Goal: Task Accomplishment & Management: Manage account settings

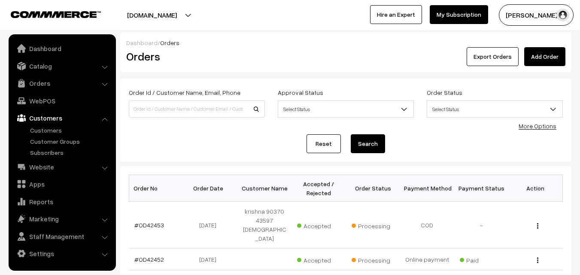
scroll to position [172, 0]
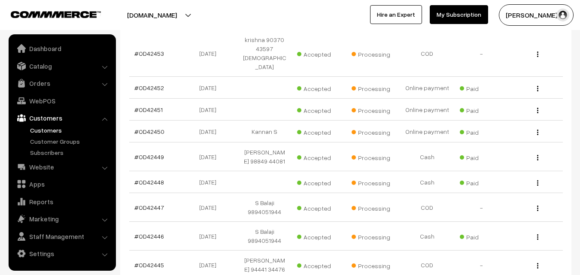
click at [51, 133] on link "Customers" at bounding box center [70, 130] width 85 height 9
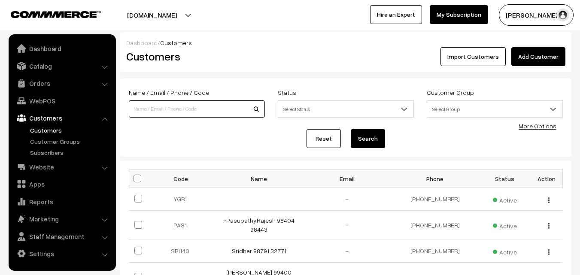
click at [213, 114] on input at bounding box center [197, 108] width 136 height 17
paste input "[PHONE_NUMBER]"
click at [157, 111] on input "+91 95660 97189" at bounding box center [197, 108] width 136 height 17
click at [142, 108] on input "+91 9566097189" at bounding box center [197, 108] width 136 height 17
type input "9566097189"
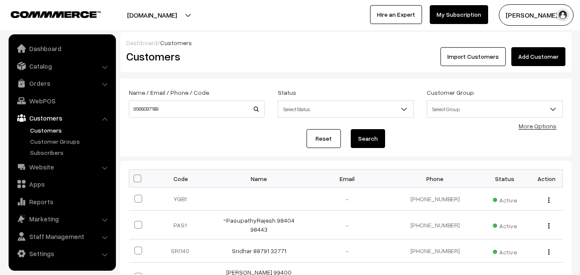
click at [380, 137] on button "Search" at bounding box center [368, 138] width 34 height 19
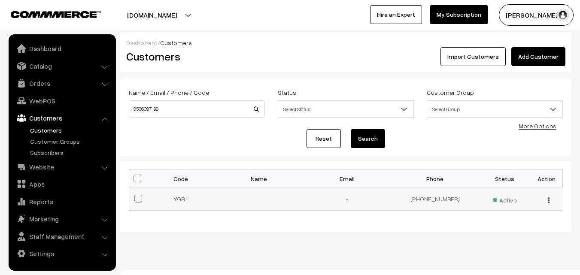
click at [551, 201] on div "view Edit Delete" at bounding box center [547, 198] width 22 height 9
click at [548, 200] on img "button" at bounding box center [548, 200] width 1 height 6
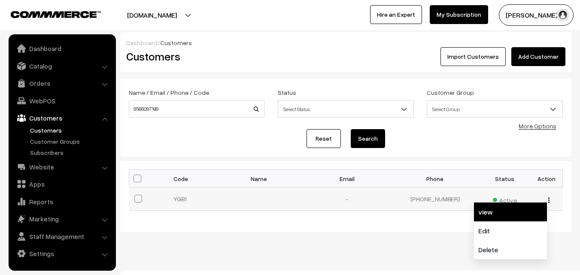
click at [536, 211] on link "view" at bounding box center [510, 212] width 73 height 19
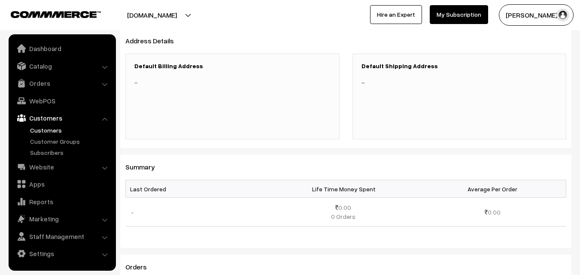
scroll to position [172, 0]
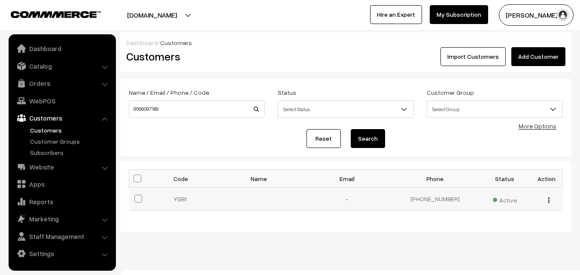
click at [547, 196] on div "view Edit Delete" at bounding box center [547, 198] width 22 height 9
click at [550, 200] on div "view Edit Delete" at bounding box center [547, 198] width 22 height 9
click at [546, 201] on div "view Edit Delete" at bounding box center [547, 198] width 22 height 9
click at [549, 201] on img "button" at bounding box center [548, 200] width 1 height 6
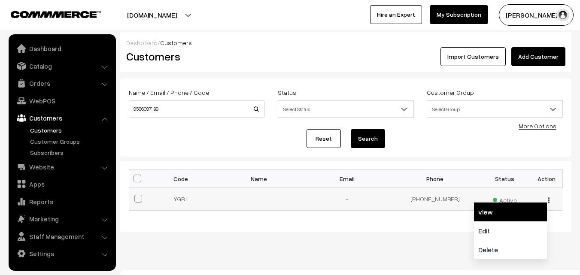
click at [507, 215] on link "view" at bounding box center [510, 212] width 73 height 19
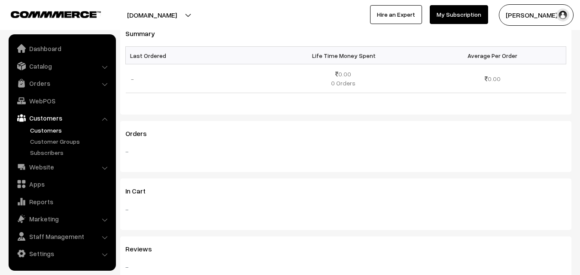
scroll to position [257, 0]
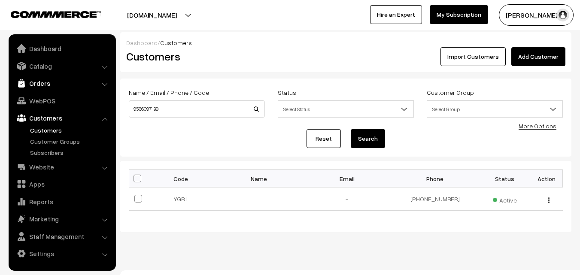
click at [33, 81] on link "Orders" at bounding box center [62, 83] width 102 height 15
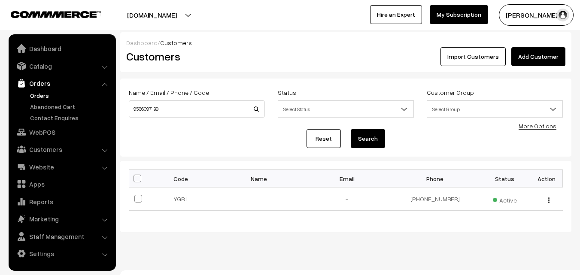
click at [42, 93] on link "Orders" at bounding box center [70, 95] width 85 height 9
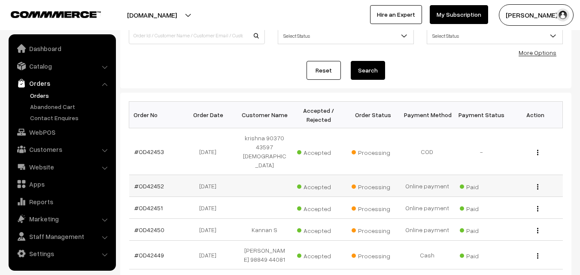
scroll to position [86, 0]
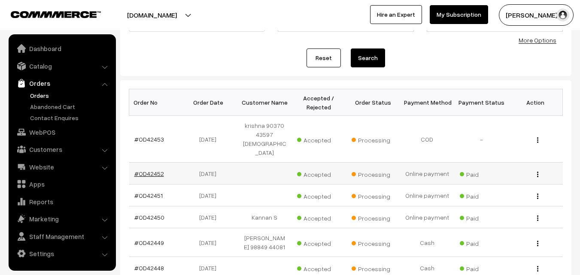
click at [153, 170] on link "#OD42452" at bounding box center [149, 173] width 30 height 7
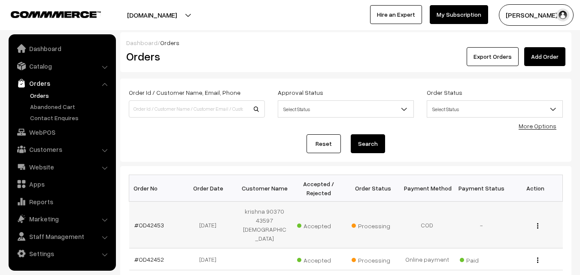
scroll to position [86, 0]
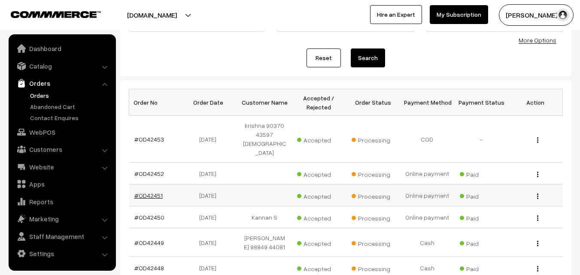
click at [155, 192] on link "#OD42451" at bounding box center [148, 195] width 28 height 7
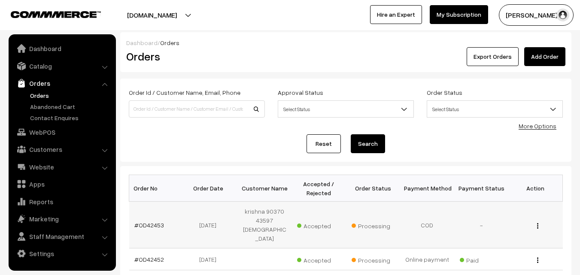
scroll to position [86, 0]
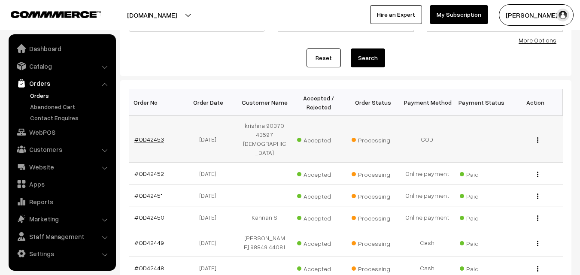
click at [152, 136] on link "#OD42453" at bounding box center [149, 139] width 30 height 7
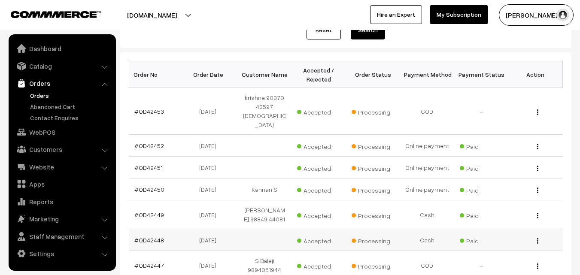
scroll to position [129, 0]
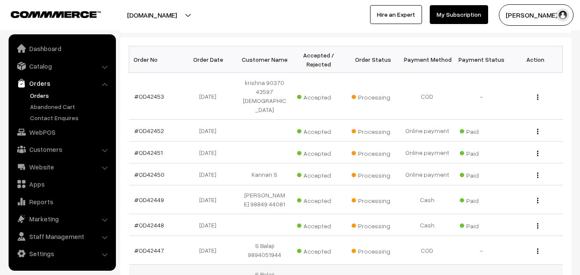
click at [161, 275] on link "#OD42446" at bounding box center [149, 278] width 30 height 7
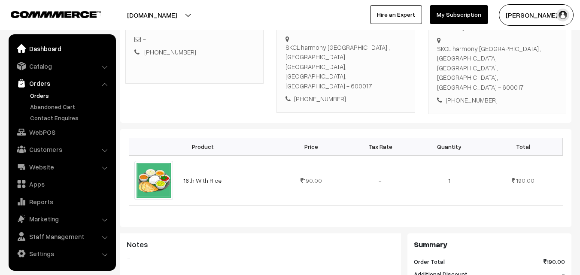
scroll to position [172, 0]
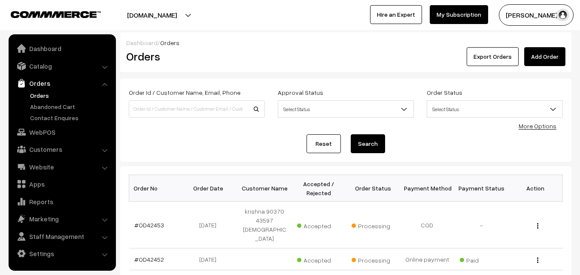
scroll to position [129, 0]
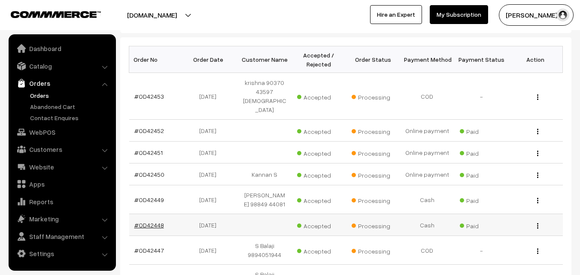
click at [157, 221] on link "#OD42448" at bounding box center [149, 224] width 30 height 7
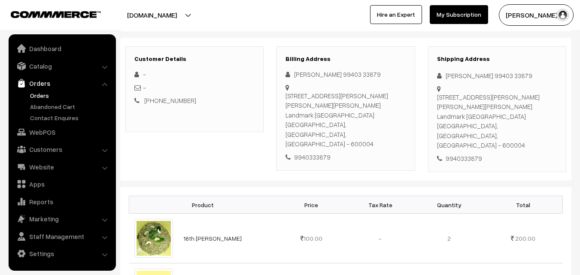
scroll to position [86, 0]
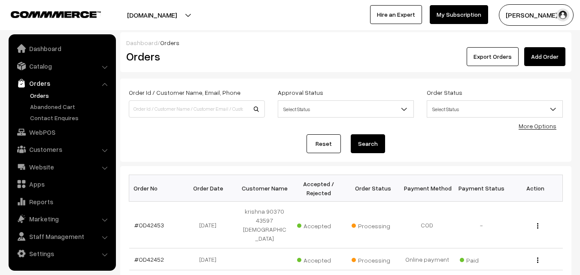
scroll to position [129, 0]
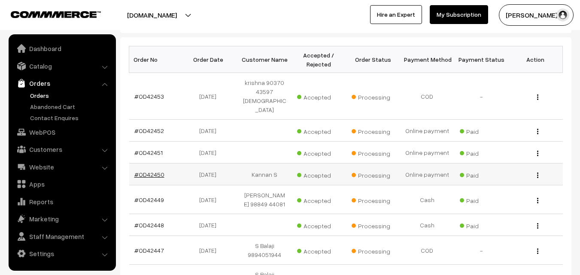
click at [154, 171] on link "#OD42450" at bounding box center [149, 174] width 30 height 7
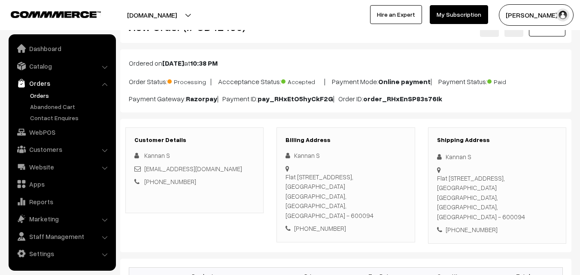
scroll to position [43, 0]
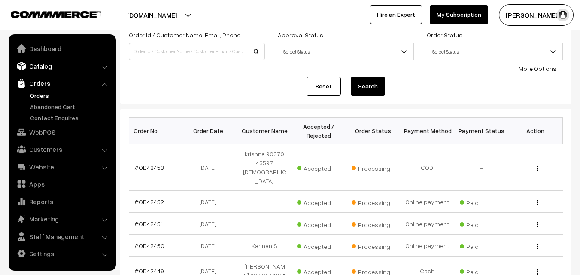
scroll to position [39, 0]
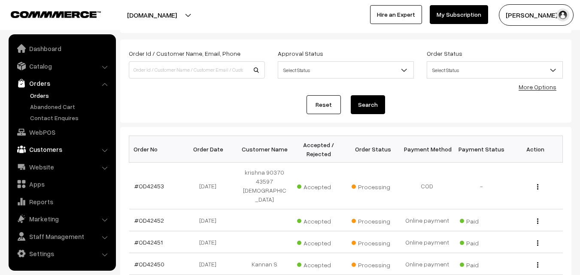
click at [39, 151] on link "Customers" at bounding box center [62, 149] width 102 height 15
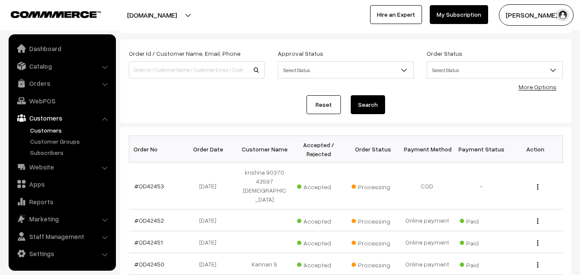
click at [49, 130] on link "Customers" at bounding box center [70, 130] width 85 height 9
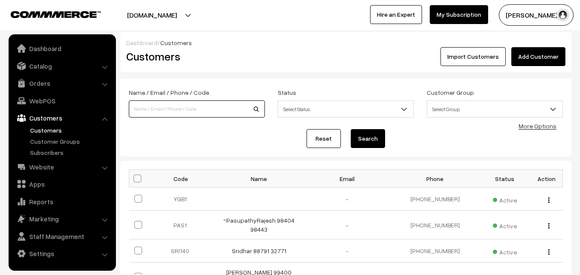
click at [164, 109] on input at bounding box center [197, 108] width 136 height 17
paste input "+91 95660 97189"
type input "+91 95660 97189"
click at [548, 200] on button "button" at bounding box center [549, 200] width 2 height 7
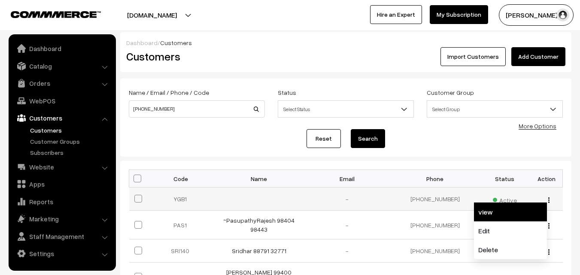
click at [516, 213] on link "view" at bounding box center [510, 212] width 73 height 19
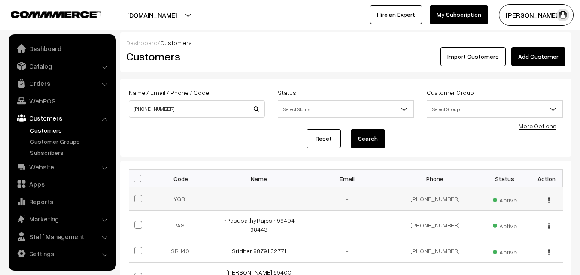
click at [548, 199] on img "button" at bounding box center [548, 200] width 1 height 6
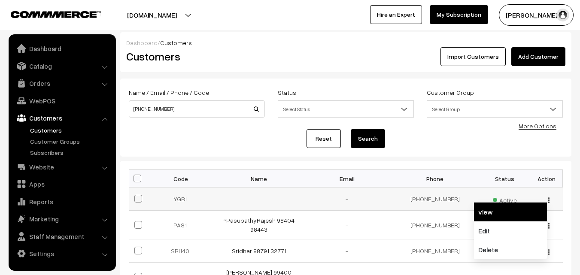
click at [531, 214] on link "view" at bounding box center [510, 212] width 73 height 19
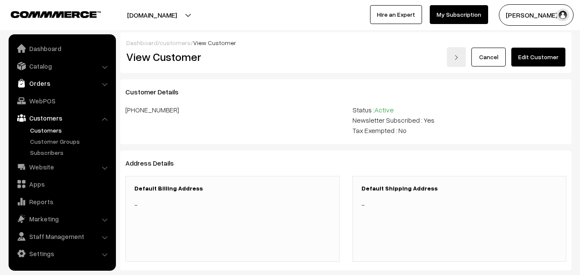
click at [35, 86] on link "Orders" at bounding box center [62, 83] width 102 height 15
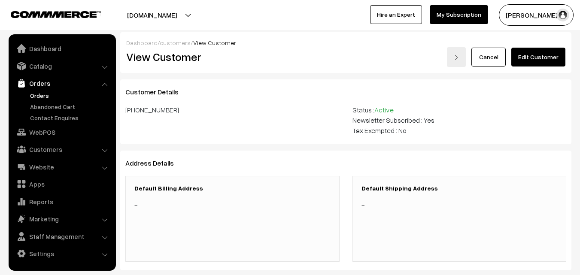
click at [38, 96] on link "Orders" at bounding box center [70, 95] width 85 height 9
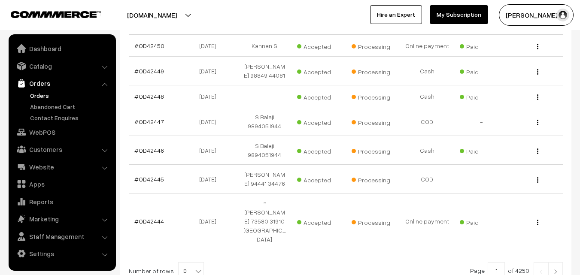
scroll to position [297, 0]
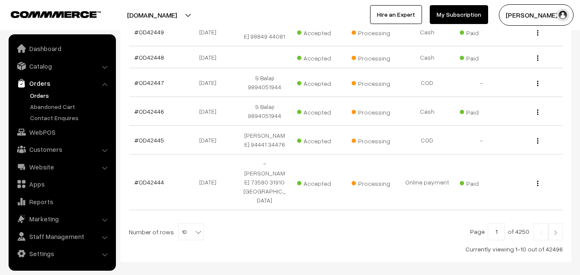
click at [554, 230] on img at bounding box center [555, 232] width 8 height 5
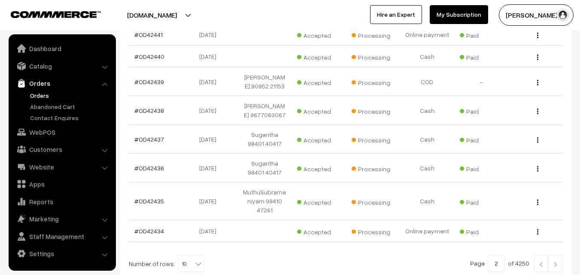
scroll to position [267, 0]
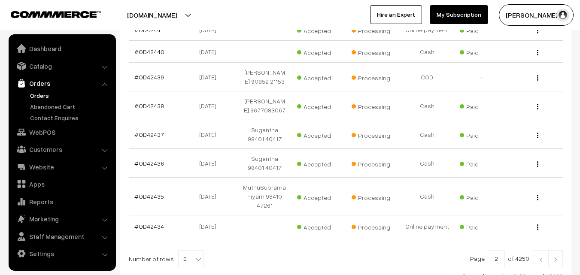
click at [555, 257] on img at bounding box center [555, 259] width 8 height 5
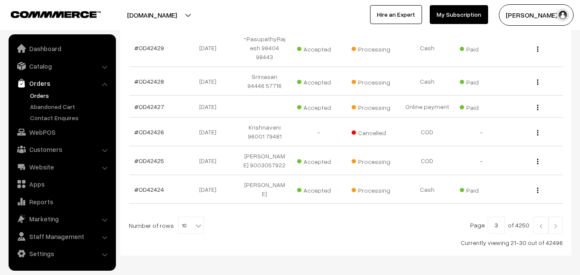
scroll to position [300, 0]
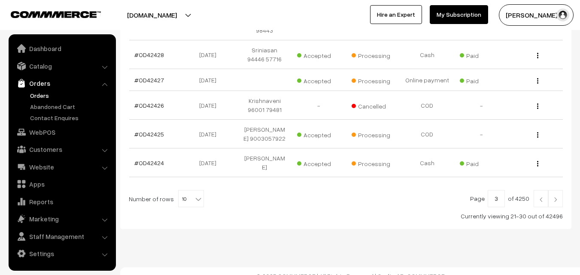
click at [557, 201] on img at bounding box center [555, 199] width 8 height 5
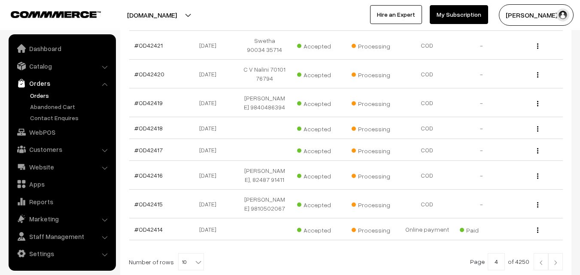
scroll to position [257, 0]
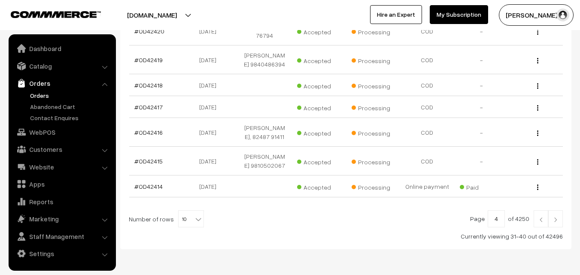
click at [559, 222] on img at bounding box center [555, 219] width 8 height 5
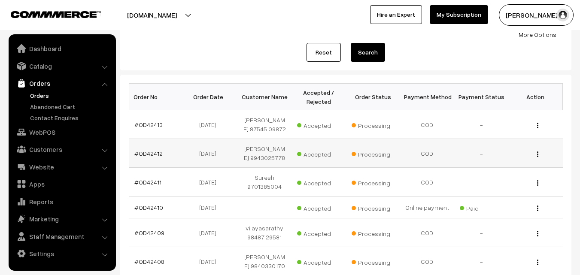
scroll to position [129, 0]
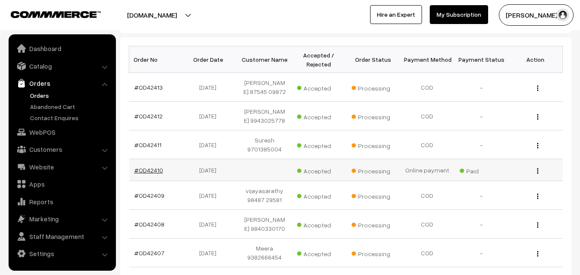
click at [154, 170] on link "#OD42410" at bounding box center [148, 169] width 29 height 7
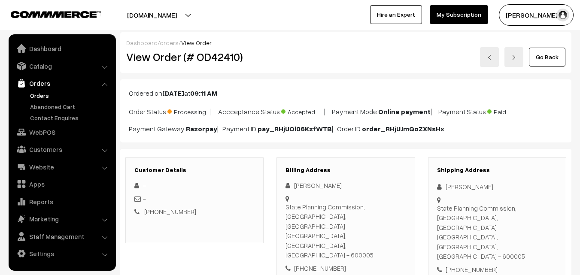
scroll to position [43, 0]
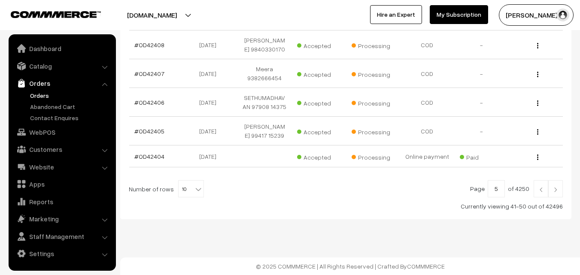
scroll to position [317, 0]
click at [540, 191] on img at bounding box center [541, 189] width 8 height 5
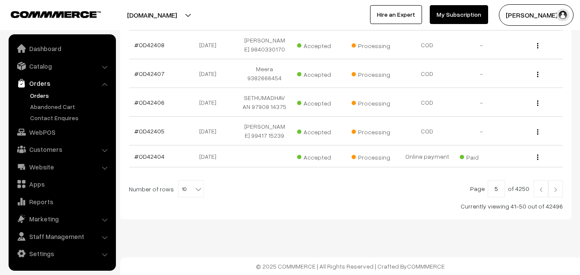
click at [540, 191] on img at bounding box center [541, 189] width 8 height 5
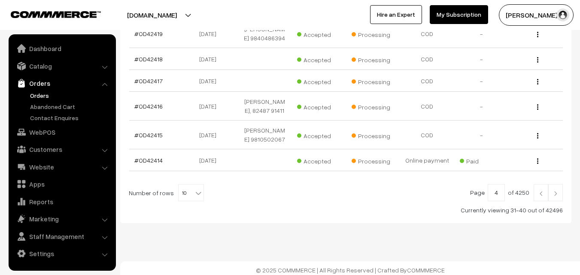
scroll to position [297, 0]
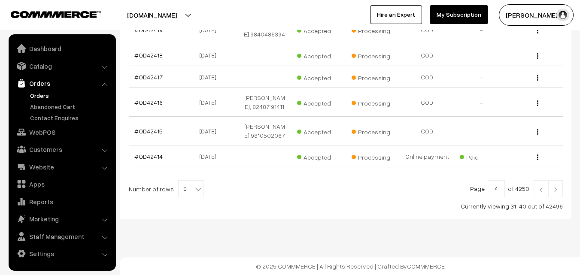
click at [541, 190] on img at bounding box center [541, 189] width 8 height 5
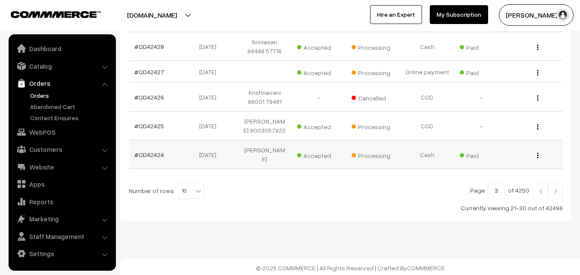
scroll to position [310, 0]
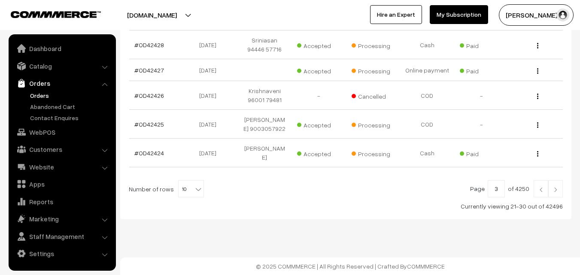
click at [537, 189] on img at bounding box center [541, 189] width 8 height 5
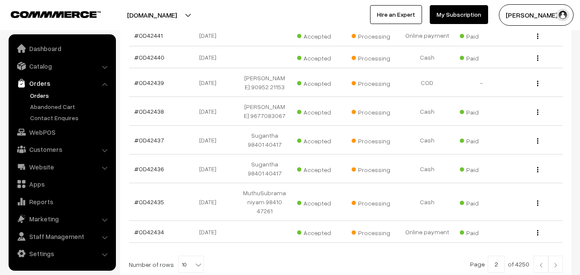
scroll to position [310, 0]
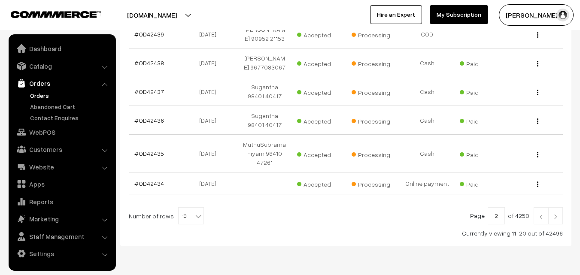
click at [540, 214] on img at bounding box center [541, 216] width 8 height 5
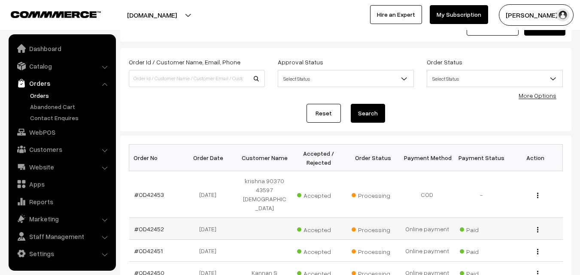
scroll to position [43, 0]
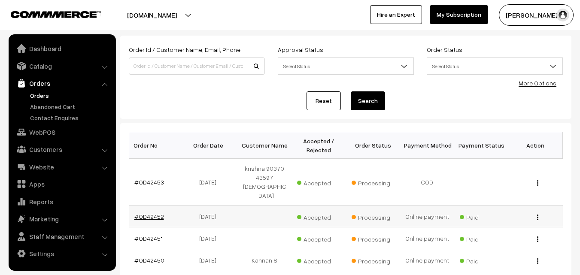
click at [148, 213] on link "#OD42452" at bounding box center [149, 216] width 30 height 7
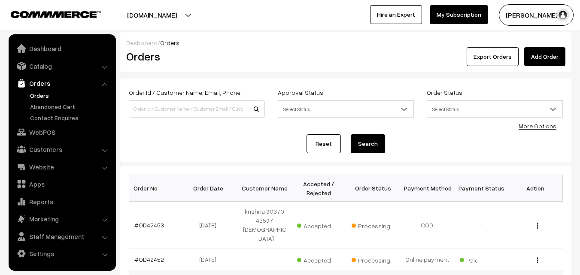
scroll to position [43, 0]
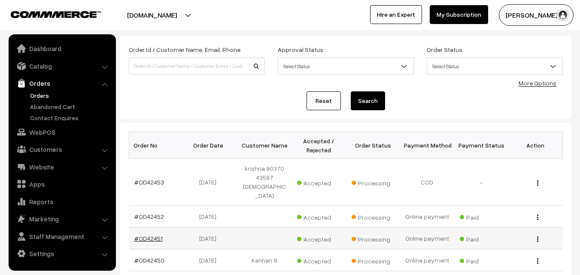
click at [157, 235] on link "#OD42451" at bounding box center [148, 238] width 28 height 7
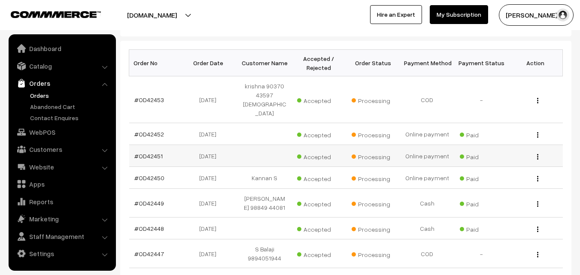
scroll to position [129, 0]
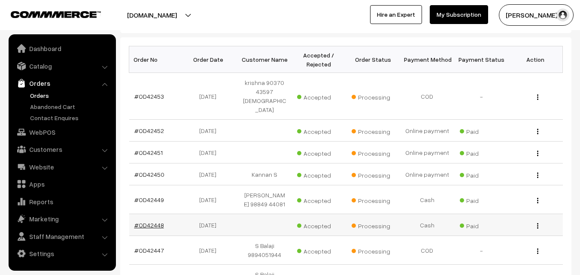
click at [147, 221] on link "#OD42448" at bounding box center [149, 224] width 30 height 7
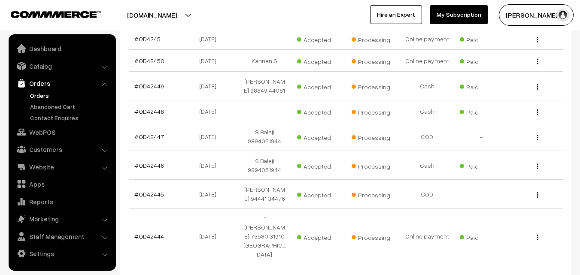
scroll to position [257, 0]
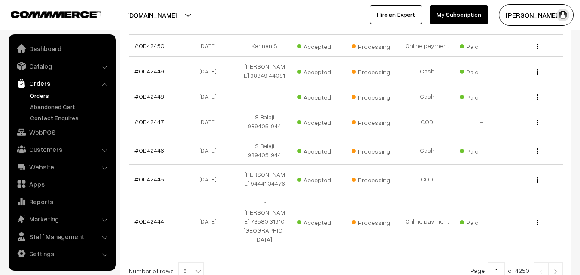
click at [554, 269] on img at bounding box center [555, 271] width 8 height 5
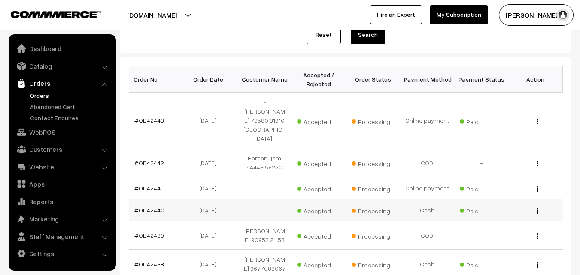
scroll to position [129, 0]
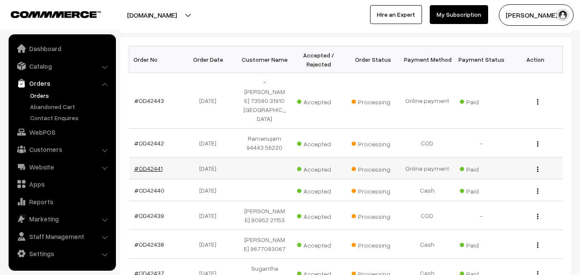
click at [148, 165] on link "#OD42441" at bounding box center [148, 168] width 28 height 7
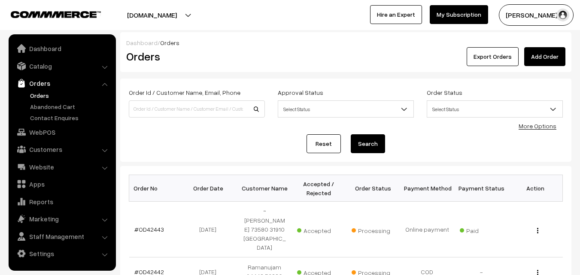
scroll to position [129, 0]
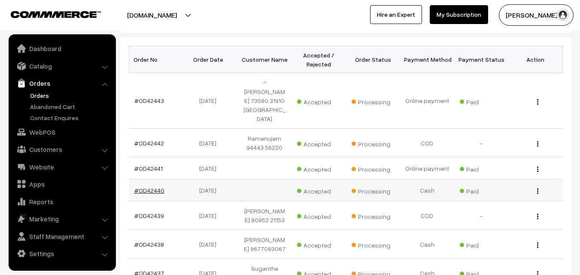
click at [152, 187] on link "#OD42440" at bounding box center [149, 190] width 30 height 7
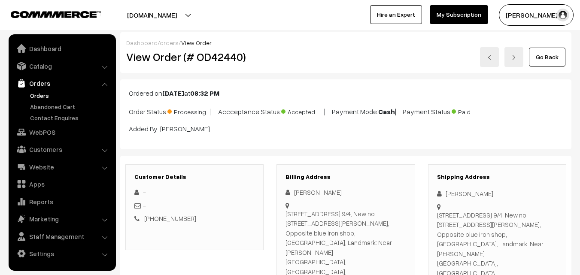
scroll to position [43, 0]
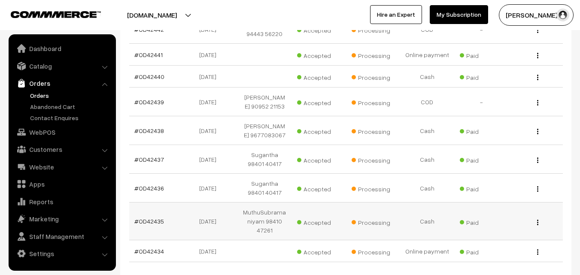
scroll to position [257, 0]
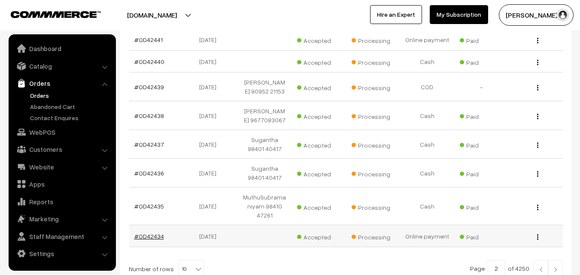
click at [157, 233] on link "#OD42434" at bounding box center [149, 236] width 30 height 7
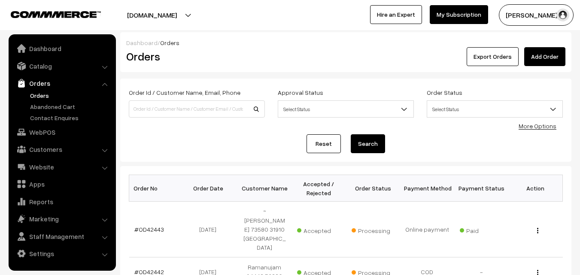
scroll to position [257, 0]
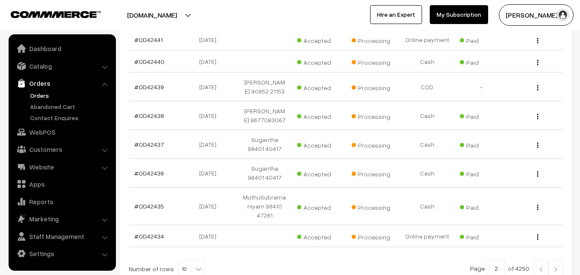
click at [554, 267] on img at bounding box center [555, 269] width 8 height 5
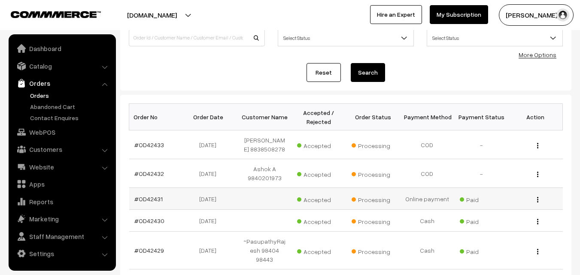
scroll to position [86, 0]
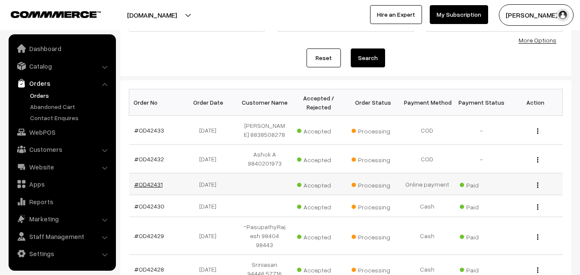
click at [154, 185] on link "#OD42431" at bounding box center [148, 184] width 28 height 7
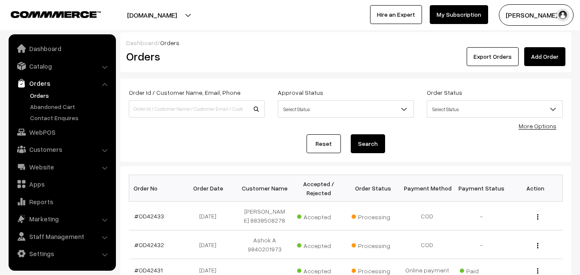
scroll to position [86, 0]
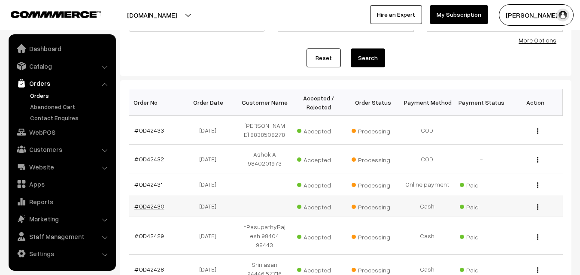
click at [145, 208] on link "#OD42430" at bounding box center [149, 206] width 30 height 7
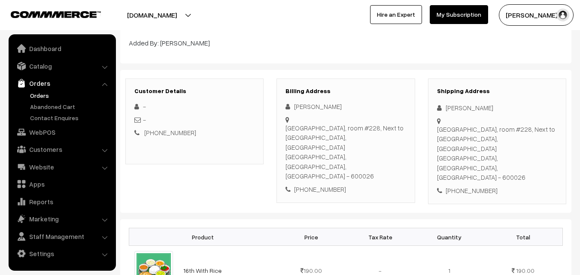
scroll to position [129, 0]
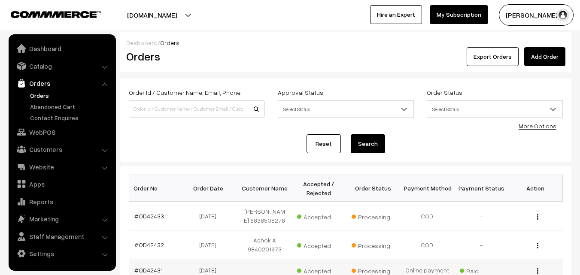
scroll to position [86, 0]
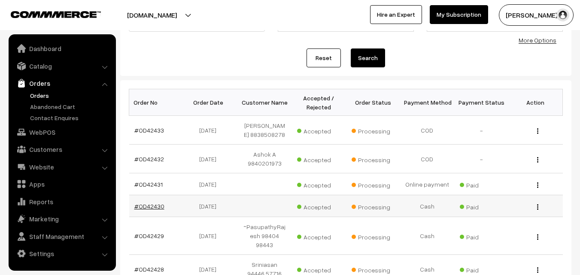
click at [149, 208] on link "#OD42430" at bounding box center [149, 206] width 30 height 7
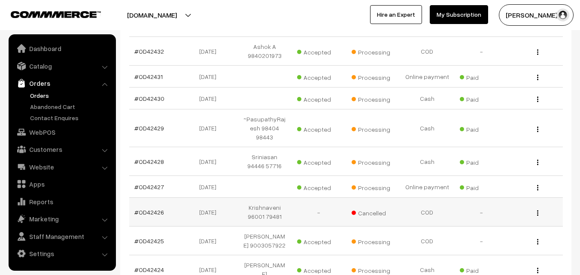
scroll to position [215, 0]
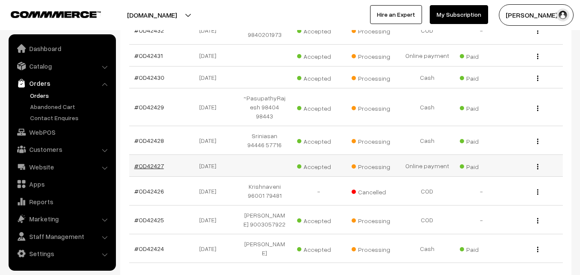
click at [151, 162] on link "#OD42427" at bounding box center [149, 165] width 30 height 7
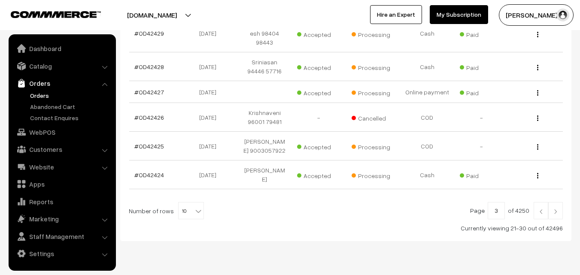
scroll to position [300, 0]
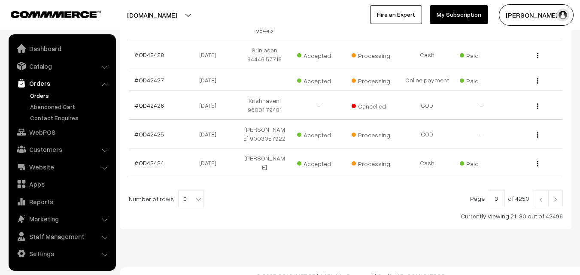
click at [559, 202] on img at bounding box center [555, 199] width 8 height 5
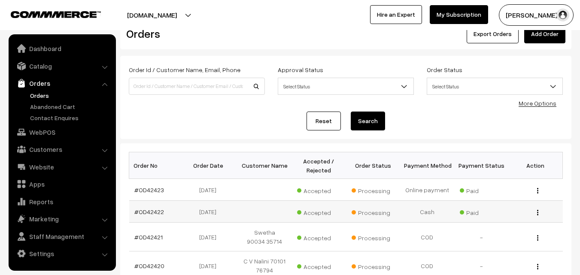
scroll to position [43, 0]
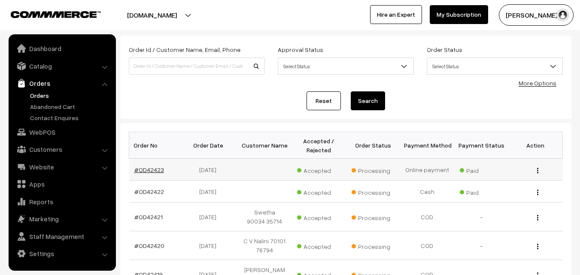
click at [155, 171] on link "#OD42423" at bounding box center [149, 169] width 30 height 7
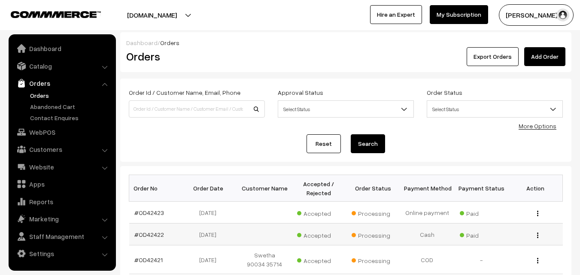
scroll to position [43, 0]
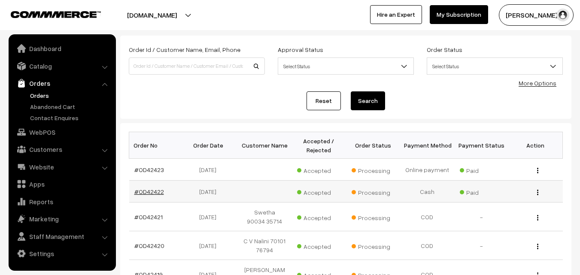
click at [148, 194] on link "#OD42422" at bounding box center [149, 191] width 30 height 7
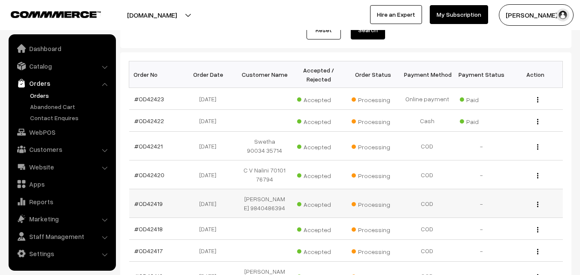
scroll to position [129, 0]
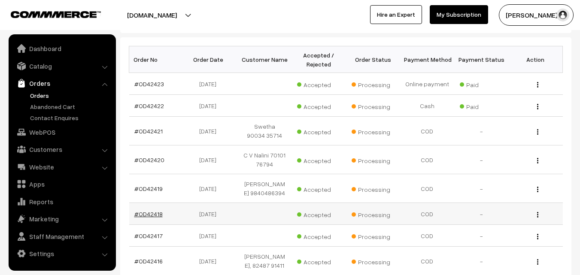
click at [142, 212] on link "#OD42418" at bounding box center [148, 213] width 28 height 7
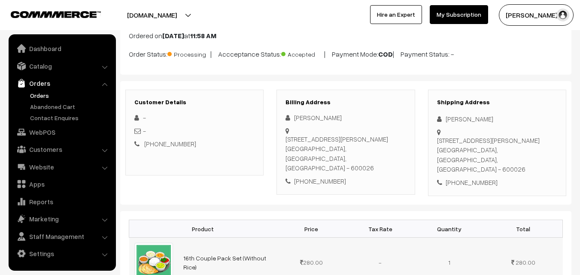
scroll to position [43, 0]
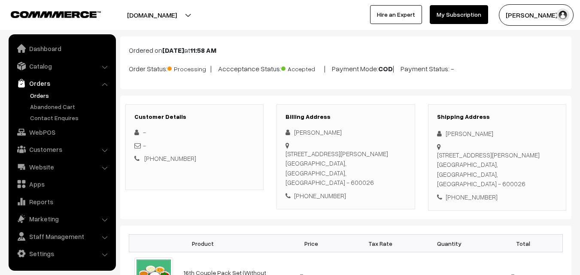
click at [363, 203] on div "Customer Details - - +91 9566097189 Billing Address Kamalakshi Krishnaswamy" at bounding box center [345, 158] width 451 height 124
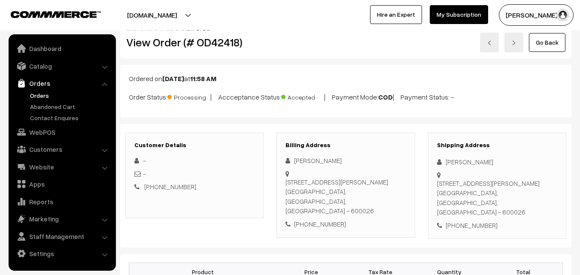
scroll to position [0, 0]
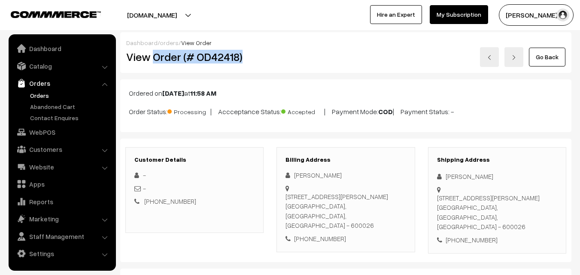
drag, startPoint x: 153, startPoint y: 57, endPoint x: 242, endPoint y: 59, distance: 88.4
click at [242, 59] on h2 "View Order (# OD42418)" at bounding box center [195, 56] width 138 height 13
copy h2 "Order (# OD42418)"
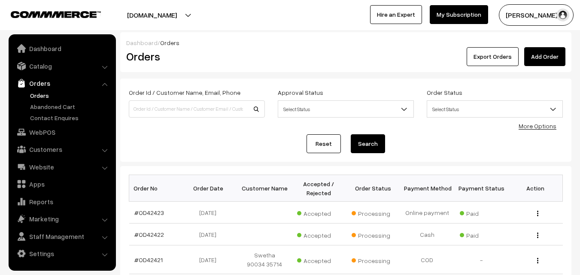
scroll to position [129, 0]
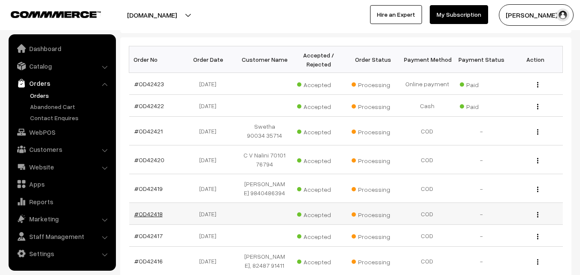
click at [152, 213] on link "#OD42418" at bounding box center [148, 213] width 28 height 7
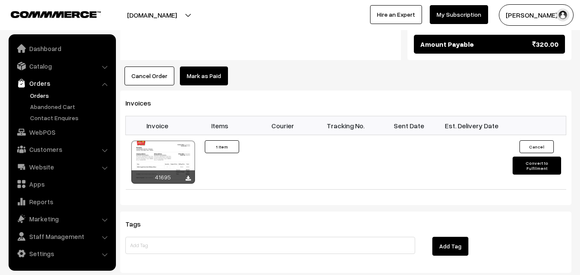
scroll to position [515, 0]
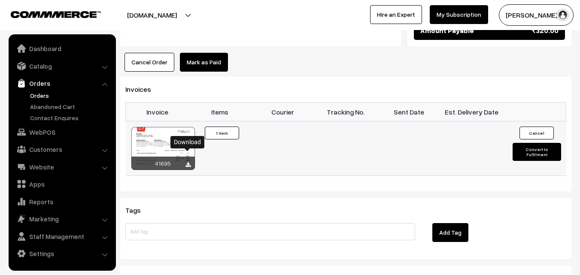
click at [188, 162] on icon at bounding box center [187, 165] width 5 height 6
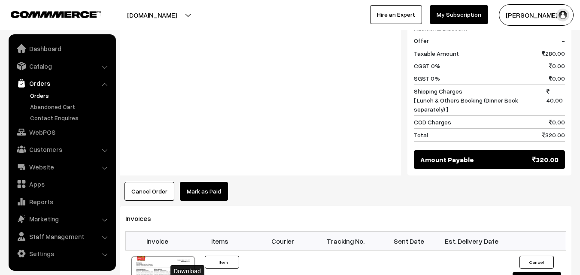
scroll to position [386, 0]
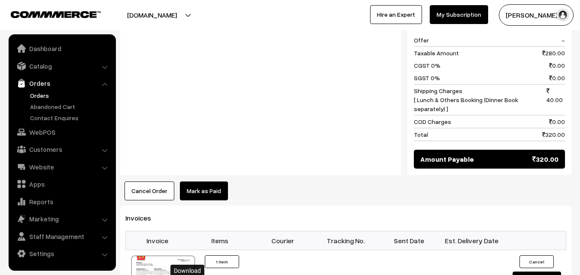
click at [38, 96] on link "Orders" at bounding box center [70, 95] width 85 height 9
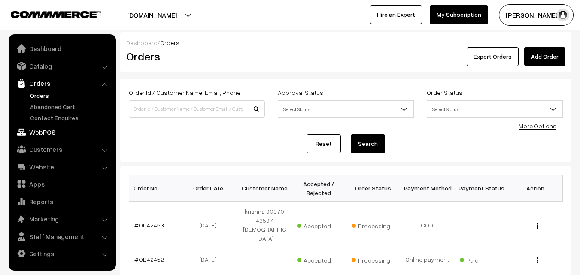
click at [38, 133] on link "WebPOS" at bounding box center [62, 131] width 102 height 15
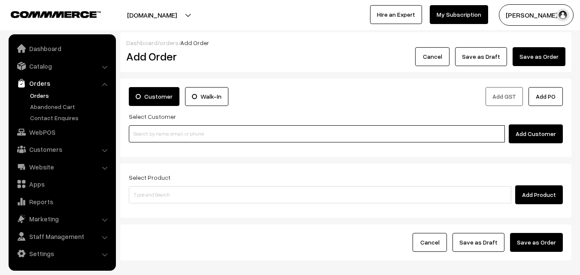
click at [178, 133] on input at bounding box center [317, 133] width 376 height 17
paste input "[PHONE_NUMBER]"
click at [156, 134] on input "[PHONE_NUMBER]" at bounding box center [317, 133] width 376 height 17
click at [142, 135] on input "[PHONE_NUMBER]" at bounding box center [317, 133] width 376 height 17
click at [179, 149] on link "[PERSON_NAME] 8939506256 [8939506256]" at bounding box center [318, 149] width 378 height 13
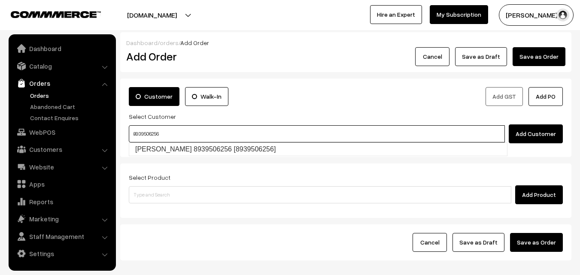
type input "8939506256"
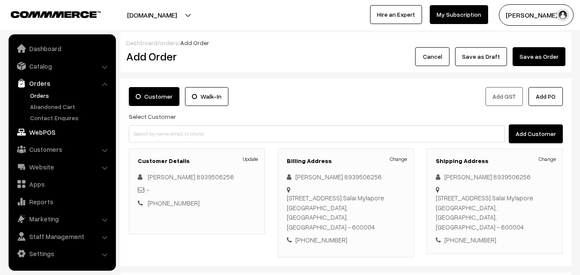
click at [54, 128] on link "WebPOS" at bounding box center [62, 131] width 102 height 15
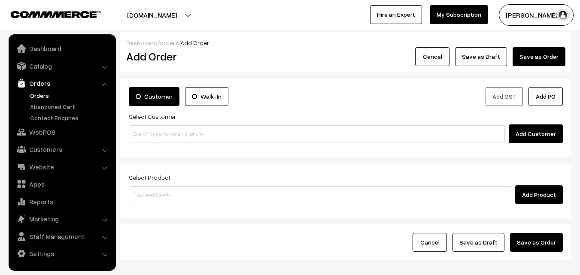
click at [239, 139] on input at bounding box center [317, 133] width 376 height 17
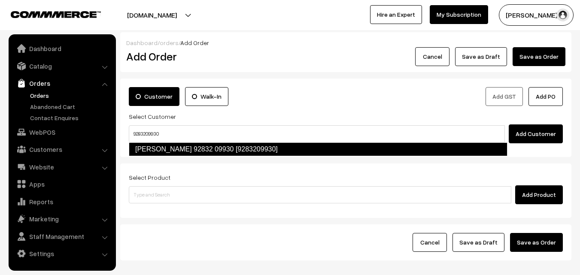
click at [191, 150] on link "S.Usharani 92832 09930 [9283209930]" at bounding box center [318, 149] width 378 height 14
type input "9283209930"
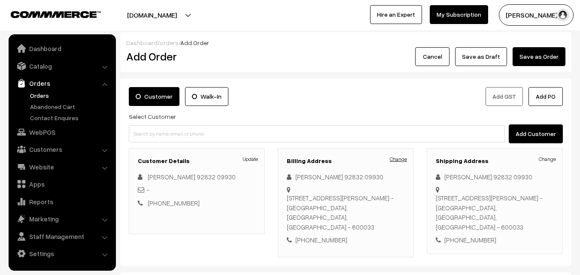
click at [395, 158] on link "Change" at bounding box center [398, 159] width 17 height 8
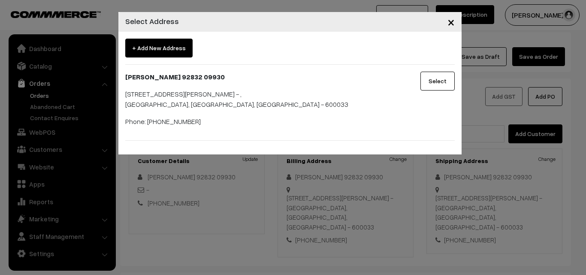
click at [452, 21] on span "×" at bounding box center [451, 22] width 7 height 16
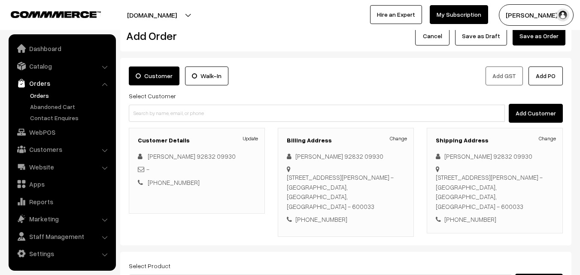
scroll to position [10, 0]
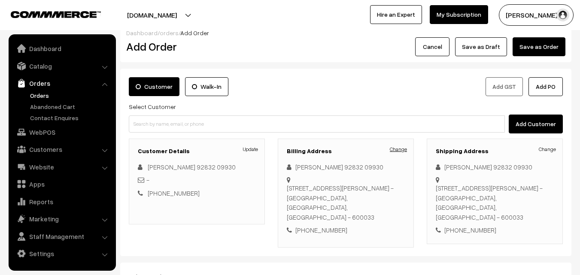
click at [401, 148] on link "Change" at bounding box center [398, 149] width 17 height 8
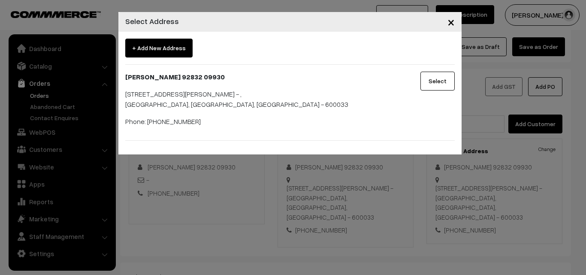
click at [440, 83] on button "Select" at bounding box center [438, 81] width 34 height 19
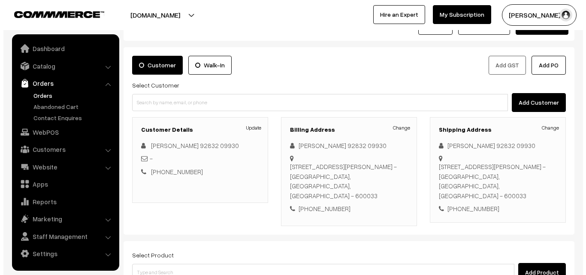
scroll to position [28, 0]
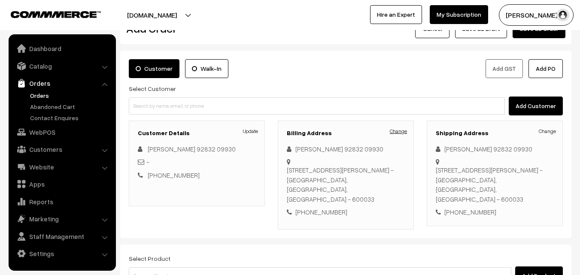
click at [399, 133] on link "Change" at bounding box center [398, 131] width 17 height 8
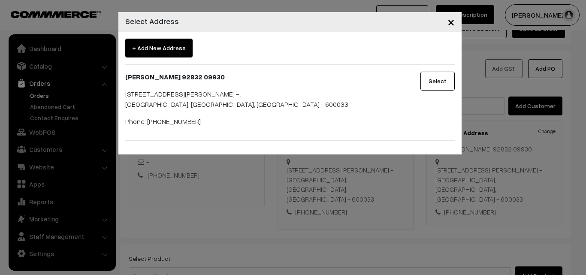
click at [168, 51] on span "+ Add New Address" at bounding box center [158, 48] width 67 height 19
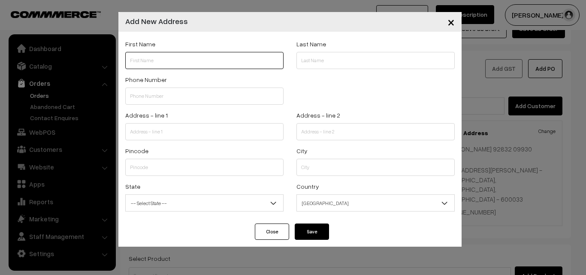
click at [210, 61] on input "text" at bounding box center [204, 60] width 158 height 17
paste input "9283209930"
click at [131, 61] on input "9283209930" at bounding box center [204, 60] width 158 height 17
paste input "Usharani"
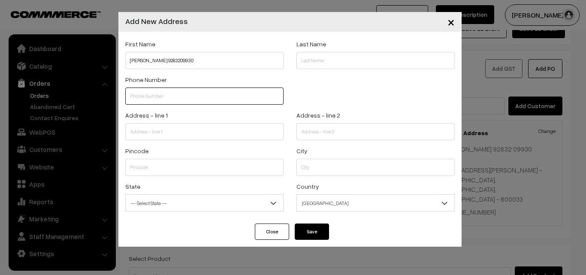
click at [153, 93] on input "text" at bounding box center [204, 96] width 158 height 17
drag, startPoint x: 149, startPoint y: 60, endPoint x: 181, endPoint y: 60, distance: 32.2
click at [181, 60] on input "Usharani 9283209930" at bounding box center [204, 60] width 158 height 17
paste input "Usharani"
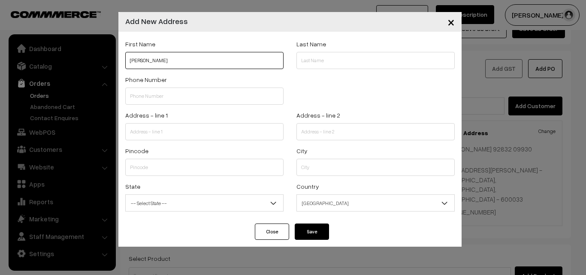
paste input "9283209930"
type input "Usharani 9283209930"
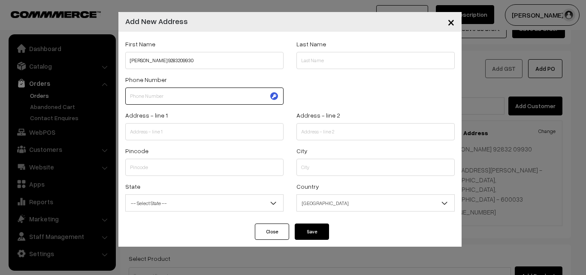
click at [153, 99] on input "text" at bounding box center [204, 96] width 158 height 17
paste input "9283209930"
type input "9283209930"
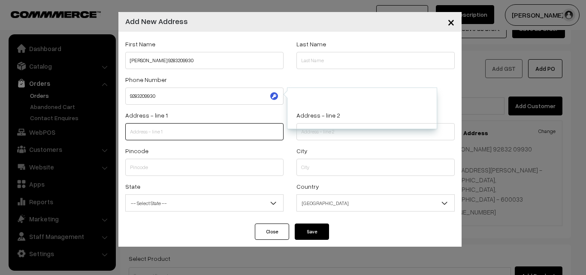
click at [168, 131] on input "text" at bounding box center [204, 131] width 158 height 17
paste input "Alonkar Adharsh, S4,"
paste input "3/5, 5/3, 7th Ave"
type input "Alonkar Adharsh, S4,3/5, 5/3, 7th Ave"
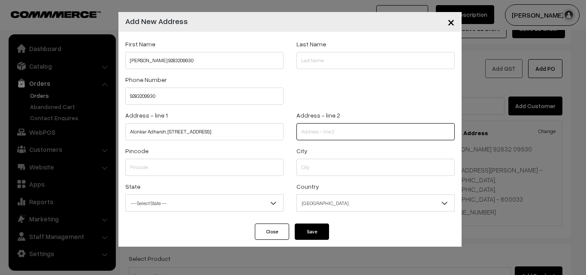
click at [379, 136] on input "text" at bounding box center [376, 131] width 158 height 17
paste input "opposite Boom Car Decor,"
paste input "Sarvamangala Colony, LIG Colony, Ashok Nagar"
click at [303, 132] on input "opposite Boom Car Decor, Sarvamangala Colony, LIG Colony, Ashok Nagar" at bounding box center [376, 131] width 158 height 17
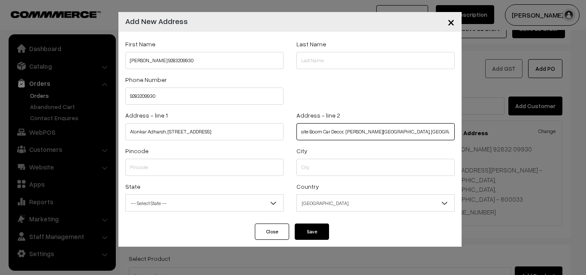
click at [421, 132] on input "opposite Boom Car Decor, Sarvamangala Colony, LIG Colony, Ashok Nagar" at bounding box center [376, 131] width 158 height 17
drag, startPoint x: 300, startPoint y: 133, endPoint x: 357, endPoint y: 136, distance: 56.7
click at [357, 136] on input "opposite Boom Car Decor, Sarvamangala Colony, Ashok Nagar" at bounding box center [376, 131] width 158 height 17
type input "opposite Boom Car Decor, Sarvamangala Colony, Ashok Nagar"
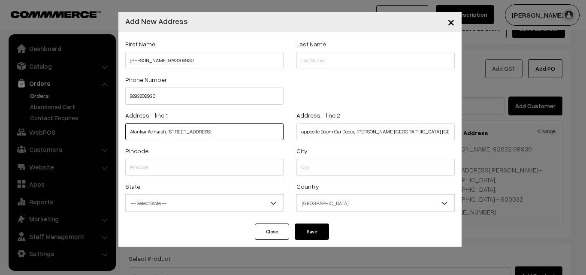
click at [237, 134] on input "Alonkar Adharsh, S4,3/5, 5/3, 7th Ave" at bounding box center [204, 131] width 158 height 17
paste input "opposite Boom Car Decor,"
type input "Alonkar Adharsh, S4,3/5, 5/3, 7th Aveopposite Boom Car Decor,"
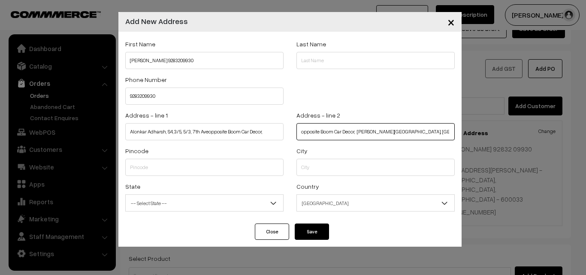
click at [357, 132] on input "opposite Boom Car Decor, Sarvamangala Colony, Ashok Nagar" at bounding box center [376, 131] width 158 height 17
click at [302, 132] on input "Sarvamangala Colony, Ashok Nagar" at bounding box center [376, 131] width 158 height 17
click at [303, 131] on input "Sarvamangala Colony, Ashok Nagar" at bounding box center [376, 131] width 158 height 17
click at [349, 131] on input "Sarvamangala Colony, Ashok Nagar" at bounding box center [376, 131] width 158 height 17
paste input "LIG Colony"
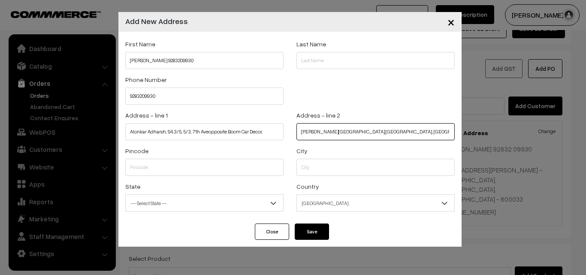
type input "Sarvamangala Colony,LIG Colony, Ashok Nagar"
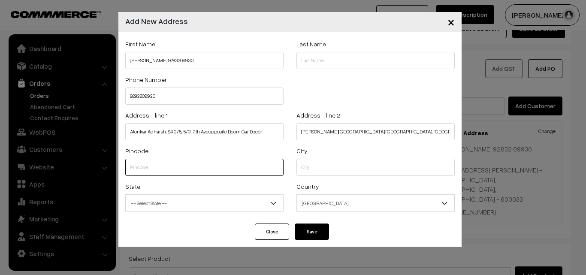
click at [254, 171] on input "text" at bounding box center [204, 167] width 158 height 17
paste input "600083"
type input "600083"
select select "[GEOGRAPHIC_DATA]"
type input "600083"
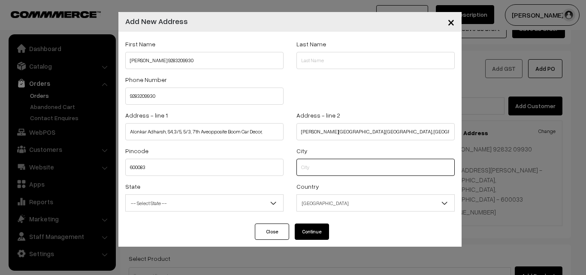
click at [336, 165] on input "text" at bounding box center [376, 167] width 158 height 17
paste input "Chennai"
type input "Chennai"
click at [203, 206] on span "-- Select State --" at bounding box center [204, 203] width 157 height 15
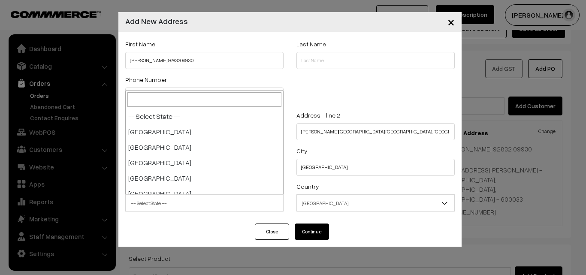
scroll to position [448, 0]
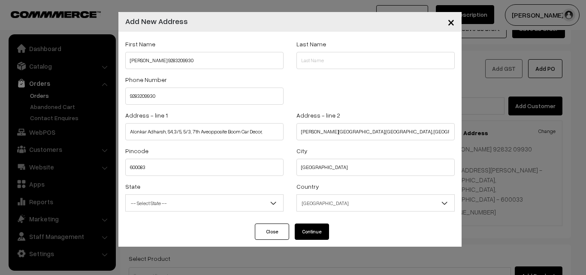
click at [309, 204] on span "India" at bounding box center [375, 203] width 157 height 15
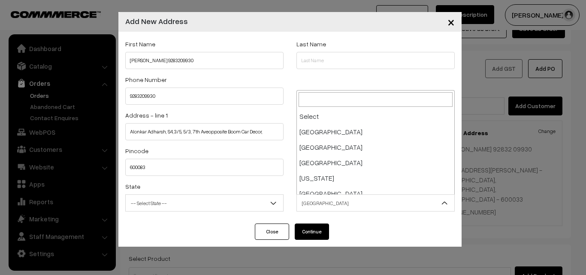
scroll to position [1498, 0]
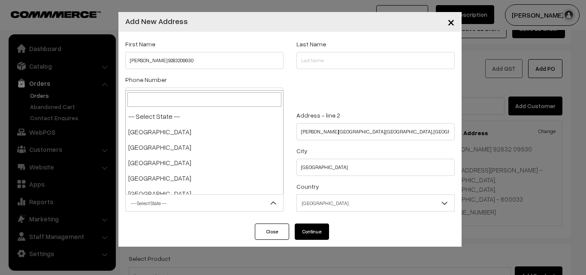
click at [220, 199] on span "-- Select State --" at bounding box center [204, 203] width 157 height 15
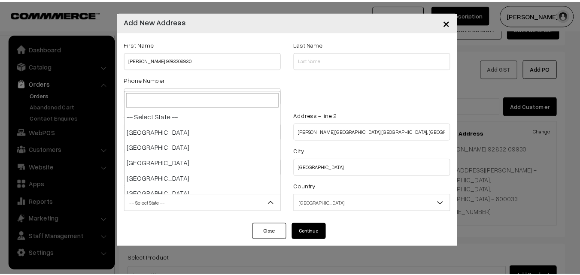
scroll to position [448, 0]
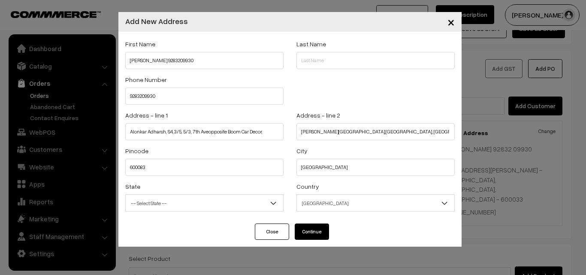
click at [307, 234] on button "Continue" at bounding box center [312, 232] width 34 height 16
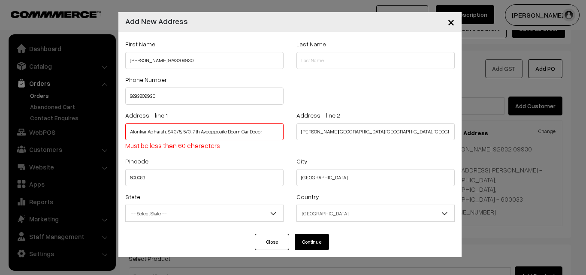
click at [208, 133] on input "Alonkar Adharsh, S4,3/5, 5/3, 7th Aveopposite Boom Car Decor," at bounding box center [204, 131] width 158 height 17
drag, startPoint x: 209, startPoint y: 132, endPoint x: 267, endPoint y: 133, distance: 58.4
click at [267, 133] on input "Alonkar Adharsh, S4,3/5, 5/3, 7th Ave opposite Boom Car Decor," at bounding box center [204, 131] width 158 height 17
type input "Alonkar Adharsh, S4,3/5, 5/3, 7th Ave opposite Boom Car Decor,"
click at [303, 133] on input "Sarvamangala Colony,LIG Colony, Ashok Nagar" at bounding box center [376, 131] width 158 height 17
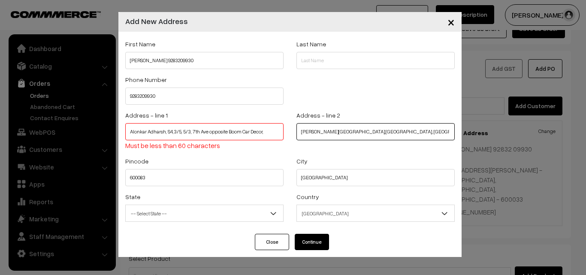
click at [300, 132] on input "Sarvamangala Colony,LIG Colony, Ashok Nagar" at bounding box center [376, 131] width 158 height 17
paste input "opposite Boom Car Decor,"
type input "opposite Boom Car Decor,Sarvamangala Colony,LIG Colony, Ashok Nagar"
click at [269, 131] on input "Alonkar Adharsh, S4,3/5, 5/3, 7th Ave opposite Boom Car Decor," at bounding box center [204, 131] width 158 height 17
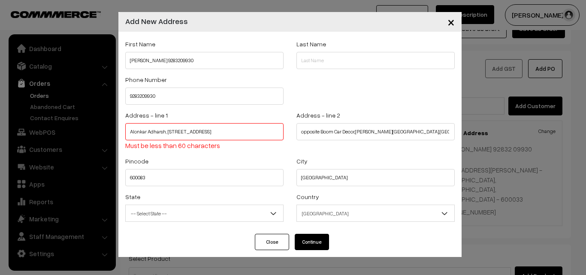
type input "Alonkar Adharsh, S4,3/5, 5/3, 7th Ave"
click at [309, 246] on button "Continue" at bounding box center [312, 242] width 34 height 16
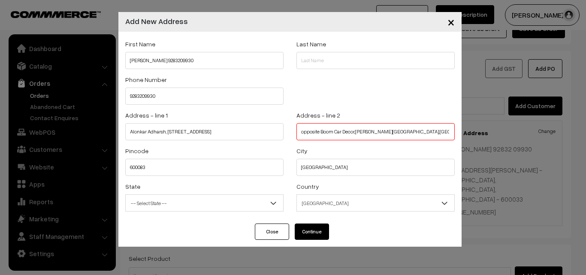
click at [404, 133] on input "opposite Boom Car Decor,Sarvamangala Colony,LIG Colony, Ashok Nagar" at bounding box center [376, 131] width 158 height 17
type input "opposite Boom Car Decor,LIG Colony, Ashok Nagar"
click at [308, 234] on button "Continue" at bounding box center [312, 232] width 34 height 16
select select
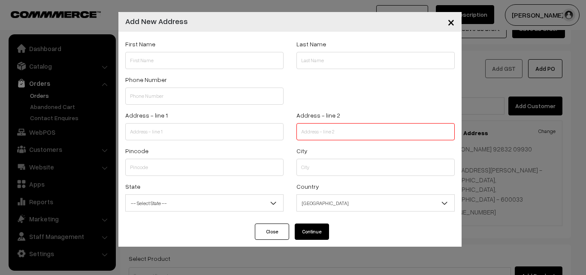
select select
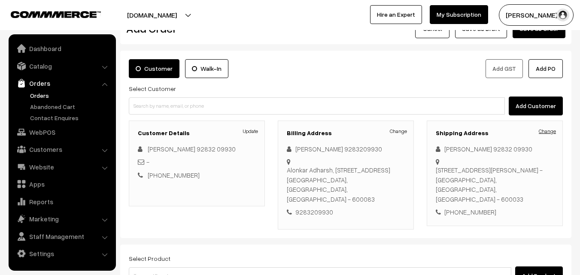
click at [549, 132] on link "Change" at bounding box center [547, 131] width 17 height 8
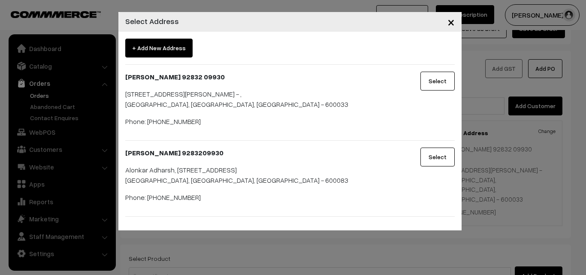
click at [429, 160] on button "Select" at bounding box center [438, 157] width 34 height 19
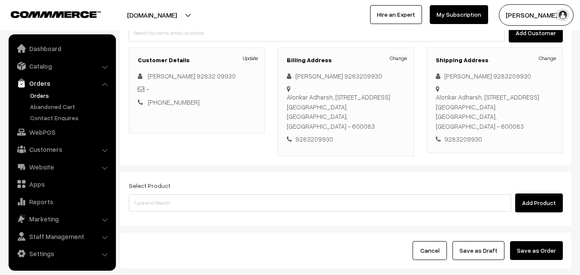
scroll to position [114, 0]
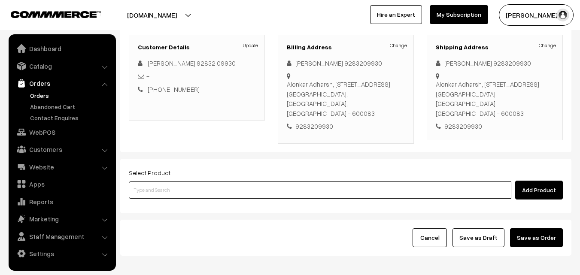
click at [327, 190] on input at bounding box center [320, 190] width 382 height 17
click at [226, 185] on input at bounding box center [320, 190] width 382 height 17
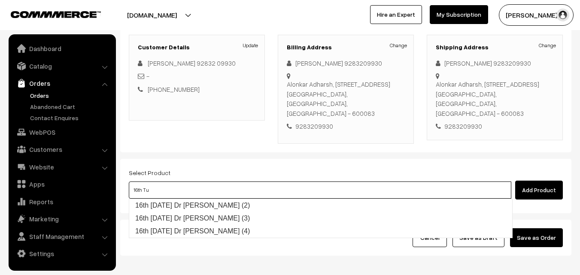
type input "16th Tuesday Dr Poori (2)"
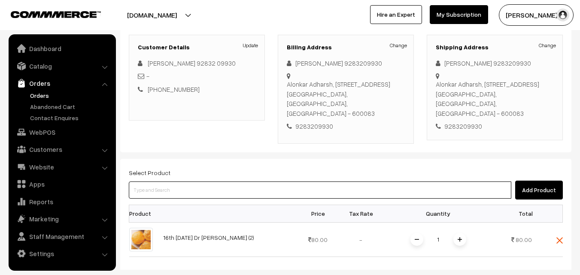
click at [236, 186] on input at bounding box center [320, 190] width 382 height 17
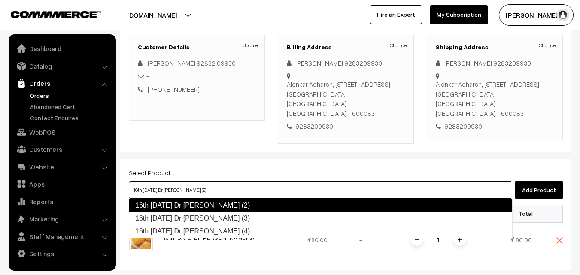
type input "16th Tuesday Dr Methi Chapapthi (3)"
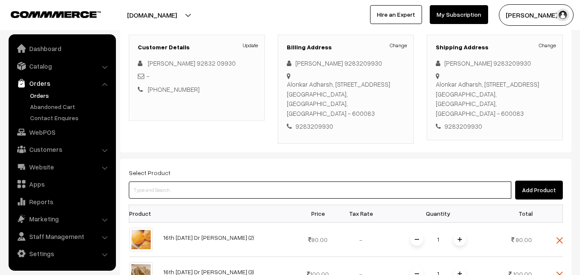
click at [242, 186] on input at bounding box center [320, 190] width 382 height 17
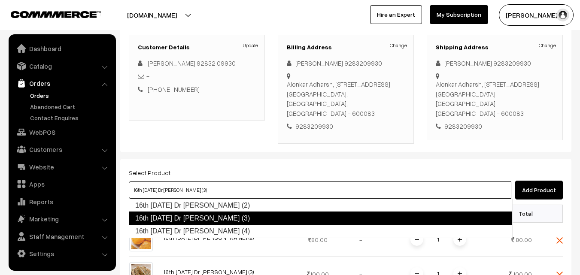
type input "16th [DATE] Dr [PERSON_NAME] (4)"
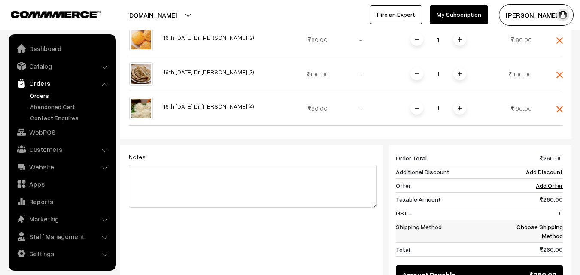
scroll to position [328, 0]
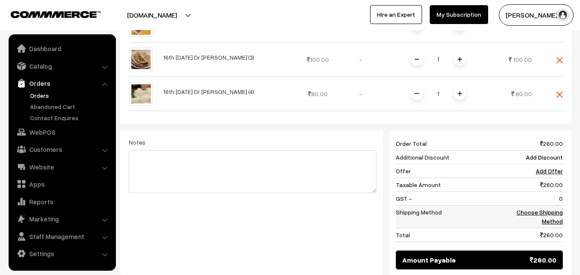
click at [542, 217] on td "Choose Shipping Method" at bounding box center [535, 216] width 53 height 23
click at [555, 212] on link "Choose Shipping Method" at bounding box center [539, 217] width 46 height 16
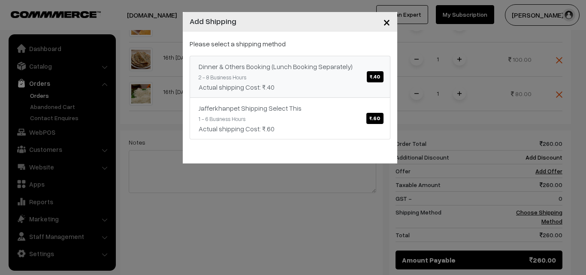
click at [374, 77] on span "₹.40" at bounding box center [375, 76] width 16 height 11
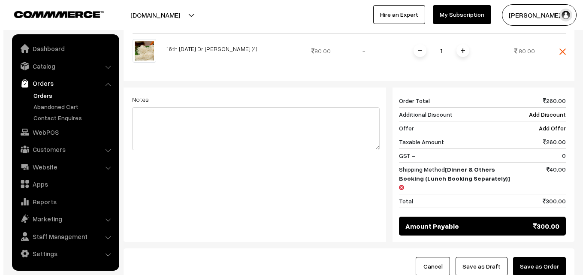
scroll to position [414, 0]
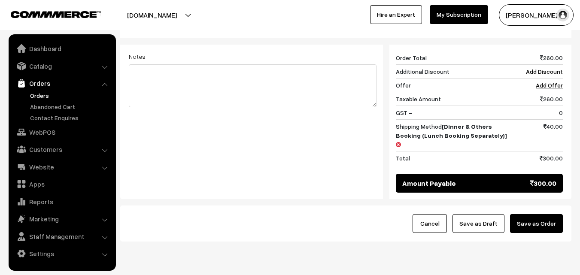
click at [540, 214] on button "Save as Order" at bounding box center [536, 223] width 53 height 19
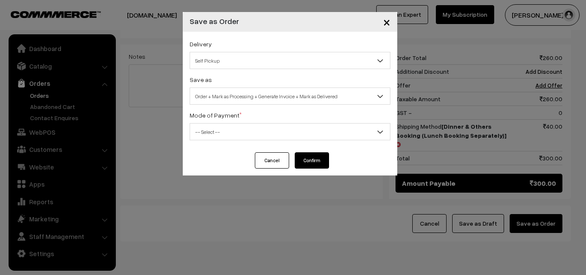
click at [299, 61] on span "Self Pickup" at bounding box center [290, 60] width 200 height 15
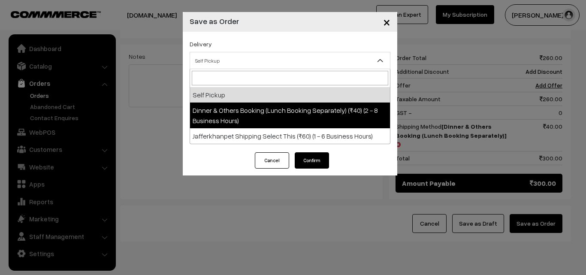
select select "DOB1"
select select "3"
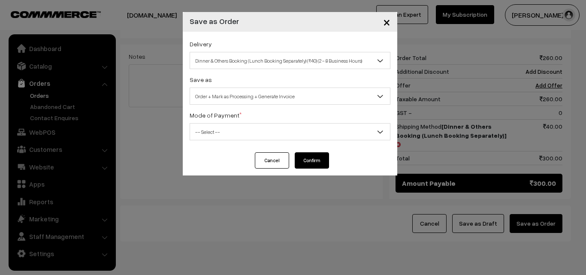
click at [289, 132] on span "-- Select --" at bounding box center [290, 131] width 200 height 15
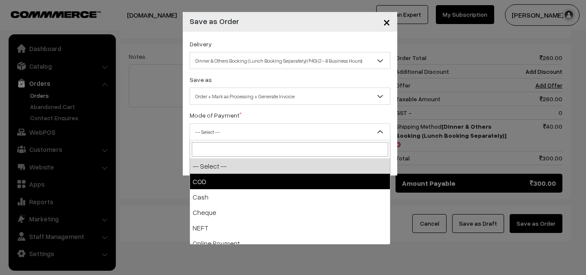
select select "1"
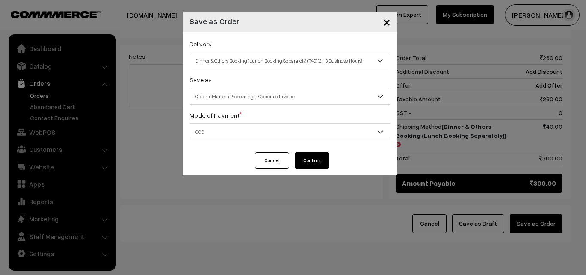
click at [313, 160] on button "Confirm" at bounding box center [312, 160] width 34 height 16
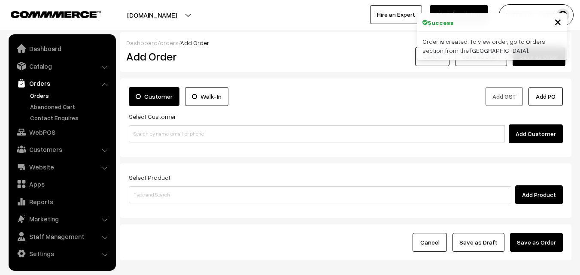
click at [41, 96] on link "Orders" at bounding box center [70, 95] width 85 height 9
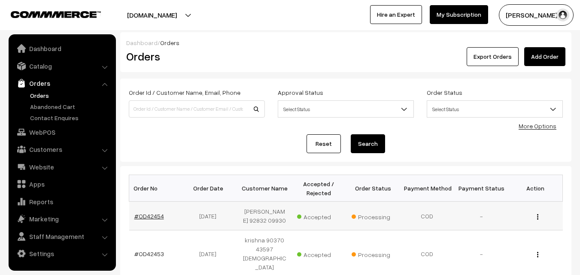
click at [158, 216] on link "#OD42454" at bounding box center [149, 215] width 30 height 7
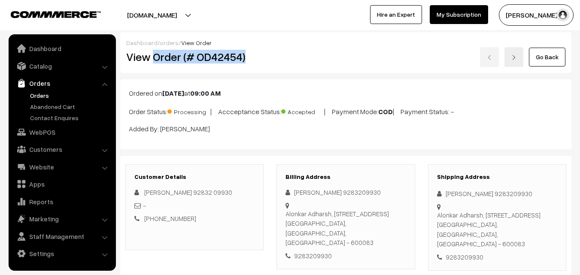
drag, startPoint x: 154, startPoint y: 57, endPoint x: 261, endPoint y: 64, distance: 107.5
click at [261, 64] on div "View Order (# OD42454)" at bounding box center [195, 57] width 151 height 20
copy h2 "Order (# OD42454)"
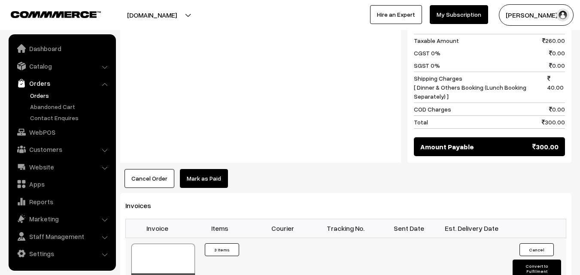
scroll to position [558, 0]
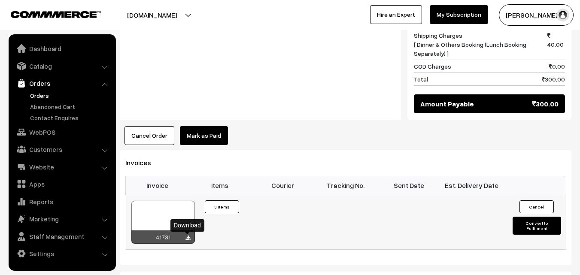
click at [190, 236] on icon at bounding box center [187, 239] width 5 height 6
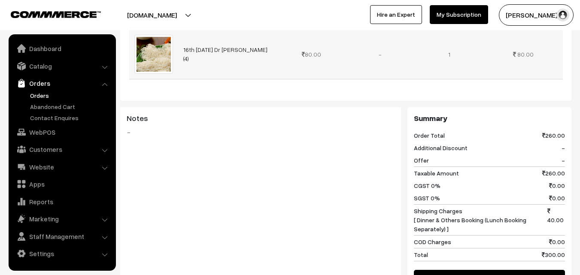
scroll to position [386, 0]
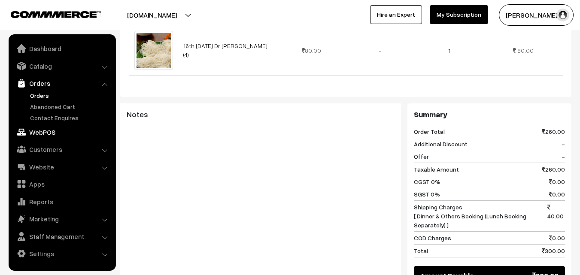
click at [45, 132] on link "WebPOS" at bounding box center [62, 131] width 102 height 15
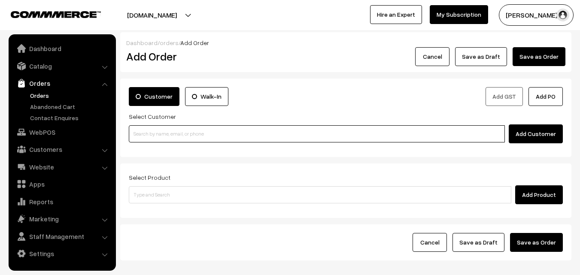
click at [153, 138] on input at bounding box center [317, 133] width 376 height 17
paste input "+91 99400 29640"
click at [157, 133] on input "+91 99400 29640" at bounding box center [317, 133] width 376 height 17
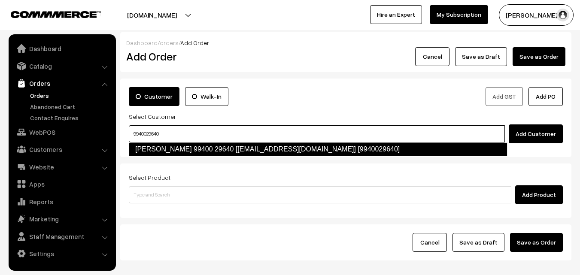
click at [171, 149] on link "Jegannathan 99400 29640 [test121@gmail.com] [9940029640]" at bounding box center [318, 149] width 378 height 14
type input "9940029640"
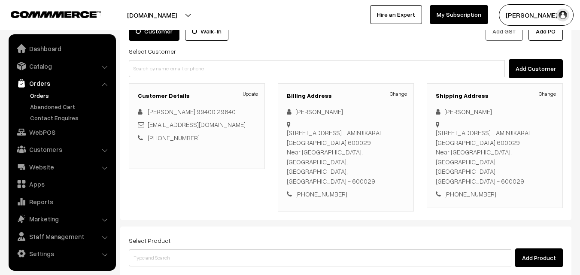
scroll to position [86, 0]
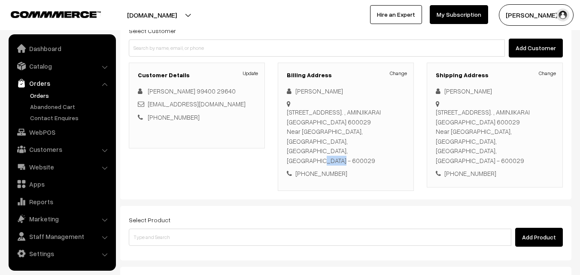
drag, startPoint x: 305, startPoint y: 141, endPoint x: 354, endPoint y: 140, distance: 48.5
click at [354, 140] on div "31/1 OLD NO 14 COLLECTORATE OLONY MAIN ROAD. , AMINJIKARAI CHENNAI 600029 Near …" at bounding box center [346, 136] width 118 height 58
copy div "600029"
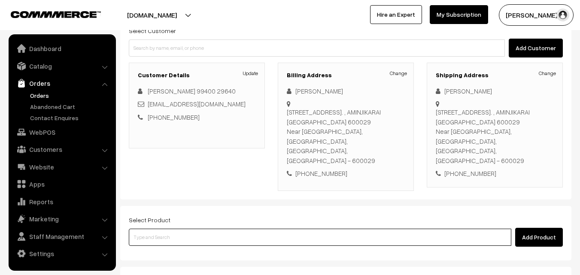
click at [214, 229] on input at bounding box center [320, 237] width 382 height 17
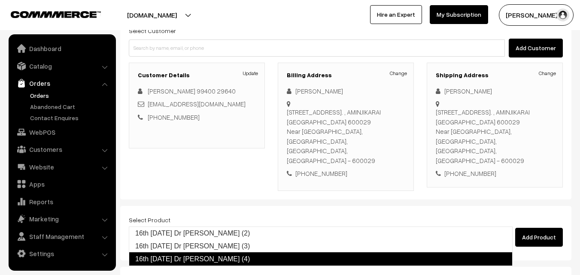
type input "16th [DATE] Dr [PERSON_NAME] (3)"
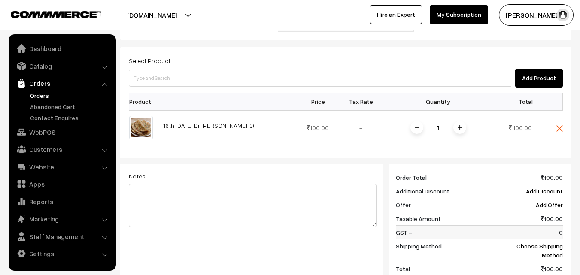
scroll to position [257, 0]
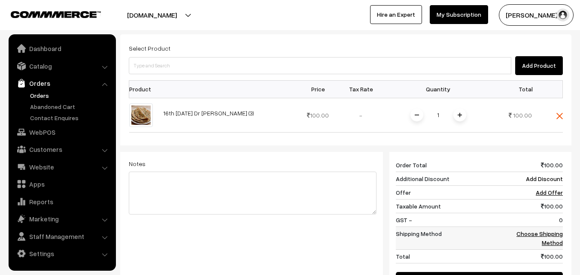
click at [547, 230] on link "Choose Shipping Method" at bounding box center [539, 238] width 46 height 16
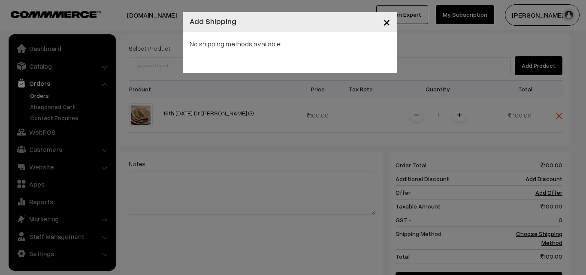
click at [391, 21] on button "×" at bounding box center [386, 22] width 21 height 27
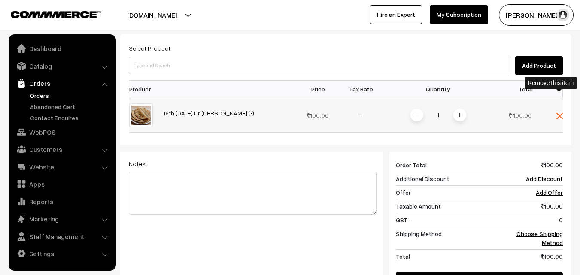
click at [557, 113] on img at bounding box center [559, 116] width 6 height 6
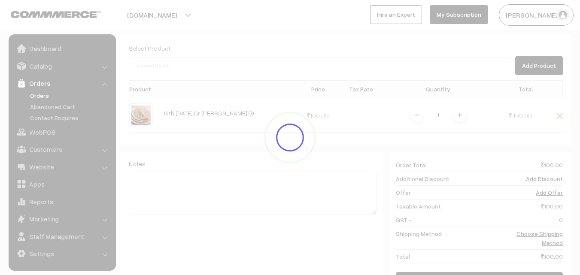
scroll to position [157, 0]
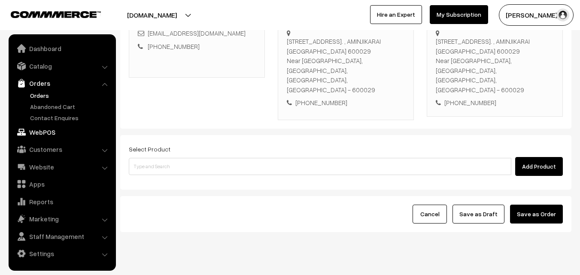
click at [42, 133] on link "WebPOS" at bounding box center [62, 131] width 102 height 15
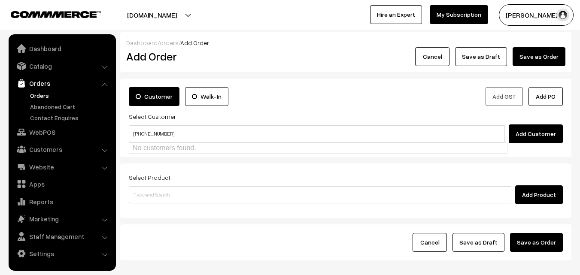
click at [157, 134] on input "[PHONE_NUMBER]" at bounding box center [317, 133] width 376 height 17
click at [142, 133] on input "[PHONE_NUMBER]" at bounding box center [317, 133] width 376 height 17
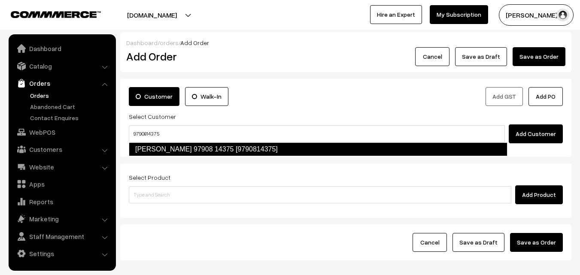
click at [167, 147] on link "SETHUMADHAVAN 97908 14375 [9790814375]" at bounding box center [318, 149] width 378 height 14
type input "9790814375"
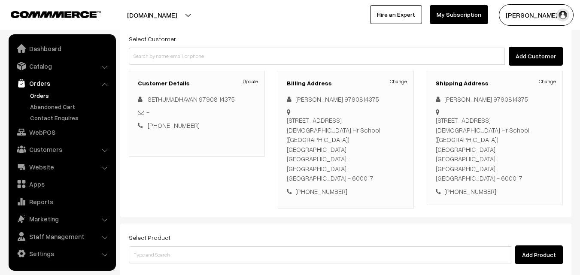
scroll to position [129, 0]
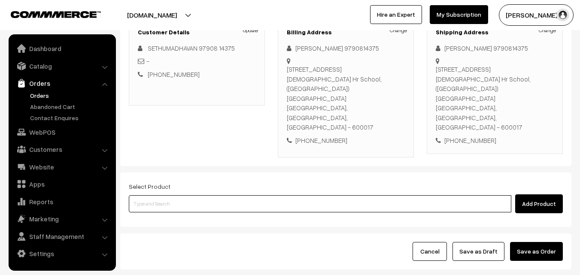
click at [213, 195] on input at bounding box center [320, 203] width 382 height 17
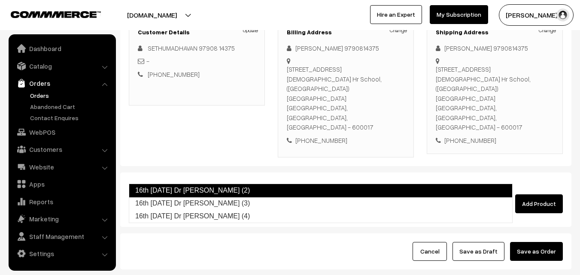
type input "16th [DATE] Dr [PERSON_NAME] (3)"
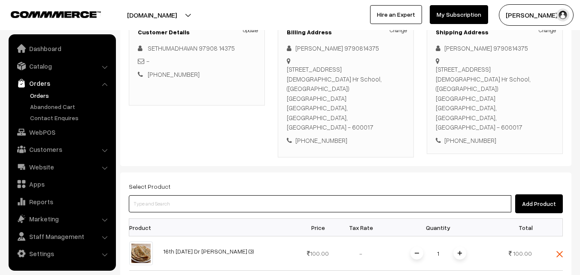
click at [220, 195] on input at bounding box center [320, 203] width 382 height 17
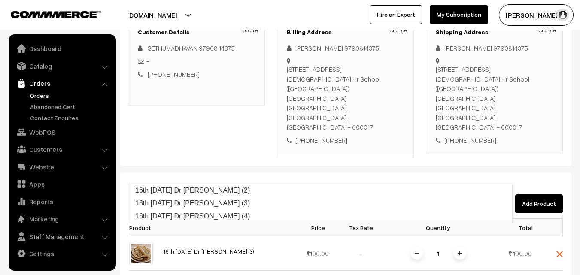
type input "16th [DATE] Dr [PERSON_NAME] (2)"
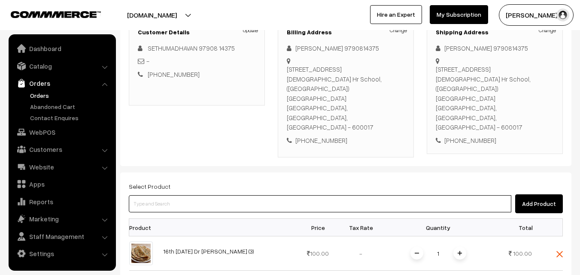
click at [220, 195] on input at bounding box center [320, 203] width 382 height 17
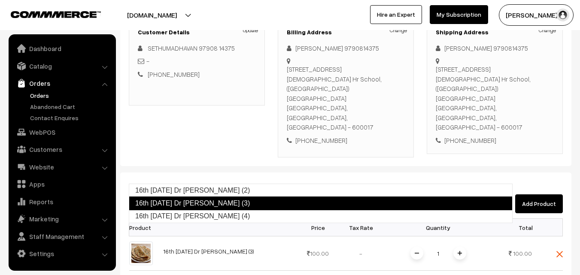
type input "16th [DATE] Dr [PERSON_NAME] (4)"
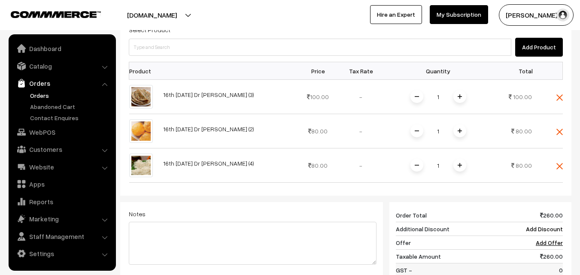
scroll to position [300, 0]
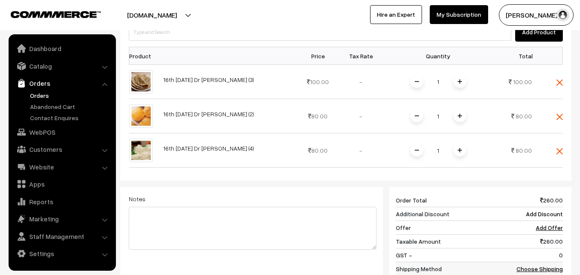
click at [554, 265] on link "Choose Shipping Method" at bounding box center [539, 273] width 46 height 16
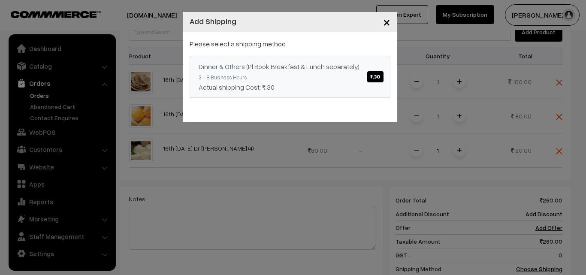
click at [372, 75] on span "₹.30" at bounding box center [375, 76] width 16 height 11
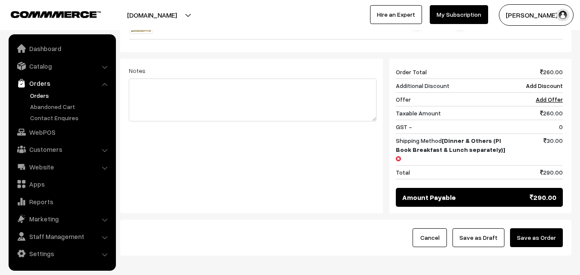
scroll to position [429, 0]
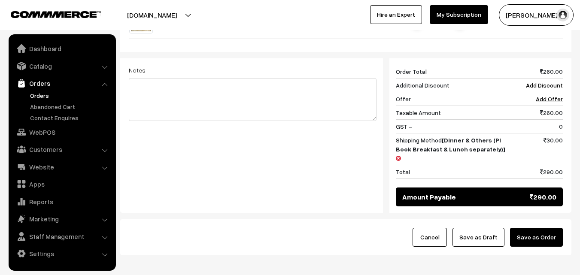
click at [529, 228] on button "Save as Order" at bounding box center [536, 237] width 53 height 19
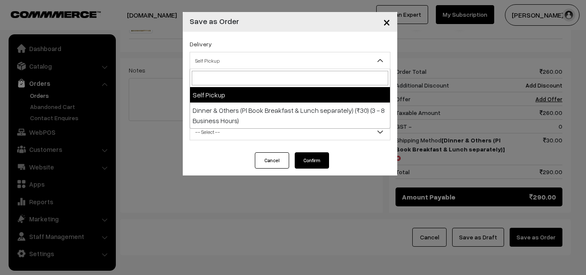
click at [338, 61] on span "Self Pickup" at bounding box center [290, 60] width 200 height 15
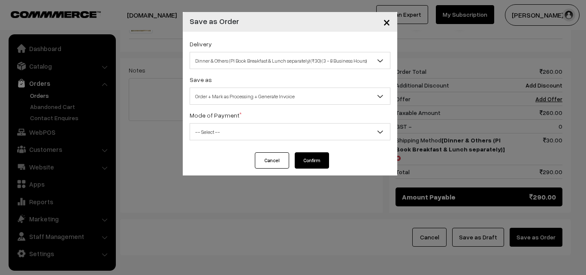
select select "DOP1"
select select "3"
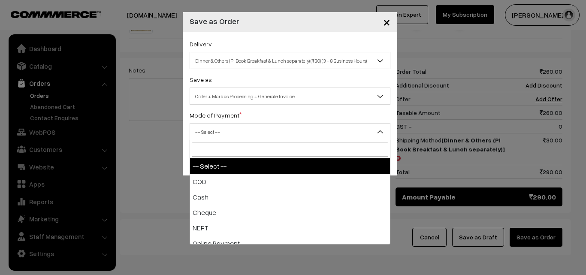
click at [318, 130] on span "-- Select --" at bounding box center [290, 131] width 200 height 15
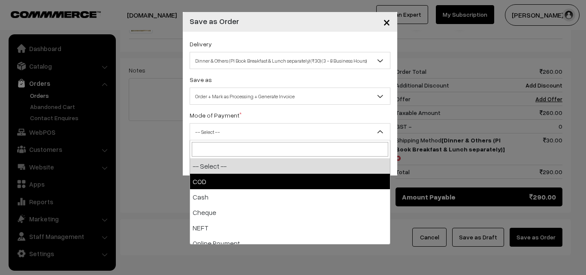
select select "1"
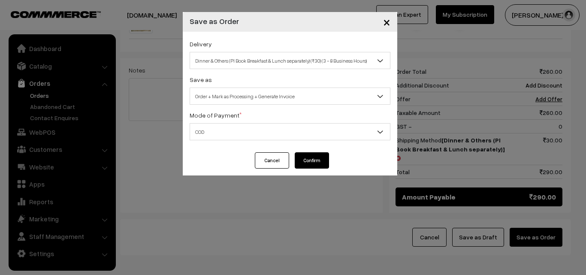
click at [322, 158] on button "Confirm" at bounding box center [312, 160] width 34 height 16
click at [364, 228] on div "× Save as Order Delivery Self Pickup Dinner & Others (Pl Book Breakfast & Lunch…" at bounding box center [293, 137] width 586 height 275
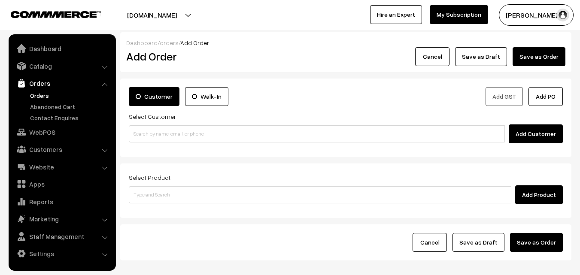
click at [44, 97] on link "Orders" at bounding box center [70, 95] width 85 height 9
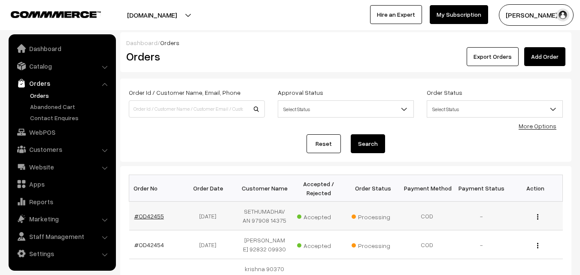
click at [149, 217] on link "#OD42455" at bounding box center [149, 215] width 30 height 7
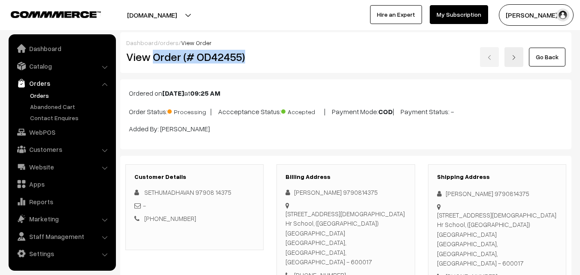
drag, startPoint x: 152, startPoint y: 57, endPoint x: 263, endPoint y: 64, distance: 110.5
click at [263, 64] on div "View Order (# OD42455)" at bounding box center [195, 57] width 151 height 20
copy h2 "Order (# OD42455)"
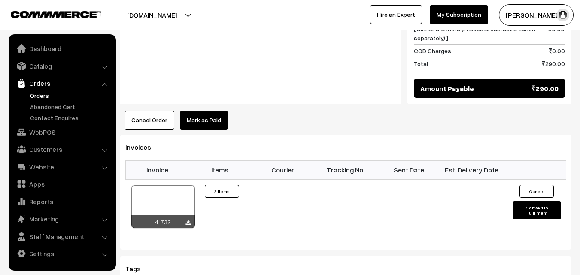
scroll to position [601, 0]
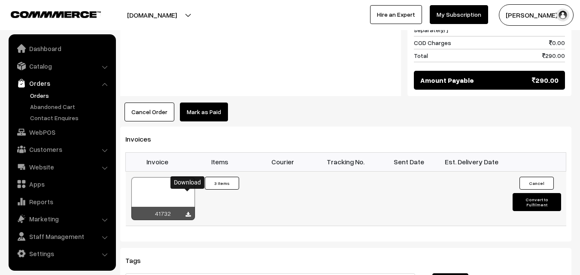
click at [188, 212] on icon at bounding box center [187, 215] width 5 height 6
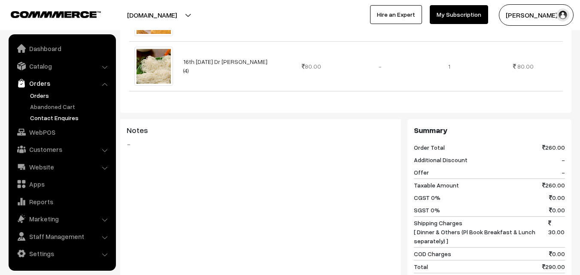
scroll to position [386, 0]
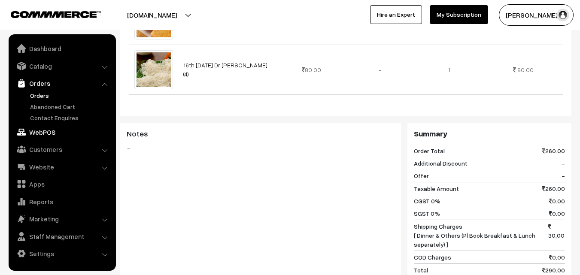
click at [41, 133] on link "WebPOS" at bounding box center [62, 131] width 102 height 15
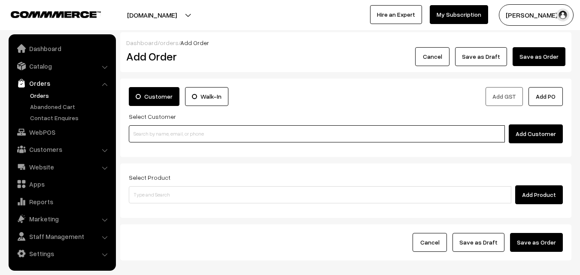
click at [268, 139] on input at bounding box center [317, 133] width 376 height 17
paste input "[PHONE_NUMBER]"
click at [158, 135] on input "+91 98487 29581" at bounding box center [317, 133] width 376 height 17
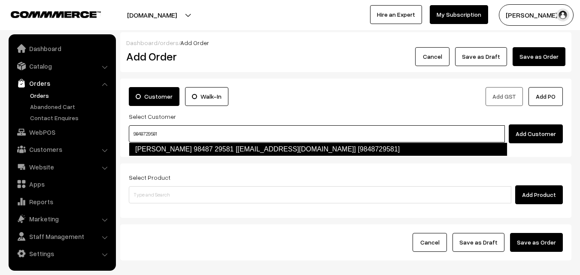
click at [179, 146] on link "vijayasarathy 98487 29581 [Annam25@gmail.com] [9848729581]" at bounding box center [318, 149] width 378 height 14
type input "9848729581"
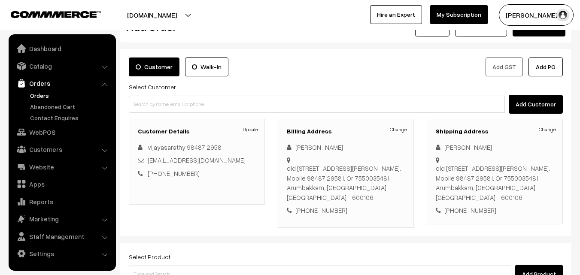
scroll to position [43, 0]
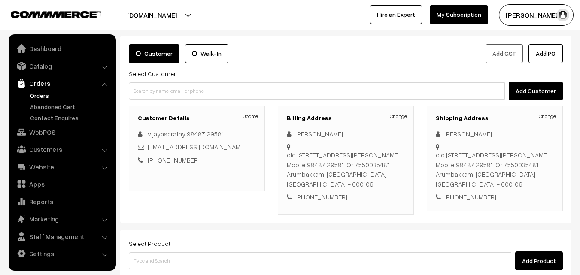
drag, startPoint x: 374, startPoint y: 183, endPoint x: 403, endPoint y: 185, distance: 28.8
click at [403, 185] on div "old no12 new no23 flowers road jagannathan nagar , chennai 600106. Mobile 98487…" at bounding box center [346, 169] width 118 height 39
copy div "600106"
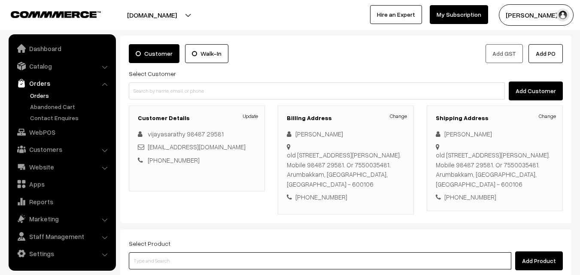
click at [205, 264] on input at bounding box center [320, 260] width 382 height 17
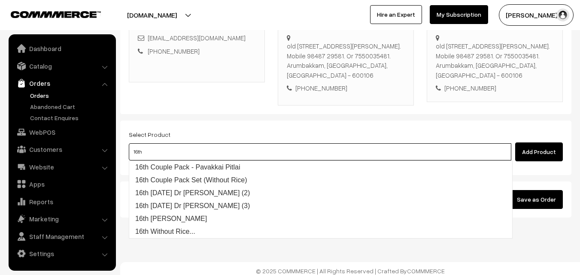
scroll to position [157, 0]
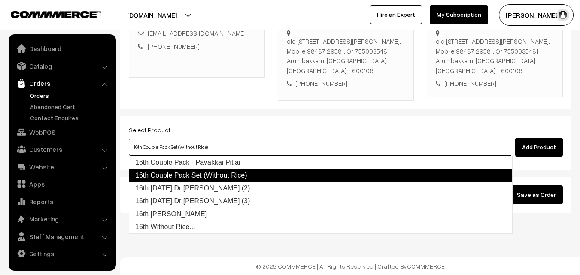
type input "16th [DATE] Dr [PERSON_NAME] (2)"
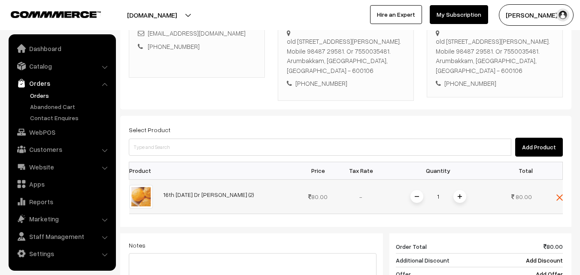
click at [457, 193] on span at bounding box center [459, 196] width 13 height 13
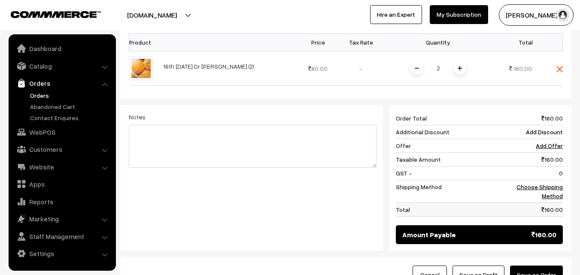
scroll to position [285, 0]
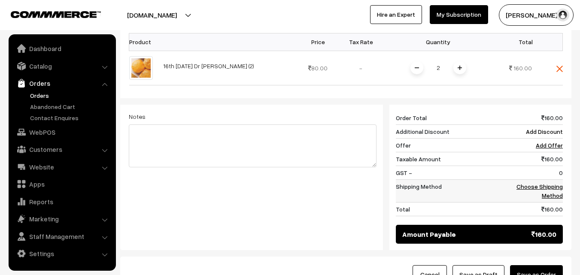
click at [539, 185] on link "Choose Shipping Method" at bounding box center [539, 191] width 46 height 16
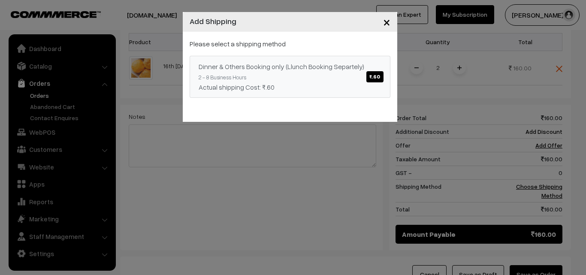
click at [379, 77] on span "₹.60" at bounding box center [374, 76] width 17 height 11
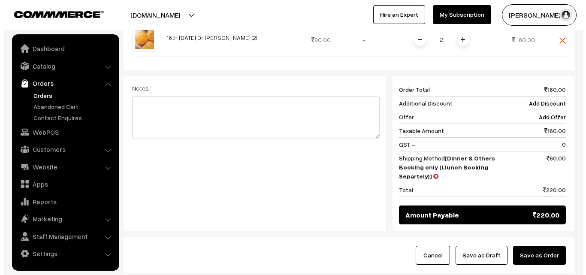
scroll to position [371, 0]
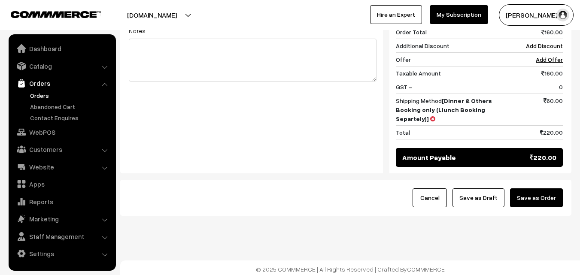
click at [539, 199] on button "Save as Order" at bounding box center [536, 197] width 53 height 19
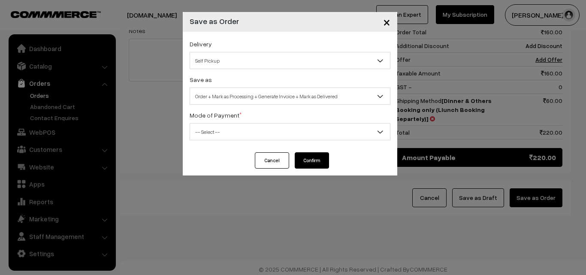
click at [342, 61] on span "Self Pickup" at bounding box center [290, 60] width 200 height 15
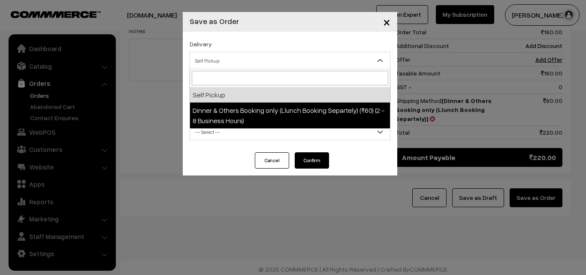
select select "DOB3"
select select "3"
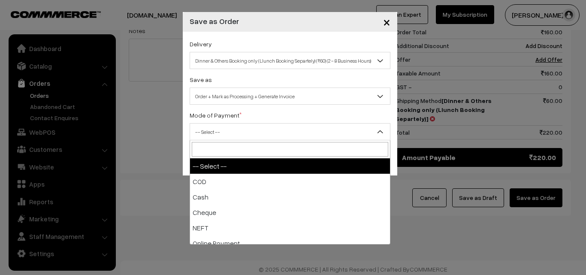
click at [312, 130] on span "-- Select --" at bounding box center [290, 131] width 200 height 15
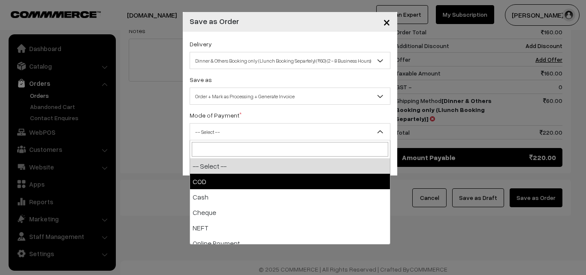
select select "1"
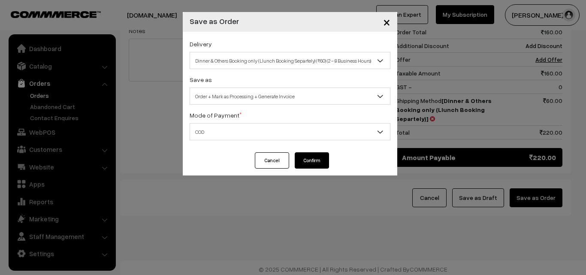
click at [307, 162] on button "Confirm" at bounding box center [312, 160] width 34 height 16
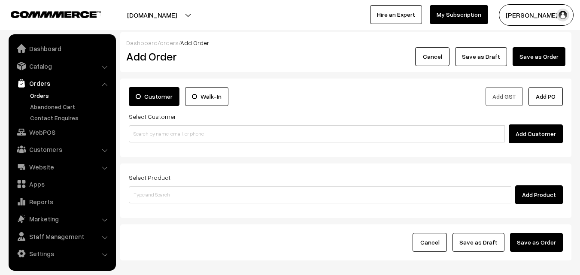
click at [32, 94] on link "Orders" at bounding box center [70, 95] width 85 height 9
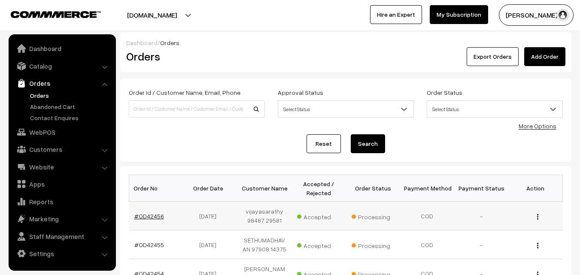
click at [154, 216] on link "#OD42456" at bounding box center [149, 215] width 30 height 7
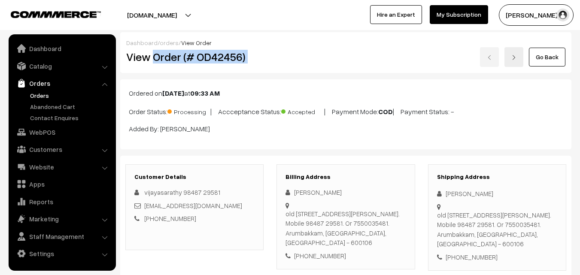
drag, startPoint x: 153, startPoint y: 57, endPoint x: 339, endPoint y: 67, distance: 186.5
click at [339, 67] on div "Dashboard / orders / View Order View Order (# OD42456) Go Back" at bounding box center [345, 52] width 451 height 41
copy div "Order (# OD42456)"
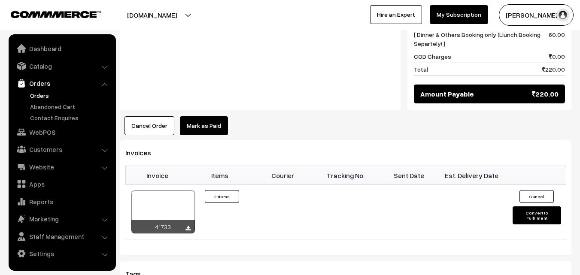
scroll to position [472, 0]
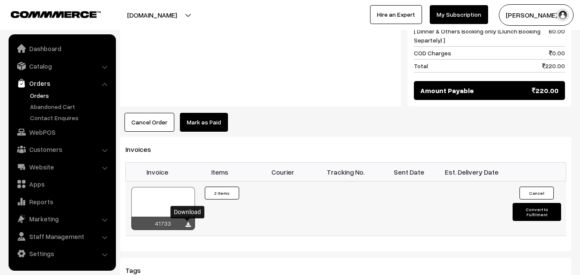
click at [189, 223] on icon at bounding box center [187, 225] width 5 height 6
click at [39, 134] on link "WebPOS" at bounding box center [62, 131] width 102 height 15
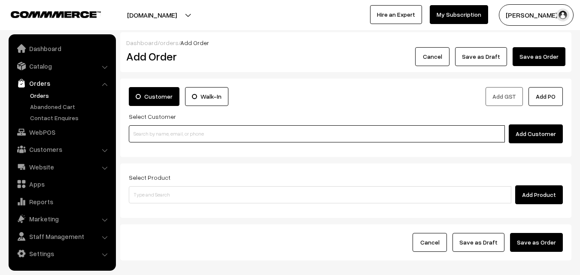
click at [204, 136] on input at bounding box center [317, 133] width 376 height 17
paste input "+91 97013 85004"
drag, startPoint x: 154, startPoint y: 134, endPoint x: 198, endPoint y: 136, distance: 43.4
click at [154, 135] on input "+91 97013 85004" at bounding box center [317, 133] width 376 height 17
click at [142, 134] on input "+91 9701385004" at bounding box center [317, 133] width 376 height 17
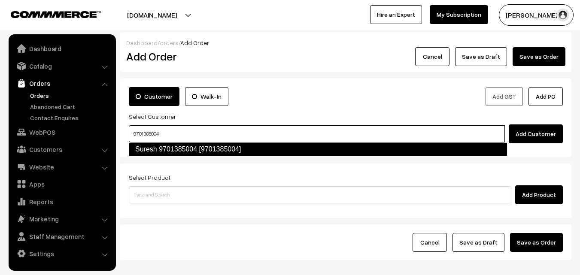
click at [161, 147] on link "Suresh 9701385004 [9701385004]" at bounding box center [318, 149] width 378 height 14
type input "9701385004"
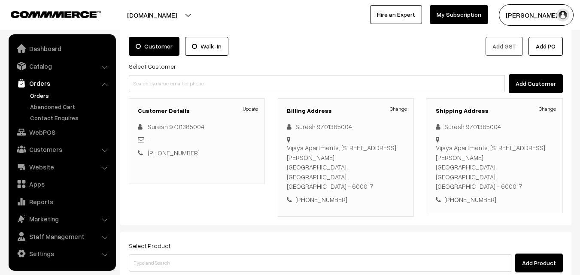
scroll to position [43, 0]
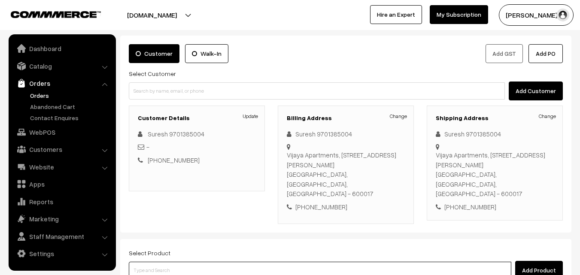
drag, startPoint x: 253, startPoint y: 250, endPoint x: 258, endPoint y: 249, distance: 5.6
click at [254, 262] on input at bounding box center [320, 270] width 382 height 17
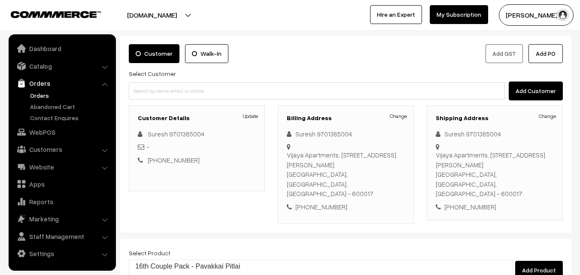
type input "16th Tue"
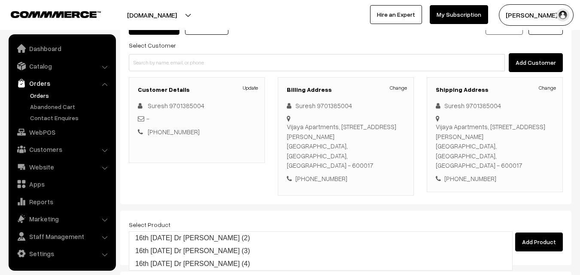
scroll to position [129, 0]
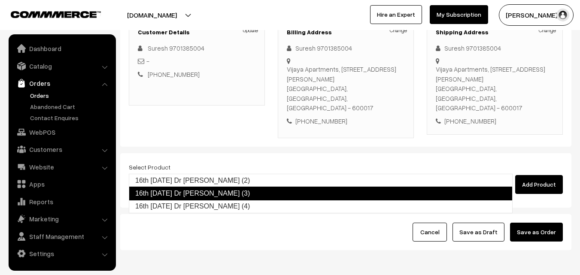
click at [260, 195] on link "16th Tuesday Dr Methi Chapapthi (3)" at bounding box center [321, 194] width 384 height 14
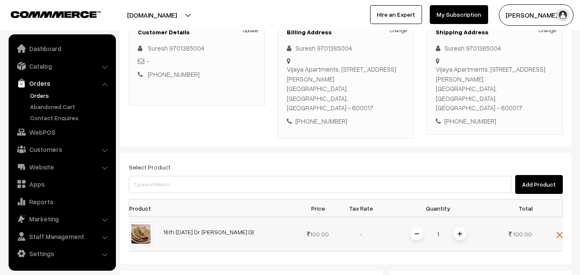
click at [464, 227] on span at bounding box center [459, 233] width 13 height 13
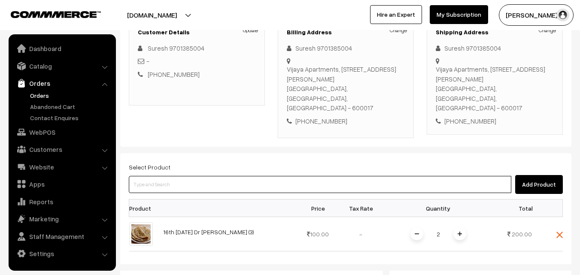
click at [343, 176] on input at bounding box center [320, 184] width 382 height 17
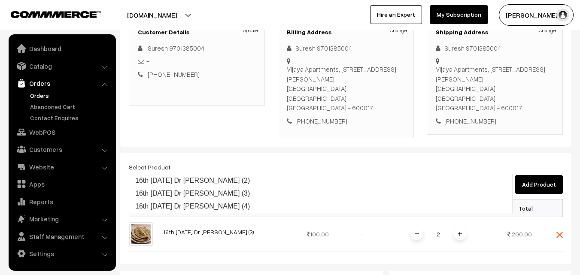
type input "16th Tuesday Dr Poori (2)"
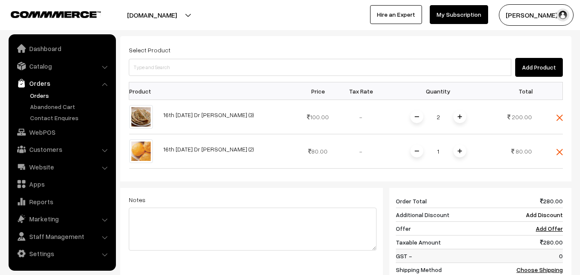
scroll to position [257, 0]
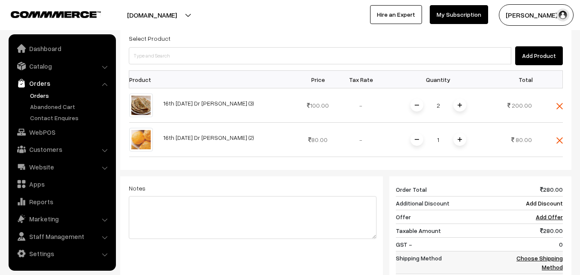
click at [552, 254] on link "Choose Shipping Method" at bounding box center [539, 262] width 46 height 16
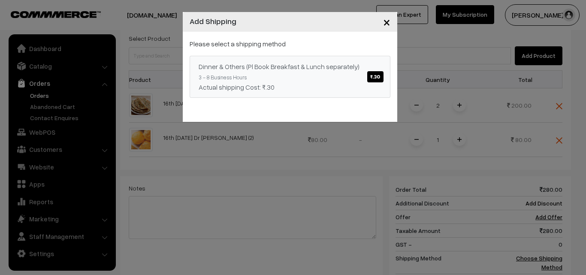
click at [374, 78] on span "₹.30" at bounding box center [375, 76] width 16 height 11
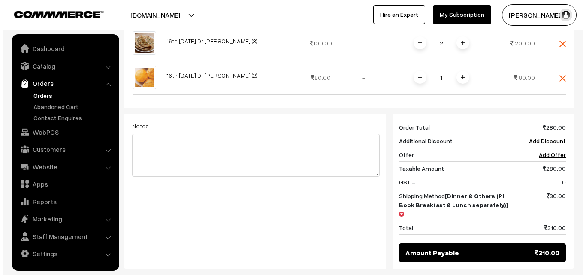
scroll to position [343, 0]
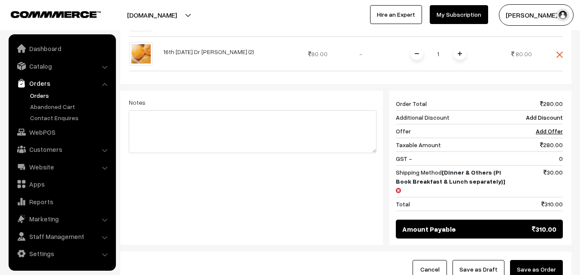
click at [532, 260] on button "Save as Order" at bounding box center [536, 269] width 53 height 19
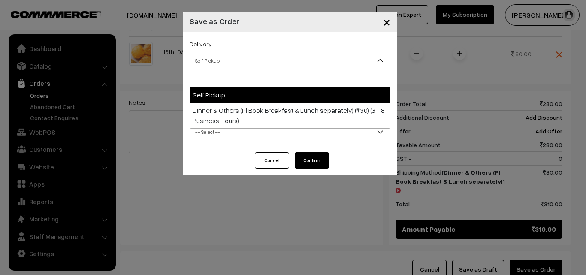
click at [271, 56] on span "Self Pickup" at bounding box center [290, 60] width 200 height 15
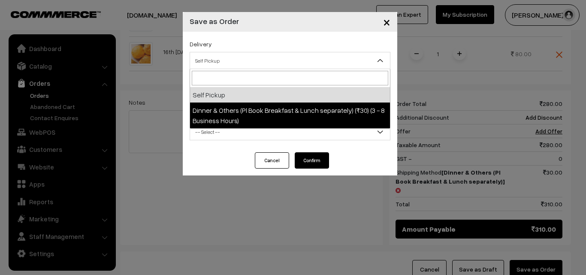
select select "DOP1"
select select "3"
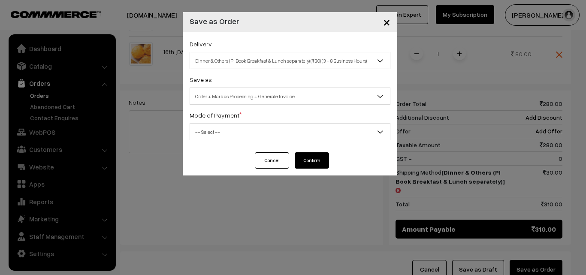
click at [305, 93] on span "Order + Mark as Processing + Generate Invoice" at bounding box center [290, 96] width 200 height 15
click at [302, 127] on span "-- Select --" at bounding box center [290, 131] width 200 height 15
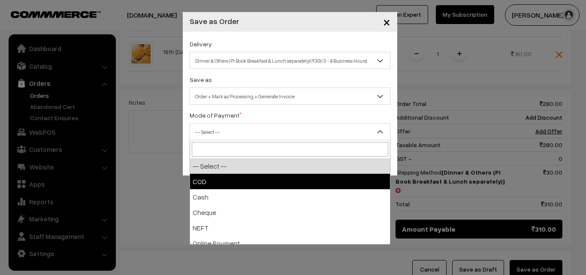
select select "1"
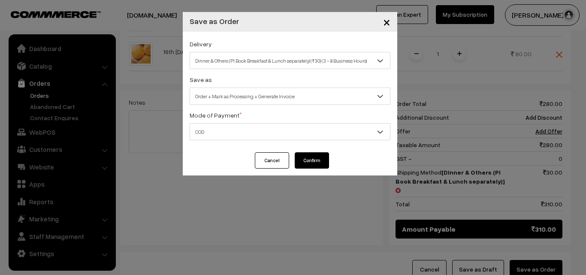
click at [308, 156] on button "Confirm" at bounding box center [312, 160] width 34 height 16
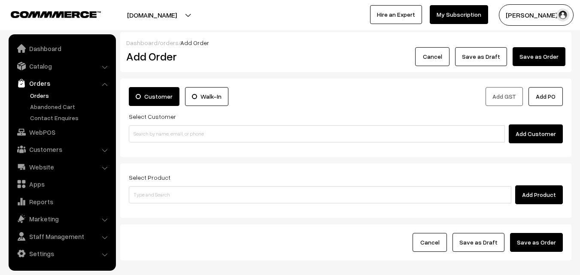
click at [43, 96] on link "Orders" at bounding box center [70, 95] width 85 height 9
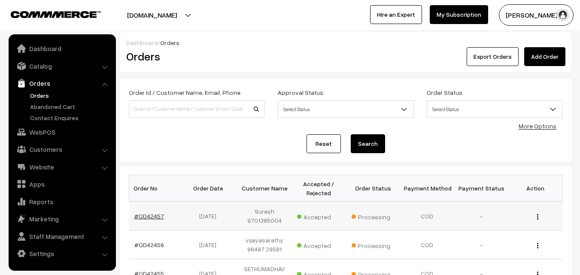
click at [149, 216] on link "#OD42457" at bounding box center [149, 215] width 30 height 7
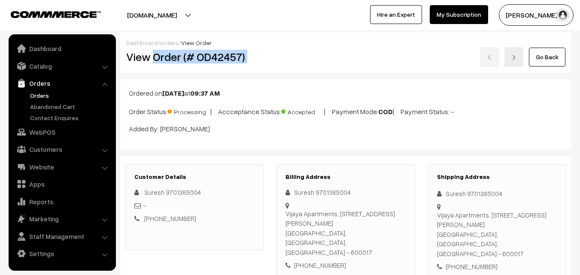
drag, startPoint x: 154, startPoint y: 57, endPoint x: 350, endPoint y: 67, distance: 196.8
click at [350, 67] on div "Dashboard / orders / View Order View Order (# OD42457) Go Back" at bounding box center [345, 52] width 451 height 41
copy div "Order (# OD42457)"
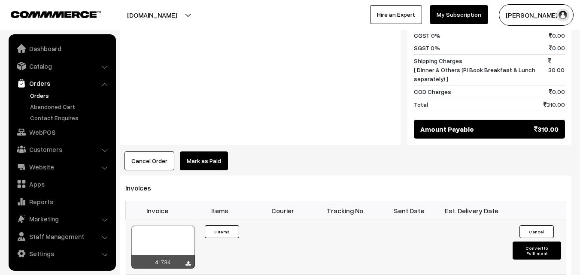
scroll to position [515, 0]
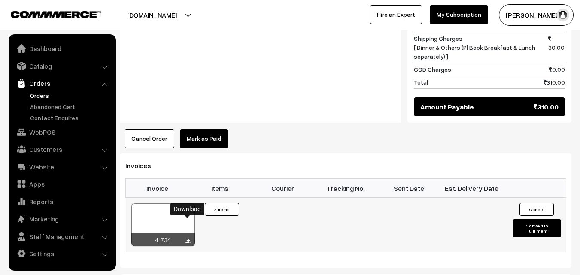
click at [189, 239] on icon at bounding box center [187, 242] width 5 height 6
click at [37, 136] on link "WebPOS" at bounding box center [62, 131] width 102 height 15
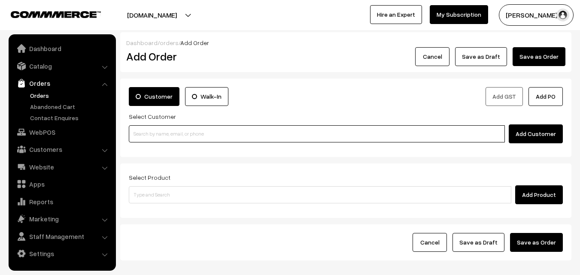
click at [156, 131] on input at bounding box center [317, 133] width 376 height 17
paste input "[PHONE_NUMBER]"
click at [157, 133] on input "[PHONE_NUMBER]" at bounding box center [317, 133] width 376 height 17
click at [142, 135] on input "[PHONE_NUMBER]" at bounding box center [317, 133] width 376 height 17
click at [177, 147] on link "[PERSON_NAME] 8939506256 [8939506256]" at bounding box center [318, 149] width 378 height 13
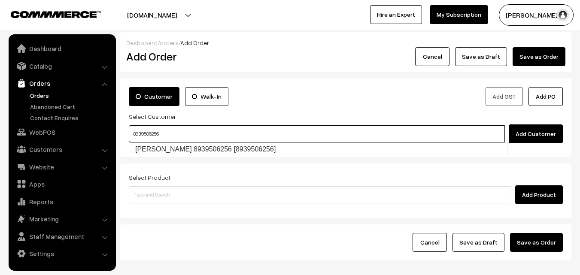
type input "8939506256"
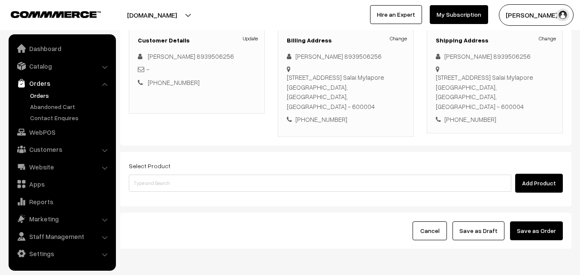
scroll to position [147, 0]
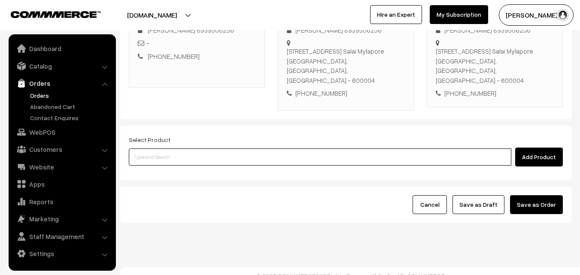
click at [266, 148] on input at bounding box center [320, 156] width 382 height 17
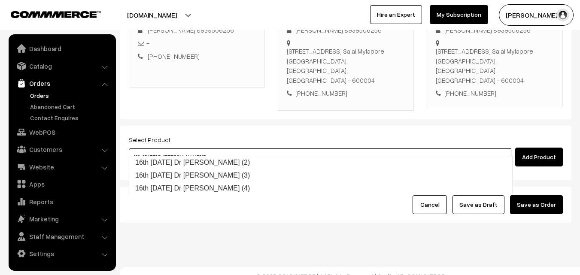
type input "16th [DATE] Dr [PERSON_NAME] (3)"
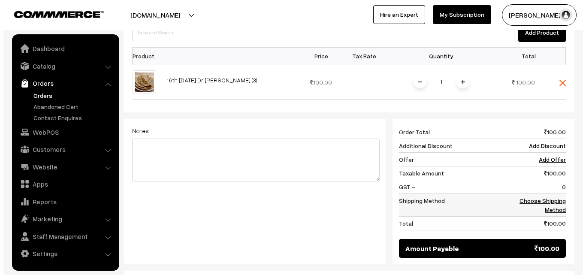
scroll to position [275, 0]
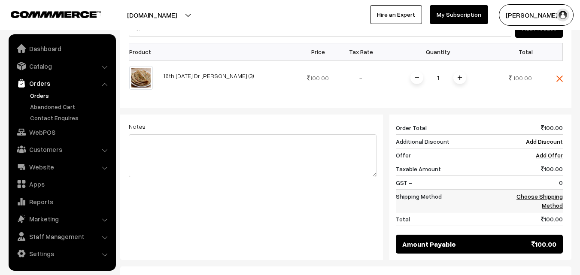
click at [547, 191] on td "Choose Shipping Method" at bounding box center [535, 200] width 53 height 23
click at [551, 193] on link "Choose Shipping Method" at bounding box center [539, 201] width 46 height 16
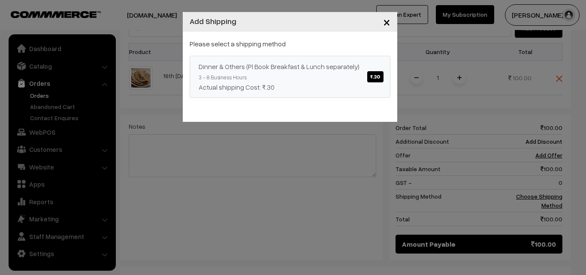
click at [379, 76] on span "₹.30" at bounding box center [375, 76] width 16 height 11
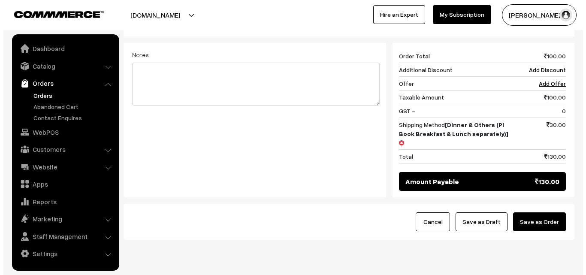
scroll to position [355, 0]
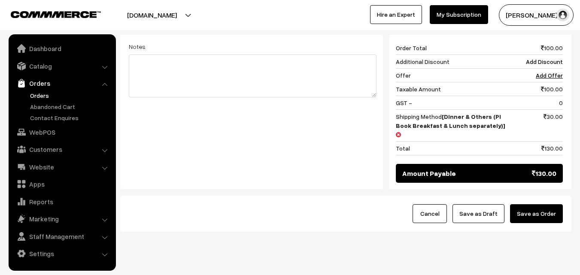
click at [550, 204] on button "Save as Order" at bounding box center [536, 213] width 53 height 19
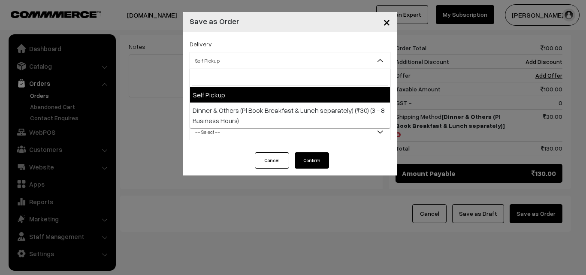
click at [270, 60] on span "Self Pickup" at bounding box center [290, 60] width 200 height 15
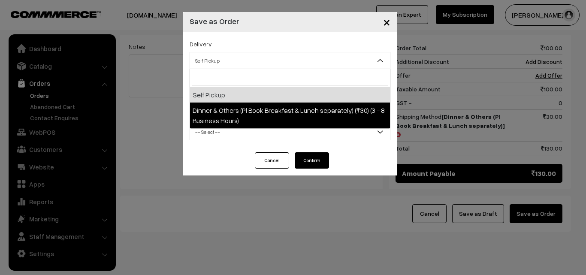
select select "DOP1"
select select "3"
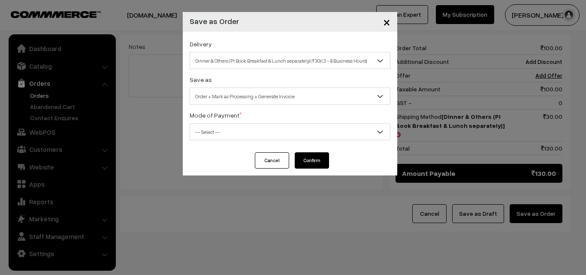
click at [281, 130] on span "-- Select --" at bounding box center [290, 131] width 200 height 15
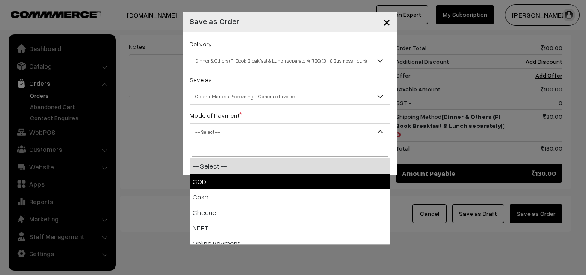
select select "1"
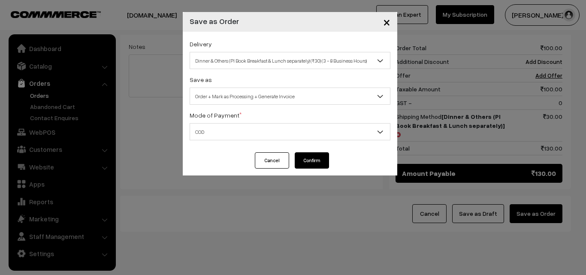
click at [304, 164] on button "Confirm" at bounding box center [312, 160] width 34 height 16
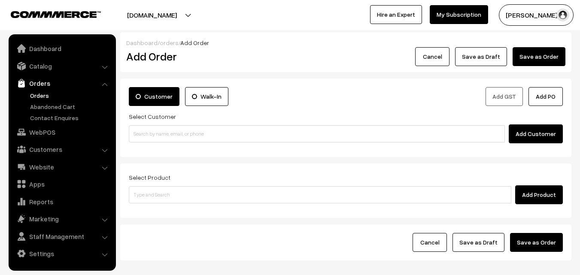
click at [42, 97] on link "Orders" at bounding box center [70, 95] width 85 height 9
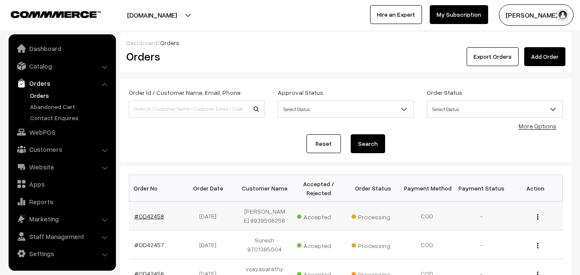
click at [150, 218] on link "#OD42458" at bounding box center [149, 215] width 30 height 7
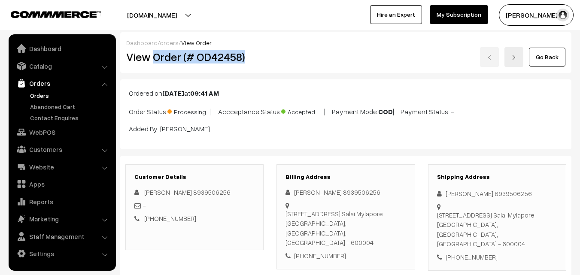
drag, startPoint x: 154, startPoint y: 57, endPoint x: 245, endPoint y: 62, distance: 91.5
click at [245, 62] on h2 "View Order (# OD42458)" at bounding box center [195, 56] width 138 height 13
copy h2 "Order (# OD42458)"
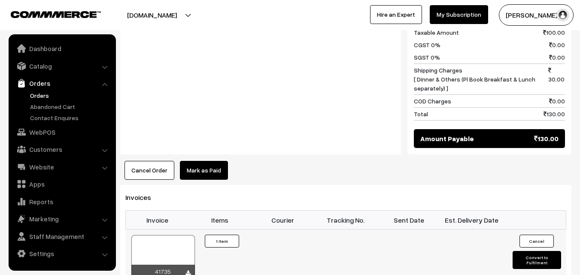
scroll to position [472, 0]
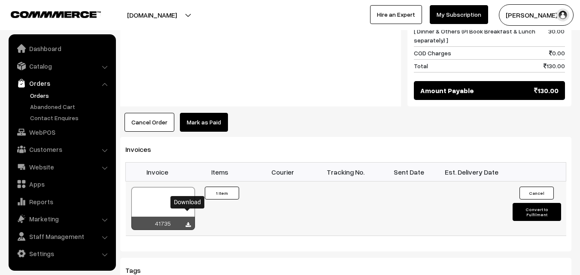
click at [189, 222] on icon at bounding box center [187, 225] width 5 height 6
click at [40, 134] on link "WebPOS" at bounding box center [62, 131] width 102 height 15
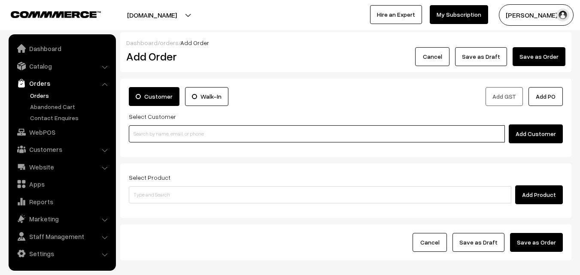
drag, startPoint x: 175, startPoint y: 136, endPoint x: 171, endPoint y: 140, distance: 4.9
click at [175, 136] on input at bounding box center [317, 133] width 376 height 17
paste input "[PHONE_NUMBER]"
click at [156, 133] on input "[PHONE_NUMBER]" at bounding box center [317, 133] width 376 height 17
click at [142, 134] on input "[PHONE_NUMBER]" at bounding box center [317, 133] width 376 height 17
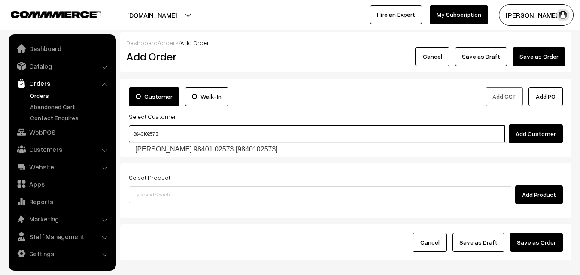
click at [169, 148] on link "[PERSON_NAME] 98401 02573 [9840102573]" at bounding box center [318, 149] width 378 height 13
type input "9840102573"
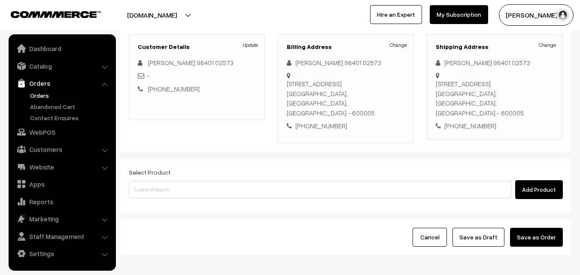
scroll to position [129, 0]
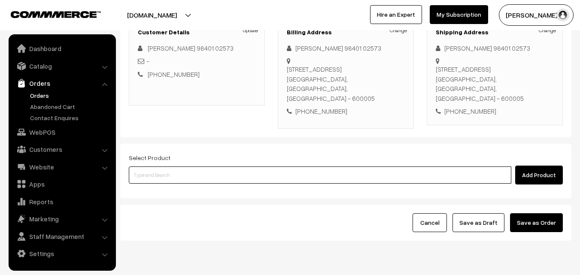
click at [260, 166] on input at bounding box center [320, 174] width 382 height 17
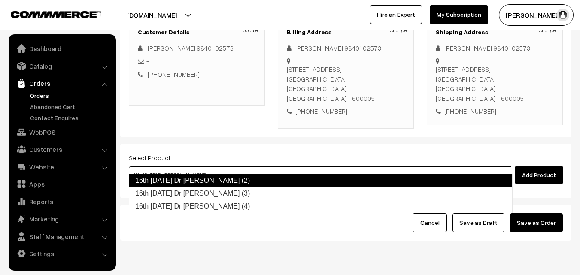
type input "16th [DATE] Dr [PERSON_NAME] (3)"
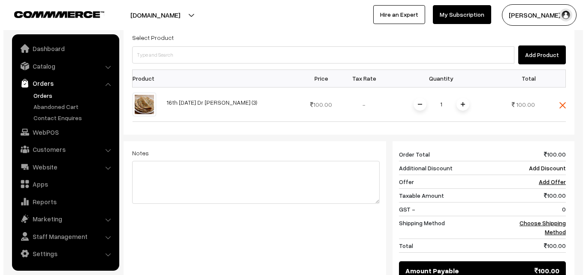
scroll to position [300, 0]
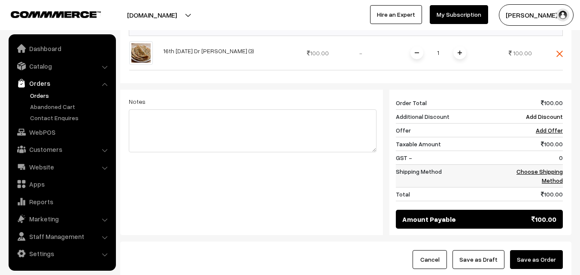
click at [530, 168] on link "Choose Shipping Method" at bounding box center [539, 176] width 46 height 16
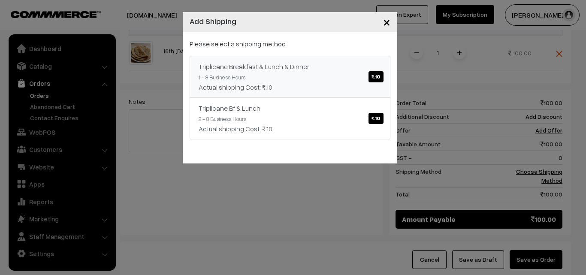
drag, startPoint x: 375, startPoint y: 79, endPoint x: 383, endPoint y: 94, distance: 17.3
click at [375, 79] on span "₹.10" at bounding box center [376, 76] width 15 height 11
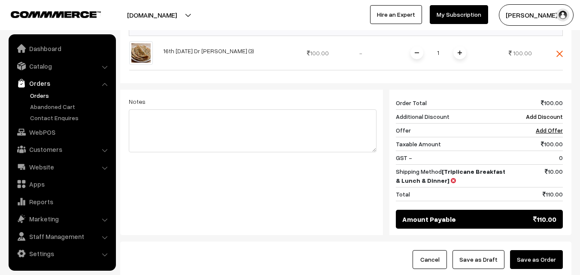
click at [540, 250] on button "Save as Order" at bounding box center [536, 259] width 53 height 19
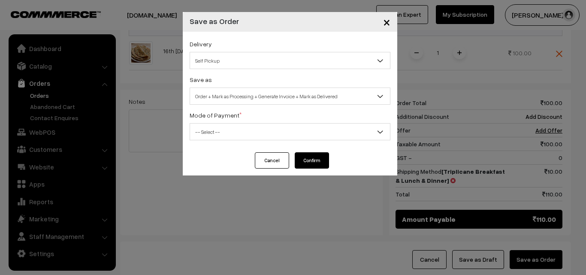
click at [287, 64] on span "Self Pickup" at bounding box center [290, 60] width 200 height 15
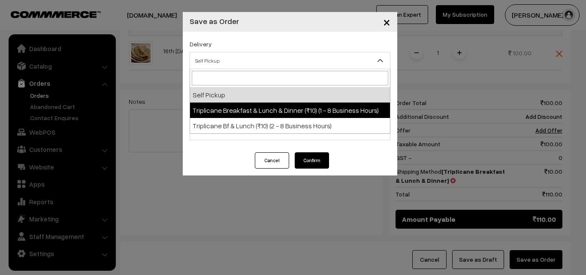
select select "TBL1"
select select "3"
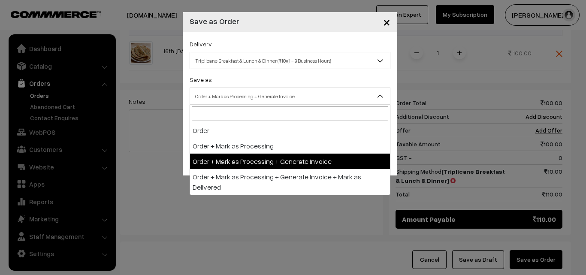
click at [304, 96] on span "Order + Mark as Processing + Generate Invoice" at bounding box center [290, 96] width 200 height 15
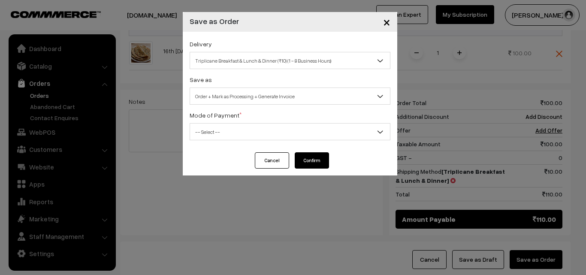
click at [316, 133] on span "-- Select --" at bounding box center [290, 131] width 200 height 15
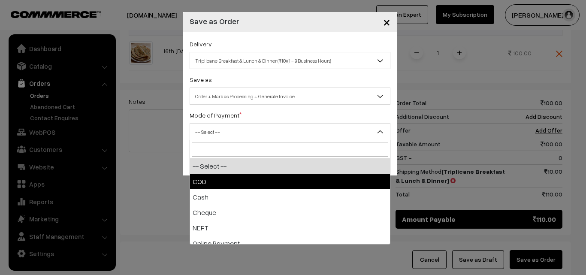
select select "1"
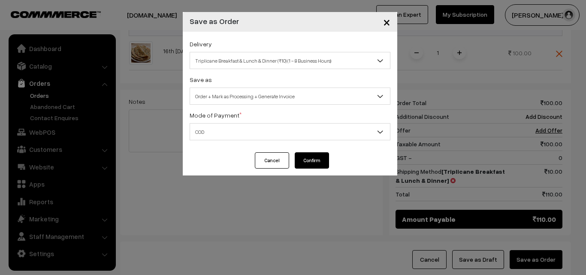
click at [310, 161] on button "Confirm" at bounding box center [312, 160] width 34 height 16
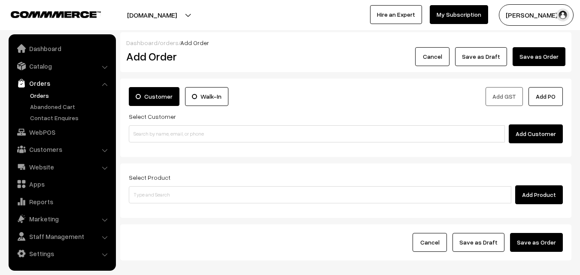
click at [47, 94] on link "Orders" at bounding box center [70, 95] width 85 height 9
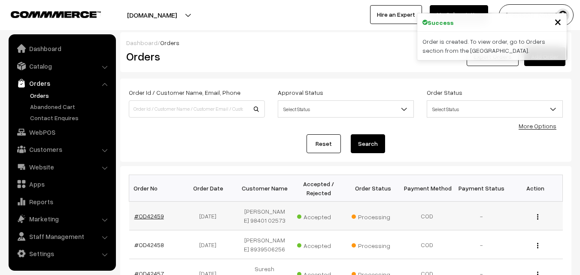
click at [158, 218] on link "#OD42459" at bounding box center [149, 215] width 30 height 7
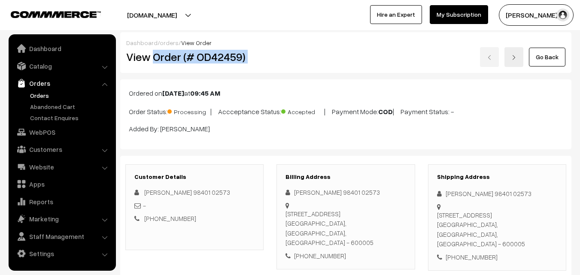
drag, startPoint x: 153, startPoint y: 59, endPoint x: 270, endPoint y: 59, distance: 117.6
click at [270, 59] on div "View Order (# OD42459) Go Back" at bounding box center [346, 57] width 452 height 20
copy div "Order (# OD42459)"
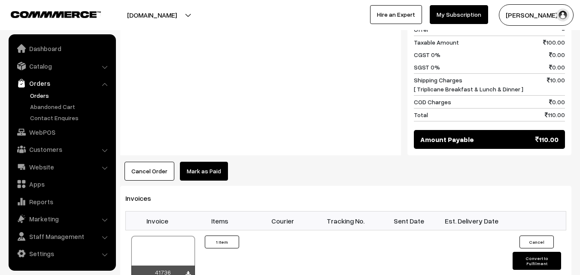
scroll to position [429, 0]
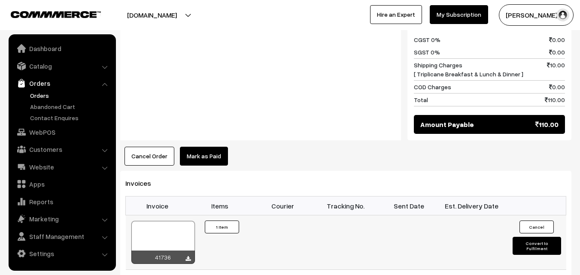
click at [185, 251] on div "41736" at bounding box center [163, 257] width 64 height 13
click at [186, 256] on icon at bounding box center [187, 259] width 5 height 6
click at [46, 137] on link "WebPOS" at bounding box center [62, 131] width 102 height 15
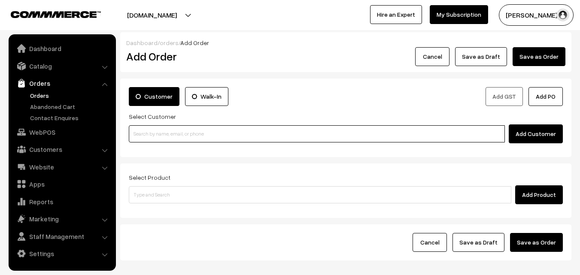
click at [225, 135] on input at bounding box center [317, 133] width 376 height 17
paste input "+91 99430 25778"
click at [156, 134] on input "+91 99430 25778" at bounding box center [317, 133] width 376 height 17
click at [143, 135] on input "+91 9943025778" at bounding box center [317, 133] width 376 height 17
click at [159, 147] on link "Rengarajan 9943025778 [9943025778]" at bounding box center [318, 149] width 378 height 13
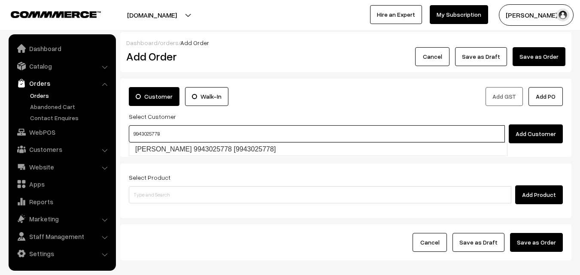
type input "9943025778"
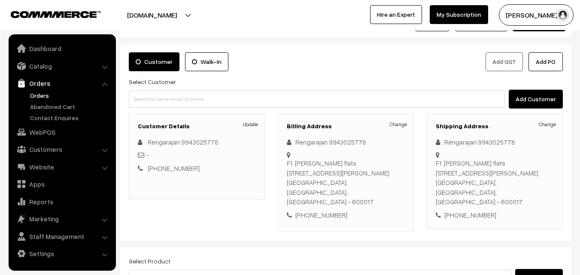
scroll to position [86, 0]
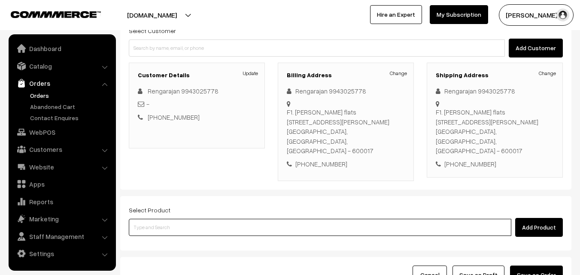
click at [290, 219] on input at bounding box center [320, 227] width 382 height 17
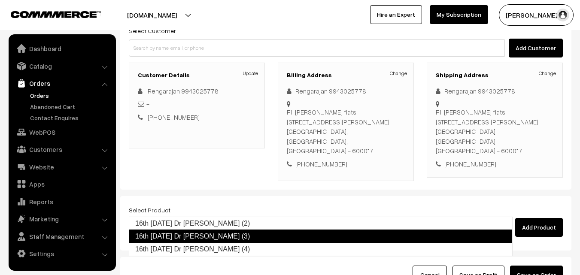
type input "16th Tuesday Dr Poori (2)"
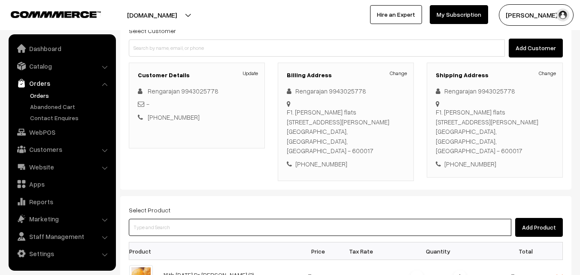
click at [274, 219] on input at bounding box center [320, 227] width 382 height 17
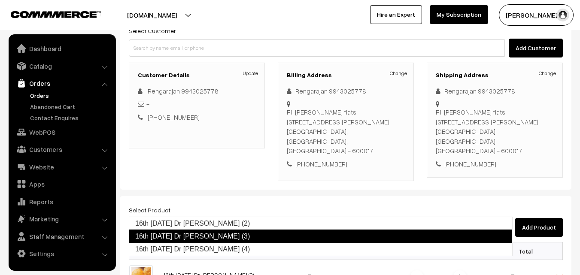
type input "16th Tuesday Dr Idiyappam (4)"
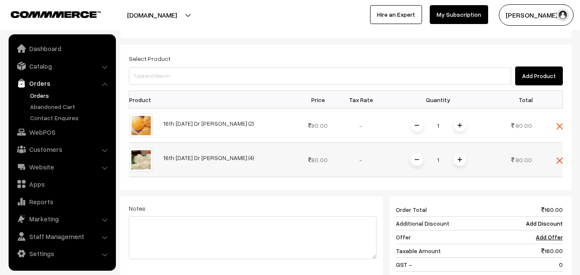
scroll to position [257, 0]
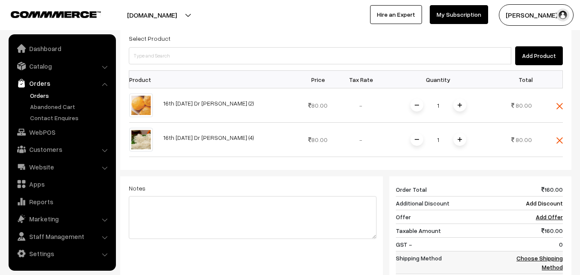
click at [545, 254] on link "Choose Shipping Method" at bounding box center [539, 262] width 46 height 16
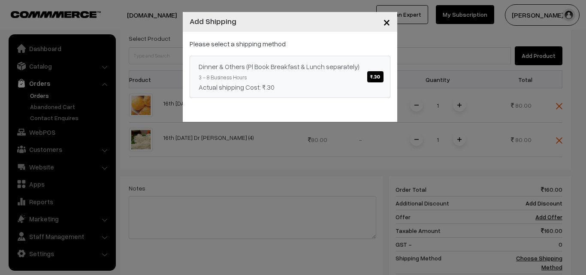
click at [376, 75] on span "₹.30" at bounding box center [375, 76] width 16 height 11
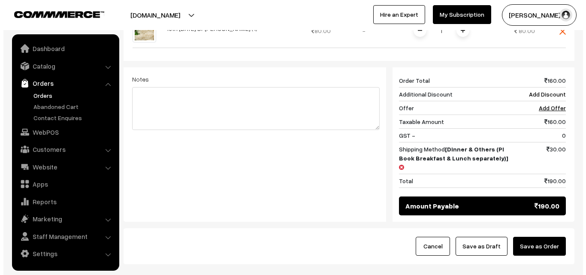
scroll to position [386, 0]
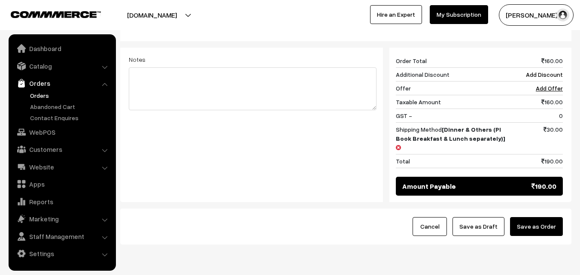
click at [530, 217] on button "Save as Order" at bounding box center [536, 226] width 53 height 19
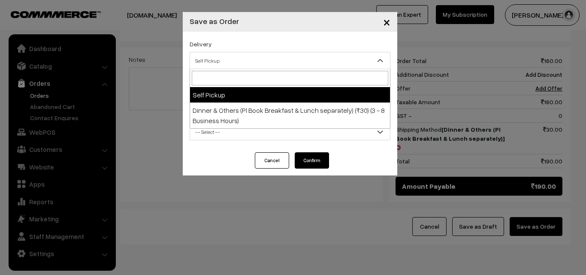
click at [280, 56] on span "Self Pickup" at bounding box center [290, 60] width 200 height 15
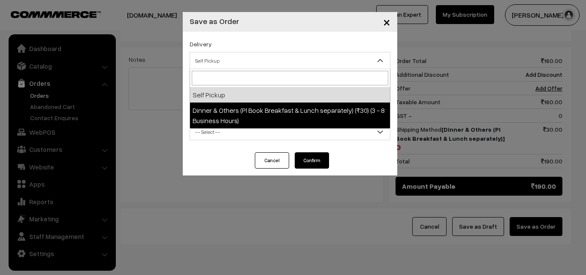
select select "DOP1"
select select "3"
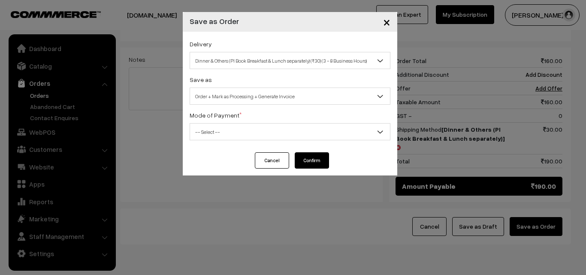
click at [301, 131] on span "-- Select --" at bounding box center [290, 131] width 200 height 15
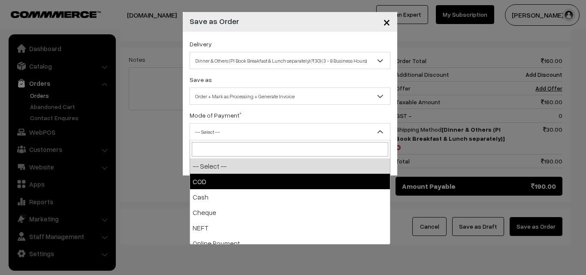
select select "1"
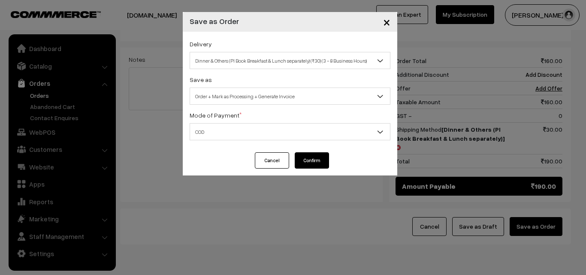
click at [314, 163] on button "Confirm" at bounding box center [312, 160] width 34 height 16
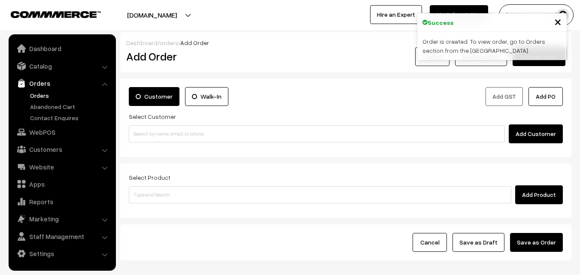
click at [36, 98] on link "Orders" at bounding box center [70, 95] width 85 height 9
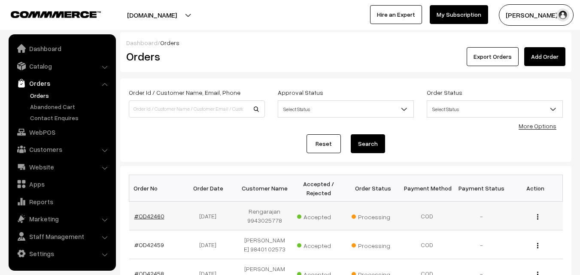
click at [152, 214] on link "#OD42460" at bounding box center [149, 215] width 30 height 7
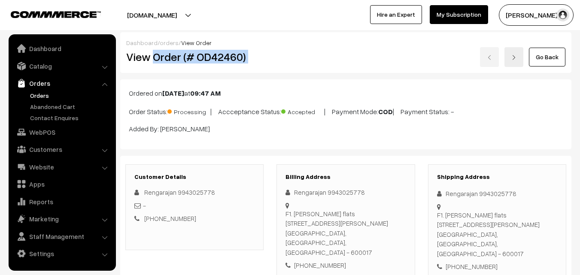
drag, startPoint x: 153, startPoint y: 57, endPoint x: 310, endPoint y: 48, distance: 157.3
click at [310, 48] on div "View Order (# OD42460) Go Back" at bounding box center [346, 57] width 452 height 20
copy div "Order (# OD42460)"
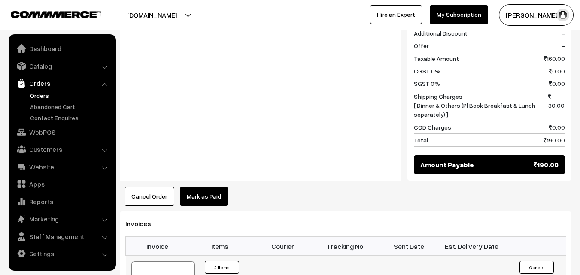
scroll to position [472, 0]
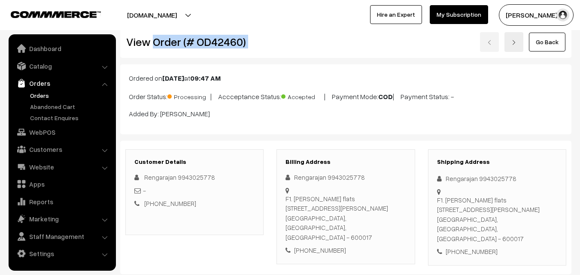
scroll to position [0, 0]
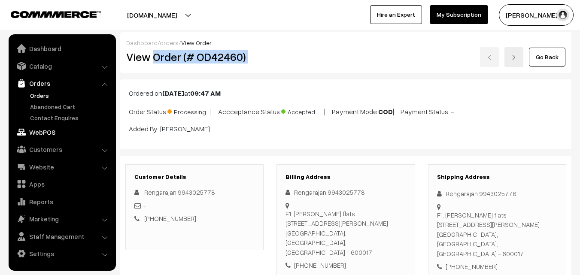
click at [45, 133] on link "WebPOS" at bounding box center [62, 131] width 102 height 15
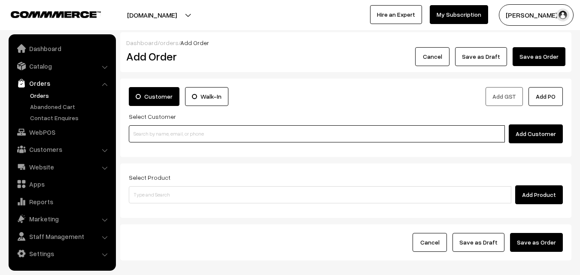
click at [194, 136] on input at bounding box center [317, 133] width 376 height 17
paste input "[PHONE_NUMBER]"
click at [158, 134] on input "[PHONE_NUMBER]" at bounding box center [317, 133] width 376 height 17
click at [143, 136] on input "[PHONE_NUMBER]" at bounding box center [317, 133] width 376 height 17
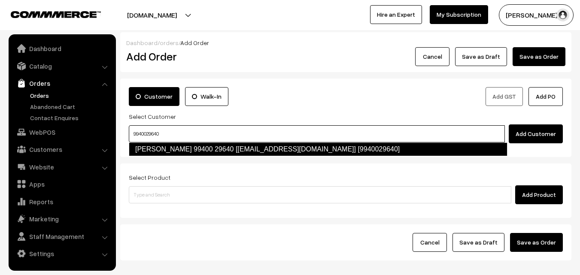
click at [166, 150] on link "[PERSON_NAME] 99400 29640 [[EMAIL_ADDRESS][DOMAIN_NAME]] [9940029640]" at bounding box center [318, 149] width 378 height 14
type input "9940029640"
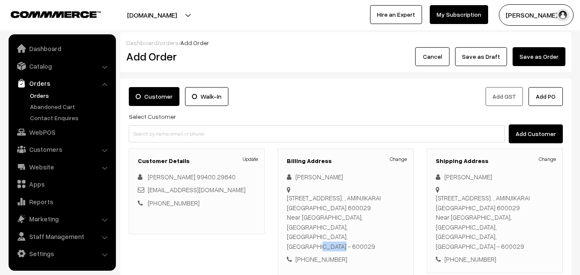
drag, startPoint x: 304, startPoint y: 226, endPoint x: 331, endPoint y: 227, distance: 27.5
click at [331, 227] on div "[STREET_ADDRESS]. , AMINJIKARAI [GEOGRAPHIC_DATA] 600029 Near [GEOGRAPHIC_DATA]…" at bounding box center [346, 222] width 118 height 58
click at [342, 226] on div "[STREET_ADDRESS]. , AMINJIKARAI [GEOGRAPHIC_DATA] 600029 Near [GEOGRAPHIC_DATA]…" at bounding box center [346, 222] width 118 height 58
drag, startPoint x: 305, startPoint y: 227, endPoint x: 338, endPoint y: 231, distance: 33.3
click at [338, 231] on div "[STREET_ADDRESS]. , AMINJIKARAI [GEOGRAPHIC_DATA] 600029 Near [GEOGRAPHIC_DATA]…" at bounding box center [346, 222] width 118 height 58
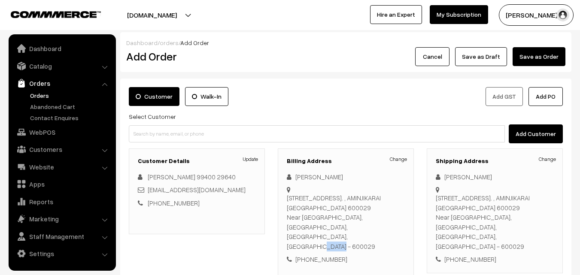
copy div "600029"
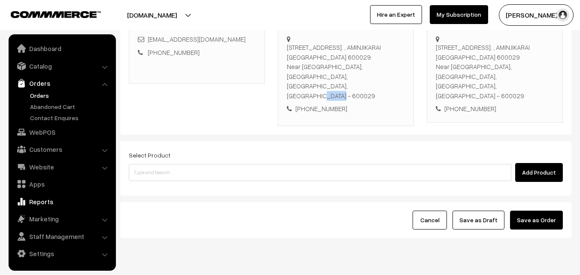
scroll to position [157, 0]
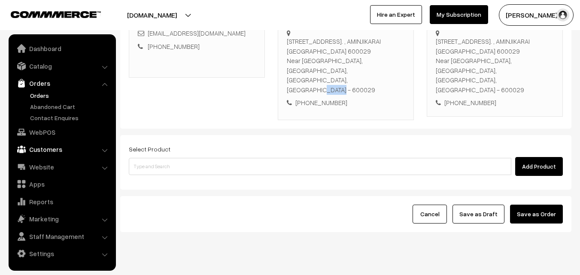
click at [41, 151] on link "Customers" at bounding box center [62, 149] width 102 height 15
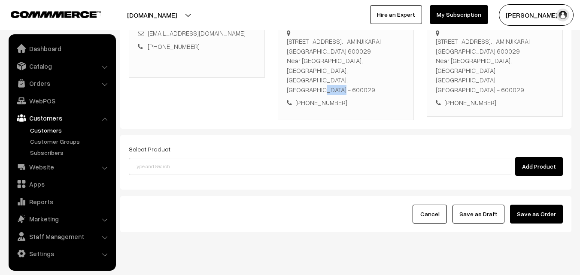
click at [54, 131] on link "Customers" at bounding box center [70, 130] width 85 height 9
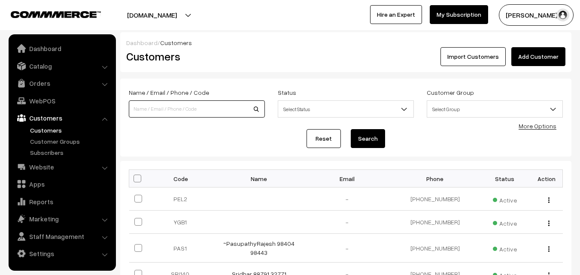
click at [205, 112] on input at bounding box center [197, 108] width 136 height 17
paste input "600029"
type input "6"
paste input "+91 99400 29640"
click at [157, 108] on input "+91 99400 29640" at bounding box center [197, 108] width 136 height 17
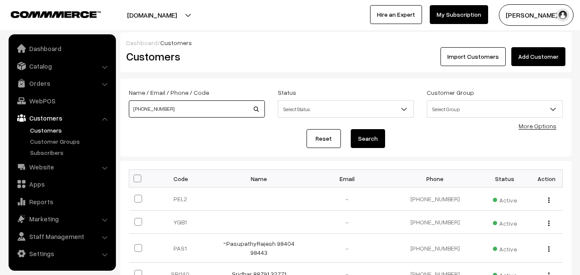
click at [141, 111] on input "[PHONE_NUMBER]" at bounding box center [197, 108] width 136 height 17
type input "9940029640"
drag, startPoint x: 369, startPoint y: 136, endPoint x: 364, endPoint y: 137, distance: 4.4
click at [366, 136] on button "Search" at bounding box center [368, 138] width 34 height 19
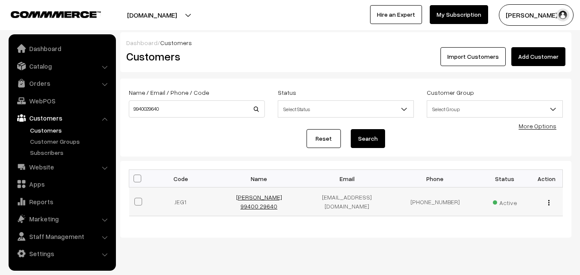
click at [248, 199] on link "[PERSON_NAME] 99400 29640" at bounding box center [259, 202] width 46 height 16
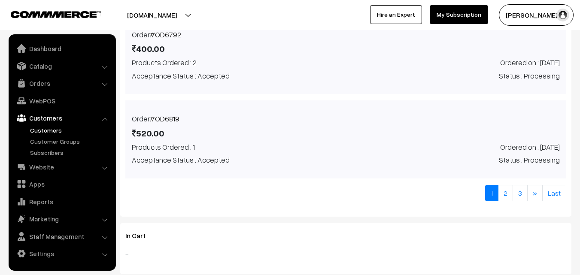
scroll to position [772, 0]
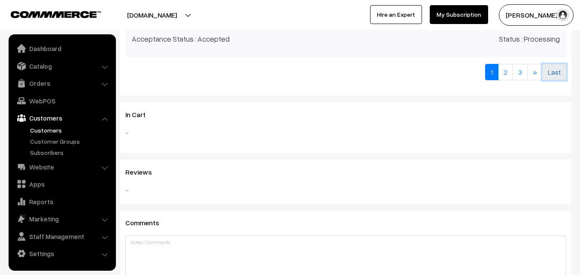
click at [549, 76] on link "Last" at bounding box center [554, 72] width 24 height 16
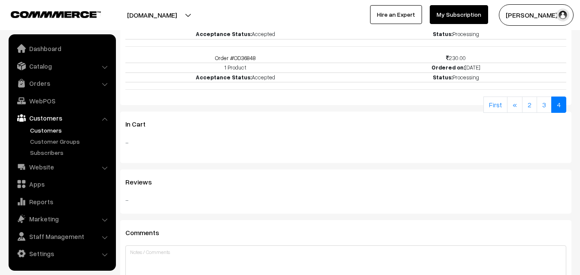
scroll to position [426, 0]
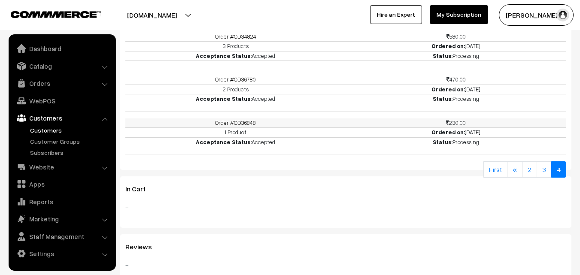
click at [239, 126] on link "Order #OD36848" at bounding box center [235, 122] width 41 height 7
click at [239, 81] on link "Order #OD36780" at bounding box center [235, 79] width 41 height 7
click at [233, 40] on td "Order #OD34824" at bounding box center [235, 36] width 221 height 9
click at [236, 37] on link "Order #OD34824" at bounding box center [235, 36] width 41 height 7
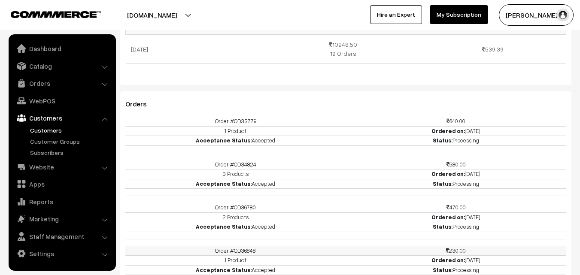
scroll to position [297, 0]
click at [237, 121] on link "Order #OD33779" at bounding box center [235, 121] width 41 height 7
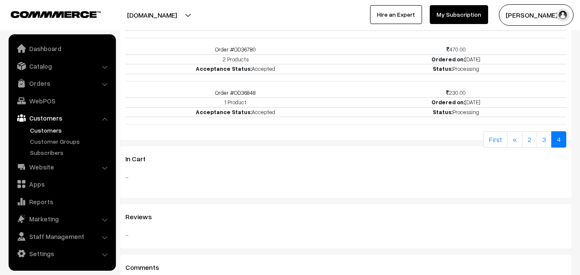
scroll to position [469, 0]
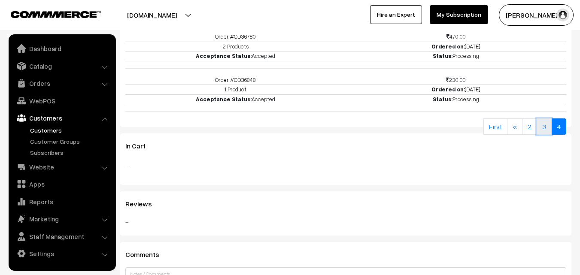
click at [546, 127] on link "3" at bounding box center [543, 126] width 15 height 16
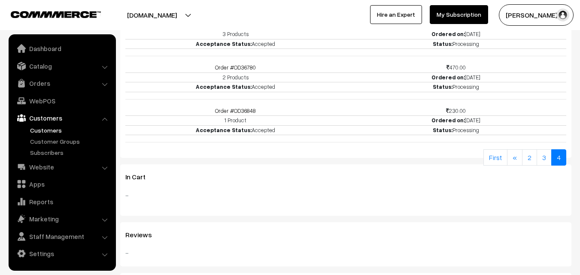
scroll to position [434, 0]
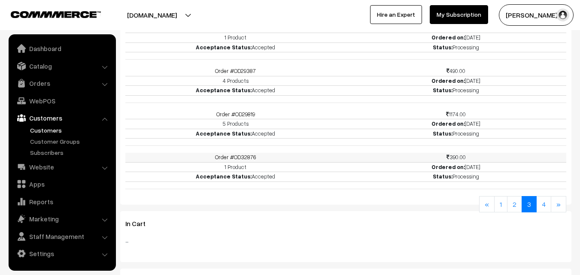
click at [247, 154] on link "Order #OD32876" at bounding box center [235, 157] width 41 height 7
click at [244, 115] on link "Order #OD29819" at bounding box center [235, 114] width 39 height 7
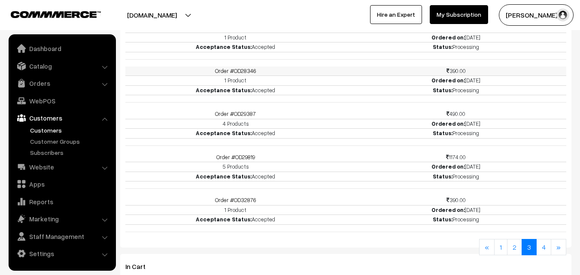
click at [241, 73] on link "Order #OD28346" at bounding box center [235, 70] width 41 height 7
click at [36, 81] on link "Orders" at bounding box center [62, 83] width 102 height 15
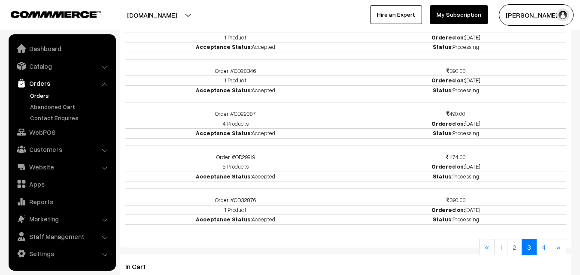
click at [40, 95] on link "Orders" at bounding box center [70, 95] width 85 height 9
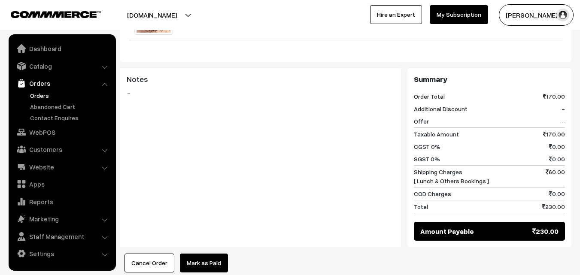
scroll to position [343, 0]
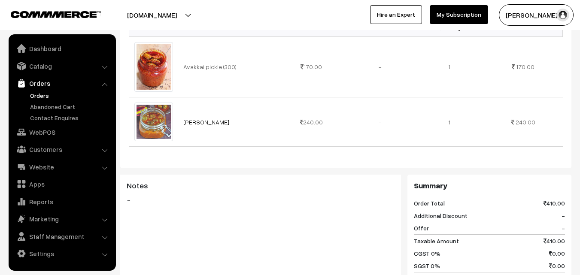
scroll to position [300, 0]
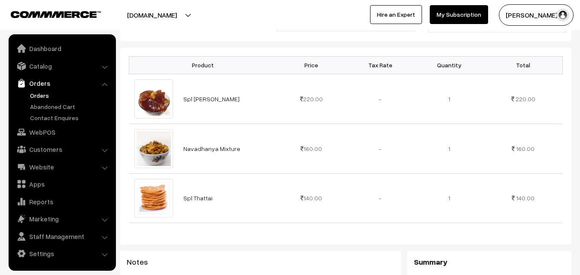
scroll to position [257, 0]
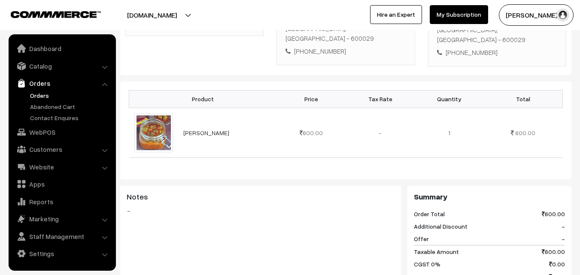
scroll to position [215, 0]
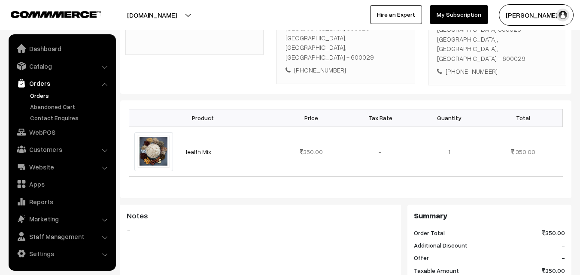
scroll to position [215, 0]
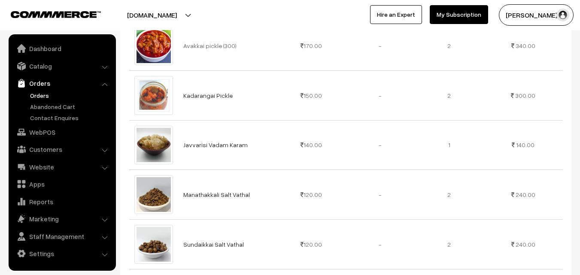
scroll to position [343, 0]
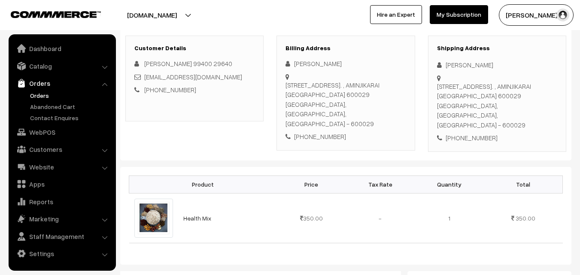
scroll to position [129, 0]
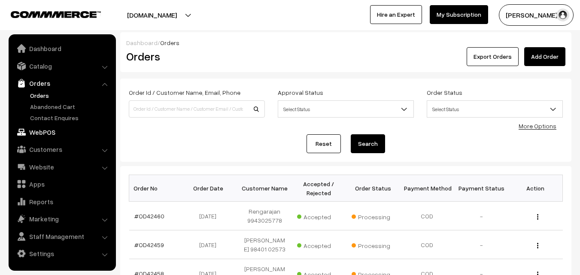
click at [47, 133] on link "WebPOS" at bounding box center [62, 131] width 102 height 15
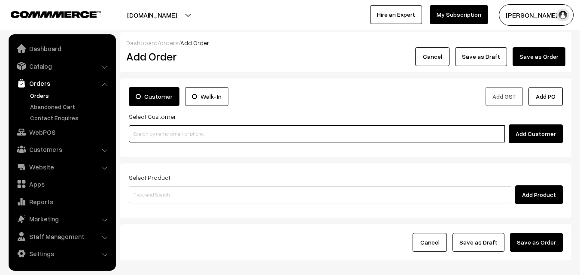
click at [173, 133] on input at bounding box center [317, 133] width 376 height 17
paste input "[PHONE_NUMBER]"
click at [157, 133] on input "[PHONE_NUMBER]" at bounding box center [317, 133] width 376 height 17
click at [142, 133] on input "[PHONE_NUMBER]" at bounding box center [317, 133] width 376 height 17
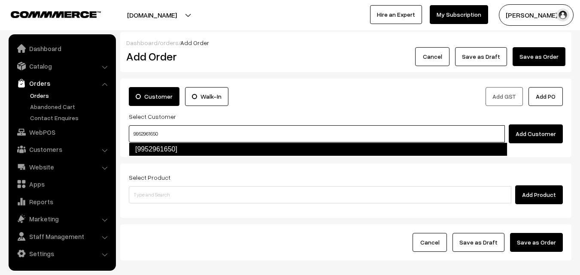
click at [177, 148] on link "[9952961650]" at bounding box center [318, 149] width 378 height 14
type input "9952961650"
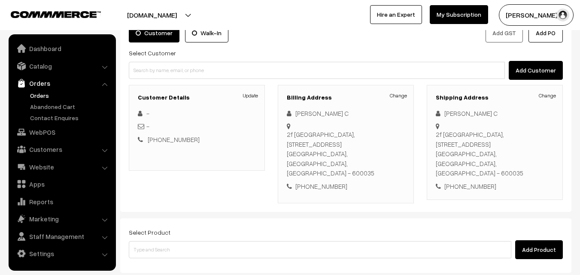
scroll to position [86, 0]
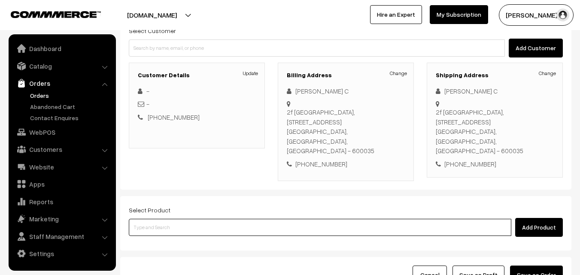
click at [212, 219] on input at bounding box center [320, 227] width 382 height 17
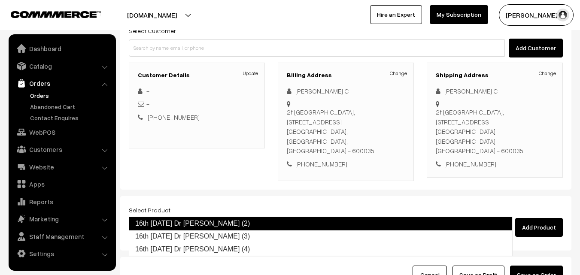
type input "16th [DATE] Dr [PERSON_NAME] (3)"
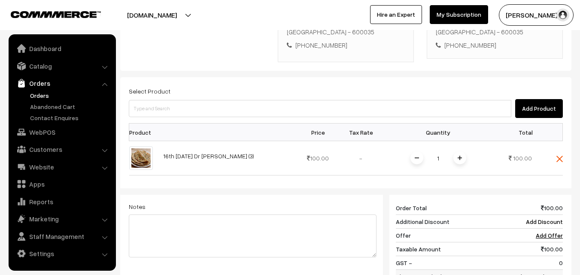
scroll to position [257, 0]
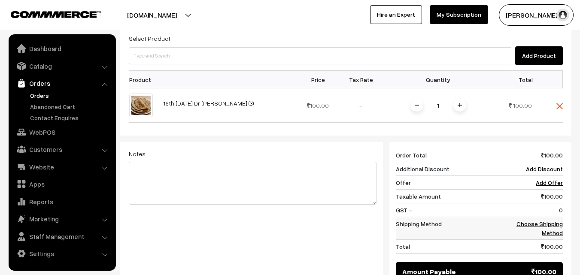
click at [544, 220] on link "Choose Shipping Method" at bounding box center [539, 228] width 46 height 16
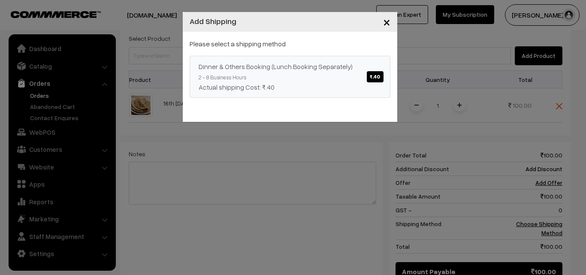
click at [376, 79] on span "₹.40" at bounding box center [375, 76] width 16 height 11
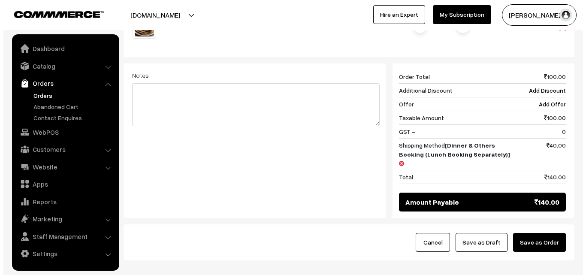
scroll to position [343, 0]
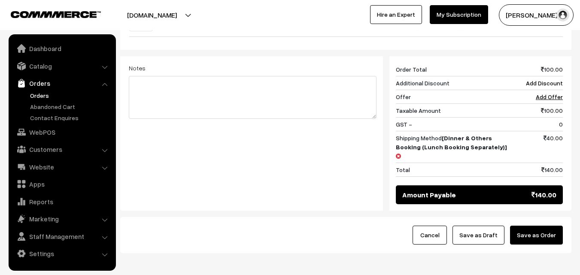
click at [539, 226] on button "Save as Order" at bounding box center [536, 235] width 53 height 19
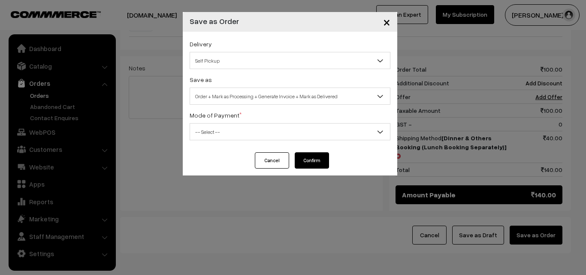
click at [273, 61] on span "Self Pickup" at bounding box center [290, 60] width 200 height 15
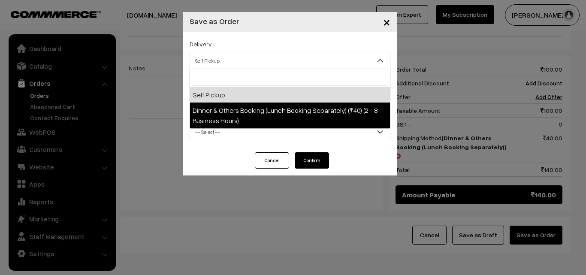
select select "DOB1"
select select "3"
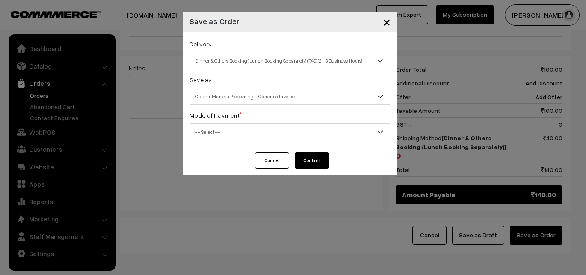
click at [268, 137] on span "-- Select --" at bounding box center [290, 131] width 200 height 15
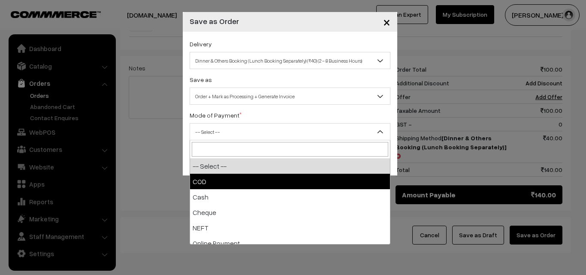
select select "1"
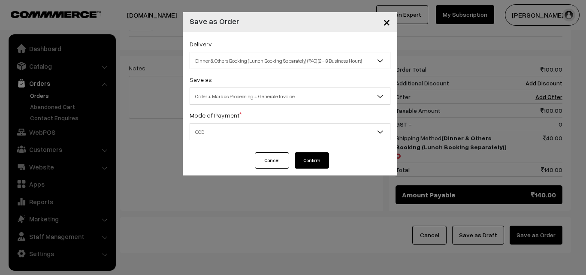
click at [306, 160] on button "Confirm" at bounding box center [312, 160] width 34 height 16
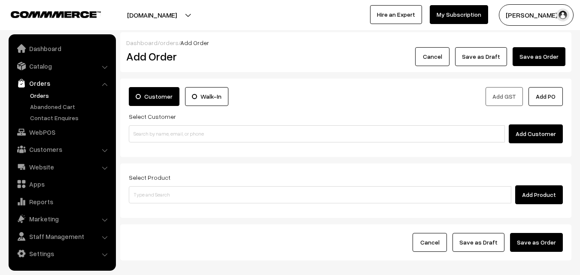
click at [42, 95] on link "Orders" at bounding box center [70, 95] width 85 height 9
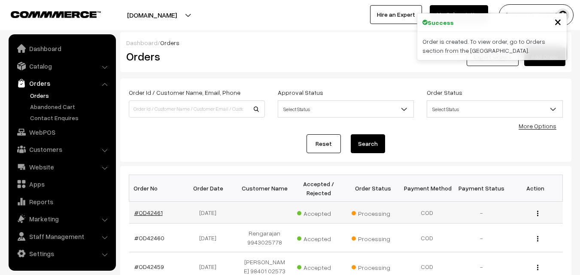
click at [144, 214] on link "#OD42461" at bounding box center [148, 212] width 28 height 7
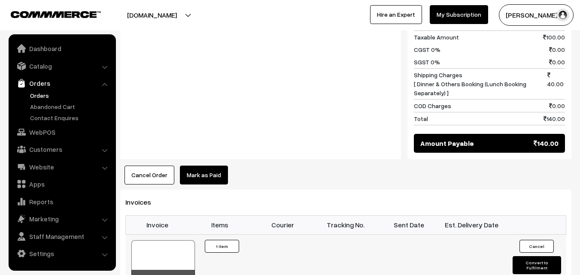
scroll to position [429, 0]
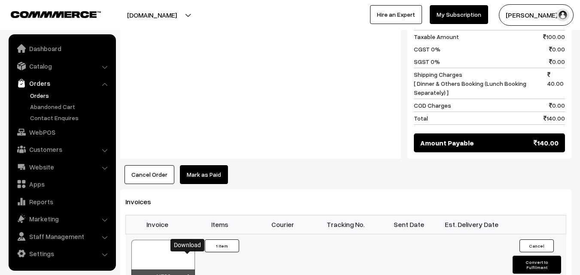
click at [188, 274] on link at bounding box center [187, 277] width 5 height 7
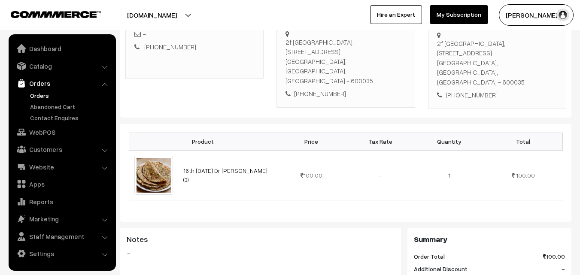
scroll to position [0, 0]
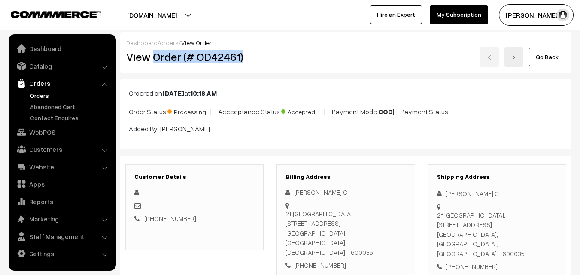
drag, startPoint x: 154, startPoint y: 58, endPoint x: 243, endPoint y: 62, distance: 89.3
click at [243, 62] on h2 "View Order (# OD42461)" at bounding box center [195, 56] width 138 height 13
copy h2 "Order (# OD42461)"
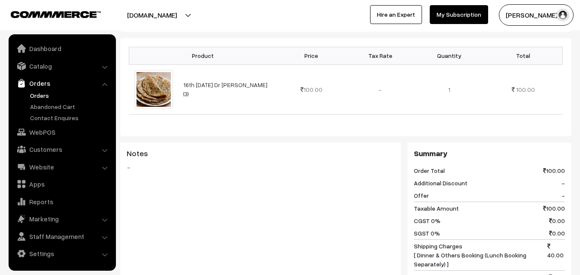
scroll to position [386, 0]
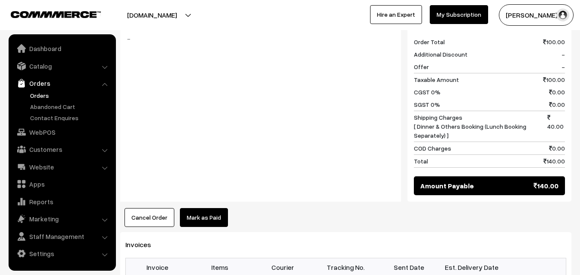
click at [36, 93] on link "Orders" at bounding box center [70, 95] width 85 height 9
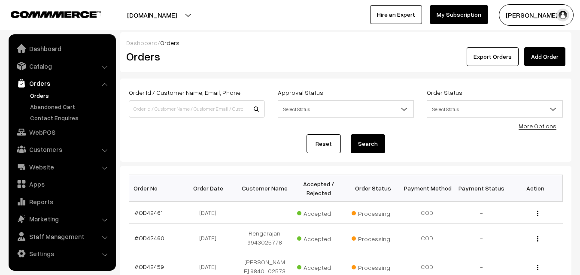
click at [164, 125] on div "Order Id / Customer Name, Email, Phone Approval Status Select Status Awaiting A…" at bounding box center [345, 106] width 447 height 39
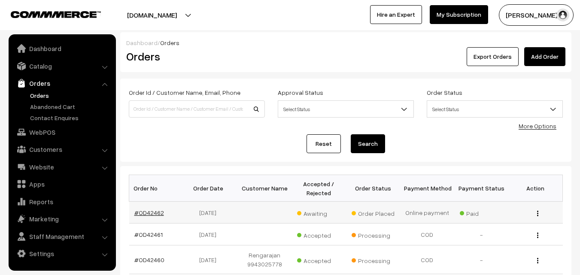
click at [136, 214] on link "#OD42462" at bounding box center [149, 212] width 30 height 7
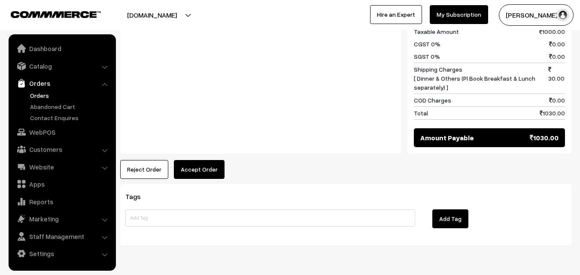
scroll to position [472, 0]
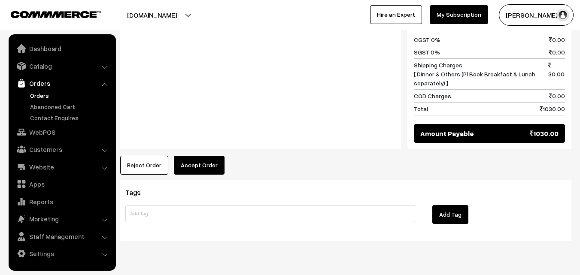
click at [187, 156] on button "Accept Order" at bounding box center [199, 165] width 51 height 19
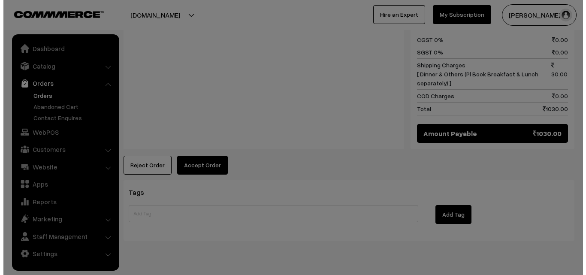
scroll to position [474, 0]
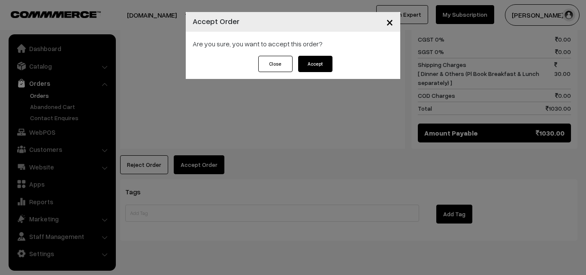
click at [318, 63] on button "Accept" at bounding box center [315, 64] width 34 height 16
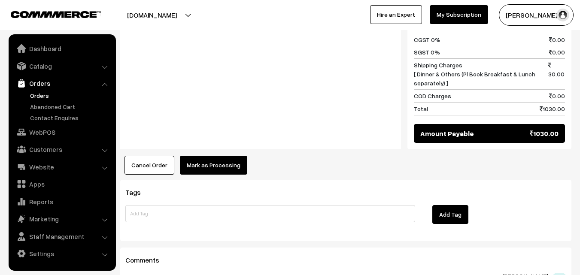
click at [229, 156] on button "Mark as Processing" at bounding box center [213, 165] width 67 height 19
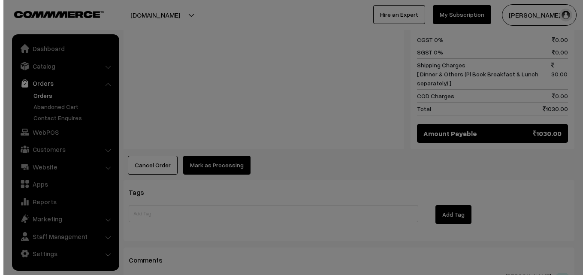
scroll to position [474, 0]
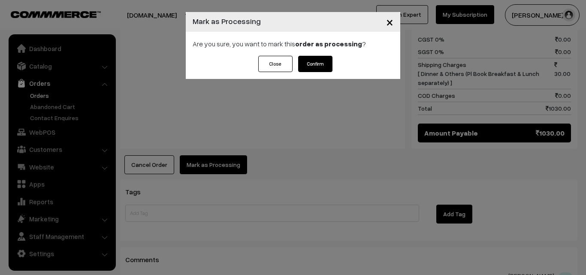
click at [315, 67] on button "Confirm" at bounding box center [315, 64] width 34 height 16
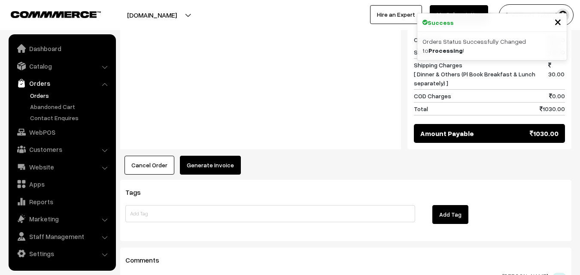
click at [220, 156] on button "Generate Invoice" at bounding box center [210, 165] width 61 height 19
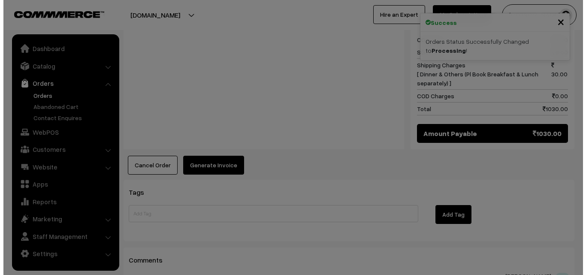
scroll to position [474, 0]
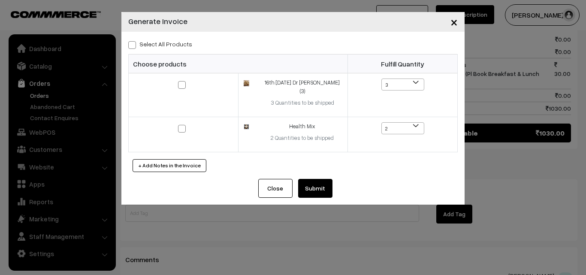
click at [133, 47] on span at bounding box center [132, 45] width 8 height 8
click at [133, 46] on input "Select All Products" at bounding box center [131, 44] width 6 height 6
checkbox input "true"
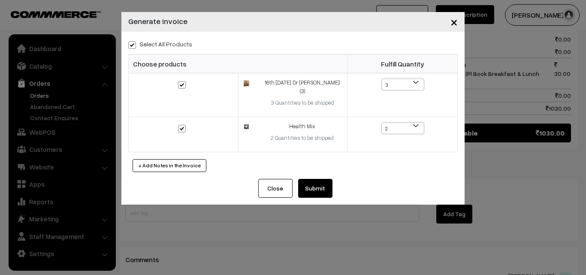
click at [315, 185] on button "Submit" at bounding box center [315, 188] width 34 height 19
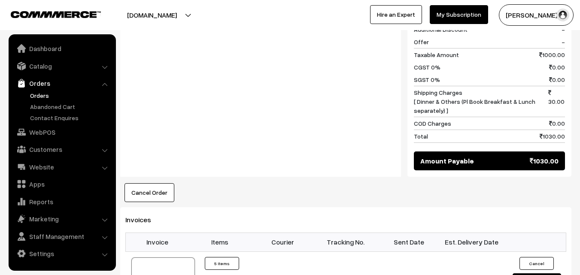
scroll to position [515, 0]
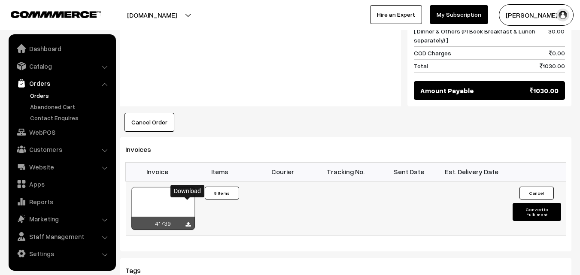
click at [188, 222] on icon at bounding box center [187, 225] width 5 height 6
click at [38, 97] on link "Orders" at bounding box center [70, 95] width 85 height 9
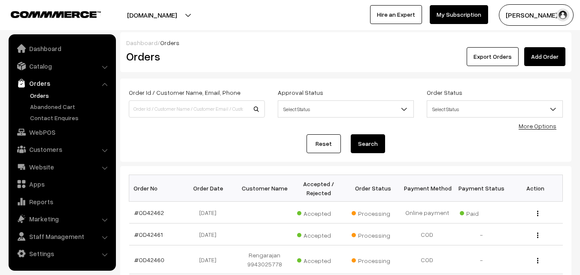
click at [205, 136] on div "Reset Search" at bounding box center [346, 143] width 434 height 19
click at [42, 133] on link "WebPOS" at bounding box center [62, 131] width 102 height 15
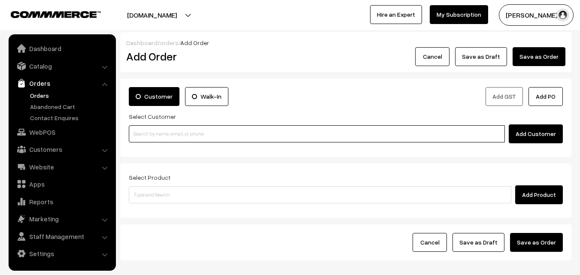
click at [255, 139] on input at bounding box center [317, 133] width 376 height 17
paste input "[PHONE_NUMBER]"
click at [156, 134] on input "[PHONE_NUMBER]" at bounding box center [317, 133] width 376 height 17
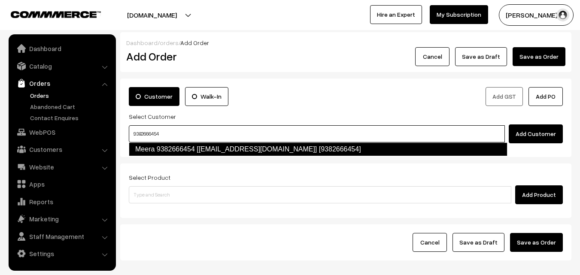
click at [200, 152] on link "Meera 9382666454 [[EMAIL_ADDRESS][DOMAIN_NAME]] [9382666454]" at bounding box center [318, 149] width 378 height 14
type input "9382666454"
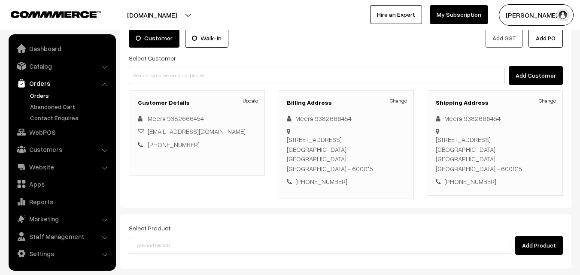
scroll to position [86, 0]
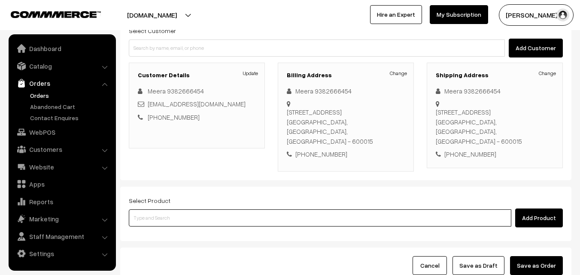
click at [294, 209] on input at bounding box center [320, 217] width 382 height 17
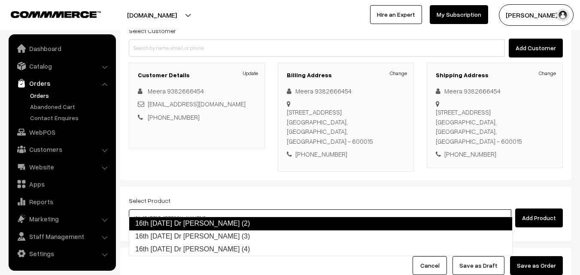
type input "16th [DATE] Dr [PERSON_NAME] (3)"
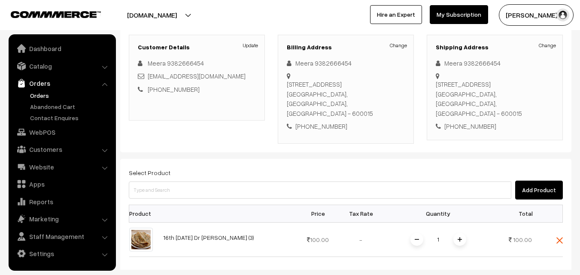
scroll to position [129, 0]
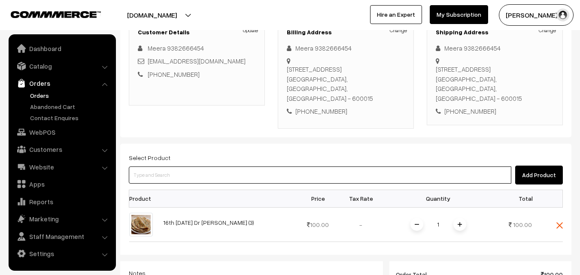
click at [315, 166] on input at bounding box center [320, 174] width 382 height 17
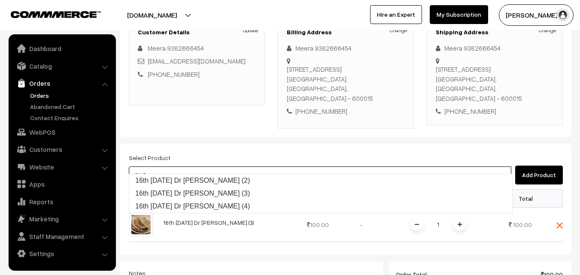
type input "16th [DATE] Dr [PERSON_NAME] (2)"
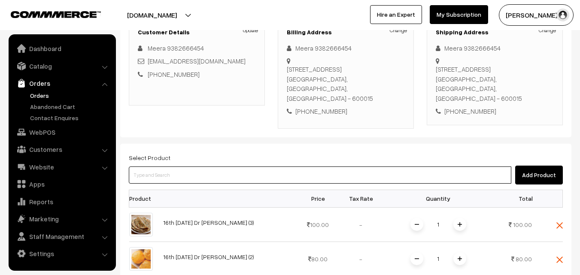
click at [314, 172] on input at bounding box center [320, 174] width 382 height 17
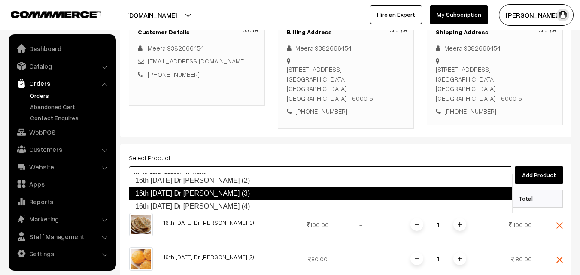
type input "16th [DATE] Dr [PERSON_NAME] (4)"
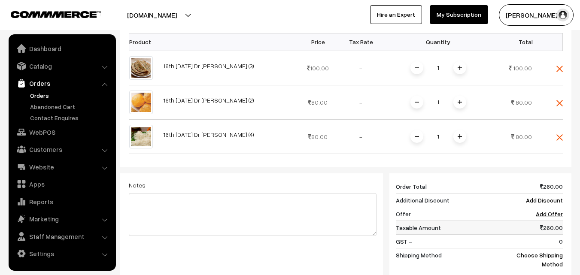
scroll to position [300, 0]
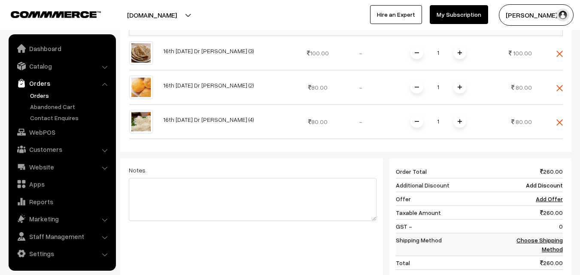
click at [550, 236] on link "Choose Shipping Method" at bounding box center [539, 244] width 46 height 16
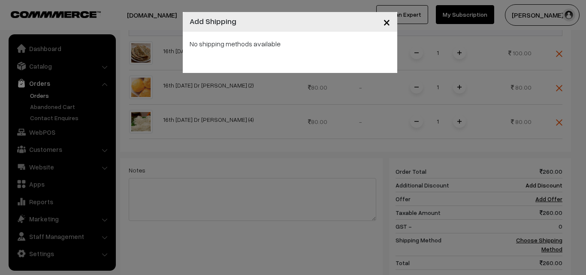
click at [389, 26] on span "×" at bounding box center [386, 22] width 7 height 16
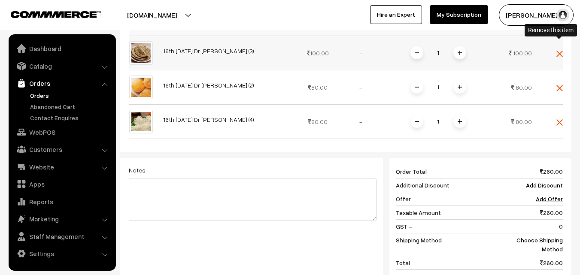
click at [560, 51] on img at bounding box center [559, 54] width 6 height 6
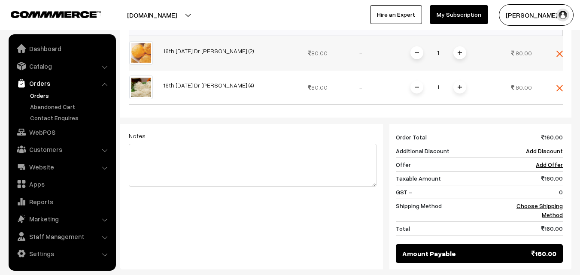
click at [559, 48] on td at bounding box center [550, 53] width 26 height 34
click at [560, 49] on span at bounding box center [559, 52] width 6 height 7
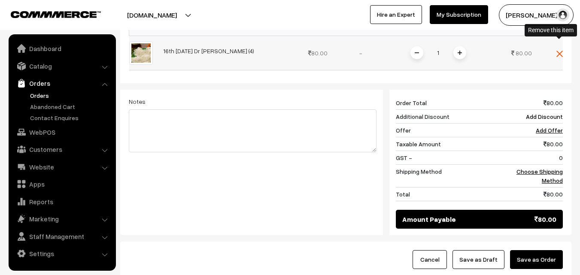
click at [558, 51] on img at bounding box center [559, 54] width 6 height 6
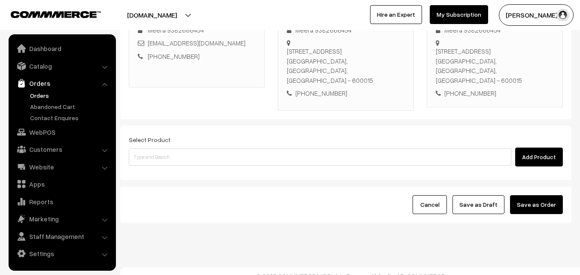
scroll to position [104, 0]
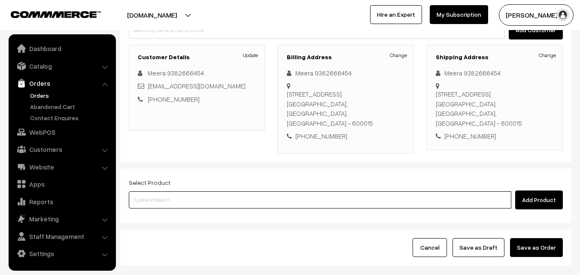
click at [326, 191] on input at bounding box center [320, 199] width 382 height 17
type input "Cut Mango Pickle"
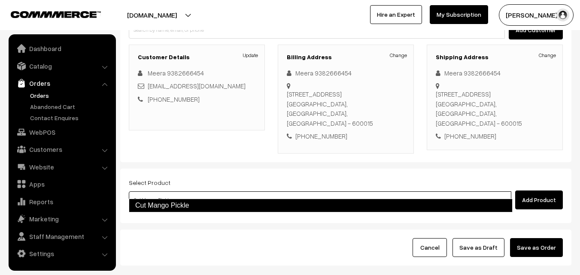
click at [322, 200] on link "Cut Mango Pickle" at bounding box center [321, 206] width 384 height 14
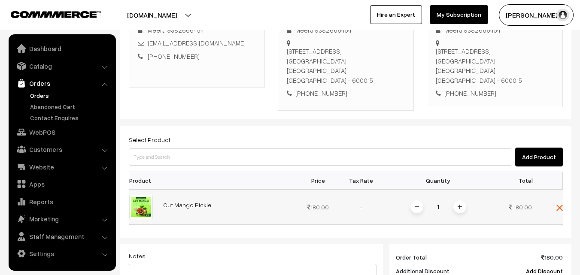
scroll to position [233, 0]
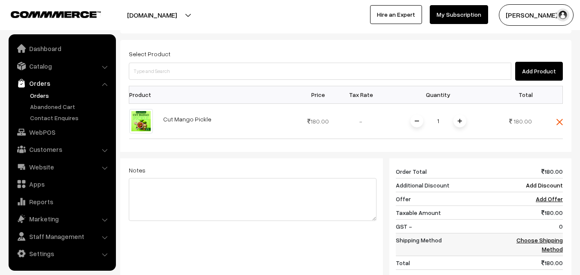
click at [547, 236] on link "Choose Shipping Method" at bounding box center [539, 244] width 46 height 16
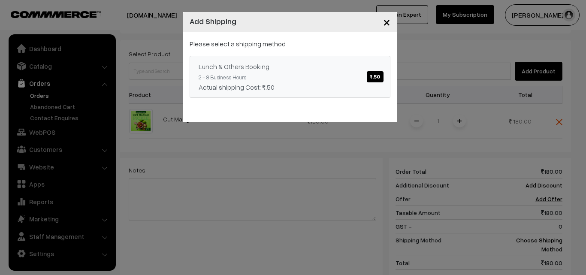
click at [377, 75] on span "₹.50" at bounding box center [375, 76] width 16 height 11
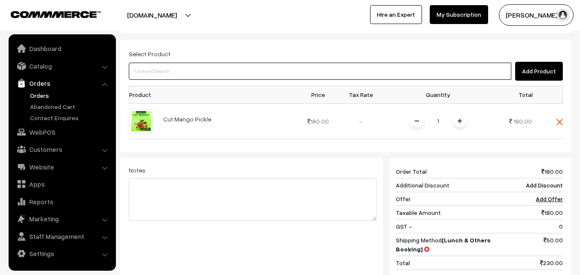
click at [425, 63] on input at bounding box center [320, 71] width 382 height 17
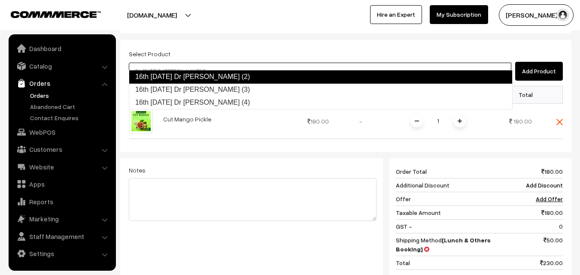
type input "16th Tuesday Dr Methi Chapapthi (3)"
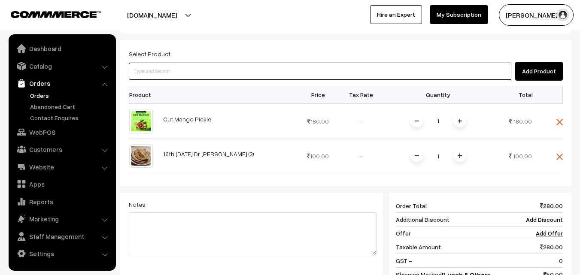
click at [233, 63] on input at bounding box center [320, 71] width 382 height 17
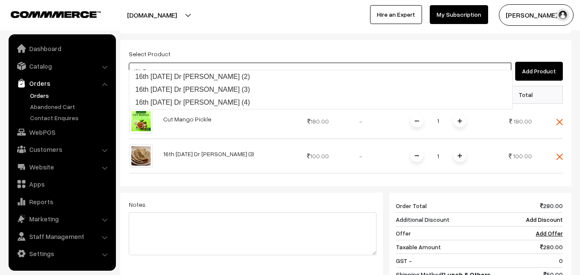
type input "16th Tuesday Dr Poori (2)"
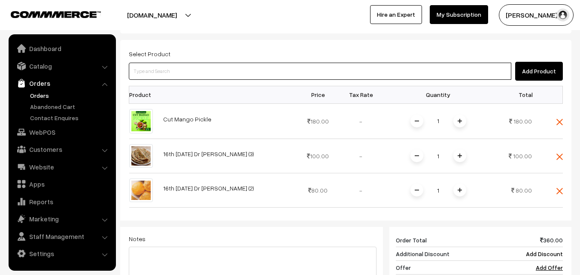
click at [231, 66] on input at bounding box center [320, 71] width 382 height 17
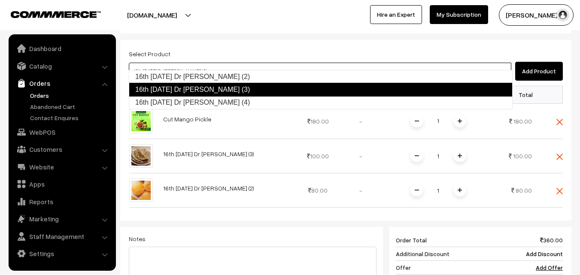
type input "16th Tuesday Dr Idiyappam (4)"
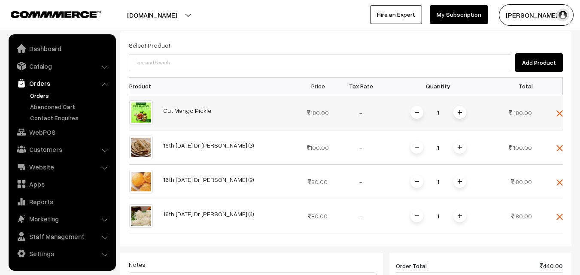
scroll to position [240, 0]
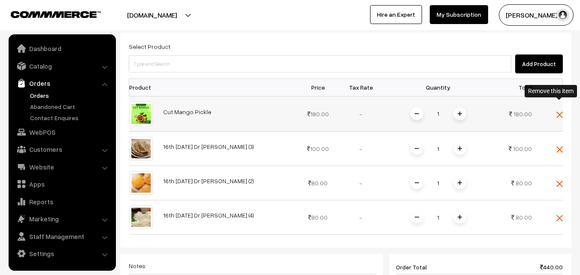
click at [558, 112] on img at bounding box center [559, 115] width 6 height 6
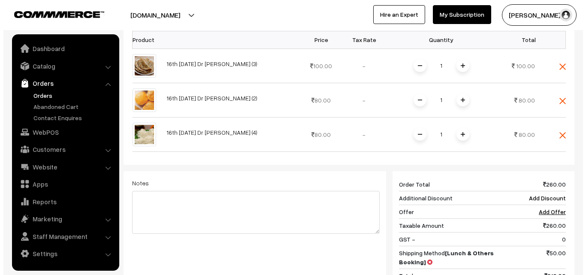
scroll to position [424, 0]
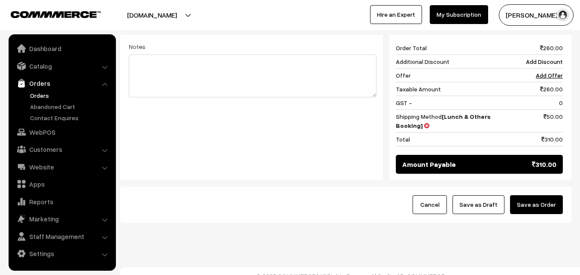
click at [531, 195] on button "Save as Order" at bounding box center [536, 204] width 53 height 19
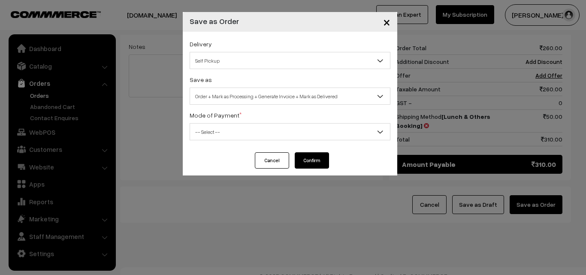
click at [264, 53] on span "Self Pickup" at bounding box center [290, 60] width 200 height 15
click at [312, 93] on span "Order + Mark as Processing + Generate Invoice + Mark as Delivered" at bounding box center [290, 96] width 200 height 15
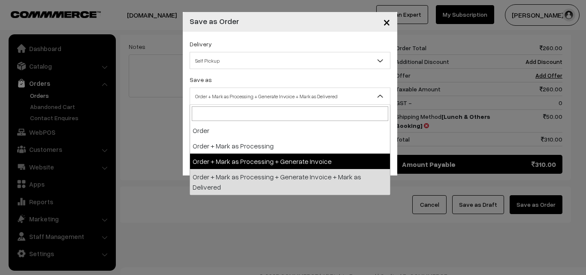
select select "3"
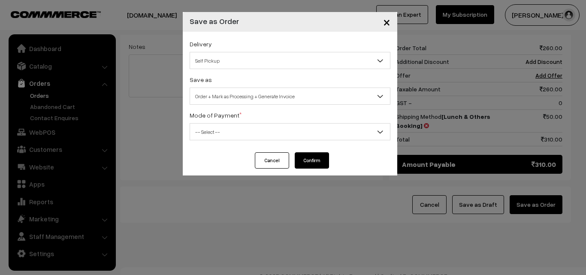
click at [300, 127] on span "-- Select --" at bounding box center [290, 131] width 200 height 15
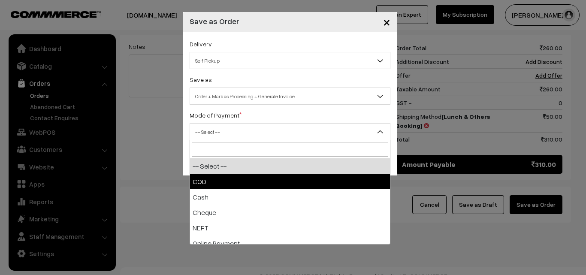
select select "1"
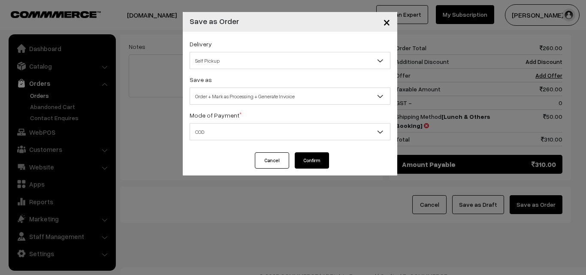
click at [315, 158] on button "Confirm" at bounding box center [312, 160] width 34 height 16
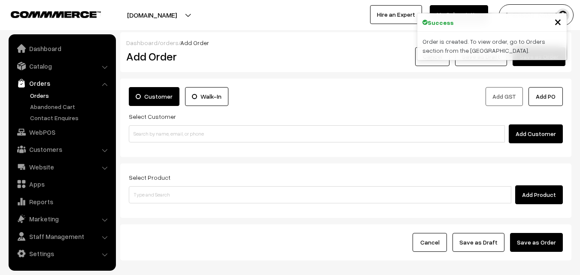
click at [40, 93] on link "Orders" at bounding box center [70, 95] width 85 height 9
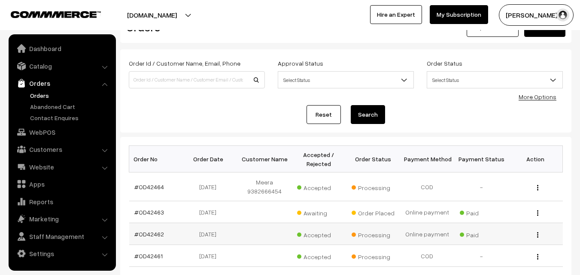
scroll to position [43, 0]
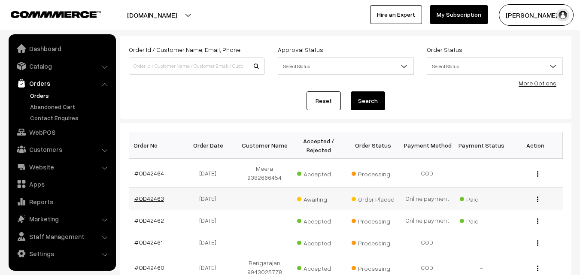
click at [146, 200] on link "#OD42463" at bounding box center [149, 198] width 30 height 7
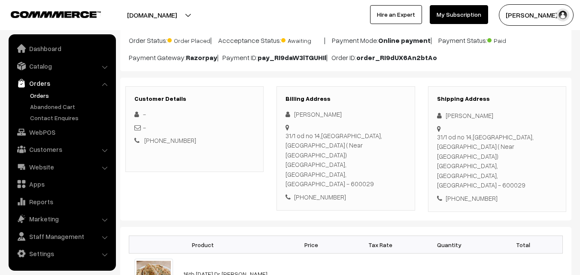
scroll to position [86, 0]
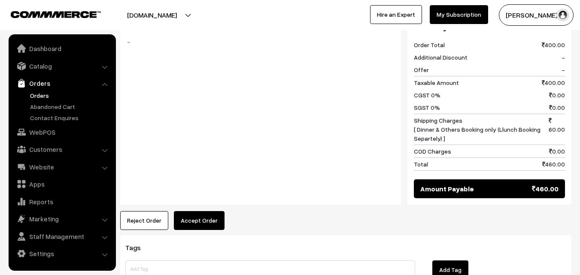
click at [203, 211] on button "Accept Order" at bounding box center [199, 220] width 51 height 19
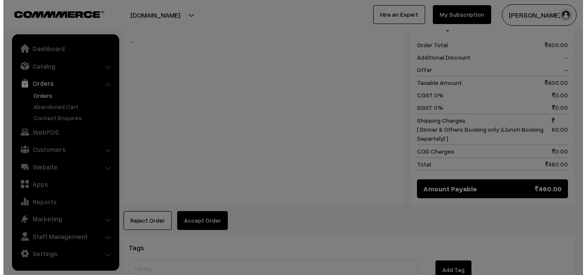
scroll to position [387, 0]
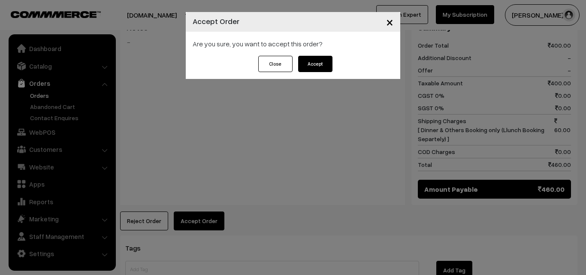
click at [314, 63] on button "Accept" at bounding box center [315, 64] width 34 height 16
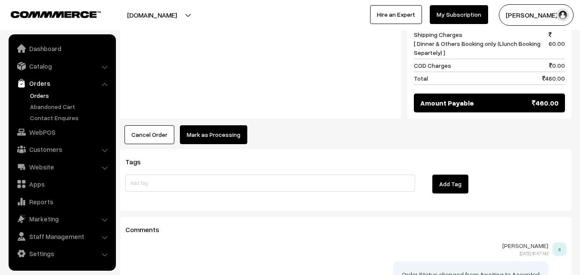
click at [224, 125] on button "Mark as Processing" at bounding box center [213, 134] width 67 height 19
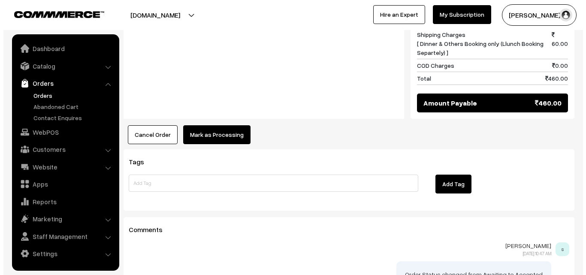
scroll to position [472, 0]
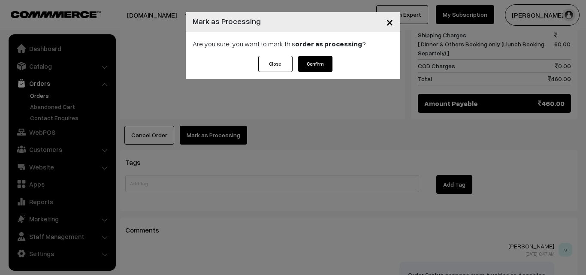
click at [317, 65] on button "Confirm" at bounding box center [315, 64] width 34 height 16
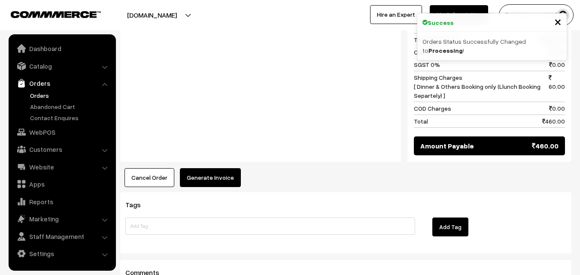
click at [220, 168] on button "Generate Invoice" at bounding box center [210, 177] width 61 height 19
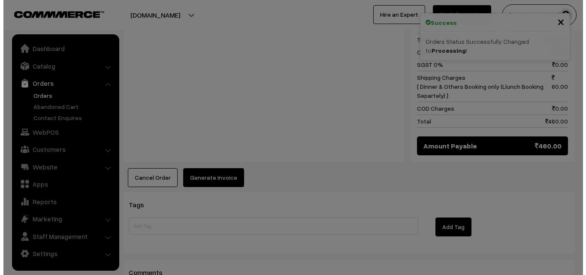
scroll to position [430, 0]
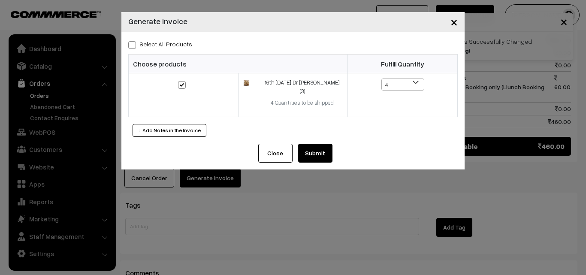
click at [142, 42] on label "Select All Products" at bounding box center [160, 43] width 64 height 9
click at [134, 42] on input "Select All Products" at bounding box center [131, 44] width 6 height 6
checkbox input "true"
click at [312, 154] on button "Submit" at bounding box center [315, 153] width 34 height 19
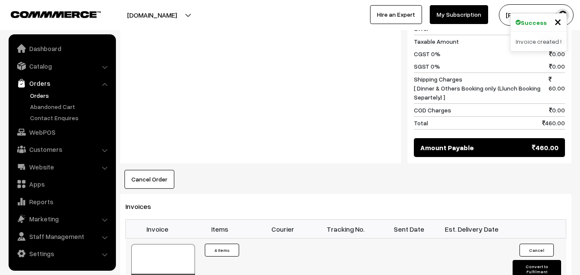
scroll to position [429, 0]
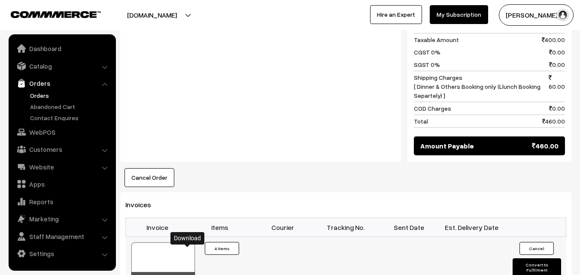
click at [189, 275] on icon at bounding box center [187, 281] width 5 height 6
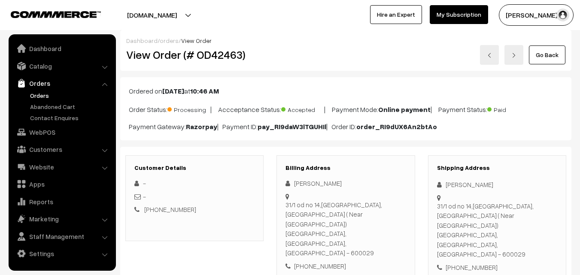
scroll to position [0, 0]
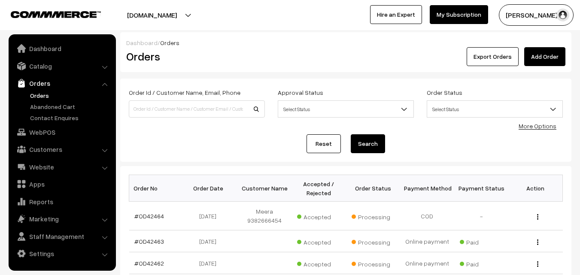
scroll to position [43, 0]
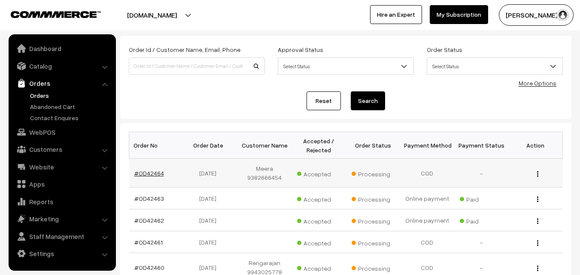
click at [138, 174] on link "#OD42464" at bounding box center [149, 172] width 30 height 7
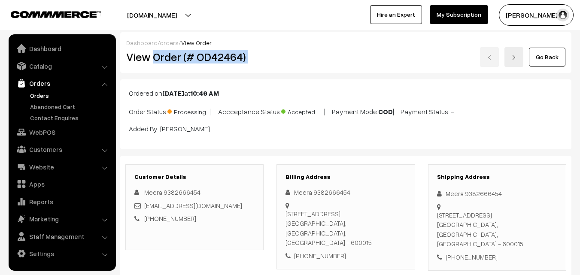
drag, startPoint x: 154, startPoint y: 56, endPoint x: 363, endPoint y: 57, distance: 209.4
click at [363, 57] on div "View Order (# OD42464) Go Back" at bounding box center [346, 57] width 452 height 20
copy div "Order (# OD42464)"
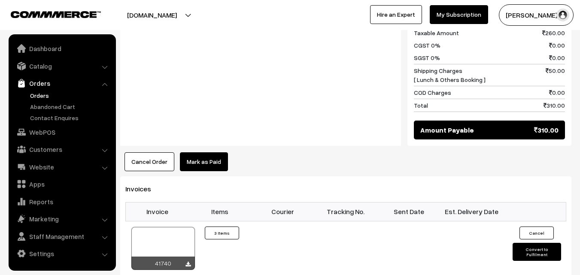
scroll to position [601, 0]
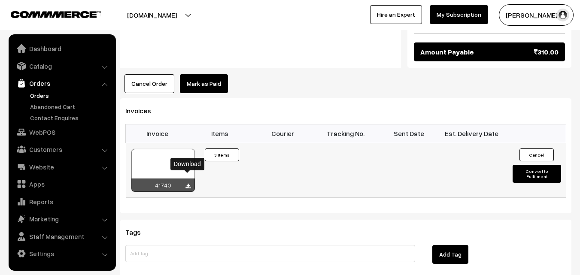
click at [186, 184] on icon at bounding box center [187, 187] width 5 height 6
click at [35, 96] on link "Orders" at bounding box center [70, 95] width 85 height 9
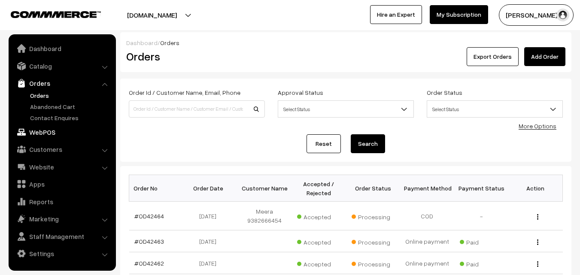
click at [40, 133] on link "WebPOS" at bounding box center [62, 131] width 102 height 15
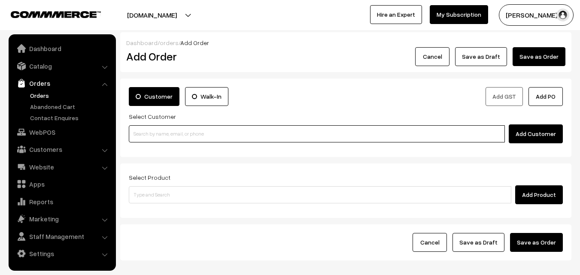
click at [217, 133] on input at bounding box center [317, 133] width 376 height 17
paste input "+91 99400 29640"
click at [156, 133] on input "+91 99400 29640" at bounding box center [317, 133] width 376 height 17
click at [143, 136] on input "+91 9940029640" at bounding box center [317, 133] width 376 height 17
click at [142, 134] on input "[PHONE_NUMBER]" at bounding box center [317, 133] width 376 height 17
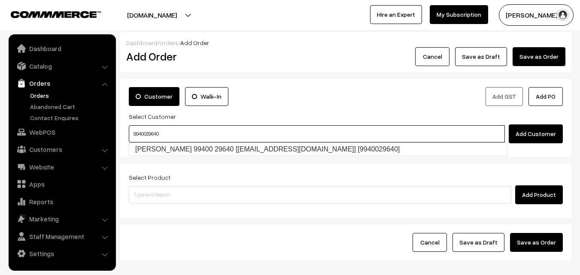
click at [160, 148] on link "Jegannathan 99400 29640 [test121@gmail.com] [9940029640]" at bounding box center [318, 149] width 378 height 13
type input "9940029640"
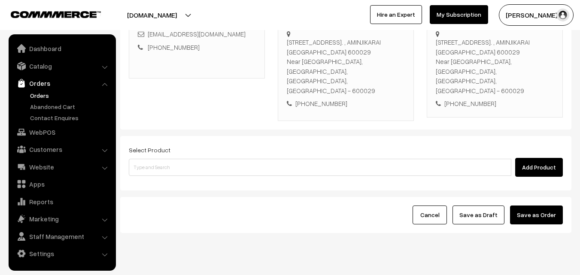
scroll to position [157, 0]
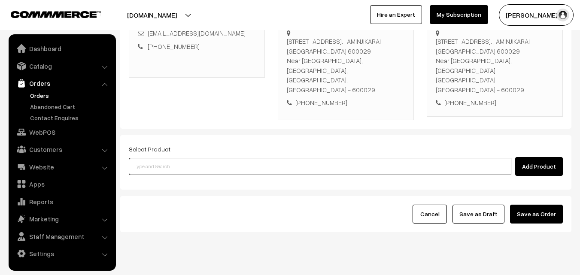
click at [296, 158] on input at bounding box center [320, 166] width 382 height 17
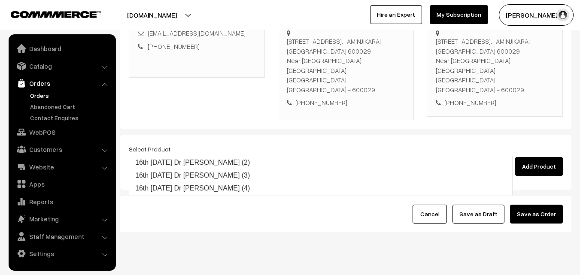
type input "16th Tuesday Dr Methi Chapapthi (3)"
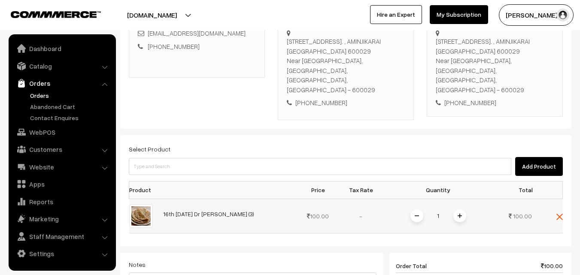
click at [458, 214] on img at bounding box center [459, 216] width 4 height 4
click at [558, 214] on img at bounding box center [559, 217] width 6 height 6
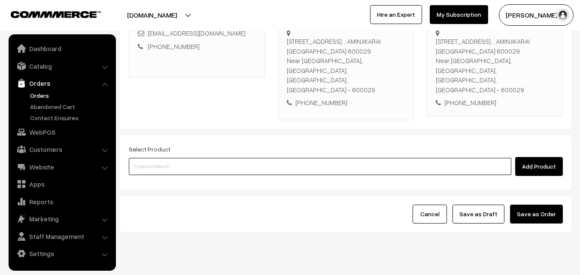
click at [368, 158] on input at bounding box center [320, 166] width 382 height 17
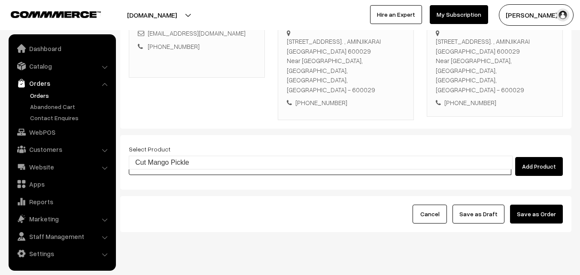
type input "Cut Mango Pickle"
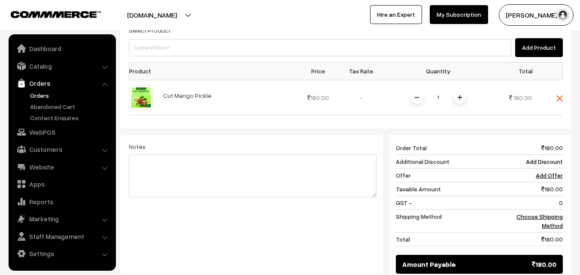
scroll to position [285, 0]
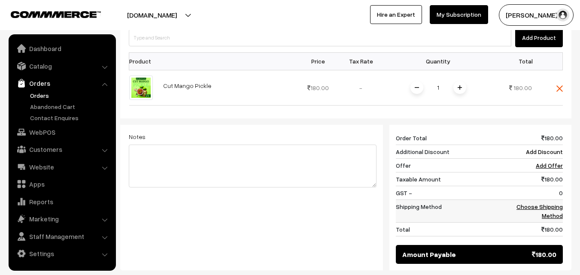
click at [555, 203] on link "Choose Shipping Method" at bounding box center [539, 211] width 46 height 16
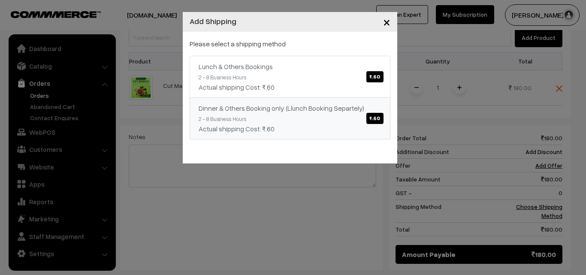
click at [372, 115] on span "₹.60" at bounding box center [374, 118] width 17 height 11
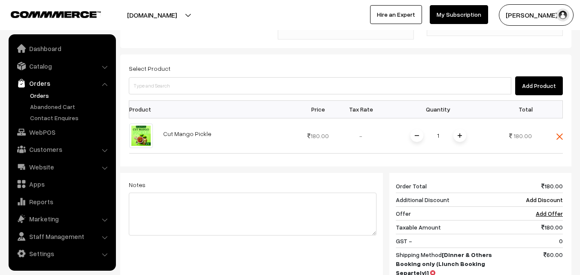
scroll to position [200, 0]
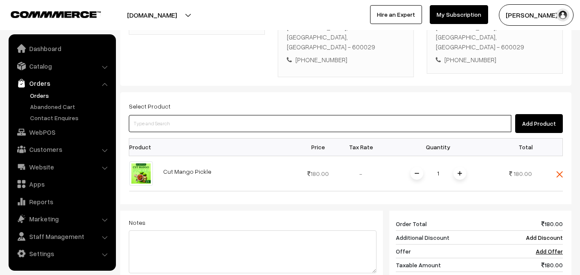
click at [433, 115] on input at bounding box center [320, 123] width 382 height 17
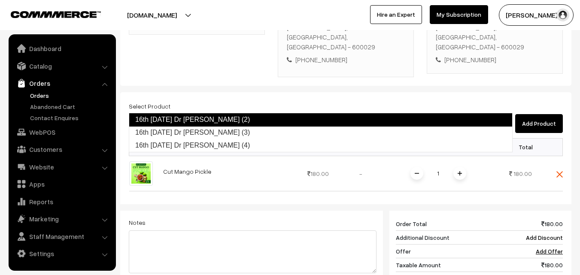
type input "16th [DATE] Dr [PERSON_NAME] (3)"
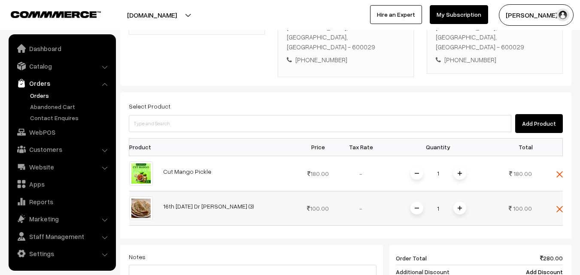
click at [463, 202] on span at bounding box center [459, 208] width 13 height 13
click at [557, 171] on img at bounding box center [559, 174] width 6 height 6
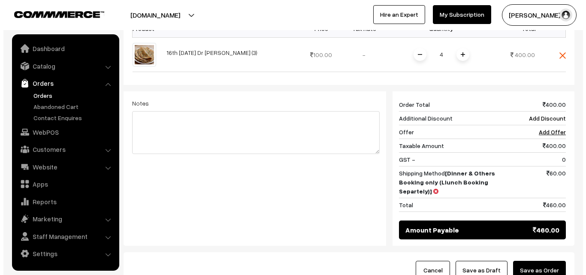
scroll to position [328, 0]
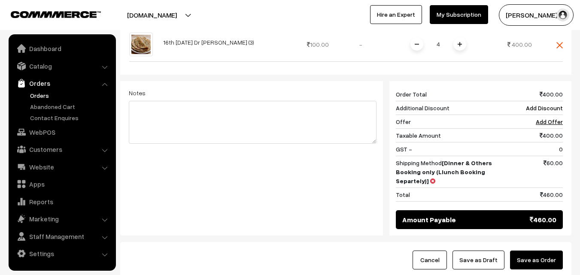
click at [551, 251] on button "Save as Order" at bounding box center [536, 260] width 53 height 19
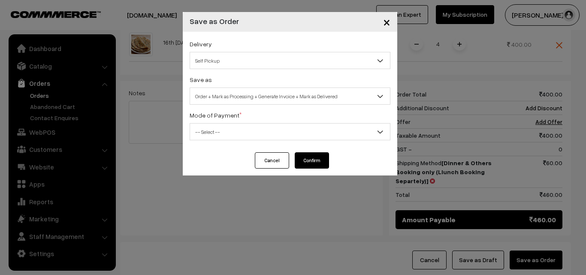
click at [292, 59] on span "Self Pickup" at bounding box center [290, 60] width 200 height 15
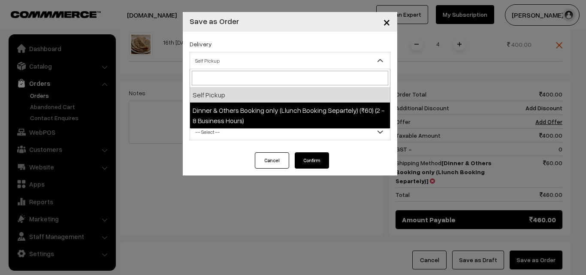
select select "DOB3"
select select "3"
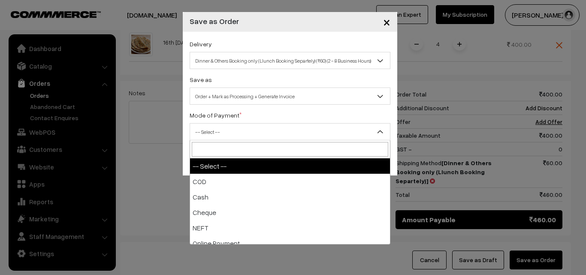
click at [291, 134] on span "-- Select --" at bounding box center [290, 131] width 200 height 15
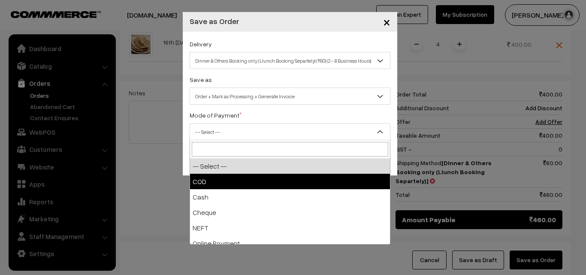
select select "1"
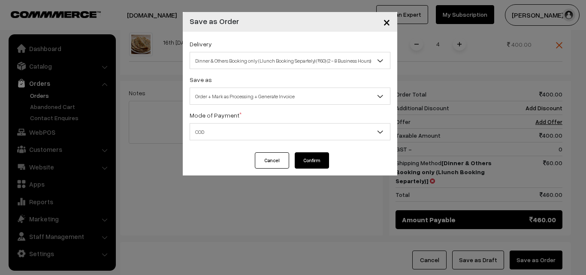
click at [298, 161] on button "Confirm" at bounding box center [312, 160] width 34 height 16
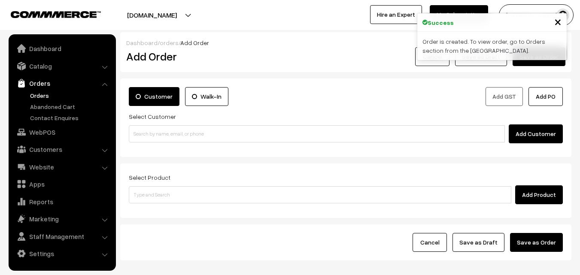
click at [45, 94] on link "Orders" at bounding box center [70, 95] width 85 height 9
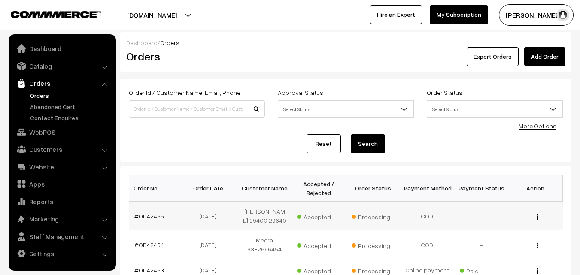
click at [154, 215] on link "#OD42465" at bounding box center [149, 215] width 30 height 7
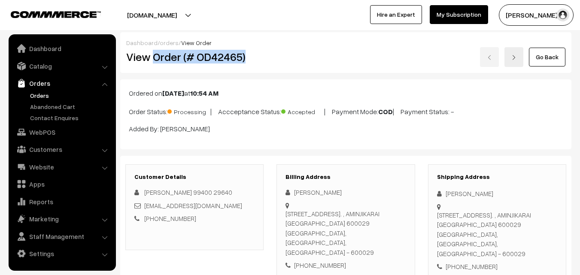
drag, startPoint x: 155, startPoint y: 56, endPoint x: 257, endPoint y: 60, distance: 102.6
click at [257, 60] on h2 "View Order (# OD42465)" at bounding box center [195, 56] width 138 height 13
copy h2 "Order (# OD42465)"
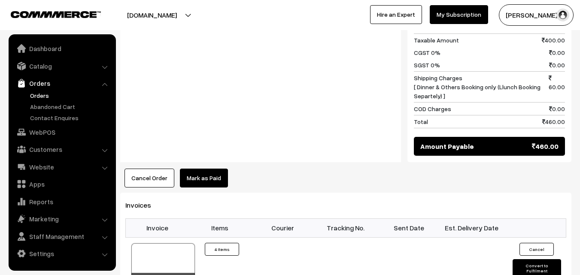
scroll to position [429, 0]
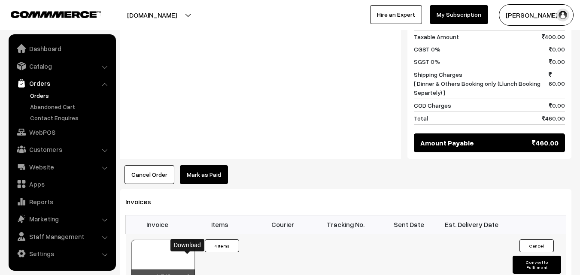
click at [188, 275] on icon at bounding box center [187, 278] width 5 height 6
click at [38, 94] on link "Orders" at bounding box center [70, 95] width 85 height 9
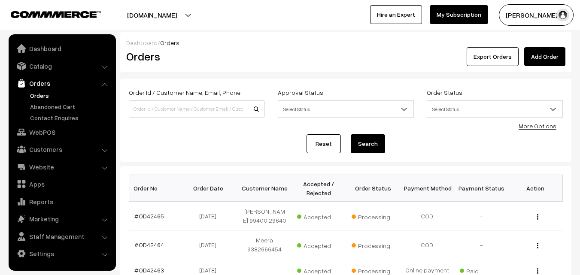
click at [210, 140] on div "Reset Search" at bounding box center [346, 143] width 434 height 19
click at [188, 154] on div "Order Id / Customer Name, Email, Phone Approval Status Select Status Awaiting A…" at bounding box center [345, 120] width 451 height 83
click at [49, 132] on link "WebPOS" at bounding box center [62, 131] width 102 height 15
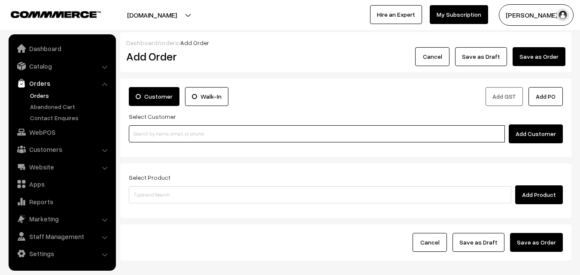
click at [292, 135] on input at bounding box center [317, 133] width 376 height 17
paste input "+91 73585 56993"
click at [157, 136] on input "+91 73585 56993" at bounding box center [317, 133] width 376 height 17
click at [142, 136] on input "+91 7358556993" at bounding box center [317, 133] width 376 height 17
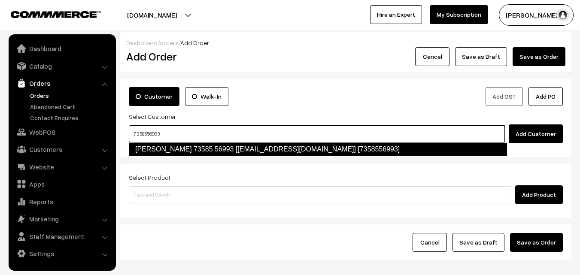
click at [161, 150] on link "Abilash 73585 56993 [test890@gmail.com] [7358556993]" at bounding box center [318, 149] width 378 height 14
type input "7358556993"
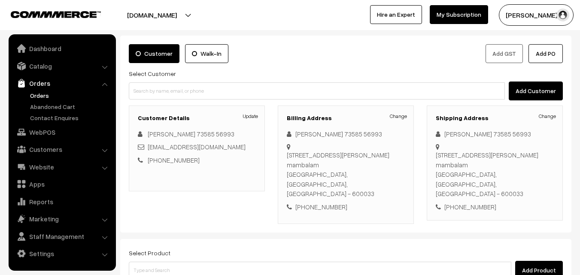
scroll to position [86, 0]
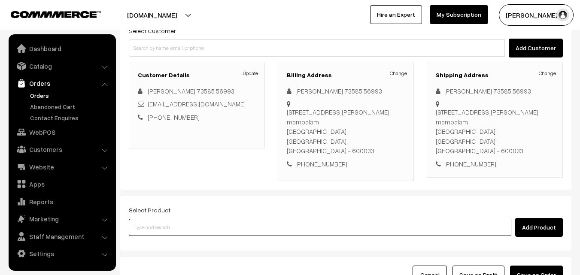
click at [227, 219] on input at bounding box center [320, 227] width 382 height 17
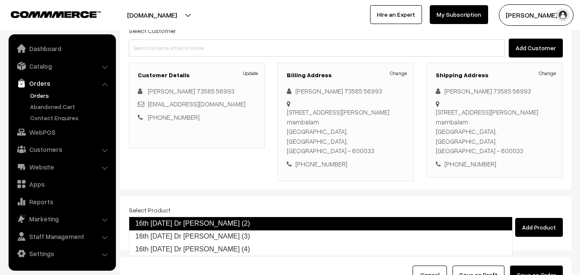
type input "16th Tuesday Dr Methi Chapapthi (3)"
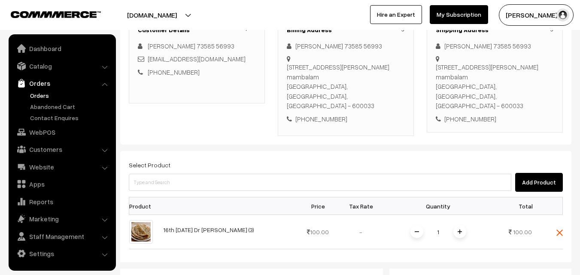
scroll to position [129, 0]
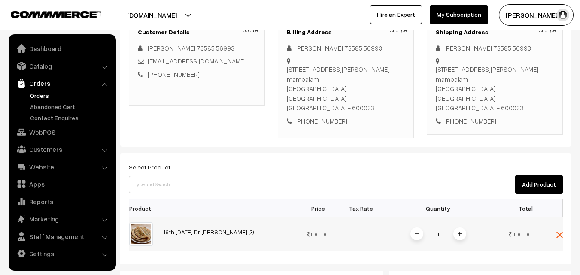
click at [455, 227] on span at bounding box center [459, 233] width 13 height 13
click at [457, 232] on img at bounding box center [459, 234] width 4 height 4
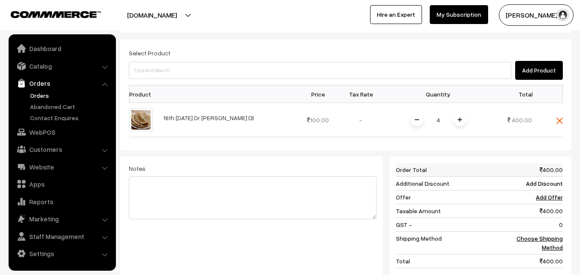
scroll to position [257, 0]
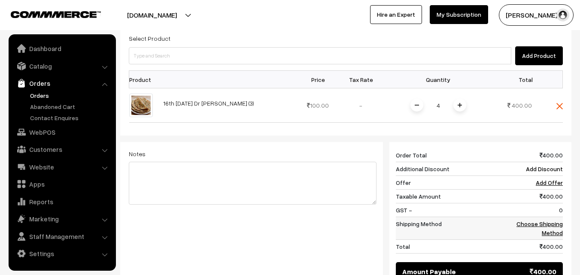
click at [538, 220] on link "Choose Shipping Method" at bounding box center [539, 228] width 46 height 16
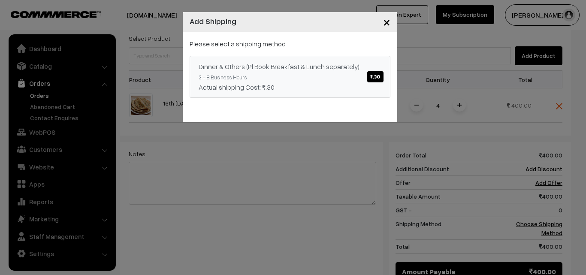
click at [380, 79] on span "₹.30" at bounding box center [375, 76] width 16 height 11
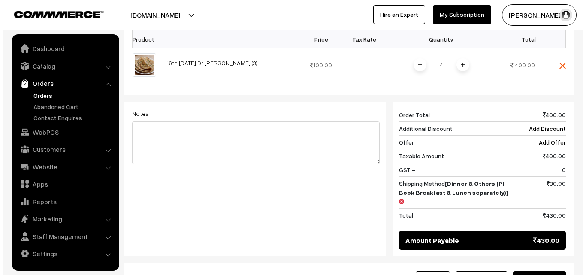
scroll to position [343, 0]
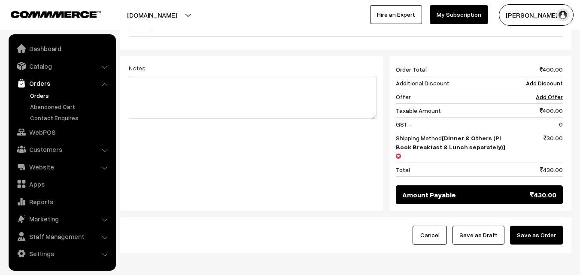
click at [541, 226] on button "Save as Order" at bounding box center [536, 235] width 53 height 19
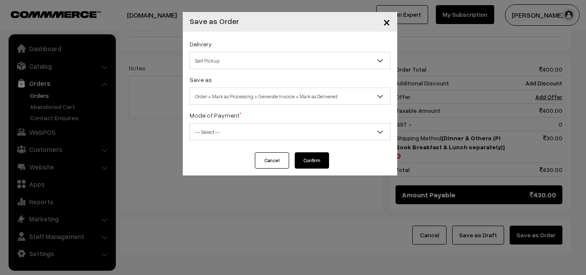
click at [222, 61] on span "Self Pickup" at bounding box center [290, 60] width 200 height 15
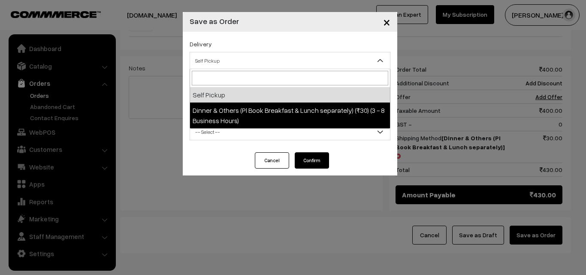
select select "DOP1"
select select "3"
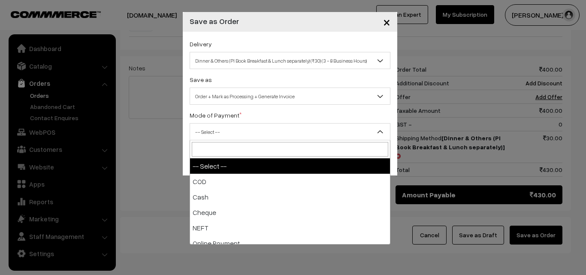
click at [253, 135] on span "-- Select --" at bounding box center [290, 131] width 200 height 15
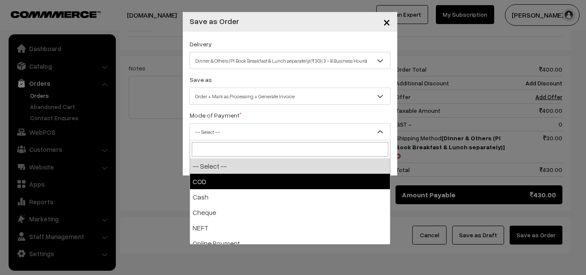
select select "1"
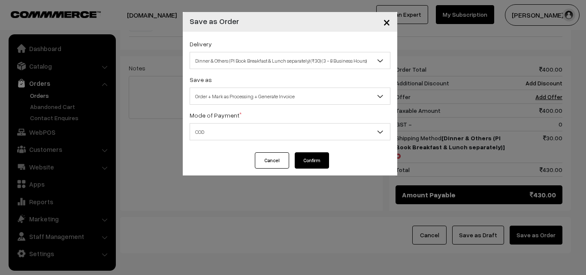
click at [312, 161] on button "Confirm" at bounding box center [312, 160] width 34 height 16
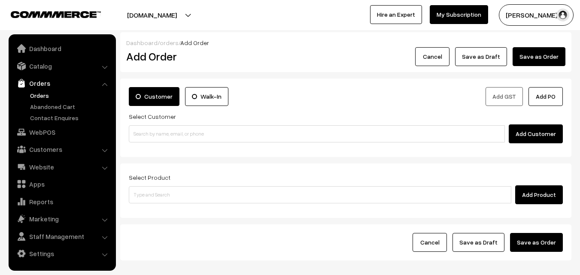
click at [41, 91] on link "Orders" at bounding box center [70, 95] width 85 height 9
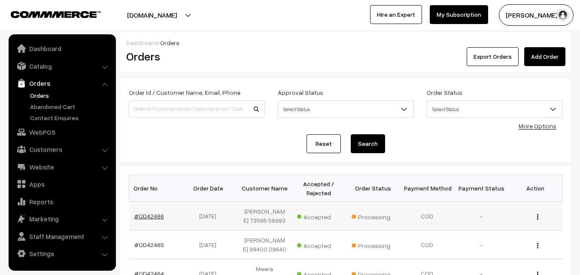
click at [147, 218] on link "#OD42466" at bounding box center [149, 215] width 30 height 7
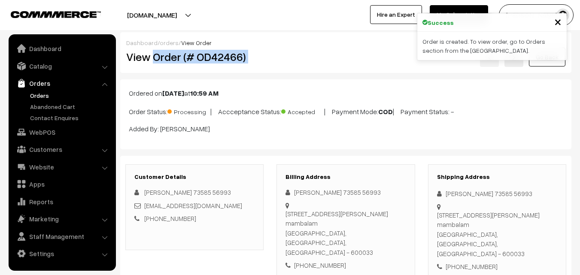
drag, startPoint x: 154, startPoint y: 58, endPoint x: 300, endPoint y: 58, distance: 145.5
click at [300, 58] on div "View Order (# OD42466) Go Back" at bounding box center [346, 57] width 452 height 20
copy div "Order (# OD42466)"
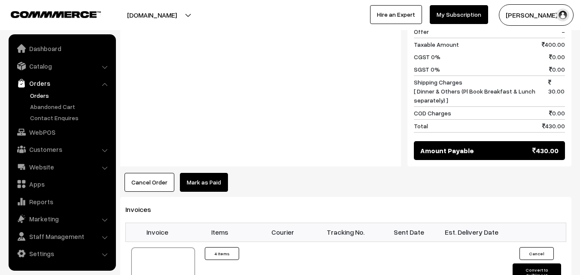
scroll to position [429, 0]
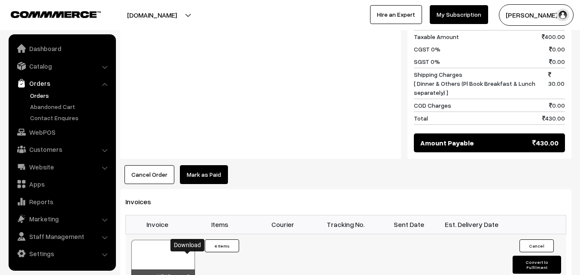
click at [188, 275] on icon at bounding box center [187, 278] width 5 height 6
click at [33, 97] on link "Orders" at bounding box center [70, 95] width 85 height 9
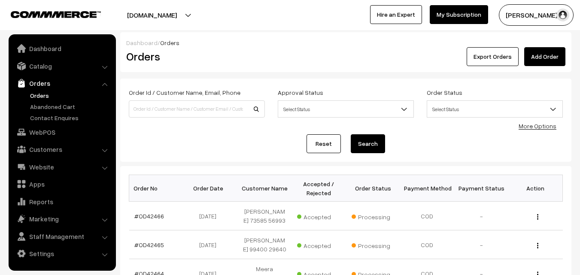
click at [246, 145] on div "Reset Search" at bounding box center [346, 143] width 434 height 19
click at [43, 65] on link "Catalog" at bounding box center [62, 65] width 102 height 15
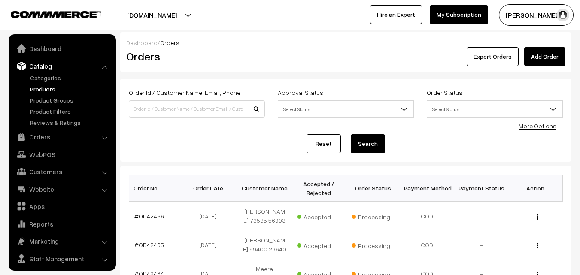
click at [46, 87] on link "Products" at bounding box center [70, 89] width 85 height 9
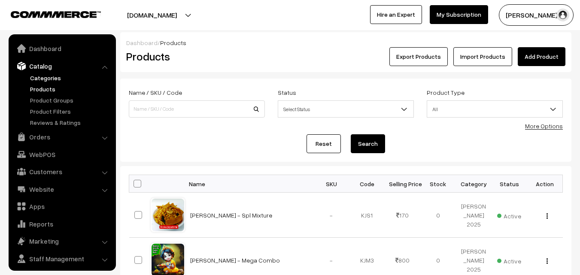
scroll to position [21, 0]
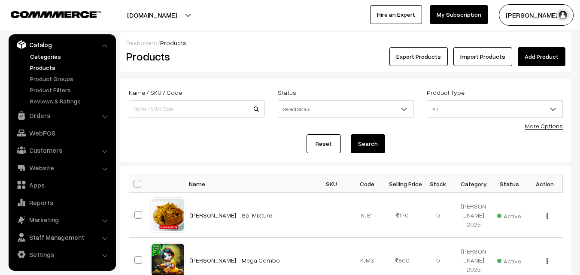
click at [39, 60] on link "Categories" at bounding box center [70, 56] width 85 height 9
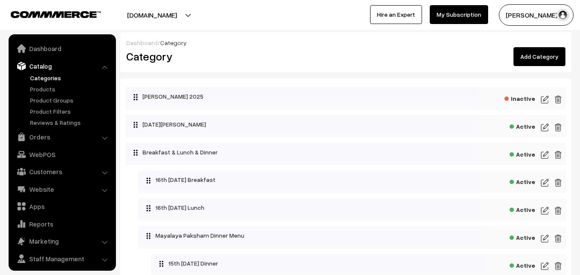
scroll to position [21, 0]
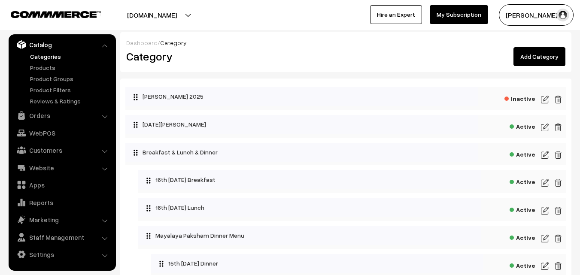
click at [51, 70] on link "Products" at bounding box center [70, 67] width 85 height 9
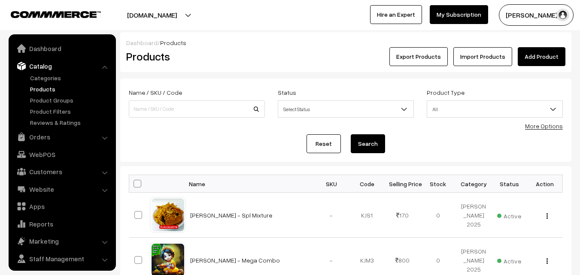
scroll to position [21, 0]
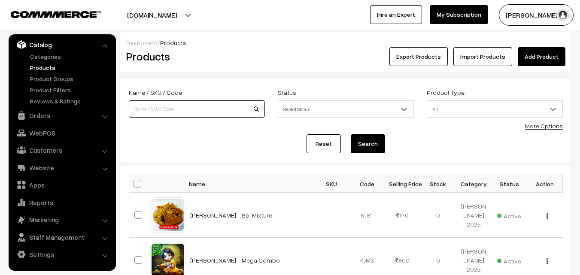
click at [191, 110] on input at bounding box center [197, 108] width 136 height 17
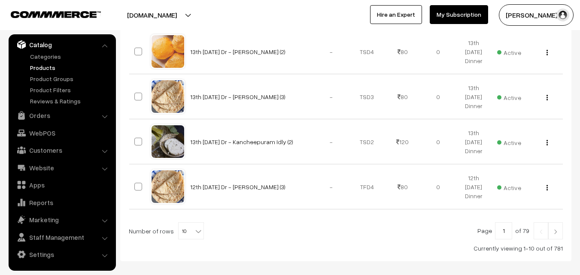
scroll to position [472, 0]
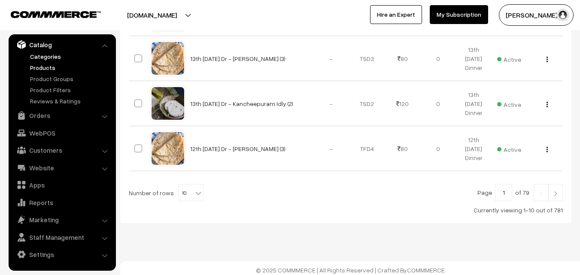
click at [48, 57] on link "Categories" at bounding box center [70, 56] width 85 height 9
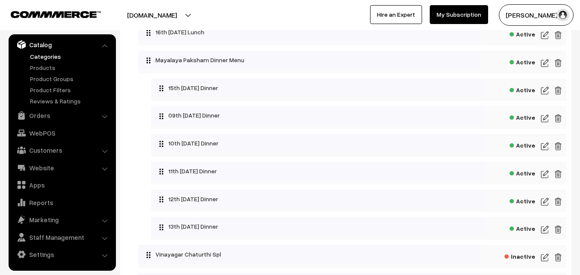
scroll to position [172, 0]
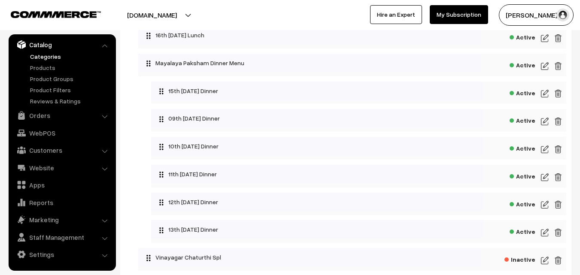
click at [544, 121] on img at bounding box center [545, 121] width 8 height 10
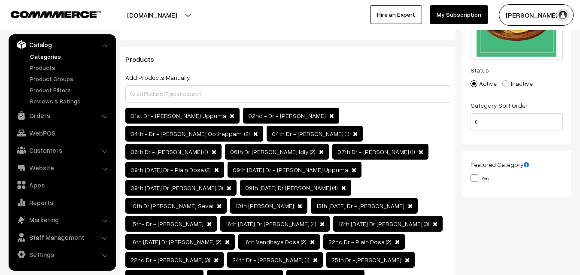
scroll to position [112, 0]
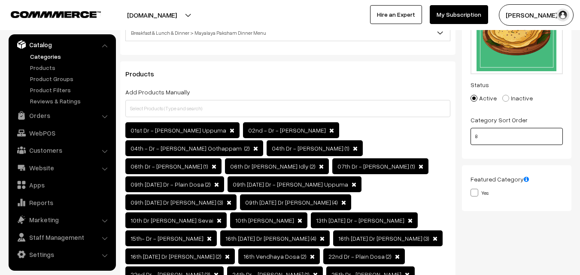
click at [525, 140] on input "8" at bounding box center [516, 136] width 92 height 17
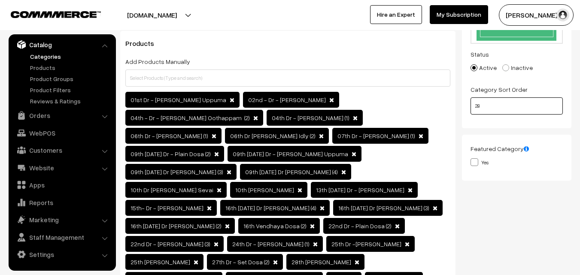
scroll to position [155, 0]
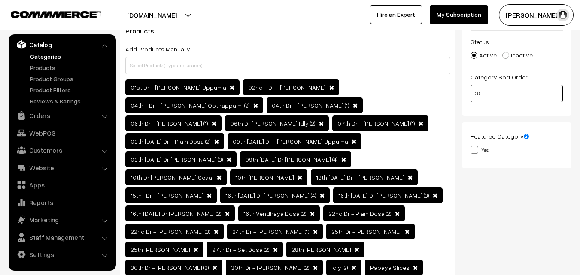
click at [487, 97] on input "28" at bounding box center [516, 93] width 92 height 17
type input "28"
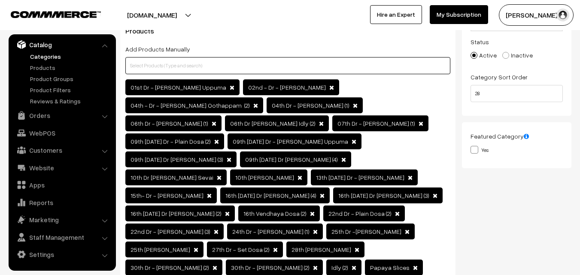
click at [296, 61] on input "text" at bounding box center [287, 65] width 325 height 17
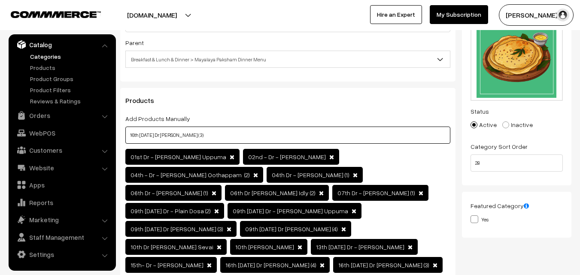
scroll to position [69, 0]
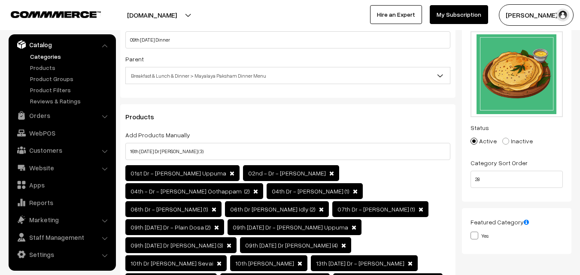
click at [563, 130] on div "Thumbnail Drag and drop a file here or click Ooops, something wrong appended. 1…" at bounding box center [516, 105] width 109 height 192
click at [499, 178] on input "28" at bounding box center [516, 179] width 92 height 17
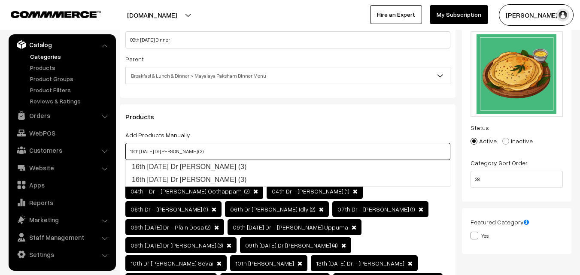
click at [368, 155] on input "16th Tuesday Dr Methi Chapapthi (3)" at bounding box center [287, 151] width 325 height 17
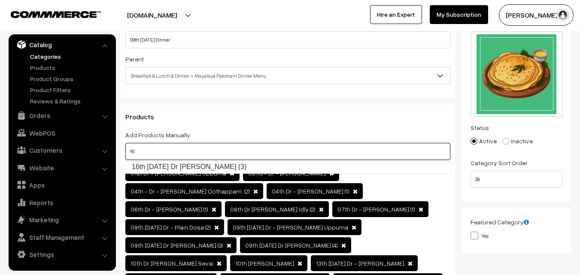
type input "1"
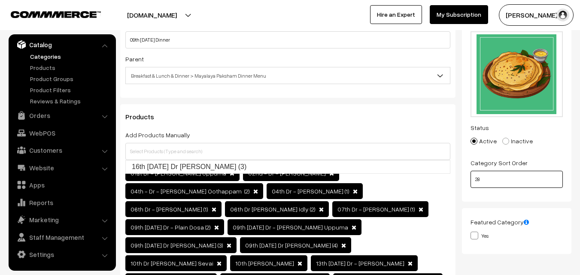
click at [537, 182] on input "28" at bounding box center [516, 179] width 92 height 17
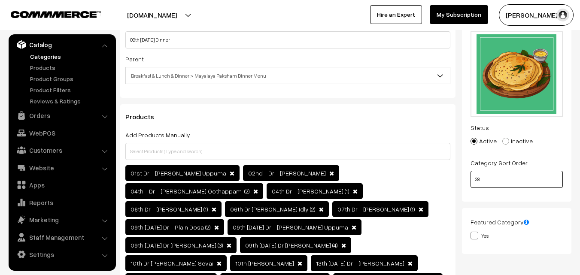
type input "2"
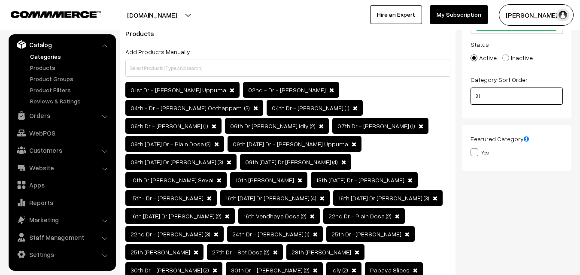
scroll to position [129, 0]
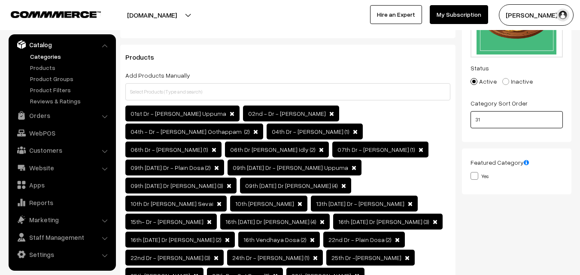
click at [502, 122] on input "31" at bounding box center [516, 119] width 92 height 17
type input "3"
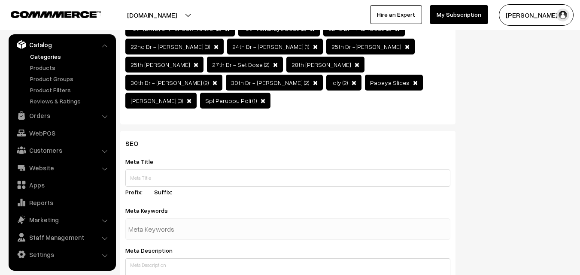
scroll to position [343, 0]
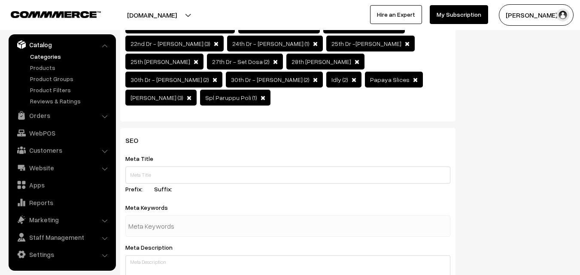
type input "1"
click at [39, 112] on link "Orders" at bounding box center [62, 115] width 102 height 15
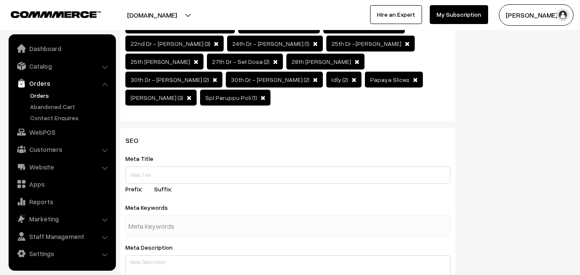
click at [40, 91] on link "Orders" at bounding box center [70, 95] width 85 height 9
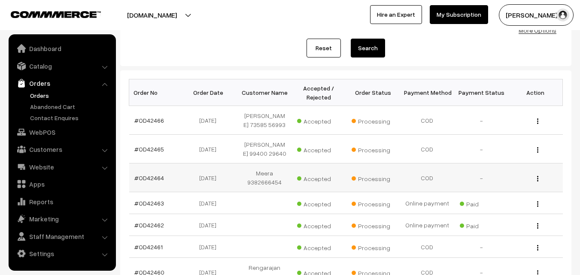
scroll to position [86, 0]
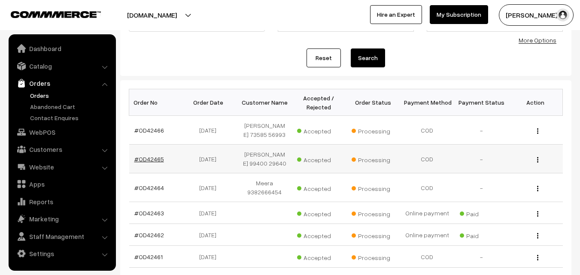
click at [160, 159] on link "#OD42465" at bounding box center [149, 158] width 30 height 7
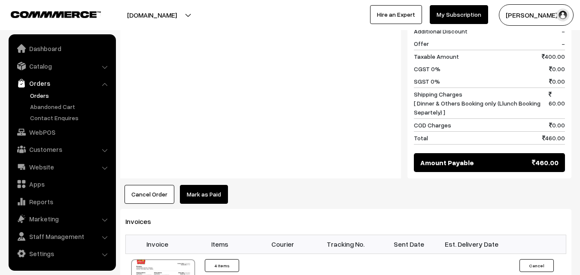
scroll to position [429, 0]
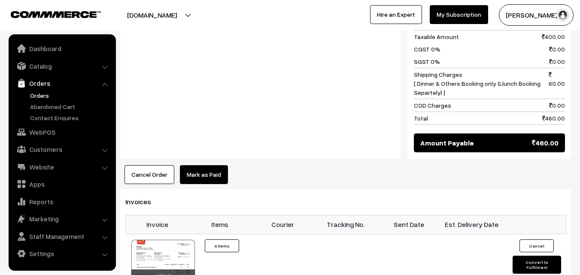
click at [153, 165] on button "Cancel Order" at bounding box center [149, 174] width 50 height 19
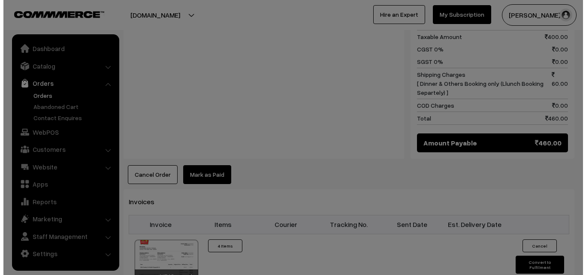
scroll to position [430, 0]
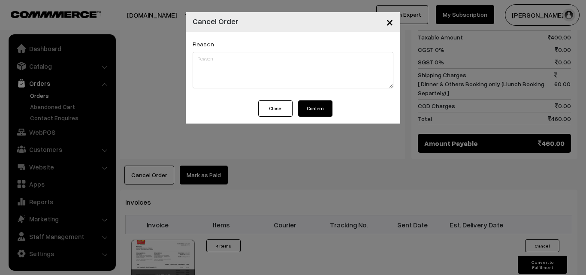
click at [312, 106] on button "Confirm" at bounding box center [315, 108] width 34 height 16
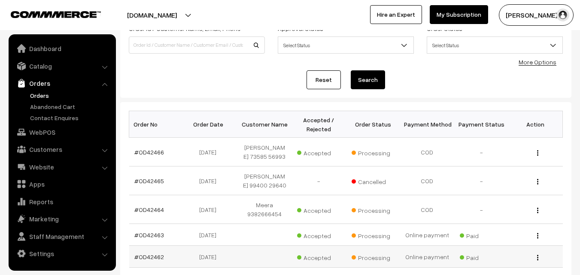
scroll to position [43, 0]
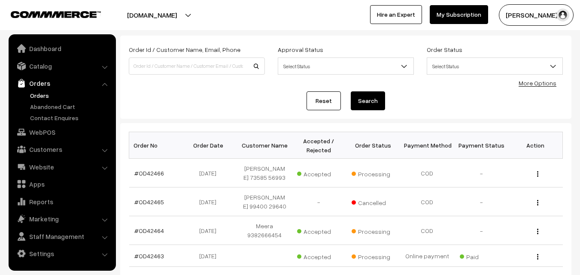
click at [176, 111] on div "Order Id / Customer Name, Email, Phone Approval Status Select Status Awaiting A…" at bounding box center [345, 77] width 451 height 83
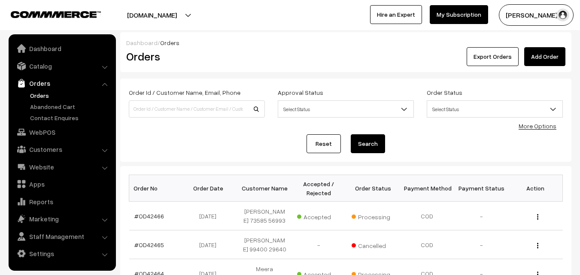
scroll to position [43, 0]
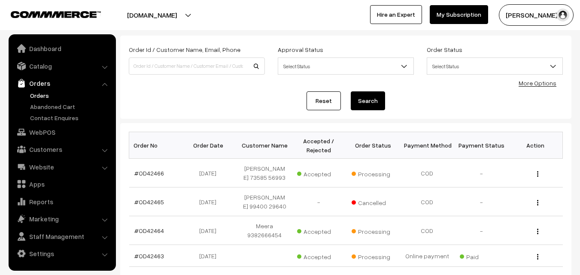
click at [191, 116] on div "Order Id / Customer Name, Email, Phone Approval Status Select Status Awaiting A…" at bounding box center [345, 77] width 451 height 83
click at [185, 107] on div "Reset Search" at bounding box center [346, 100] width 434 height 19
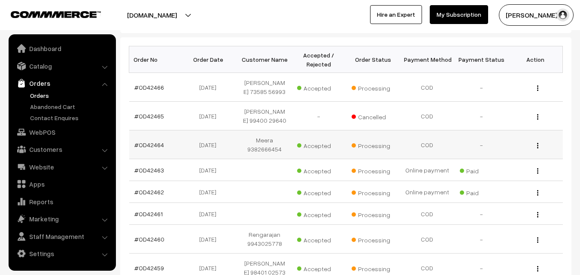
scroll to position [172, 0]
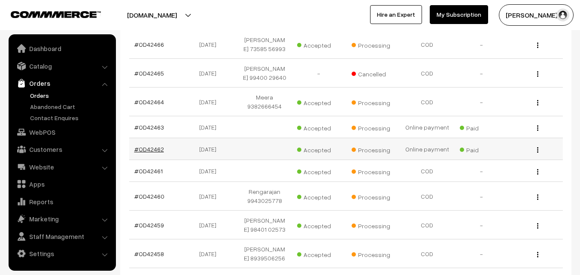
click at [161, 148] on link "#OD42462" at bounding box center [149, 148] width 30 height 7
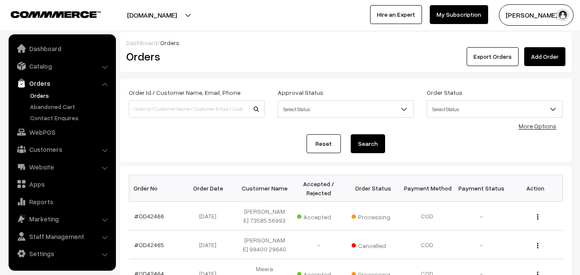
scroll to position [172, 0]
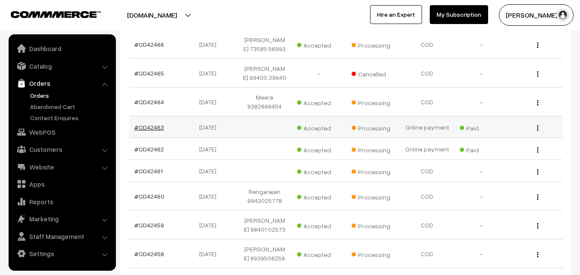
click at [160, 128] on link "#OD42463" at bounding box center [149, 127] width 30 height 7
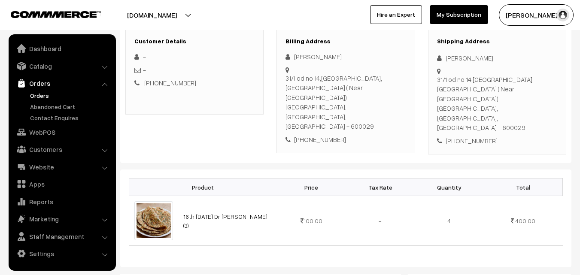
scroll to position [86, 0]
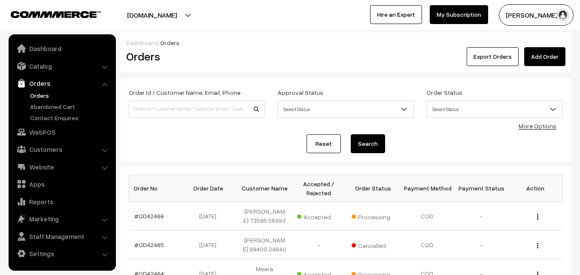
click at [203, 132] on div "Order Id / Customer Name, Email, Phone Approval Status Select Status Awaiting A…" at bounding box center [346, 120] width 434 height 66
click at [198, 147] on div "Reset Search" at bounding box center [346, 143] width 434 height 19
click at [231, 148] on div "Reset Search" at bounding box center [346, 143] width 434 height 19
click at [44, 133] on link "WebPOS" at bounding box center [62, 131] width 102 height 15
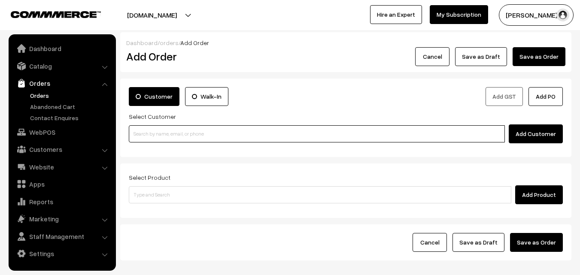
click at [177, 135] on input at bounding box center [317, 133] width 376 height 17
paste input "+91 95662 65011"
click at [156, 133] on input "+91 95662 65011" at bounding box center [317, 133] width 376 height 17
click at [142, 134] on input "[PHONE_NUMBER]" at bounding box center [317, 133] width 376 height 17
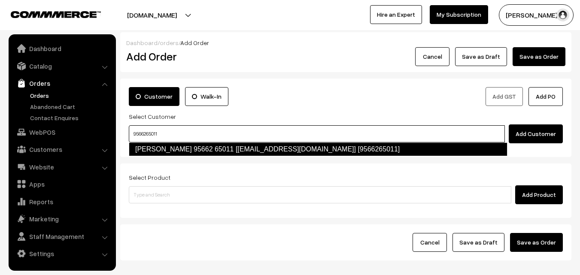
click at [184, 145] on link "Malathy 95662 65011 [test731@gmail.com] [9566265011]" at bounding box center [318, 149] width 378 height 14
type input "9566265011"
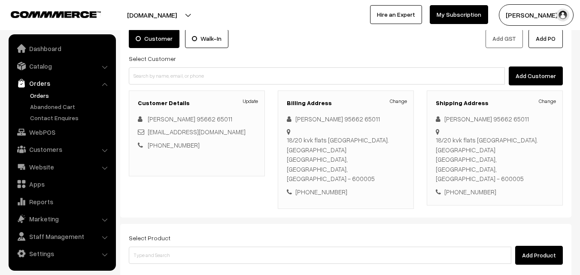
scroll to position [129, 0]
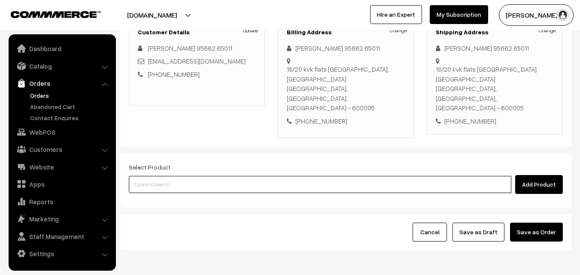
click at [289, 176] on input at bounding box center [320, 184] width 382 height 17
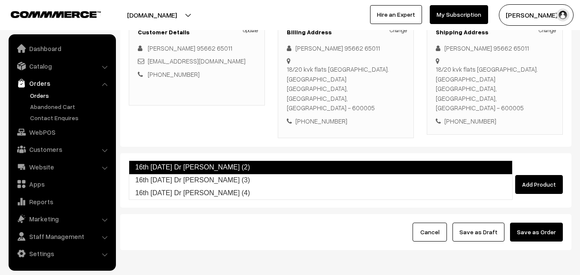
type input "16th Tuesday Dr Methi Chapapthi (3)"
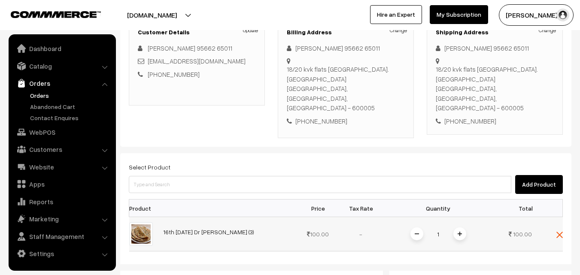
click at [461, 232] on img at bounding box center [459, 234] width 4 height 4
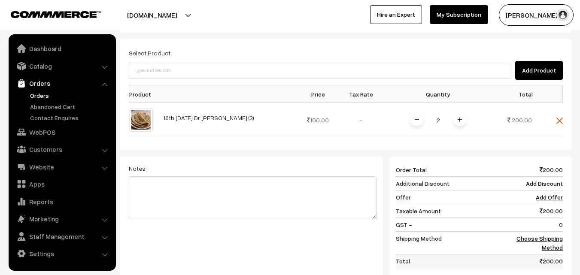
scroll to position [257, 0]
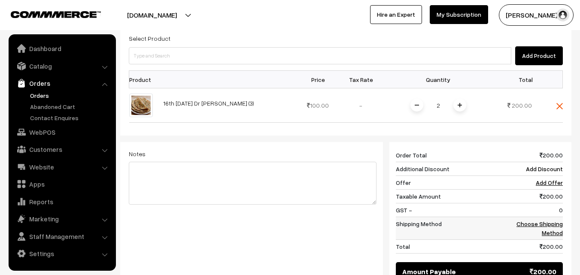
click at [546, 217] on td "Choose Shipping Method" at bounding box center [535, 228] width 53 height 23
click at [551, 220] on link "Choose Shipping Method" at bounding box center [539, 228] width 46 height 16
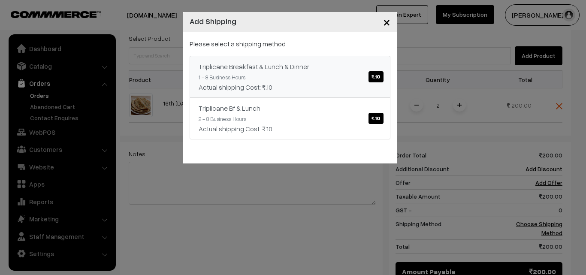
click at [376, 76] on span "₹.10" at bounding box center [376, 76] width 15 height 11
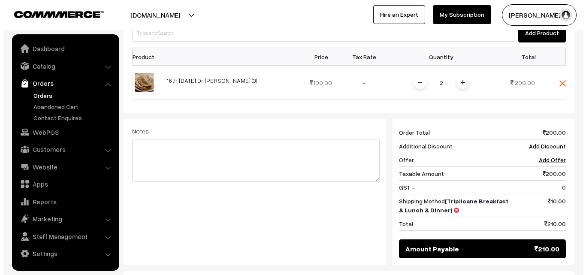
scroll to position [300, 0]
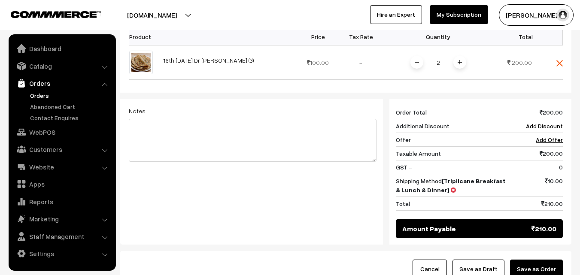
click at [524, 260] on button "Save as Order" at bounding box center [536, 269] width 53 height 19
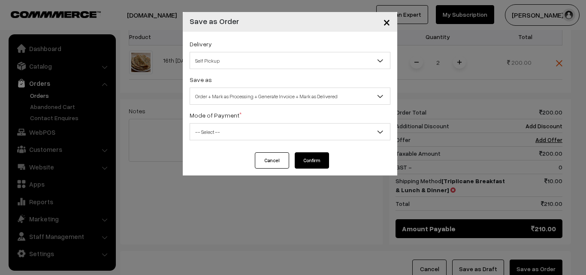
click at [269, 65] on span "Self Pickup" at bounding box center [290, 60] width 200 height 15
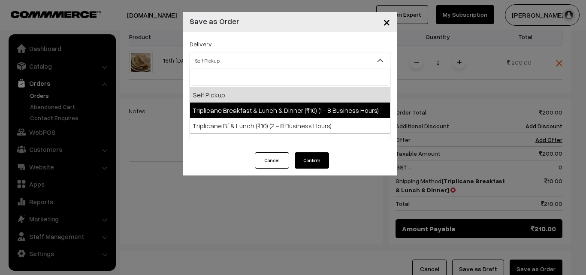
select select "TBL1"
select select "3"
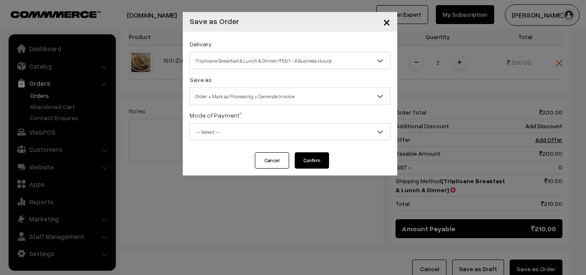
click at [271, 128] on span "-- Select --" at bounding box center [290, 131] width 200 height 15
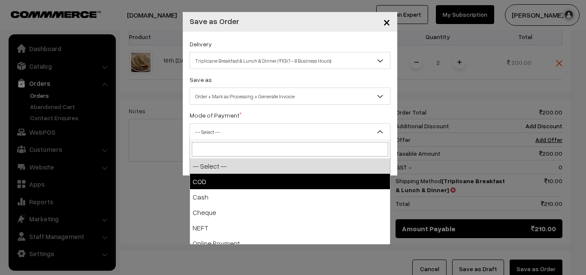
select select "1"
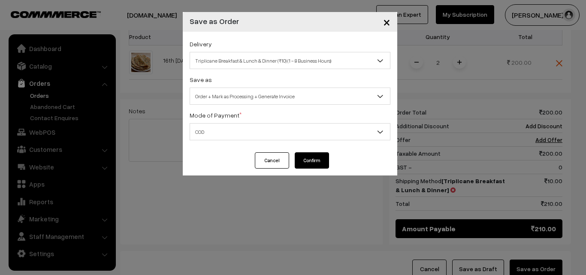
click at [309, 163] on button "Confirm" at bounding box center [312, 160] width 34 height 16
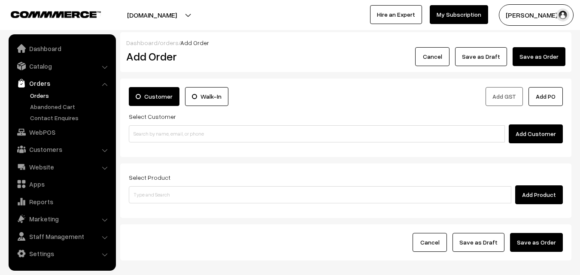
click at [45, 95] on link "Orders" at bounding box center [70, 95] width 85 height 9
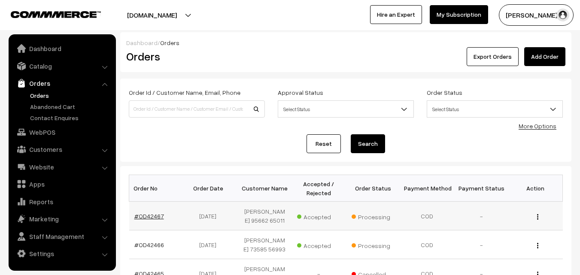
click at [157, 215] on link "#OD42467" at bounding box center [149, 215] width 30 height 7
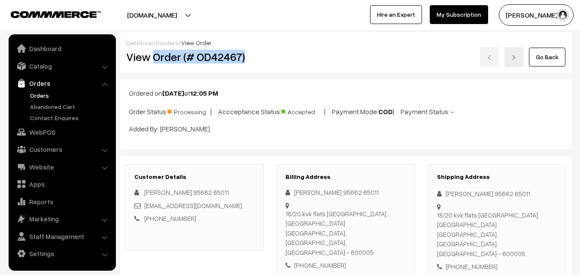
drag, startPoint x: 155, startPoint y: 55, endPoint x: 268, endPoint y: 58, distance: 113.3
click at [268, 58] on div "View Order (# OD42467)" at bounding box center [195, 57] width 151 height 20
copy h2 "Order (# OD42467)"
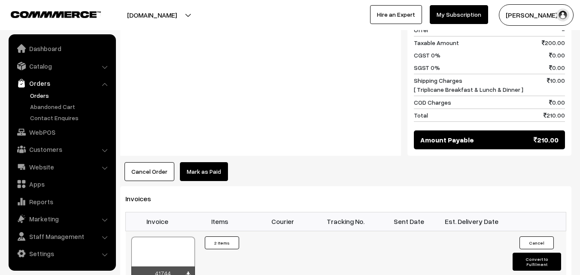
scroll to position [472, 0]
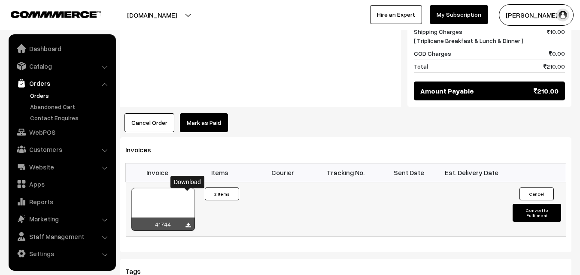
click at [188, 223] on icon at bounding box center [187, 226] width 5 height 6
click at [36, 93] on link "Orders" at bounding box center [70, 95] width 85 height 9
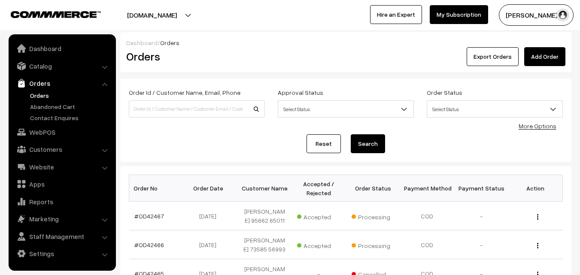
click at [176, 151] on div "Reset Search" at bounding box center [346, 143] width 434 height 19
click at [46, 125] on link "WebPOS" at bounding box center [62, 131] width 102 height 15
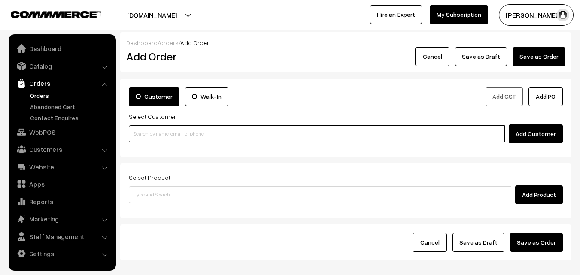
click at [185, 132] on input at bounding box center [317, 133] width 376 height 17
paste input "[PHONE_NUMBER]"
click at [157, 133] on input "[PHONE_NUMBER]" at bounding box center [317, 133] width 376 height 17
click at [143, 134] on input "+91 9940073610" at bounding box center [317, 133] width 376 height 17
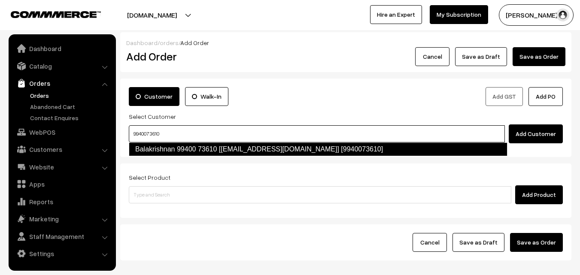
click at [160, 147] on link "Balakrishnan 99400 73610 [test777@gmail.com] [9940073610]" at bounding box center [318, 149] width 378 height 14
type input "9940073610"
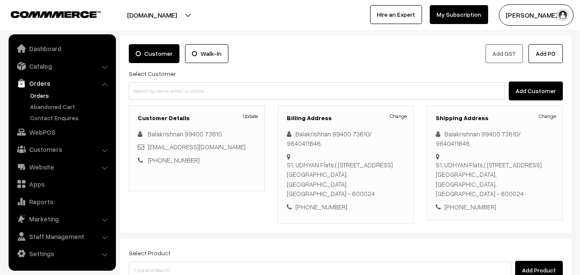
scroll to position [86, 0]
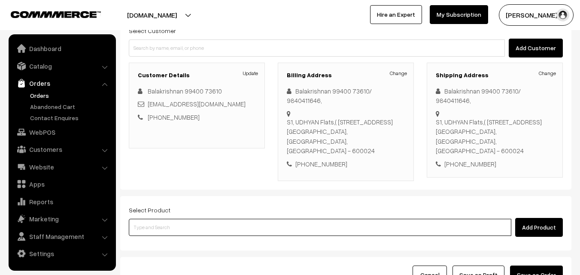
click at [236, 221] on input at bounding box center [320, 227] width 382 height 17
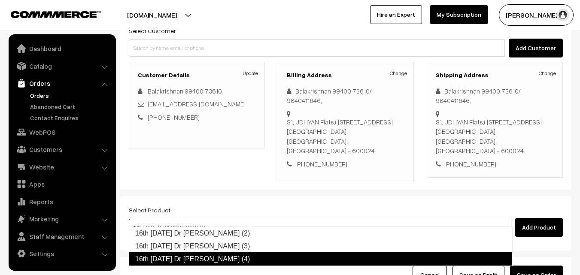
type input "16th Tuesday Dr Methi Chapapthi (3)"
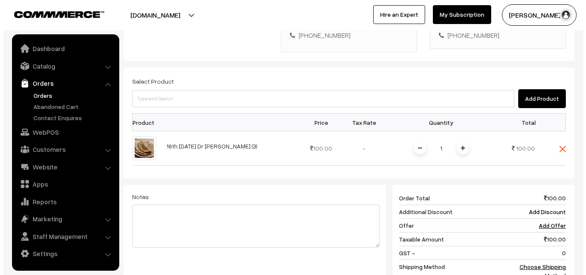
scroll to position [300, 0]
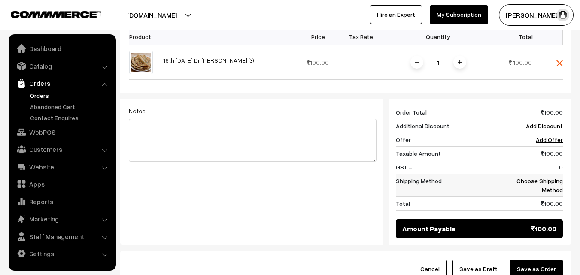
click at [546, 178] on link "Choose Shipping Method" at bounding box center [539, 185] width 46 height 16
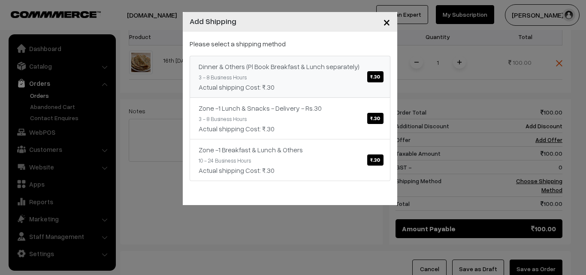
click at [379, 81] on span "₹.30" at bounding box center [375, 76] width 16 height 11
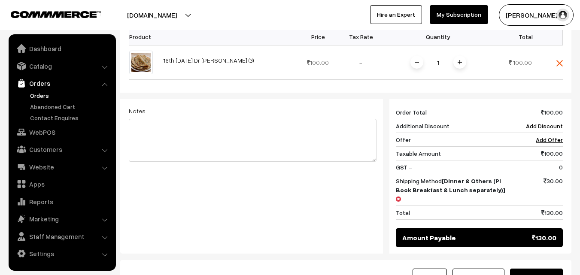
click at [555, 269] on button "Save as Order" at bounding box center [536, 278] width 53 height 19
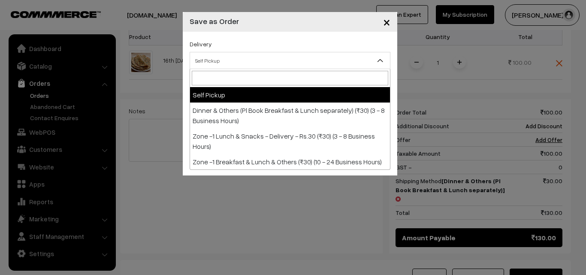
click at [323, 59] on span "Self Pickup" at bounding box center [290, 60] width 200 height 15
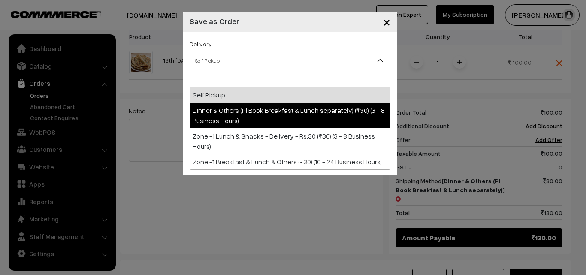
select select "DOP1"
select select "3"
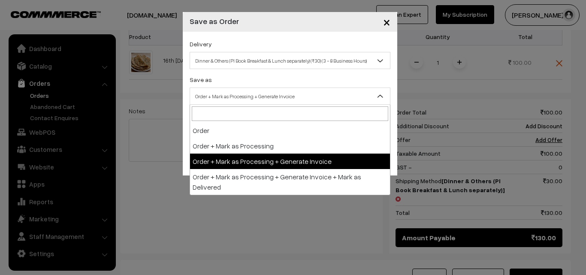
click at [321, 93] on span "Order + Mark as Processing + Generate Invoice" at bounding box center [290, 96] width 200 height 15
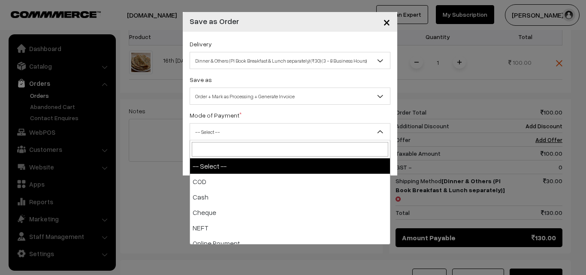
click at [324, 135] on span "-- Select --" at bounding box center [290, 131] width 200 height 15
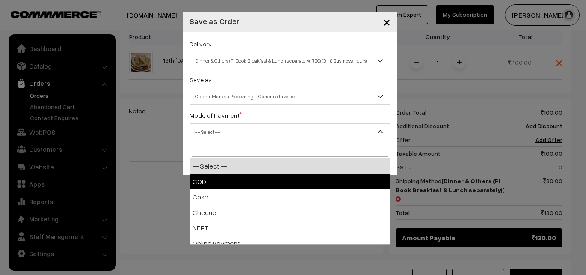
select select "1"
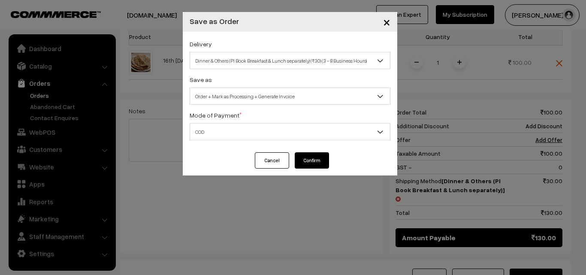
click at [318, 162] on button "Confirm" at bounding box center [312, 160] width 34 height 16
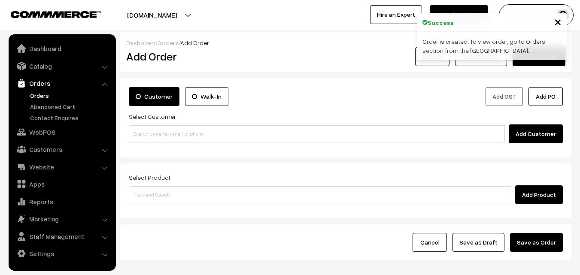
click at [35, 97] on link "Orders" at bounding box center [70, 95] width 85 height 9
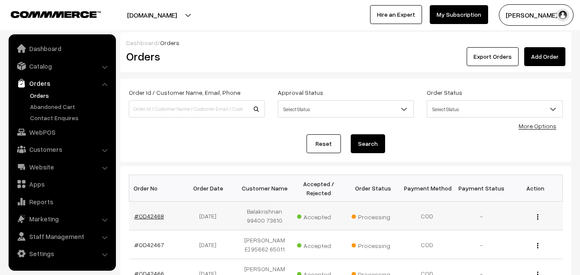
click at [158, 215] on link "#OD42468" at bounding box center [149, 215] width 30 height 7
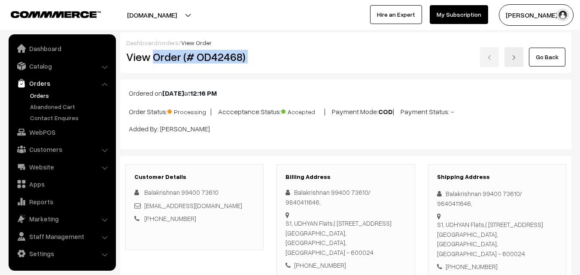
drag, startPoint x: 154, startPoint y: 55, endPoint x: 281, endPoint y: 61, distance: 127.1
click at [281, 61] on div "View Order (# OD42468) Go Back" at bounding box center [346, 57] width 452 height 20
copy div "Order (# OD42468)"
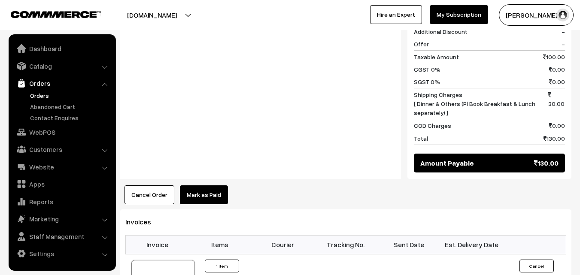
scroll to position [429, 0]
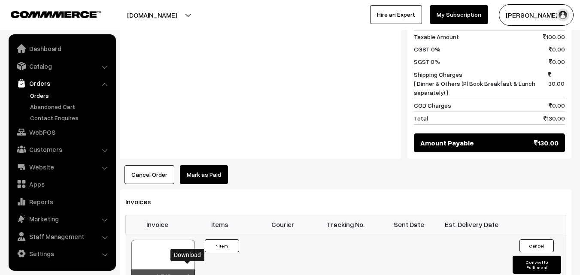
click at [188, 275] on icon at bounding box center [187, 278] width 5 height 6
click at [37, 95] on link "Orders" at bounding box center [70, 95] width 85 height 9
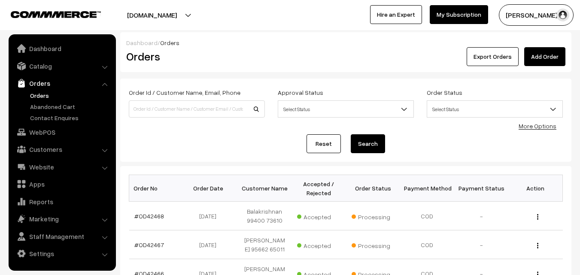
click at [44, 95] on link "Orders" at bounding box center [70, 95] width 85 height 9
click at [73, 67] on link "Catalog" at bounding box center [62, 65] width 102 height 15
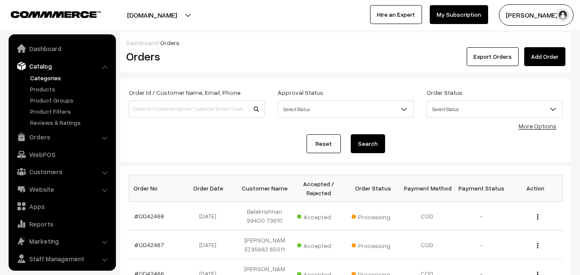
click at [55, 76] on link "Categories" at bounding box center [70, 77] width 85 height 9
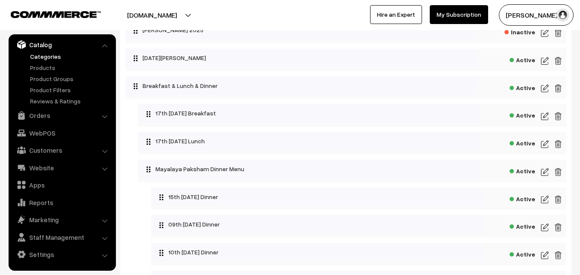
scroll to position [86, 0]
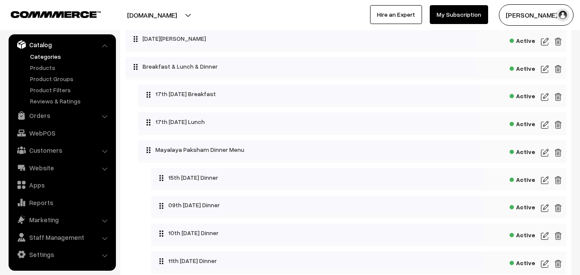
click at [545, 208] on img at bounding box center [545, 208] width 8 height 10
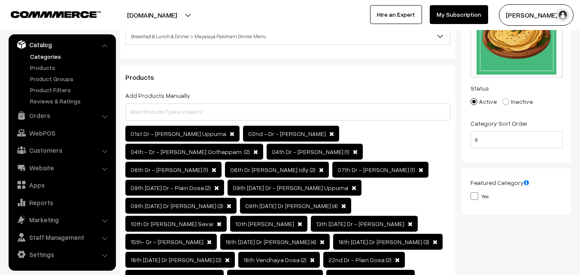
scroll to position [129, 0]
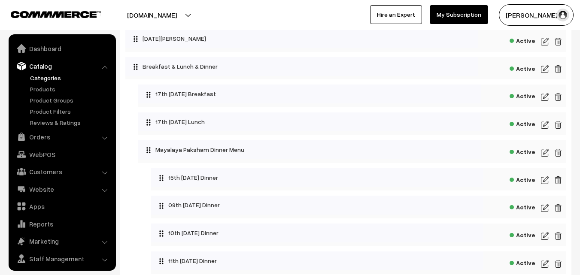
scroll to position [21, 0]
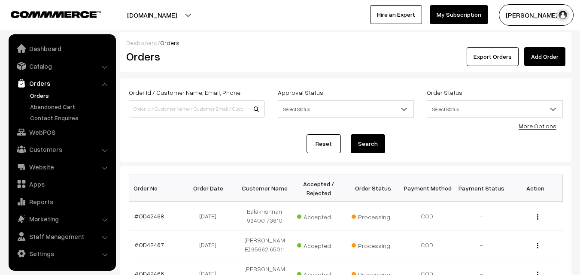
click at [41, 96] on link "Orders" at bounding box center [70, 95] width 85 height 9
click at [52, 68] on link "Catalog" at bounding box center [62, 65] width 102 height 15
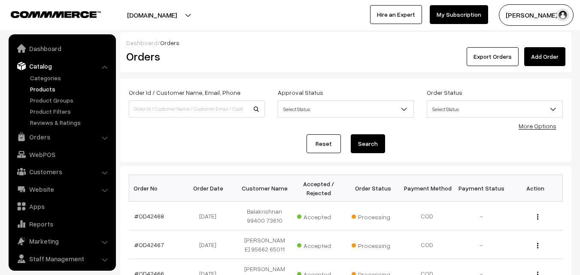
click at [47, 89] on link "Products" at bounding box center [70, 89] width 85 height 9
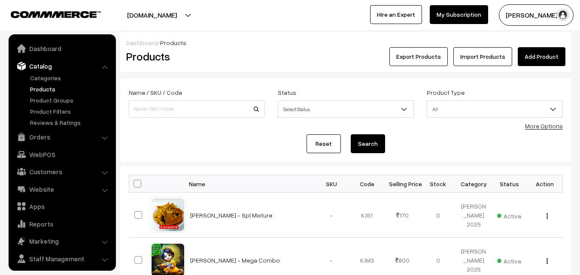
click at [546, 129] on link "More Options" at bounding box center [544, 125] width 38 height 7
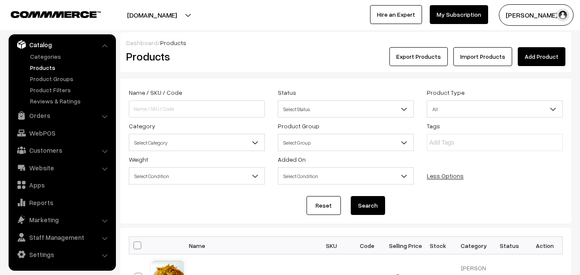
click at [193, 155] on div "Weight Select Condition Greater Lesser Equal Between Select Condition" at bounding box center [196, 169] width 149 height 30
click at [193, 145] on span "Select Category" at bounding box center [196, 142] width 135 height 15
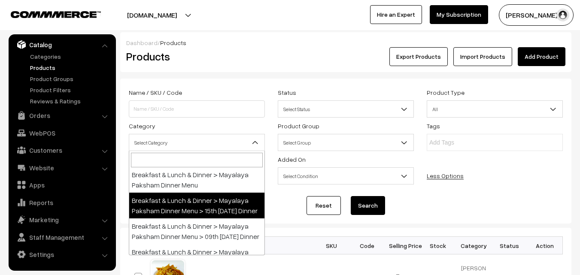
scroll to position [129, 0]
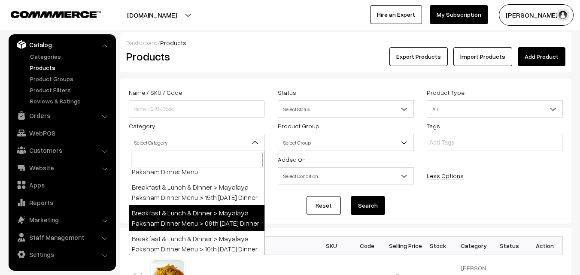
select select "68"
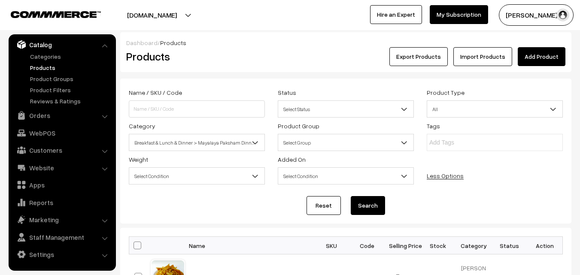
click at [200, 141] on span "Breakfast & Lunch & Dinner > Mayalaya Paksham Dinner Menu > 09th [DATE] Dinner" at bounding box center [196, 142] width 135 height 15
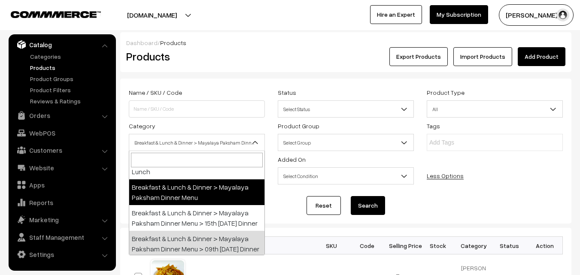
scroll to position [146, 0]
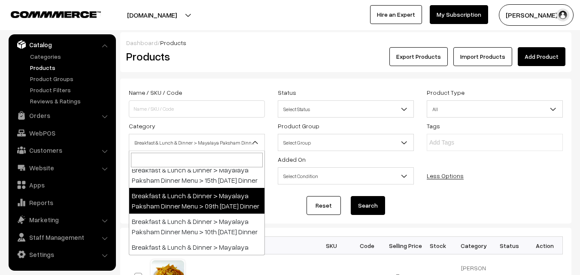
drag, startPoint x: 197, startPoint y: 217, endPoint x: 199, endPoint y: 212, distance: 4.6
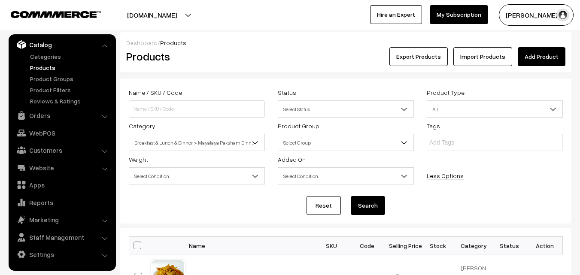
click at [369, 209] on button "Search" at bounding box center [368, 205] width 34 height 19
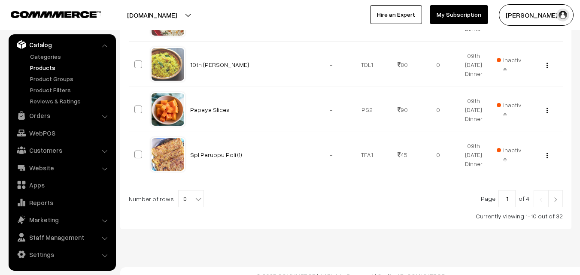
scroll to position [538, 0]
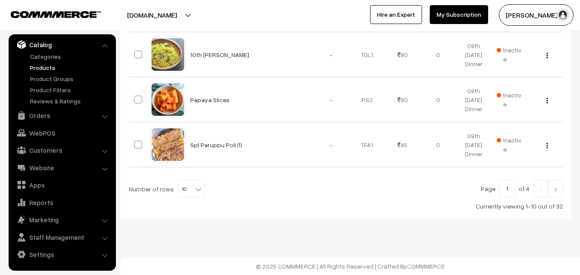
click at [194, 186] on b at bounding box center [198, 189] width 9 height 9
click at [184, 183] on span "10" at bounding box center [191, 189] width 25 height 17
click at [183, 194] on span "10" at bounding box center [191, 189] width 25 height 17
select select "100"
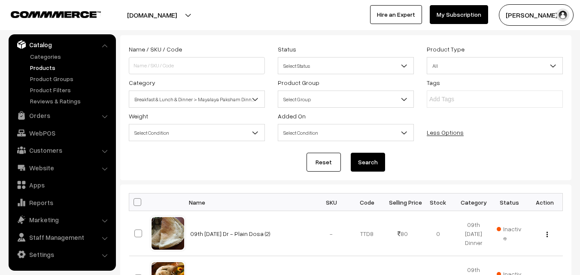
scroll to position [43, 0]
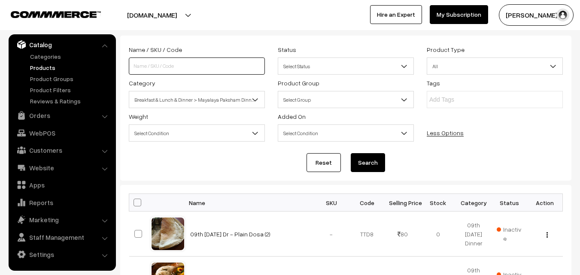
click at [168, 66] on input at bounding box center [197, 65] width 136 height 17
paste input "16th [DATE] Dr [PERSON_NAME] (3)"
type input "16th [DATE] Dr [PERSON_NAME] (3)"
click at [351, 153] on button "Search" at bounding box center [368, 162] width 34 height 19
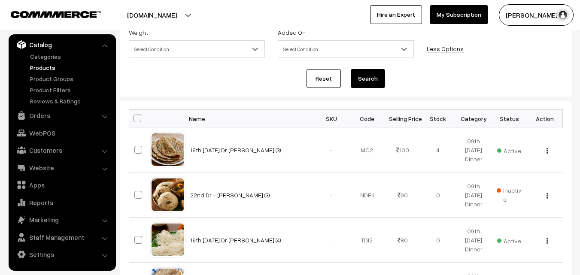
scroll to position [129, 0]
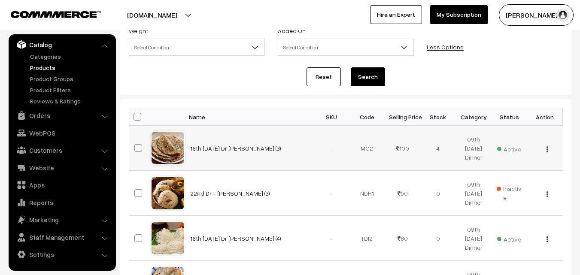
click at [548, 149] on div "View Edit Delete" at bounding box center [544, 148] width 25 height 9
click at [546, 147] on img "button" at bounding box center [546, 149] width 1 height 6
drag, startPoint x: 525, startPoint y: 179, endPoint x: 503, endPoint y: 190, distance: 24.4
click at [524, 179] on link "Edit" at bounding box center [508, 180] width 73 height 19
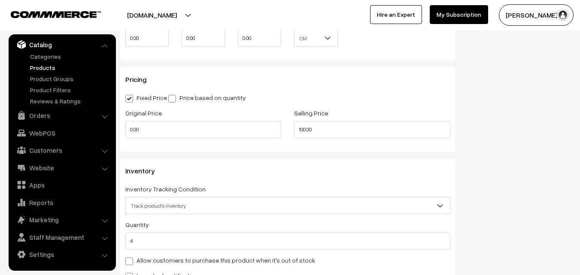
scroll to position [729, 0]
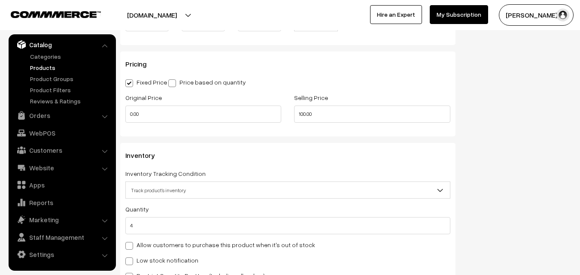
click at [146, 244] on label "Allow customers to purchase this product when it's out of stock" at bounding box center [220, 244] width 190 height 9
click at [131, 244] on input "Allow customers to purchase this product when it's out of stock" at bounding box center [128, 245] width 6 height 6
checkbox input "true"
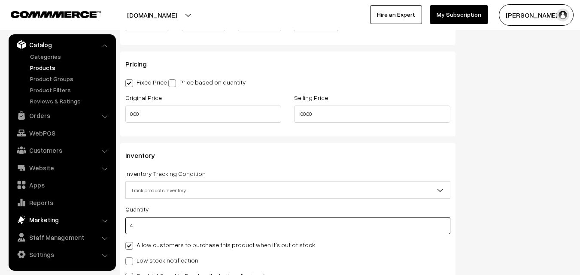
drag, startPoint x: 157, startPoint y: 221, endPoint x: 85, endPoint y: 221, distance: 72.1
click at [71, 220] on body "Thank you for showing interest. Our team will call you shortly. Close [DOMAIN_N…" at bounding box center [290, 51] width 580 height 1560
type input "0"
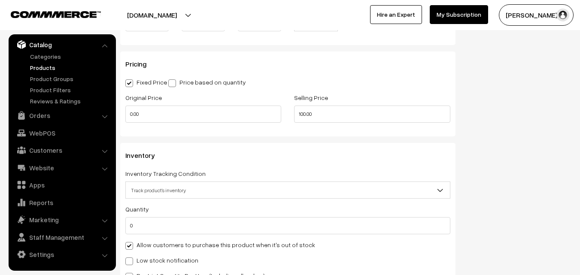
drag, startPoint x: 128, startPoint y: 245, endPoint x: 216, endPoint y: 275, distance: 92.5
click at [129, 244] on span at bounding box center [129, 246] width 8 height 8
click at [129, 244] on input "Allow customers to purchase this product when it's out of stock" at bounding box center [128, 245] width 6 height 6
checkbox input "false"
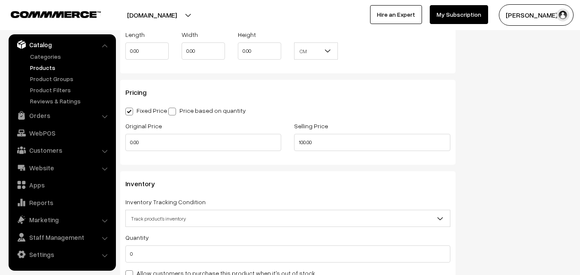
drag, startPoint x: 579, startPoint y: 147, endPoint x: 577, endPoint y: 79, distance: 68.3
click at [578, 75] on div "Dashboard / Products / Edit Product Edit Product Duplicate Product Cancel Save …" at bounding box center [290, 70] width 580 height 1478
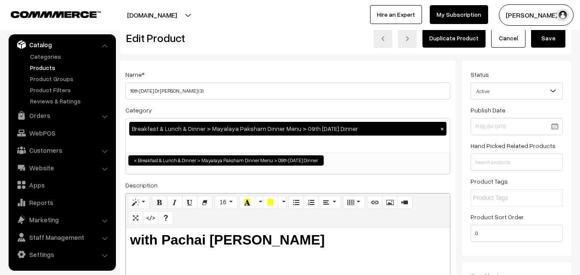
scroll to position [0, 0]
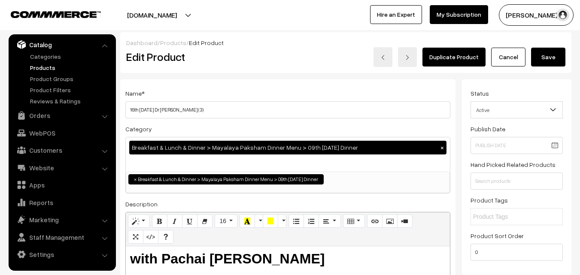
click at [555, 48] on button "Save" at bounding box center [548, 57] width 34 height 19
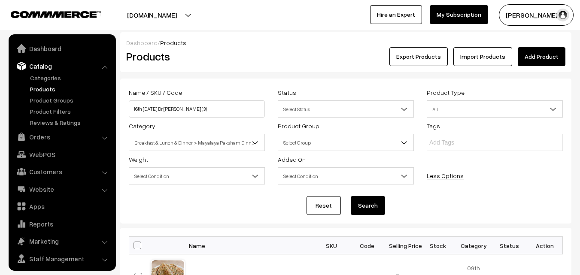
scroll to position [21, 0]
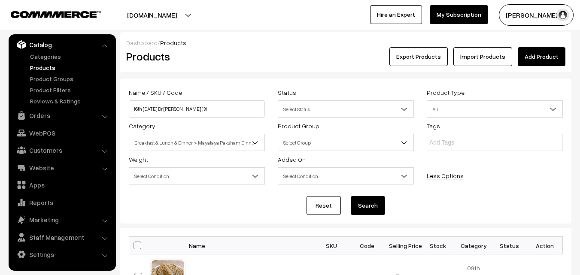
click at [522, 164] on div "Name / SKU / Code 16th Tuesday Dr Methi Chapapthi (3) Status Select Status Acti…" at bounding box center [345, 137] width 447 height 100
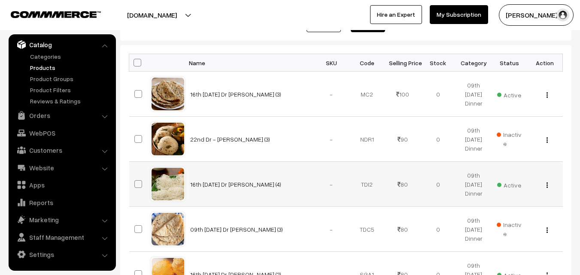
scroll to position [215, 0]
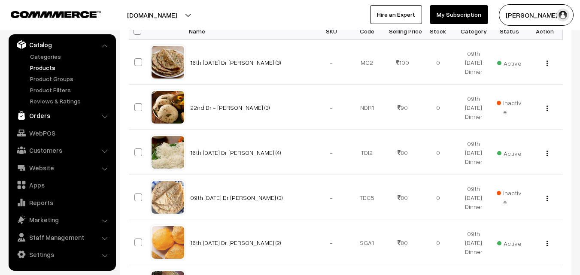
click at [43, 117] on link "Orders" at bounding box center [62, 115] width 102 height 15
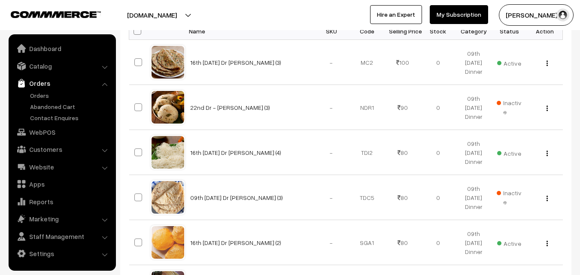
scroll to position [0, 0]
click at [44, 96] on link "Orders" at bounding box center [70, 95] width 85 height 9
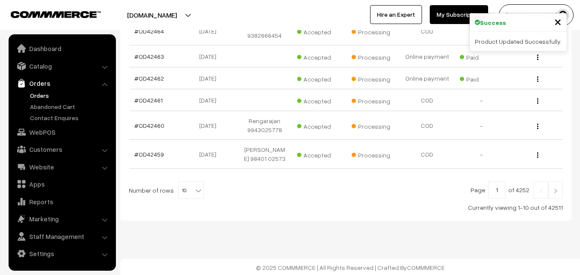
scroll to position [301, 0]
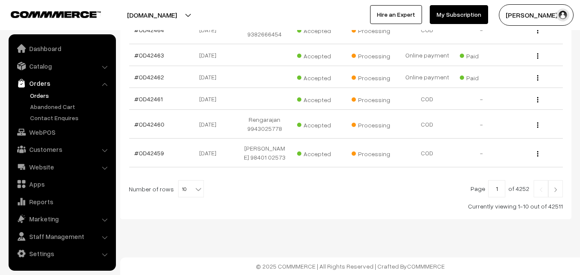
click at [40, 89] on link "Orders" at bounding box center [62, 83] width 102 height 15
click at [45, 93] on link "Orders" at bounding box center [70, 95] width 85 height 9
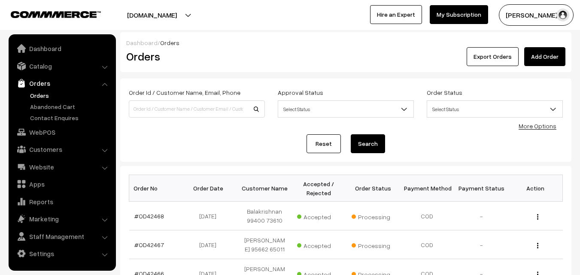
click at [47, 94] on link "Orders" at bounding box center [70, 95] width 85 height 9
click at [42, 99] on link "Orders" at bounding box center [70, 95] width 85 height 9
click at [41, 130] on link "WebPOS" at bounding box center [62, 131] width 102 height 15
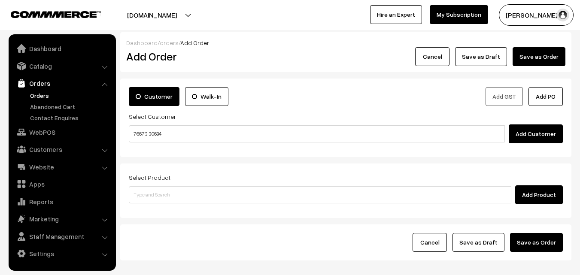
click at [149, 130] on input "76673 30684" at bounding box center [317, 133] width 376 height 17
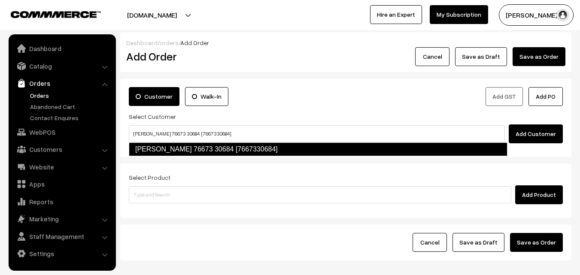
type input "[PERSON_NAME] 76673 30684 [7667330684]"
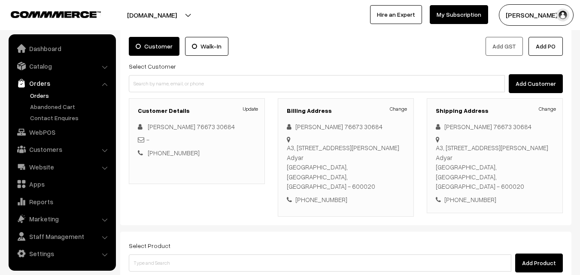
scroll to position [129, 0]
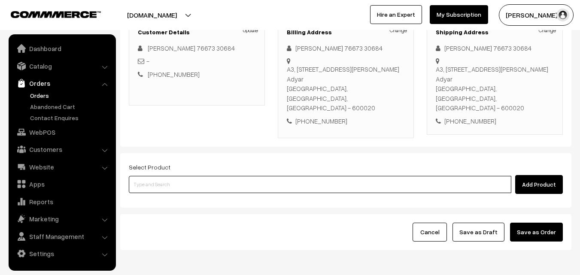
click at [204, 176] on input at bounding box center [320, 184] width 382 height 17
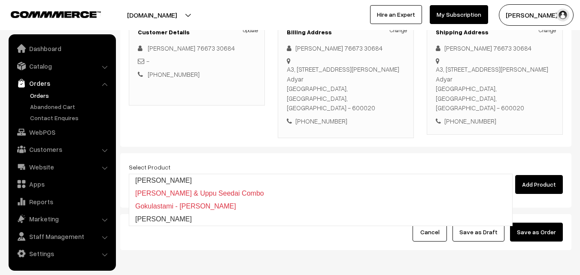
type input "[PERSON_NAME]"
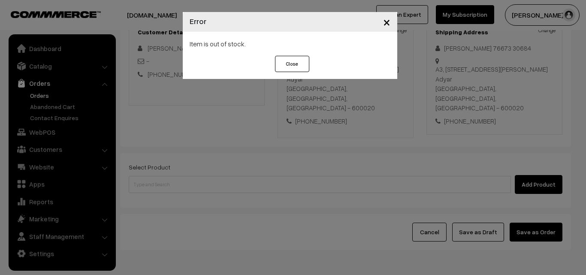
click at [200, 165] on div "× Error Item is out of stock. Close" at bounding box center [293, 137] width 586 height 275
click at [196, 160] on div "× Error Item is out of stock. Close" at bounding box center [293, 137] width 586 height 275
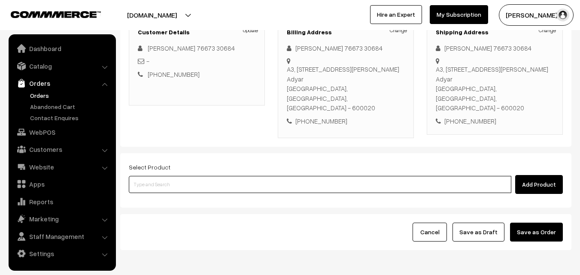
click at [196, 176] on input at bounding box center [320, 184] width 382 height 17
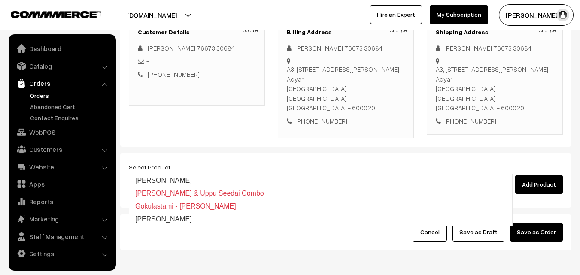
type input "[PERSON_NAME]"
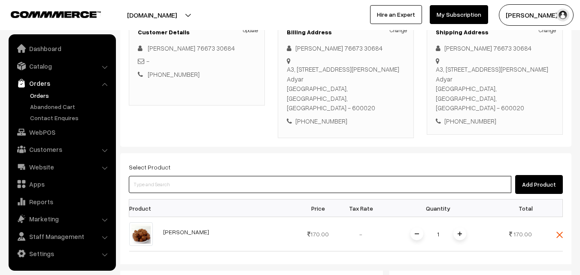
click at [196, 176] on input at bounding box center [320, 184] width 382 height 17
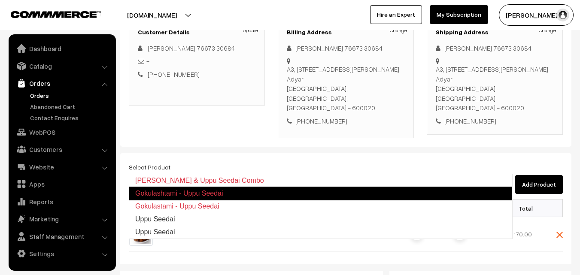
type input "Uppu Seedai"
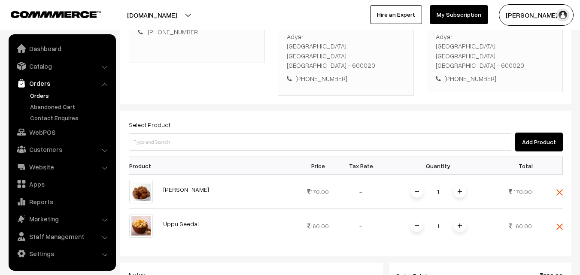
scroll to position [172, 0]
click at [462, 185] on span at bounding box center [459, 191] width 13 height 13
click at [458, 223] on img at bounding box center [459, 225] width 4 height 4
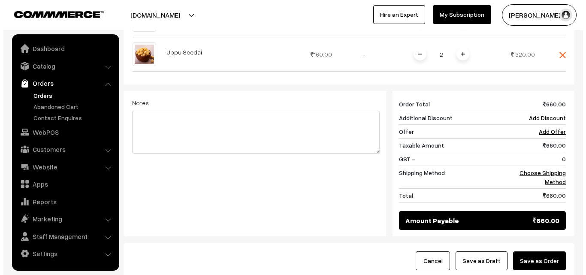
scroll to position [386, 0]
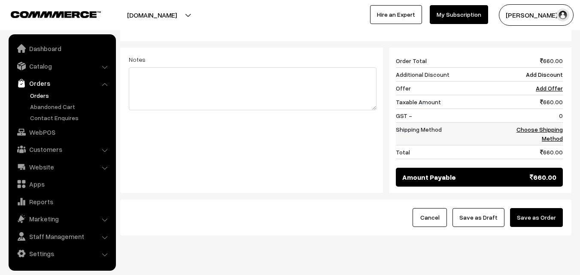
click at [550, 126] on link "Choose Shipping Method" at bounding box center [539, 134] width 46 height 16
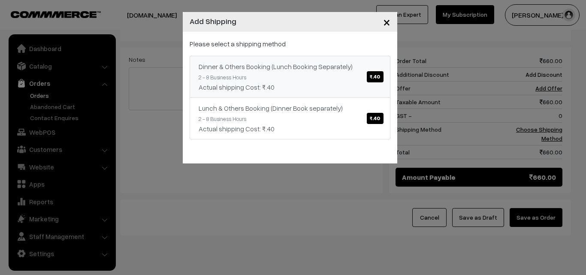
click at [371, 67] on div "Dinner & Others Booking (Lunch Booking Separately) ₹.40" at bounding box center [290, 66] width 183 height 10
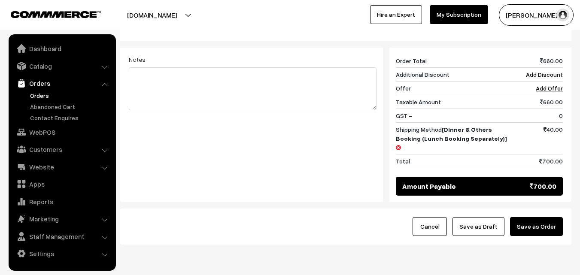
drag, startPoint x: 548, startPoint y: 197, endPoint x: 508, endPoint y: 239, distance: 57.4
click at [545, 217] on button "Save as Order" at bounding box center [536, 226] width 53 height 19
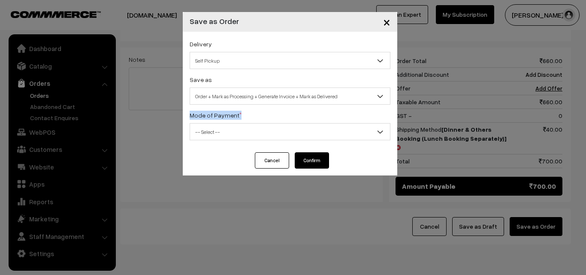
click at [240, 101] on div "Delivery Self Pickup Dinner & Others Booking (Lunch Booking Separately) (₹40) (…" at bounding box center [290, 92] width 215 height 121
click at [226, 87] on div "Save as Order Order + Mark as Processing Order + Mark as Processing + Generate …" at bounding box center [290, 89] width 201 height 30
click at [225, 97] on span "Order + Mark as Processing + Generate Invoice + Mark as Delivered" at bounding box center [290, 96] width 200 height 15
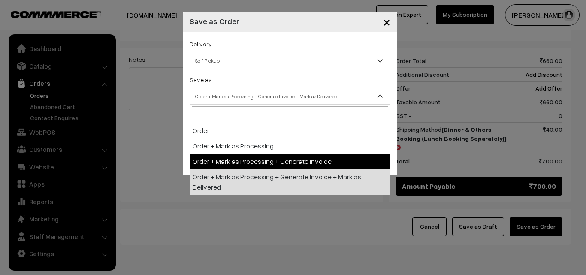
drag, startPoint x: 221, startPoint y: 161, endPoint x: 219, endPoint y: 134, distance: 27.1
select select "3"
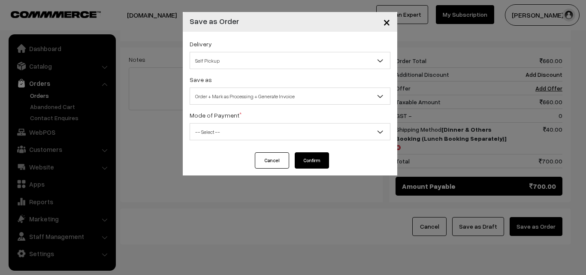
click at [220, 126] on span "-- Select --" at bounding box center [290, 131] width 200 height 15
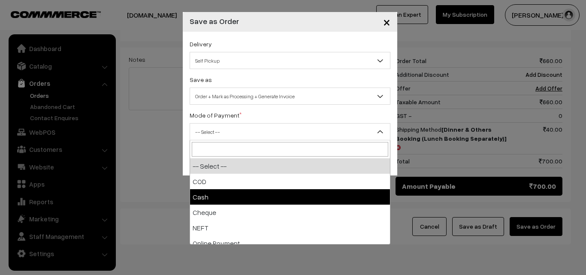
select select "2"
checkbox input "true"
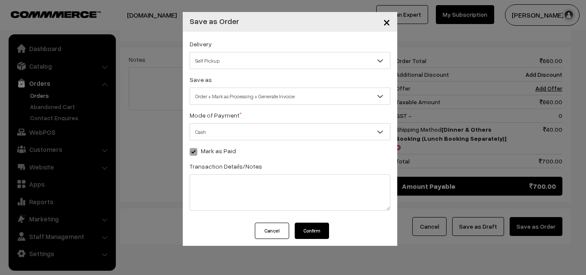
click at [308, 233] on button "Confirm" at bounding box center [312, 231] width 34 height 16
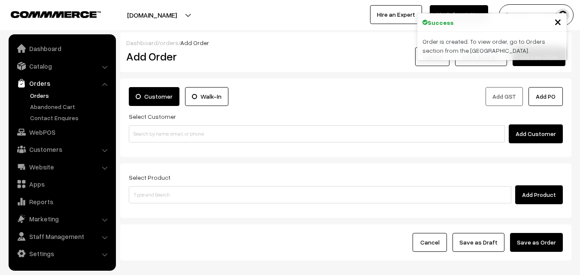
click at [41, 95] on link "Orders" at bounding box center [70, 95] width 85 height 9
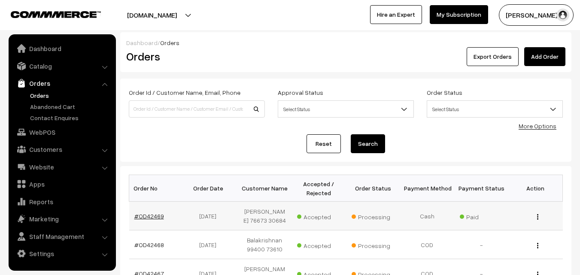
click at [150, 220] on link "#OD42469" at bounding box center [149, 215] width 30 height 7
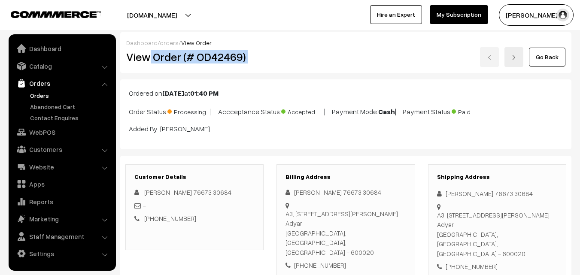
drag, startPoint x: 151, startPoint y: 59, endPoint x: 309, endPoint y: 54, distance: 158.9
click at [309, 54] on div "View Order (# OD42469) Go Back" at bounding box center [346, 57] width 452 height 20
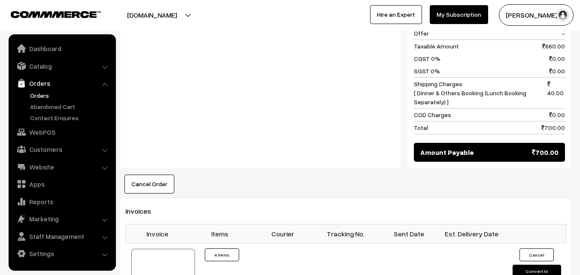
scroll to position [472, 0]
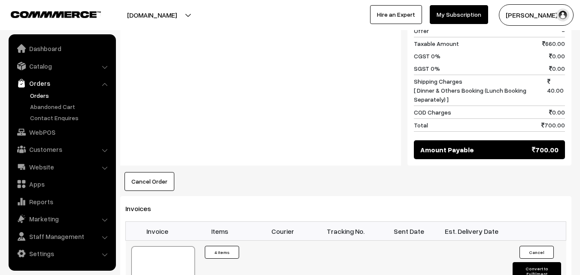
click at [162, 246] on div at bounding box center [163, 267] width 64 height 43
click at [42, 98] on link "Orders" at bounding box center [70, 95] width 85 height 9
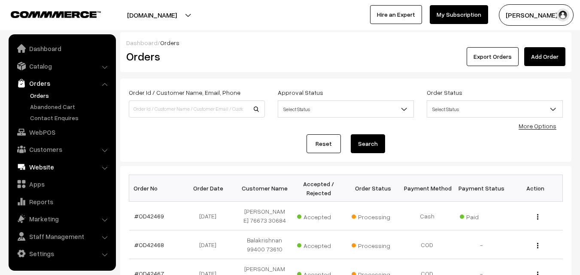
click at [54, 160] on link "Website" at bounding box center [62, 166] width 102 height 15
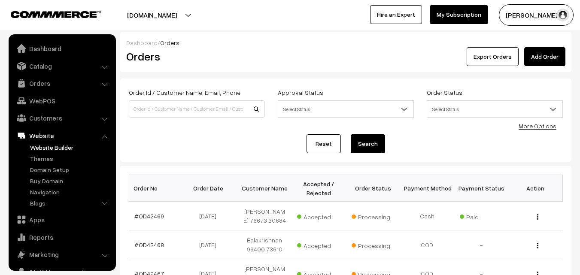
click at [50, 143] on link "Website Builder" at bounding box center [70, 147] width 85 height 9
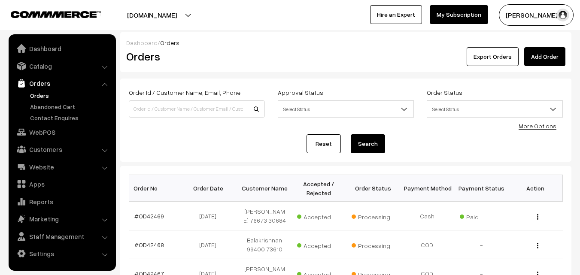
click at [51, 57] on ul "Dashboard Catalog" at bounding box center [62, 152] width 107 height 236
click at [48, 65] on link "Catalog" at bounding box center [62, 65] width 102 height 15
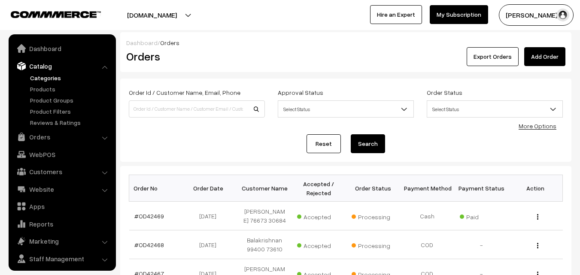
click at [50, 81] on link "Categories" at bounding box center [70, 77] width 85 height 9
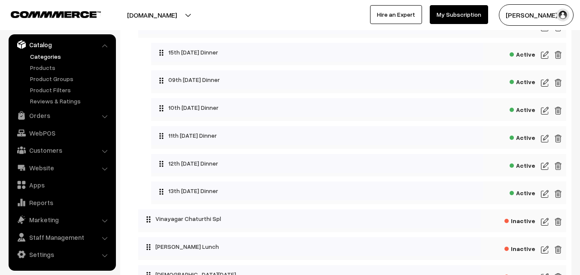
scroll to position [215, 0]
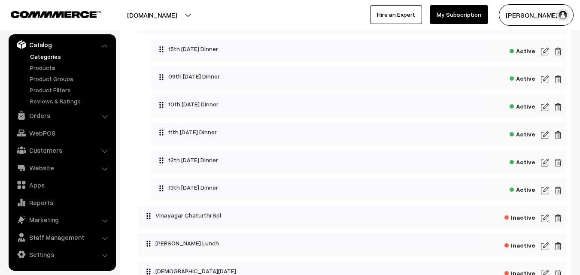
click at [544, 78] on img at bounding box center [545, 79] width 8 height 10
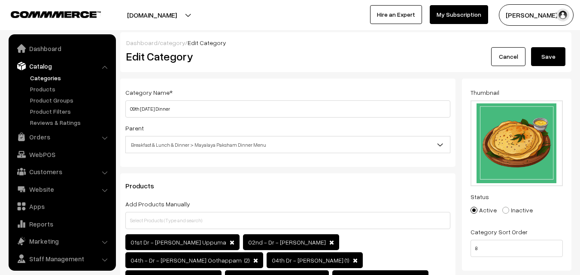
scroll to position [21, 0]
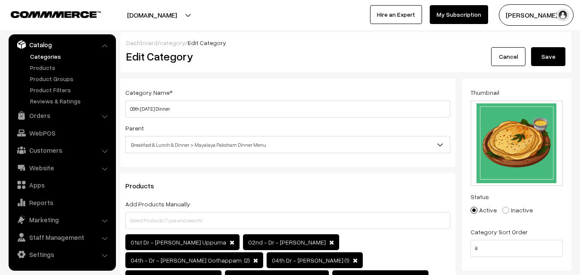
click at [217, 99] on div "Category Name * 09th Tuesday Dinner" at bounding box center [287, 102] width 325 height 30
click at [137, 107] on input "09th Tuesday Dinner" at bounding box center [287, 108] width 325 height 17
click at [136, 108] on input "09th Tuesday Dinner" at bounding box center [287, 108] width 325 height 17
type input "16th [DATE] Dinner"
click at [548, 58] on button "Save" at bounding box center [548, 56] width 34 height 19
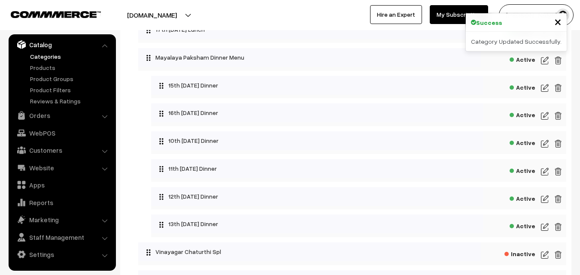
scroll to position [215, 0]
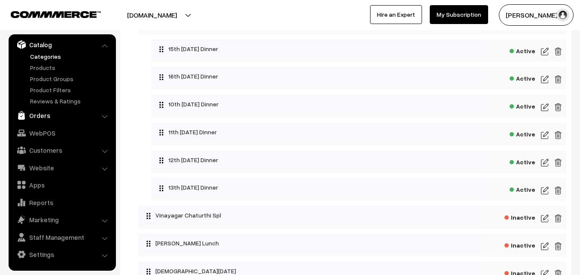
click at [45, 114] on link "Orders" at bounding box center [62, 115] width 102 height 15
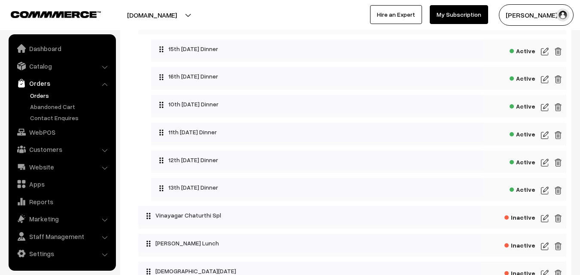
scroll to position [0, 0]
click at [50, 92] on link "Orders" at bounding box center [70, 95] width 85 height 9
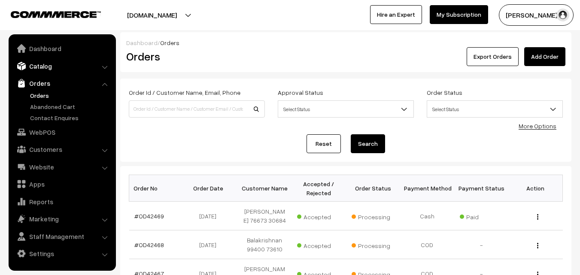
click at [44, 70] on link "Catalog" at bounding box center [62, 65] width 102 height 15
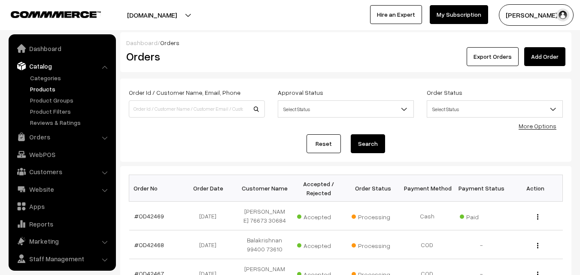
click at [44, 87] on link "Products" at bounding box center [70, 89] width 85 height 9
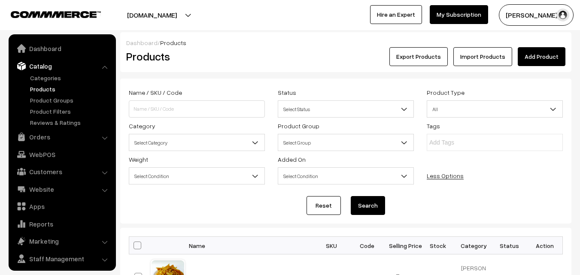
scroll to position [21, 0]
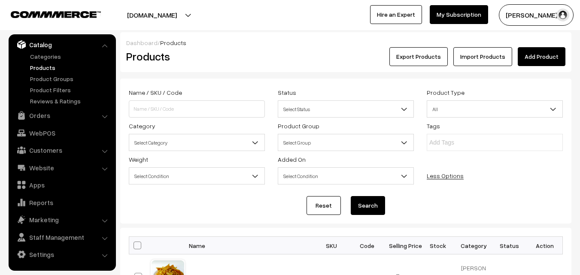
click at [160, 148] on span "Select Category" at bounding box center [196, 142] width 135 height 15
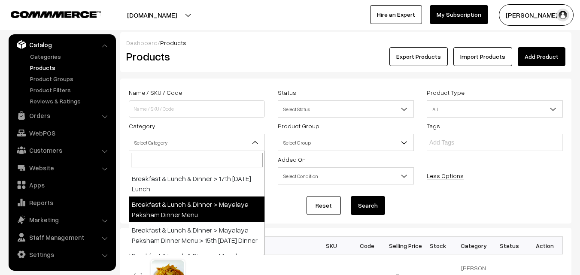
scroll to position [129, 0]
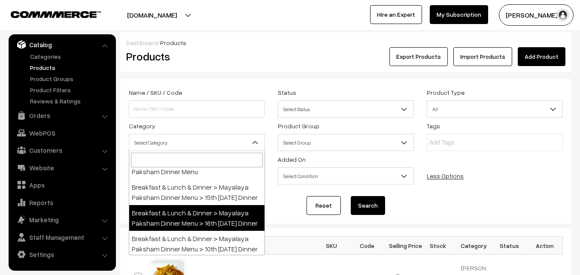
select select "68"
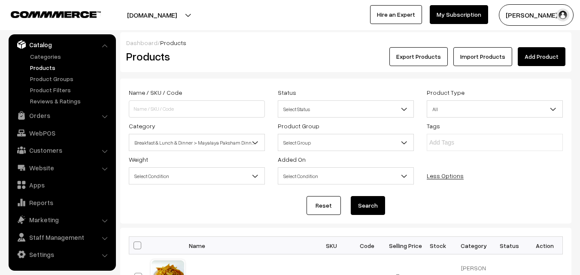
click at [369, 215] on button "Search" at bounding box center [368, 205] width 34 height 19
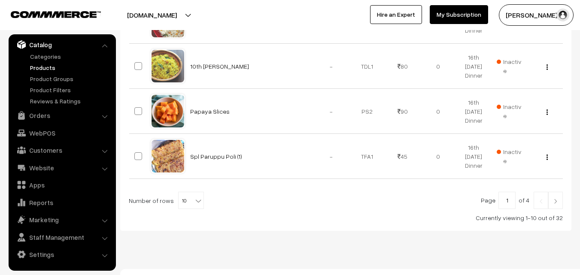
scroll to position [538, 0]
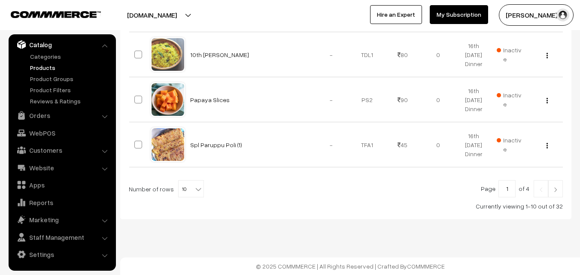
click at [181, 191] on span "10" at bounding box center [191, 189] width 25 height 17
select select "80"
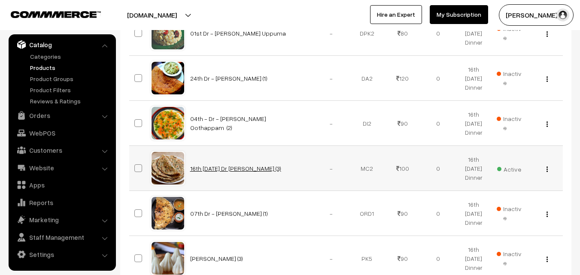
scroll to position [1287, 0]
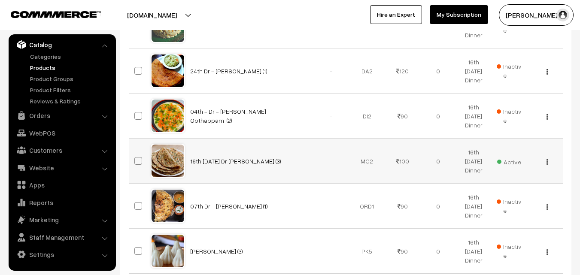
click at [546, 162] on img "button" at bounding box center [546, 162] width 1 height 6
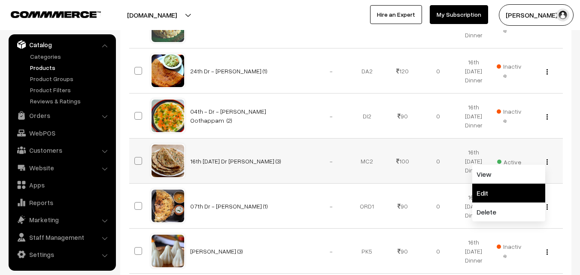
click at [519, 188] on link "Edit" at bounding box center [508, 193] width 73 height 19
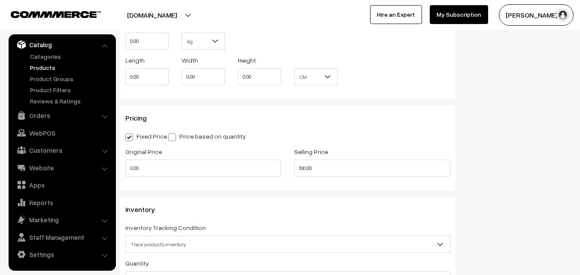
scroll to position [815, 0]
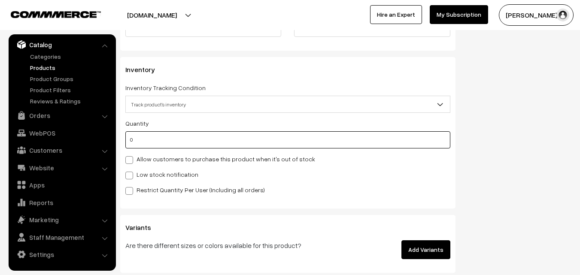
click at [143, 145] on input "0" at bounding box center [287, 139] width 325 height 17
drag, startPoint x: 27, startPoint y: 145, endPoint x: 43, endPoint y: 145, distance: 16.7
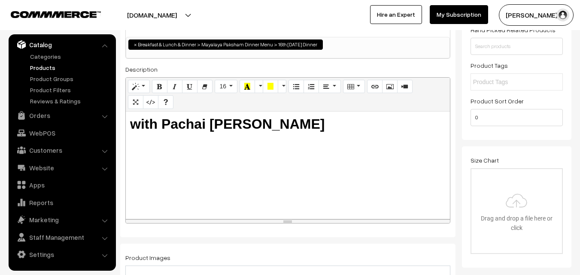
scroll to position [0, 0]
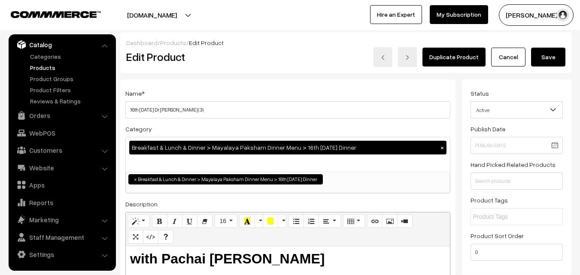
type input "2"
click at [553, 55] on button "Save" at bounding box center [548, 57] width 34 height 19
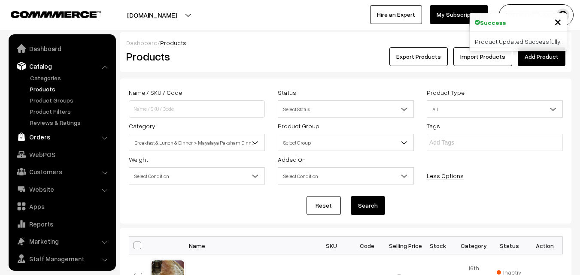
scroll to position [21, 0]
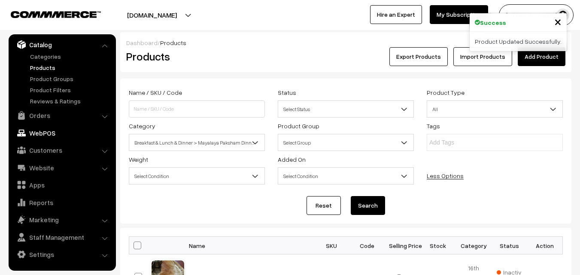
click at [48, 136] on link "WebPOS" at bounding box center [62, 132] width 102 height 15
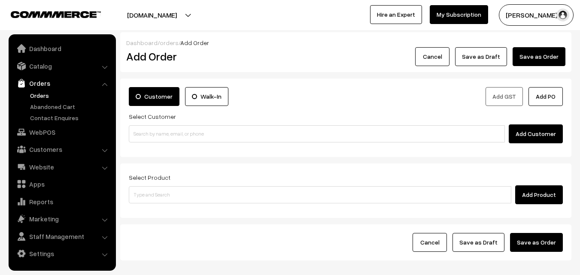
click at [161, 122] on div "Select Customer Add Customer" at bounding box center [346, 127] width 434 height 32
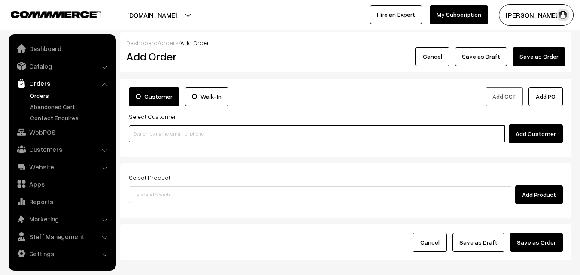
click at [157, 134] on input at bounding box center [317, 133] width 376 height 17
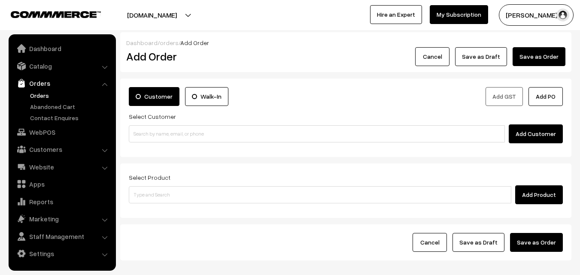
drag, startPoint x: 159, startPoint y: 117, endPoint x: 153, endPoint y: 130, distance: 13.8
click at [159, 118] on label "Select Customer" at bounding box center [152, 116] width 47 height 9
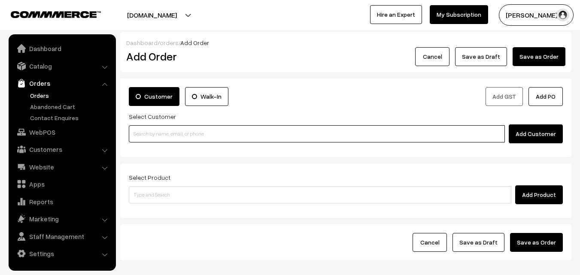
paste input "90030 94334"
click at [153, 130] on input "90030 94334" at bounding box center [317, 133] width 376 height 17
click at [150, 134] on input "90030 94334" at bounding box center [317, 133] width 376 height 17
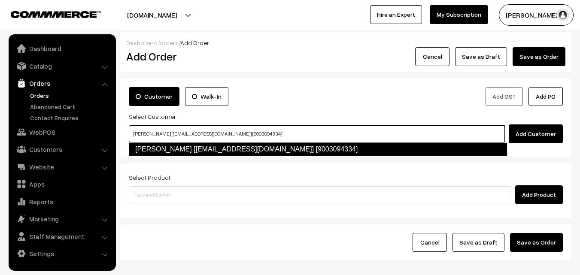
type input "K GOPINATH [tilgopi@yahoo.co.in] [9003094334]"
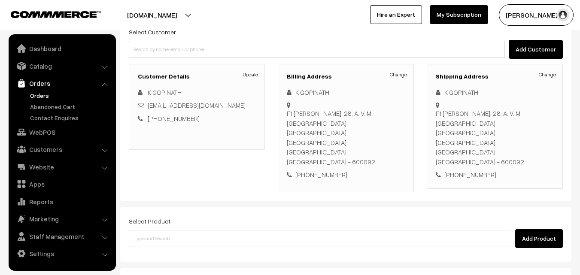
scroll to position [147, 0]
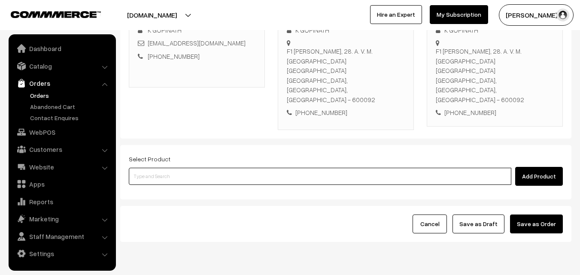
click at [232, 168] on input at bounding box center [320, 176] width 382 height 17
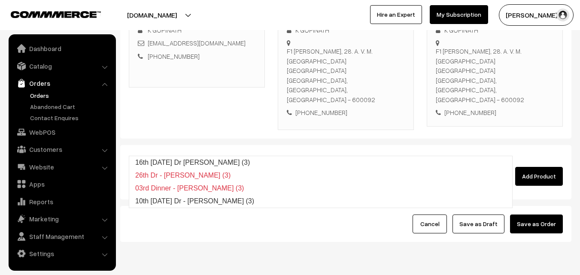
type input "10th Wednesday Dr - Methi Chapapthi (3)"
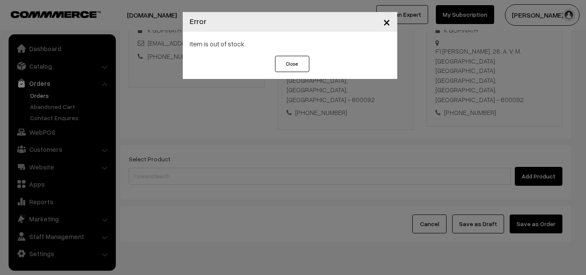
click at [450, 149] on div "× Error Item is out of stock. Close" at bounding box center [293, 137] width 586 height 275
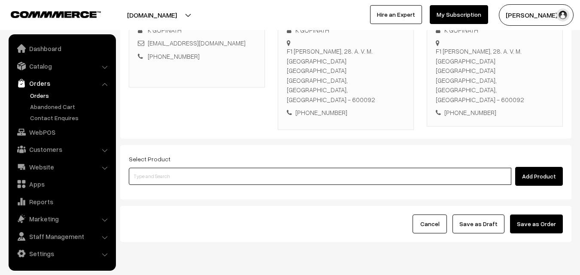
click at [346, 168] on input at bounding box center [320, 176] width 382 height 17
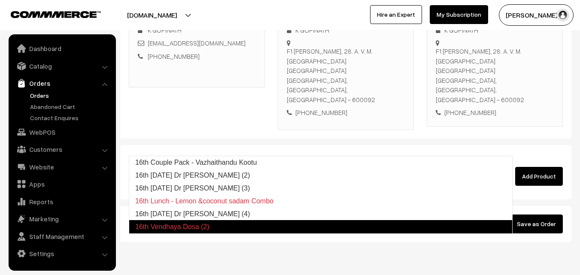
type input "16th Lunch - Lemon &coconut sadam Combo"
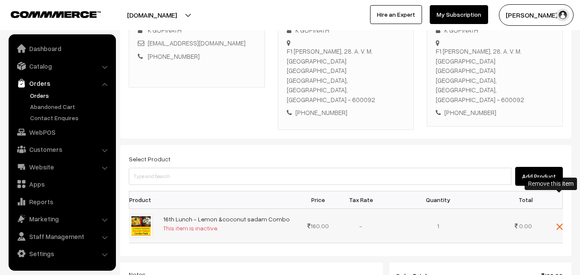
click at [558, 222] on span at bounding box center [559, 225] width 6 height 7
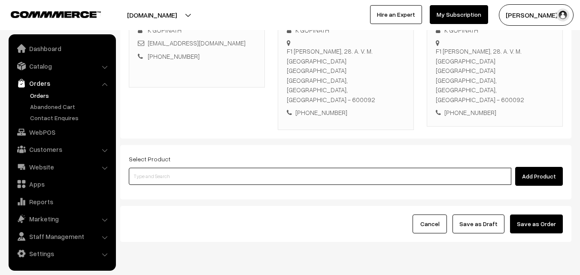
click at [311, 168] on input at bounding box center [320, 176] width 382 height 17
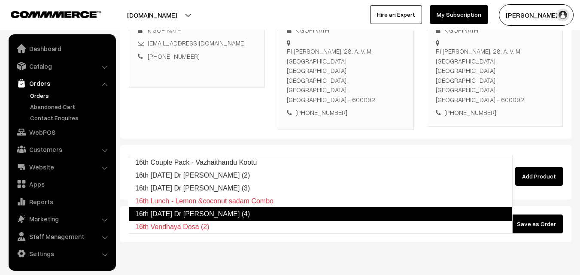
type input "16th Tuesday Dr Methi Chapapthi (3)"
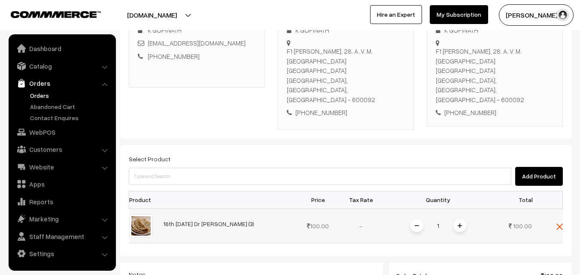
click at [462, 219] on span at bounding box center [459, 225] width 13 height 13
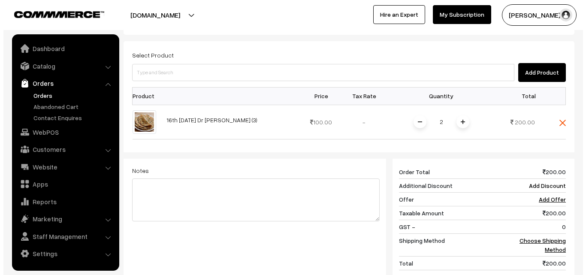
scroll to position [318, 0]
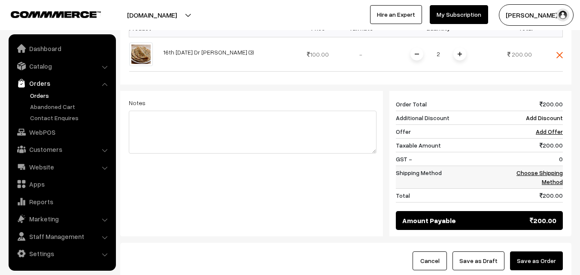
click at [552, 169] on link "Choose Shipping Method" at bounding box center [539, 177] width 46 height 16
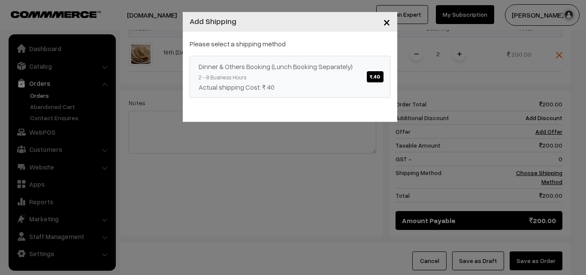
click at [336, 64] on div "Dinner & Others Booking (Lunch Booking Separately) ₹.40" at bounding box center [290, 66] width 183 height 10
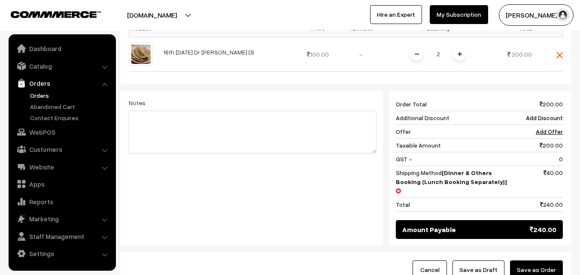
click at [539, 260] on button "Save as Order" at bounding box center [536, 269] width 53 height 19
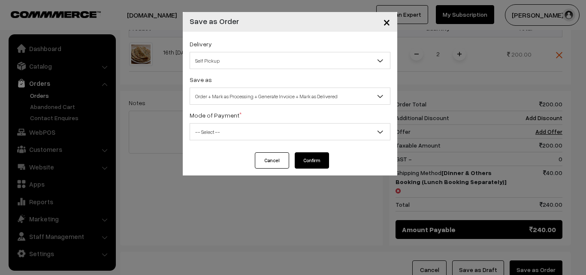
drag, startPoint x: 485, startPoint y: 151, endPoint x: 440, endPoint y: 148, distance: 45.6
click at [484, 150] on div "× Save as Order Delivery Self Pickup Dinner & Others Booking (Lunch Booking Sep…" at bounding box center [293, 137] width 586 height 275
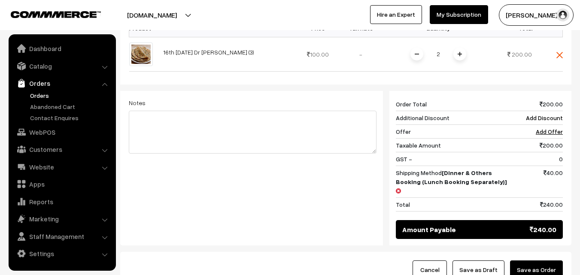
click at [547, 260] on button "Save as Order" at bounding box center [536, 269] width 53 height 19
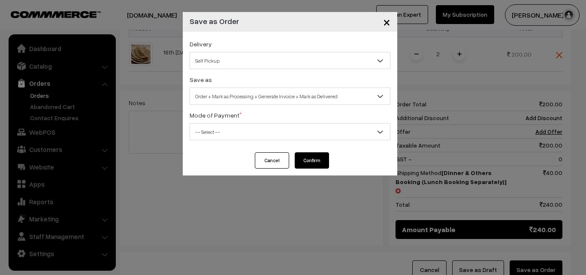
click at [296, 88] on span "Order + Mark as Processing + Generate Invoice + Mark as Delivered" at bounding box center [290, 96] width 201 height 17
click at [249, 97] on span "Order + Mark as Processing" at bounding box center [290, 96] width 200 height 15
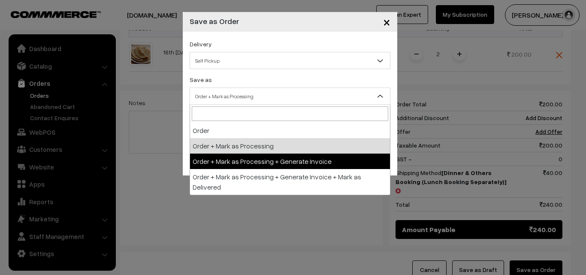
drag, startPoint x: 241, startPoint y: 162, endPoint x: 233, endPoint y: 145, distance: 18.0
select select "3"
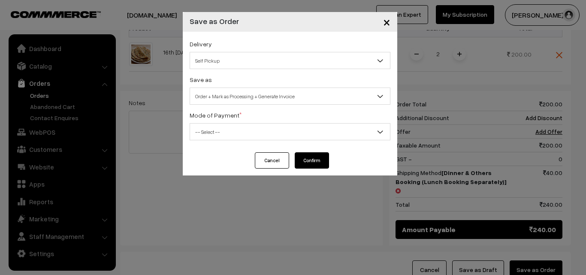
click at [224, 132] on span "-- Select --" at bounding box center [290, 131] width 200 height 15
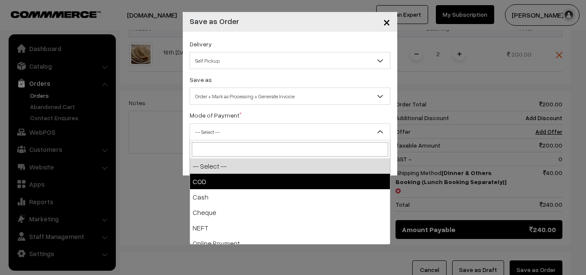
select select "1"
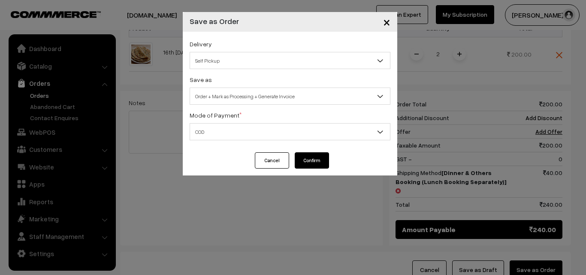
click at [312, 160] on button "Confirm" at bounding box center [312, 160] width 34 height 16
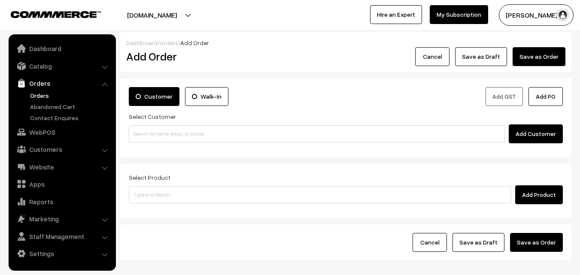
click at [40, 94] on link "Orders" at bounding box center [70, 95] width 85 height 9
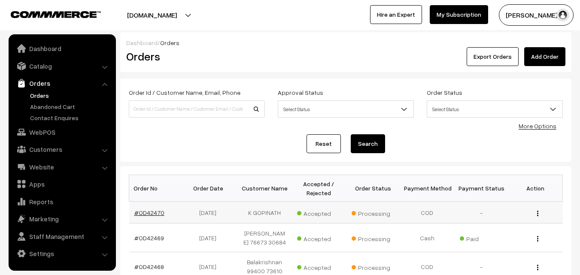
click at [139, 212] on link "#OD42470" at bounding box center [149, 212] width 30 height 7
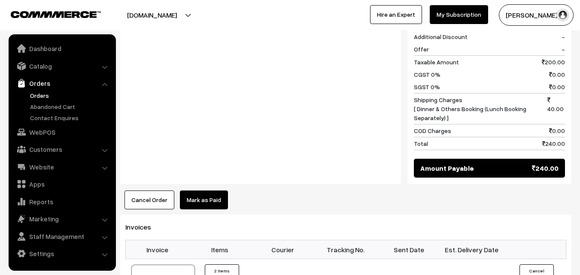
scroll to position [472, 0]
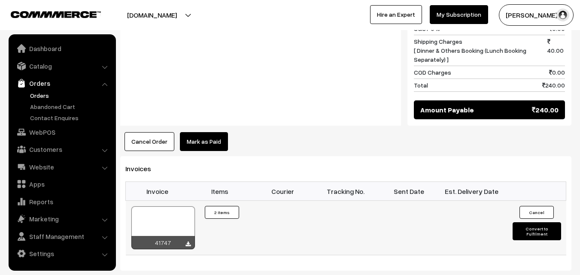
click at [166, 206] on div at bounding box center [163, 227] width 64 height 43
click at [48, 136] on link "WebPOS" at bounding box center [62, 131] width 102 height 15
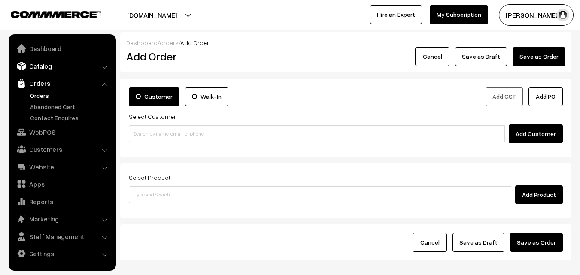
click at [49, 64] on link "Catalog" at bounding box center [62, 65] width 102 height 15
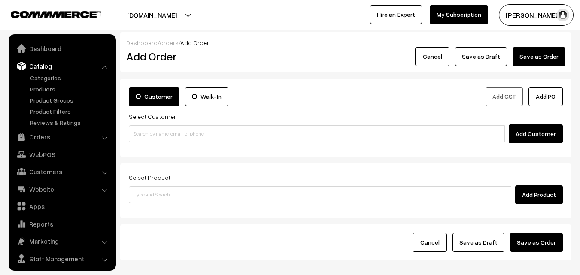
click at [48, 84] on ul "Categories" at bounding box center [62, 100] width 103 height 54
click at [48, 90] on link "Products" at bounding box center [70, 89] width 85 height 9
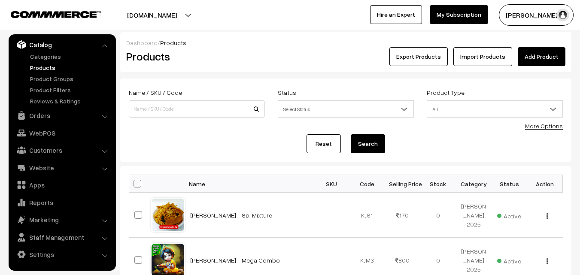
click at [554, 130] on div "More Options" at bounding box center [544, 125] width 38 height 9
click at [543, 125] on link "More Options" at bounding box center [544, 125] width 38 height 7
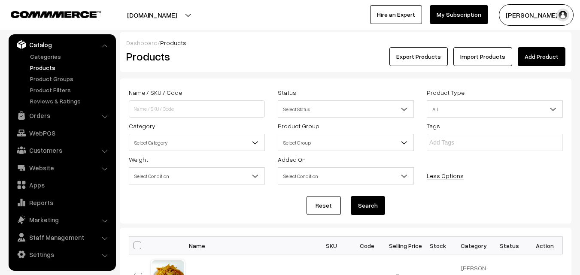
click at [194, 139] on span "Select Category" at bounding box center [196, 142] width 135 height 15
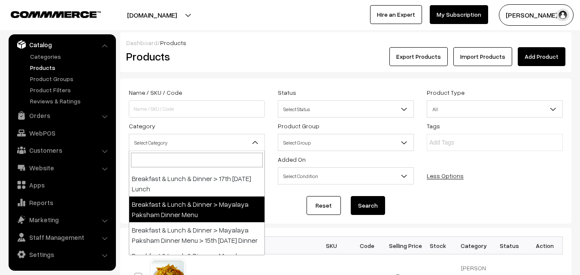
scroll to position [129, 0]
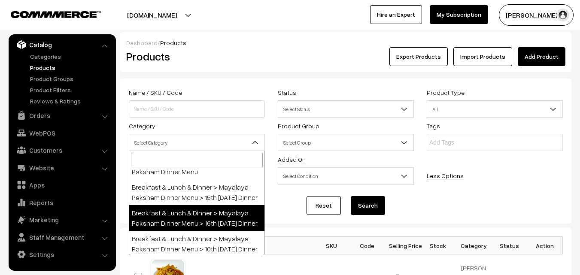
select select "68"
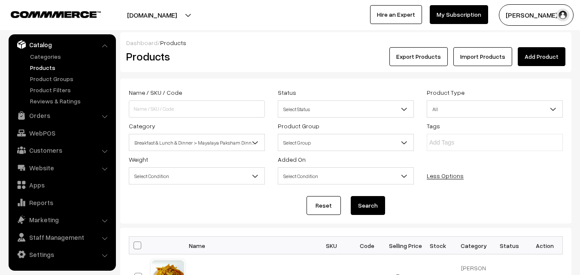
click at [375, 207] on button "Search" at bounding box center [368, 205] width 34 height 19
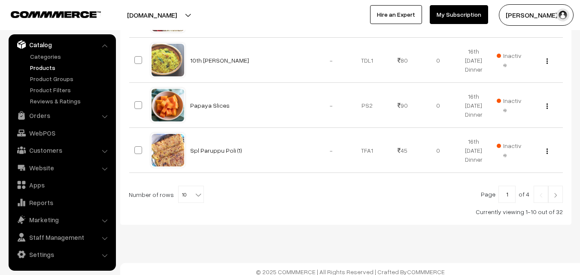
scroll to position [538, 0]
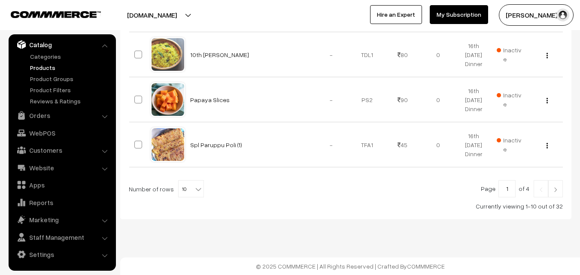
click at [187, 187] on span "10" at bounding box center [191, 189] width 25 height 17
select select "100"
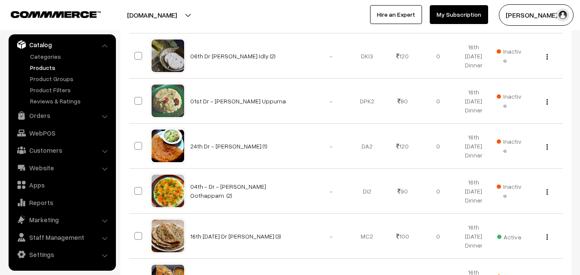
scroll to position [1244, 0]
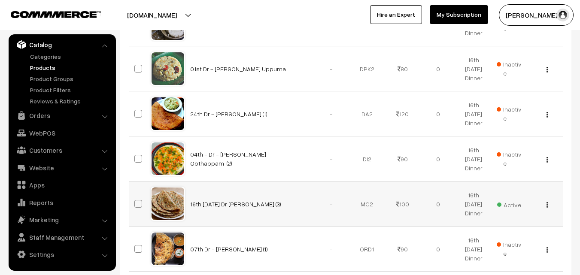
click at [547, 205] on img "button" at bounding box center [546, 205] width 1 height 6
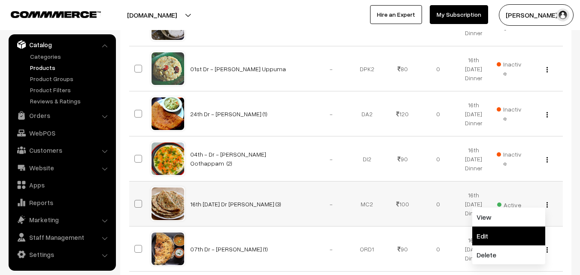
click at [523, 229] on link "Edit" at bounding box center [508, 236] width 73 height 19
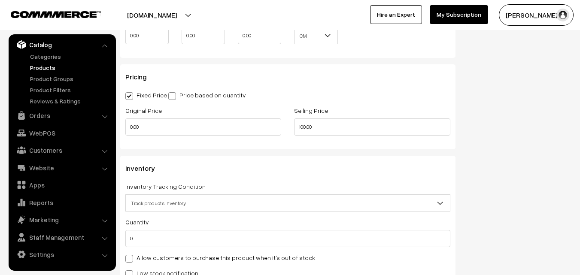
scroll to position [729, 0]
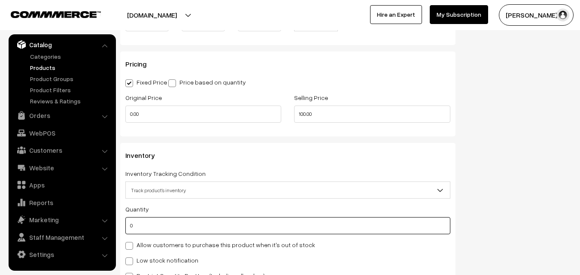
drag, startPoint x: 144, startPoint y: 227, endPoint x: 79, endPoint y: 229, distance: 64.8
click at [82, 229] on body "Thank you for showing interest. Our team will call you shortly. Close annamfood…" at bounding box center [290, 51] width 580 height 1560
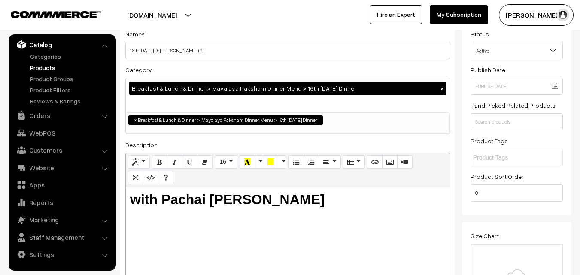
scroll to position [0, 0]
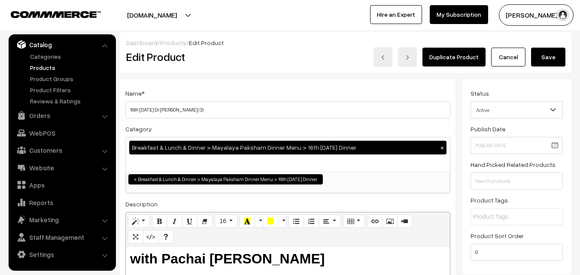
type input "1"
click at [555, 60] on button "Save" at bounding box center [548, 57] width 34 height 19
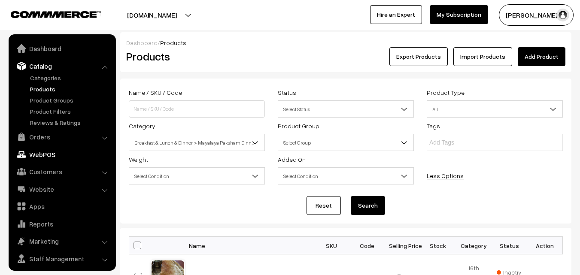
scroll to position [21, 0]
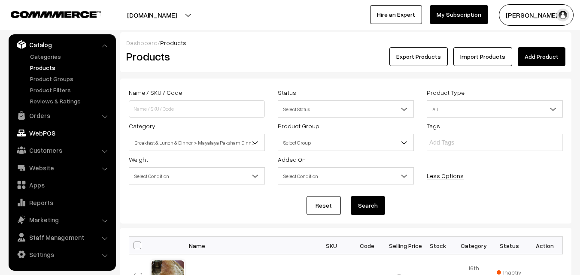
click at [39, 131] on link "WebPOS" at bounding box center [62, 132] width 102 height 15
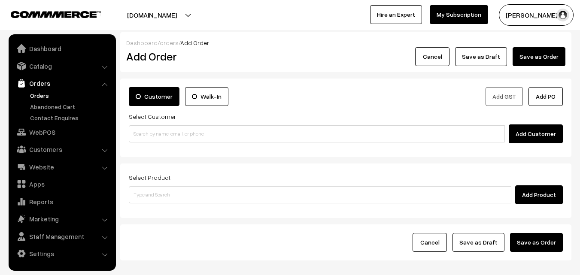
click at [142, 121] on div "Select Customer Add Customer" at bounding box center [346, 127] width 434 height 32
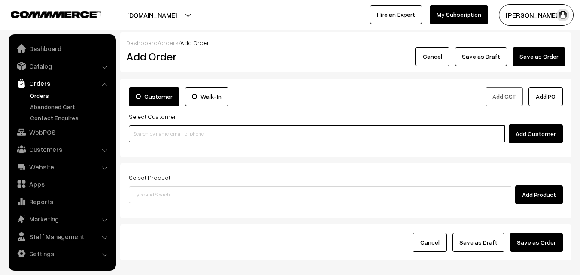
paste input "98849 44081"
click at [144, 130] on input "98849 44081" at bounding box center [317, 133] width 376 height 17
click at [148, 133] on input "98849 44081" at bounding box center [317, 133] width 376 height 17
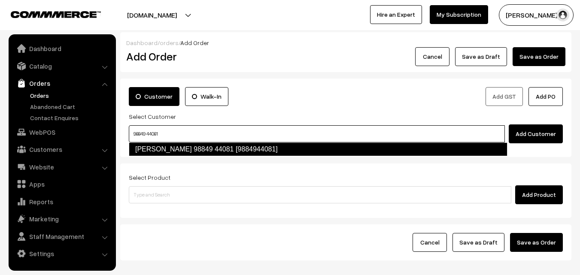
click at [153, 148] on link "Viji 98849 44081 [9884944081]" at bounding box center [318, 149] width 378 height 14
type input "98849 44081"
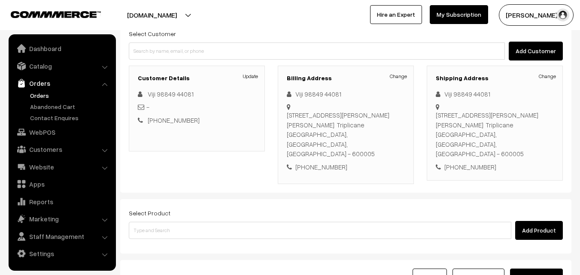
scroll to position [86, 0]
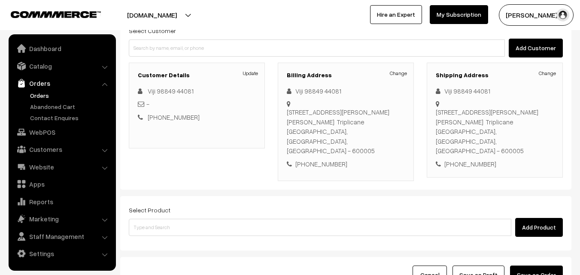
click at [218, 218] on div "Add Product" at bounding box center [346, 227] width 434 height 19
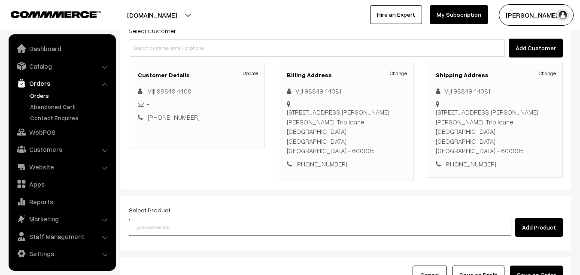
click at [217, 219] on input at bounding box center [320, 227] width 382 height 17
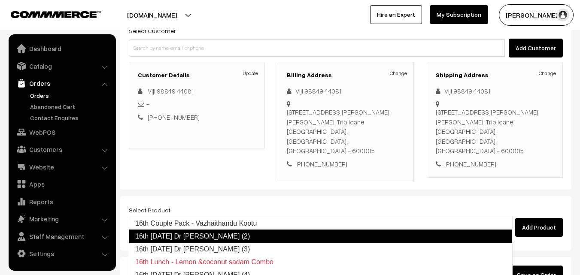
type input "16th Tuesday Dr Methi Chapapthi (3)"
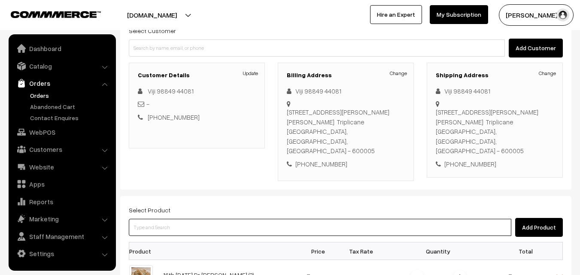
click at [217, 219] on input at bounding box center [320, 227] width 382 height 17
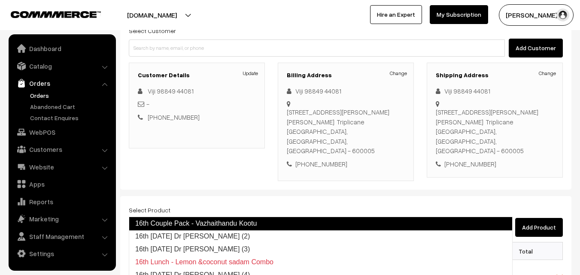
type input "16th Tuesday Dr Poori (2)"
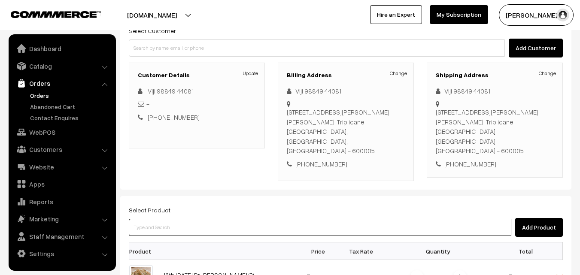
drag, startPoint x: 230, startPoint y: 210, endPoint x: 226, endPoint y: 207, distance: 5.2
click at [229, 219] on input at bounding box center [320, 227] width 382 height 17
type input "16th"
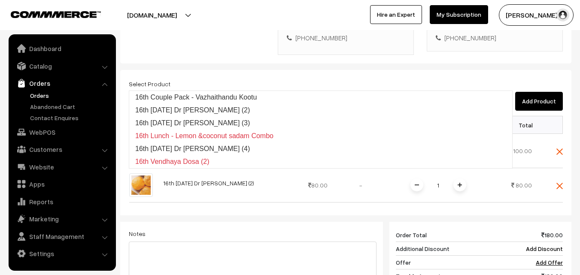
scroll to position [215, 0]
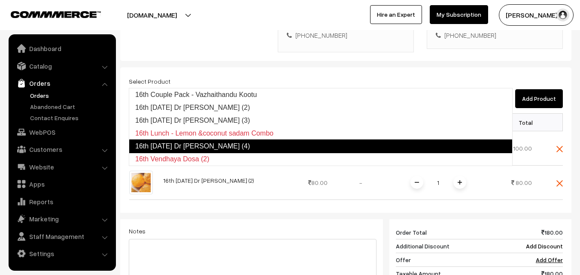
click at [206, 141] on link "16th Tuesday Dr Idiyappam (4)" at bounding box center [321, 146] width 384 height 14
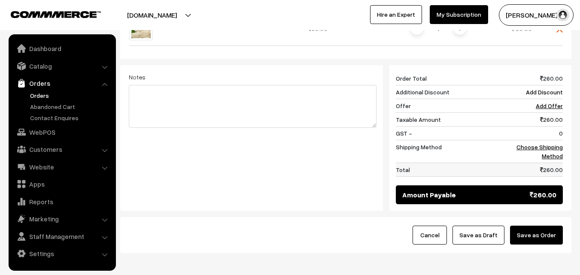
scroll to position [424, 0]
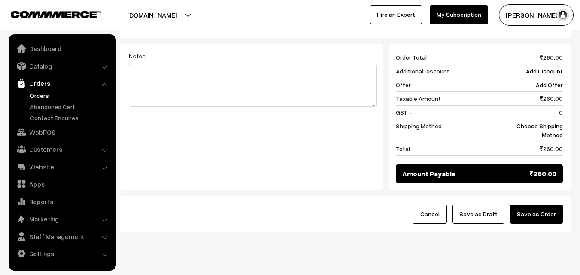
click at [563, 88] on div "260 Order Total 260.00 Additional Discount Add Discount Offer Add Offer Taxable…" at bounding box center [476, 116] width 186 height 145
click at [553, 122] on link "Choose Shipping Method" at bounding box center [539, 130] width 46 height 16
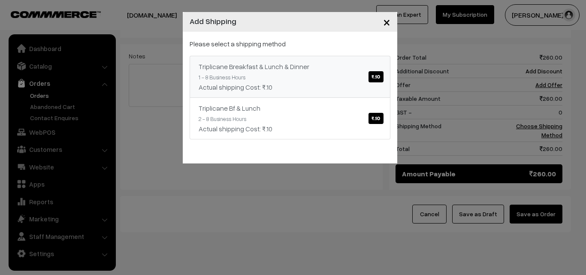
click at [306, 71] on link "Triplicane Breakfast & Lunch & Dinner ₹.10 1 - 8 Business Hours Actual shipping…" at bounding box center [290, 77] width 201 height 42
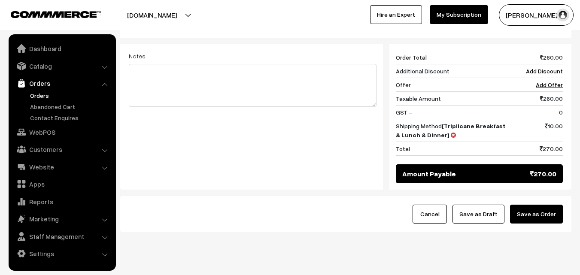
click at [538, 205] on button "Save as Order" at bounding box center [536, 214] width 53 height 19
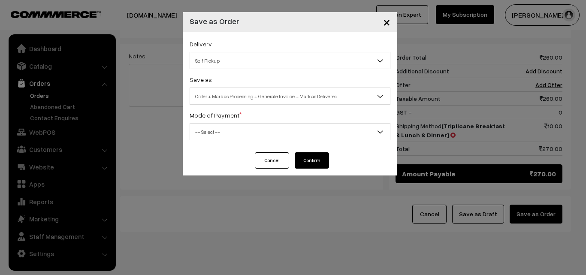
click at [247, 97] on span "Order + Mark as Processing + Generate Invoice + Mark as Delivered" at bounding box center [290, 96] width 200 height 15
click at [236, 109] on div "Delivery Self Pickup Triplicane Breakfast & Lunch & Dinner (₹10) (1 - 8 Busines…" at bounding box center [290, 92] width 215 height 121
click at [240, 98] on span "Order + Mark as Processing" at bounding box center [290, 96] width 200 height 15
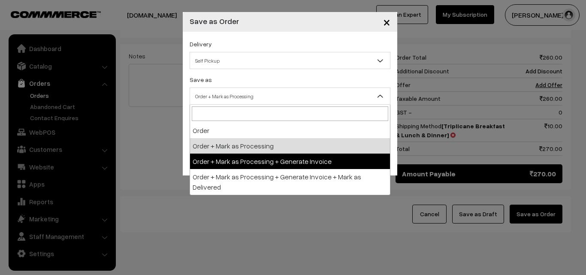
select select "3"
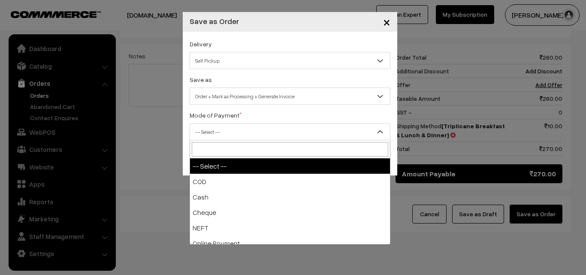
click at [230, 124] on span "-- Select --" at bounding box center [290, 131] width 200 height 15
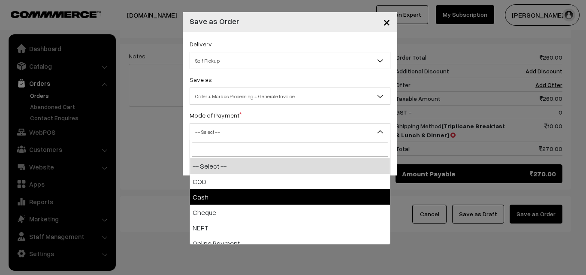
select select "2"
checkbox input "true"
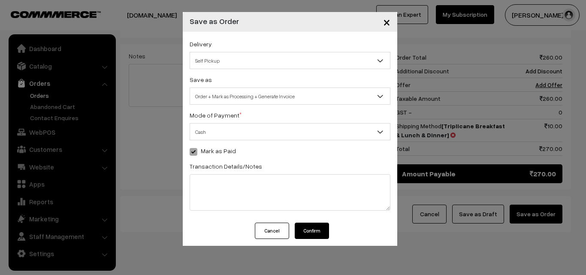
click at [318, 227] on button "Confirm" at bounding box center [312, 231] width 34 height 16
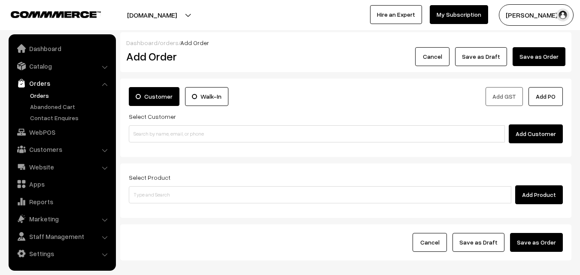
click at [36, 94] on link "Orders" at bounding box center [70, 95] width 85 height 9
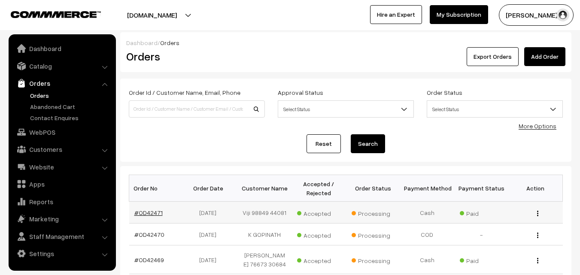
click at [154, 213] on link "#OD42471" at bounding box center [148, 212] width 28 height 7
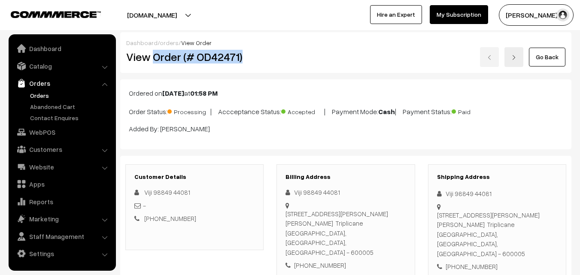
click at [252, 64] on div "View Order (# OD42471)" at bounding box center [195, 57] width 151 height 20
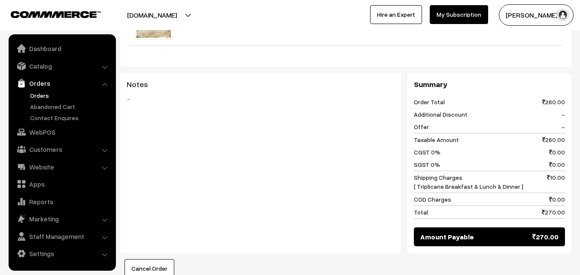
scroll to position [515, 0]
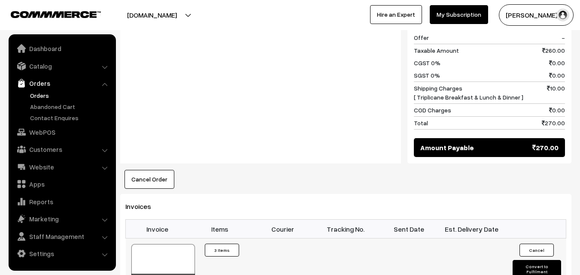
click at [172, 244] on div at bounding box center [163, 265] width 64 height 43
click at [45, 95] on link "Orders" at bounding box center [70, 95] width 85 height 9
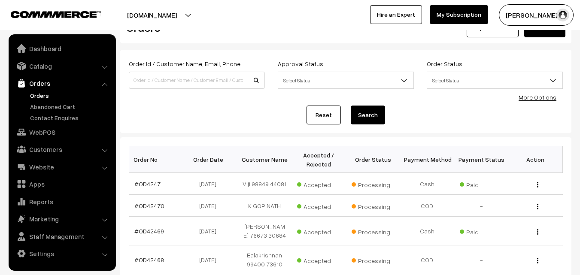
scroll to position [43, 0]
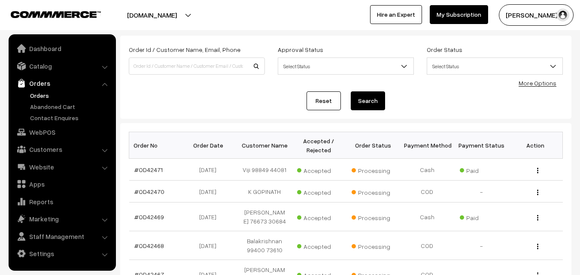
click at [39, 94] on link "Orders" at bounding box center [70, 95] width 85 height 9
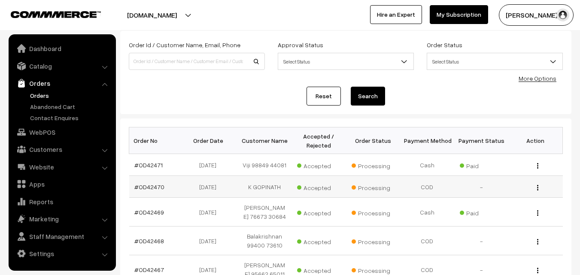
scroll to position [86, 0]
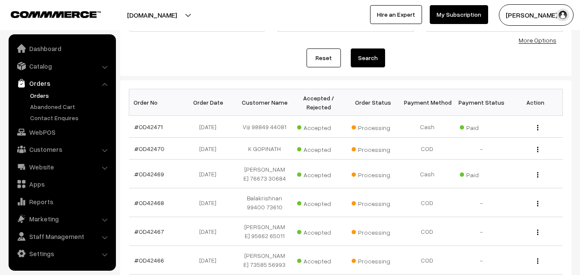
click at [42, 95] on link "Orders" at bounding box center [70, 95] width 85 height 9
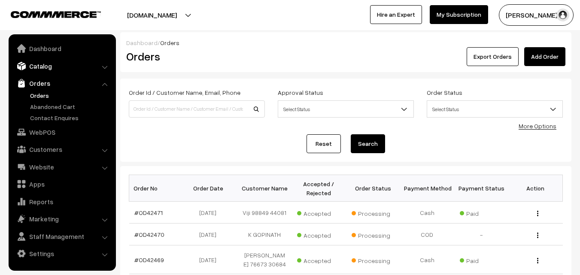
click at [44, 61] on link "Catalog" at bounding box center [62, 65] width 102 height 15
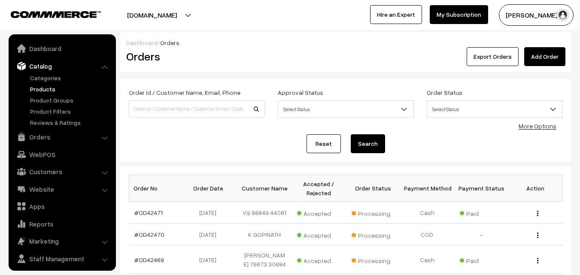
click at [44, 87] on link "Products" at bounding box center [70, 89] width 85 height 9
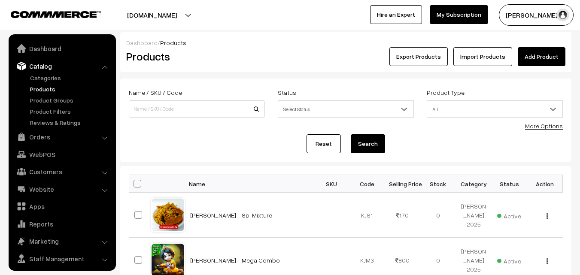
scroll to position [21, 0]
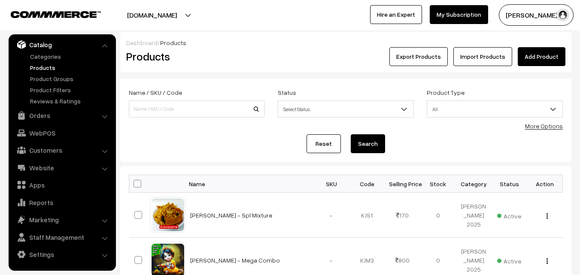
click at [539, 130] on div "More Options" at bounding box center [544, 125] width 38 height 9
click at [553, 126] on link "More Options" at bounding box center [544, 125] width 38 height 7
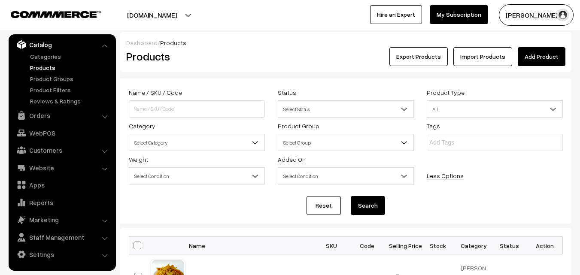
click at [204, 137] on span "Select Category" at bounding box center [196, 142] width 135 height 15
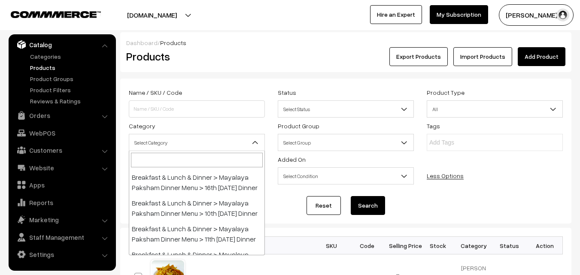
scroll to position [172, 0]
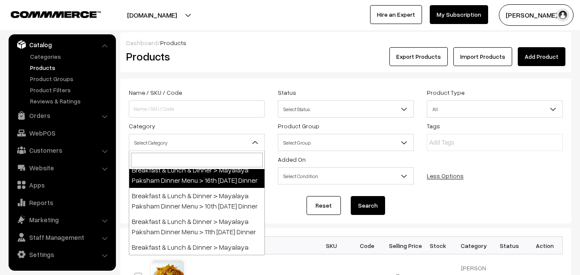
select select "68"
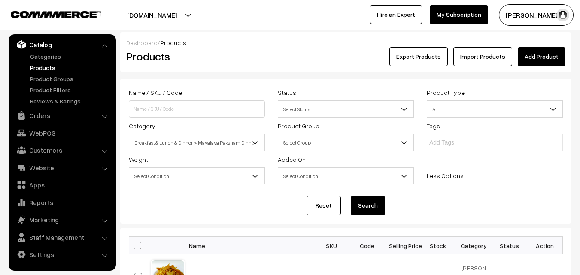
click at [365, 211] on button "Search" at bounding box center [368, 205] width 34 height 19
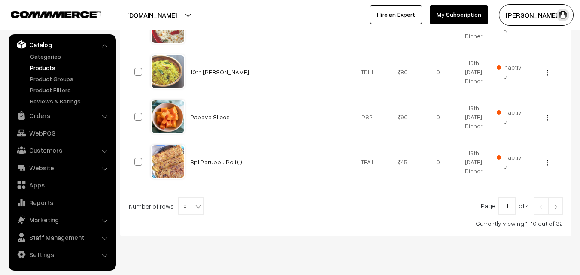
scroll to position [538, 0]
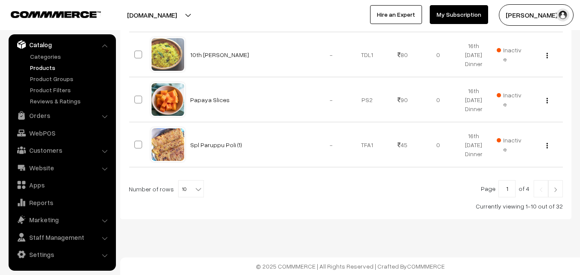
click at [186, 190] on span "10" at bounding box center [191, 189] width 25 height 17
select select "100"
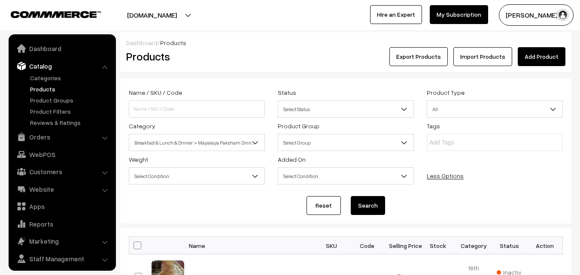
scroll to position [21, 0]
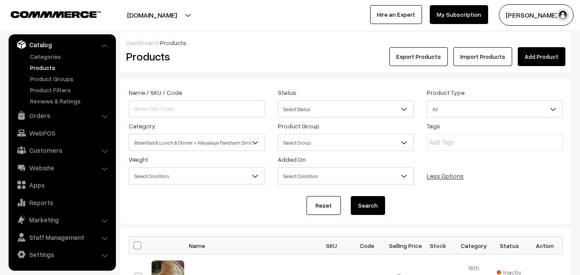
click at [139, 243] on span at bounding box center [137, 246] width 8 height 8
click at [135, 243] on input "checkbox" at bounding box center [132, 245] width 6 height 6
checkbox input "true"
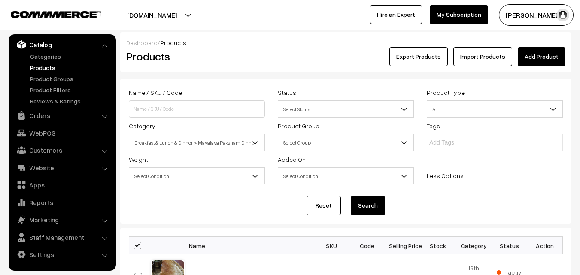
checkbox input "true"
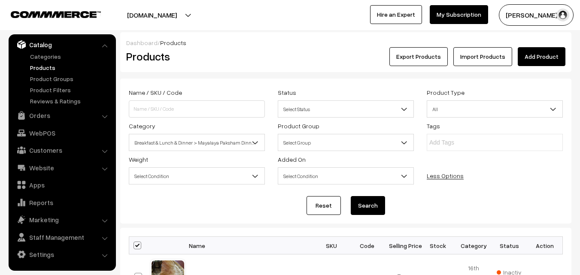
checkbox input "true"
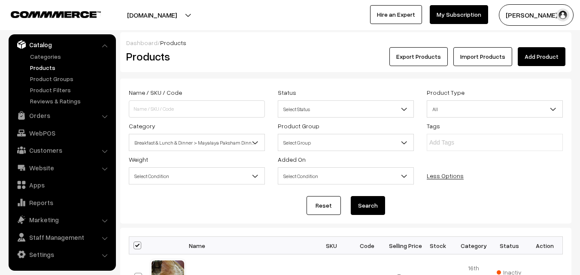
checkbox input "true"
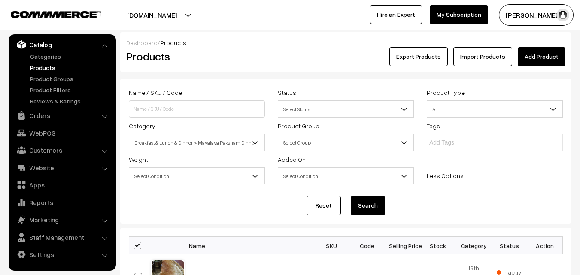
checkbox input "true"
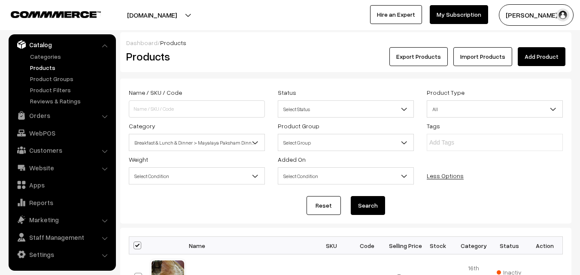
checkbox input "true"
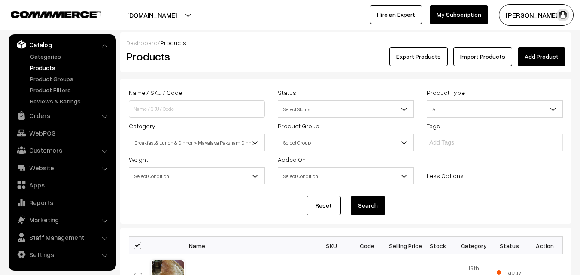
checkbox input "true"
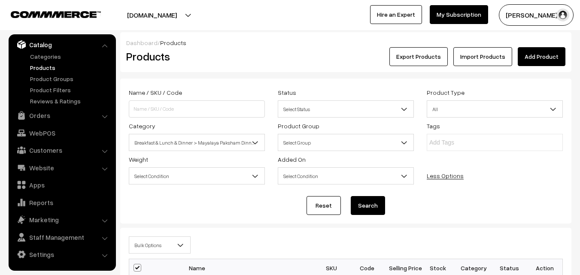
click at [150, 242] on span "Bulk Options" at bounding box center [159, 245] width 61 height 15
click at [151, 245] on span "Bulk Options" at bounding box center [159, 245] width 61 height 15
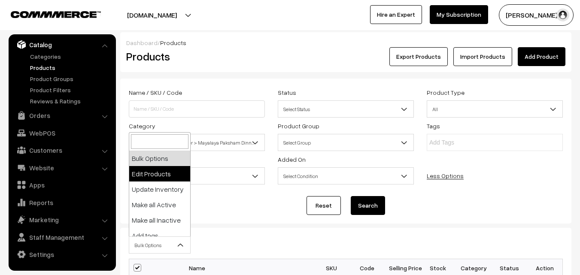
select select "editProduct"
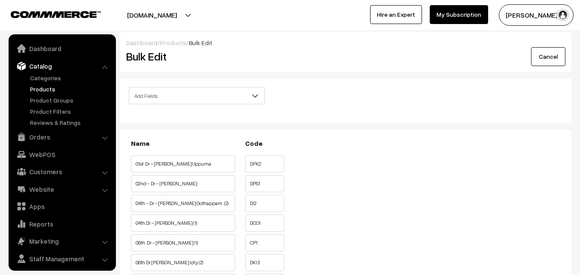
scroll to position [21, 0]
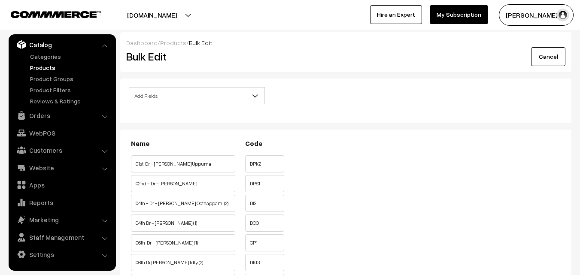
click at [156, 97] on span "Add Fields" at bounding box center [196, 95] width 135 height 15
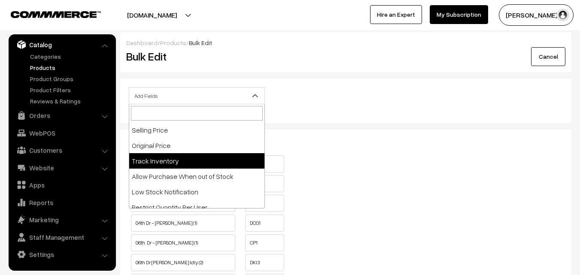
scroll to position [129, 0]
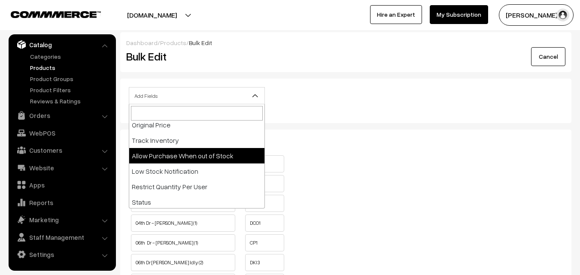
select select "allow-purchase"
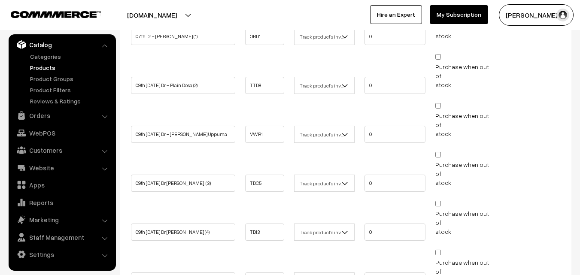
scroll to position [515, 0]
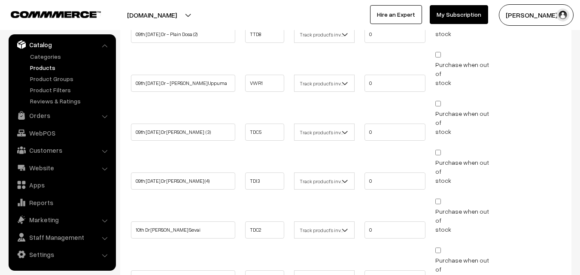
checkbox input "false"
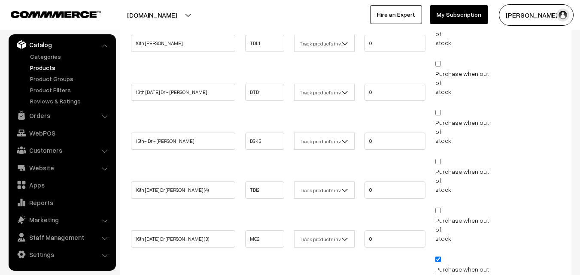
scroll to position [772, 0]
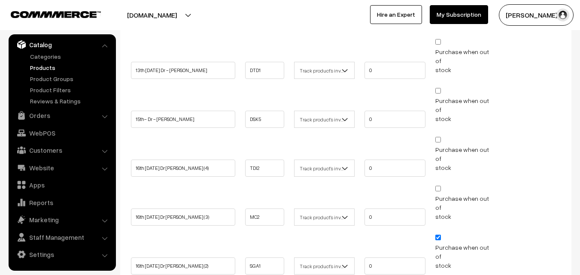
click at [439, 235] on input "Purchase when out of stock" at bounding box center [438, 238] width 6 height 6
checkbox input "false"
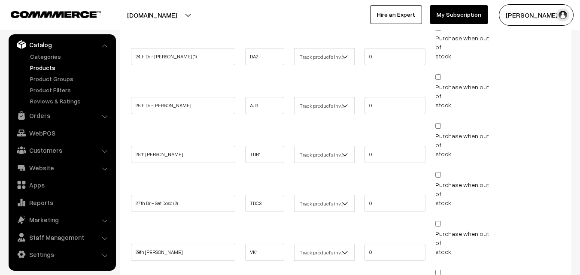
scroll to position [1269, 0]
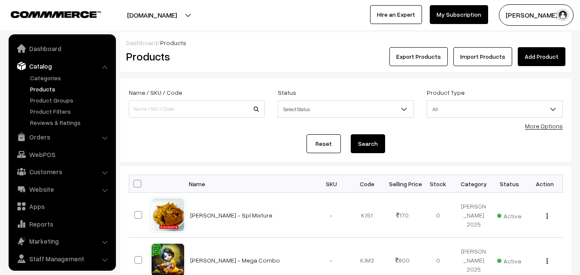
scroll to position [21, 0]
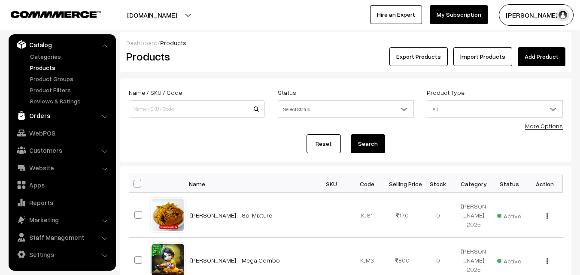
click at [40, 118] on link "Orders" at bounding box center [62, 115] width 102 height 15
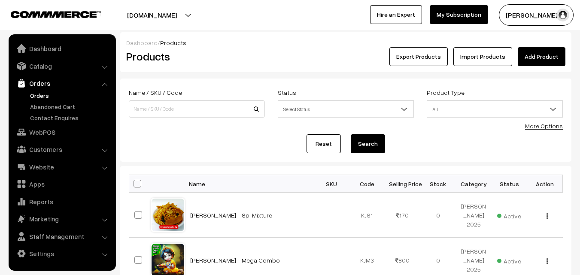
click at [42, 93] on link "Orders" at bounding box center [70, 95] width 85 height 9
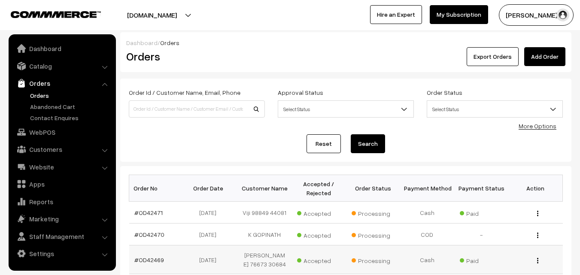
scroll to position [129, 0]
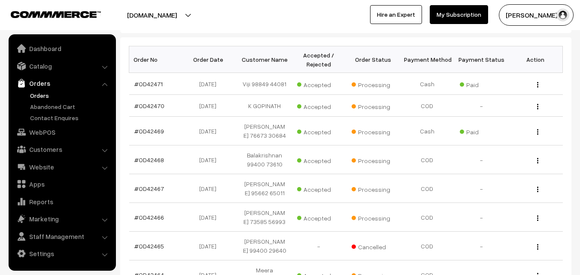
click at [38, 95] on link "Orders" at bounding box center [70, 95] width 85 height 9
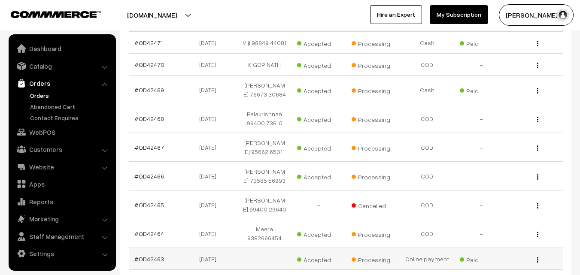
scroll to position [172, 0]
